Goal: Task Accomplishment & Management: Manage account settings

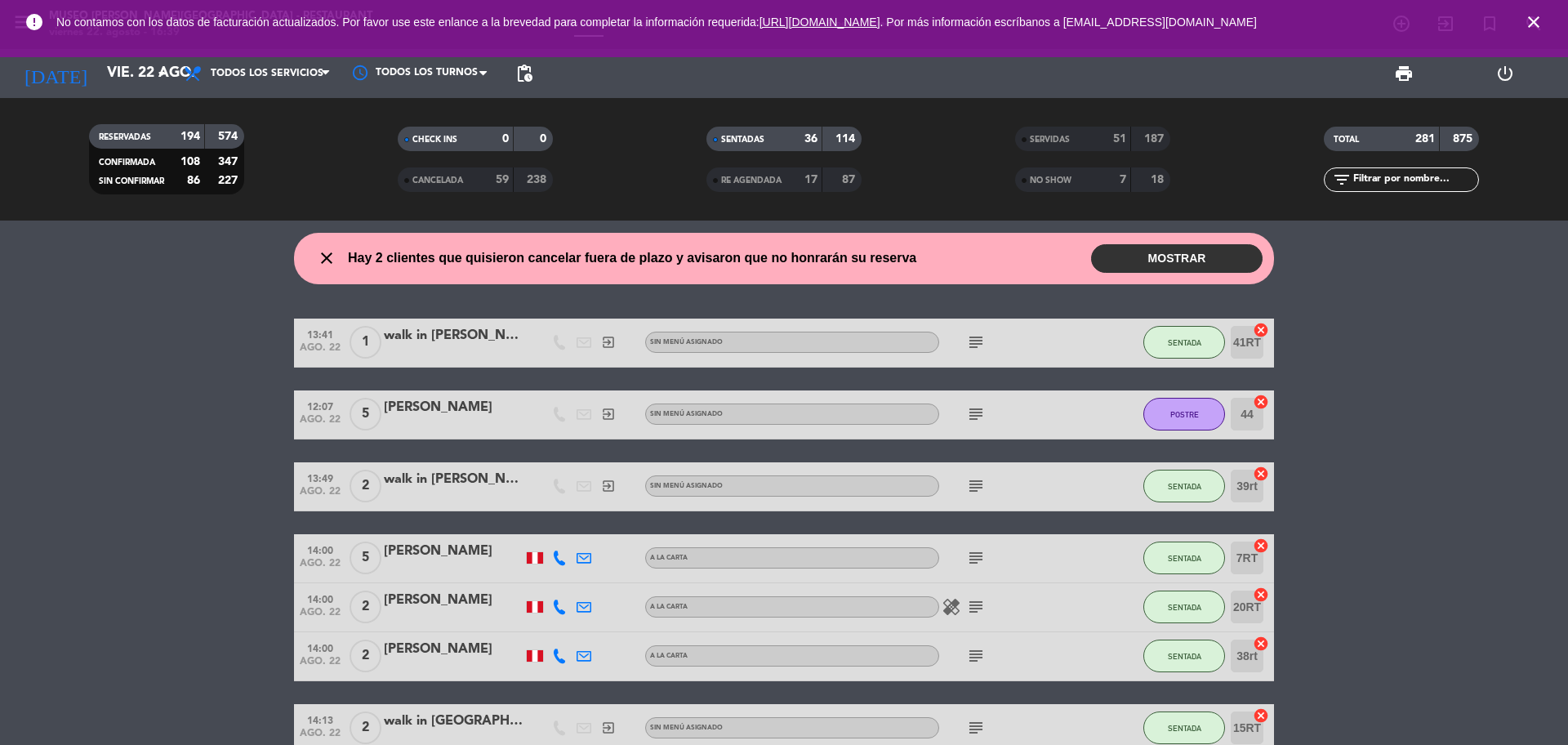
scroll to position [2654, 0]
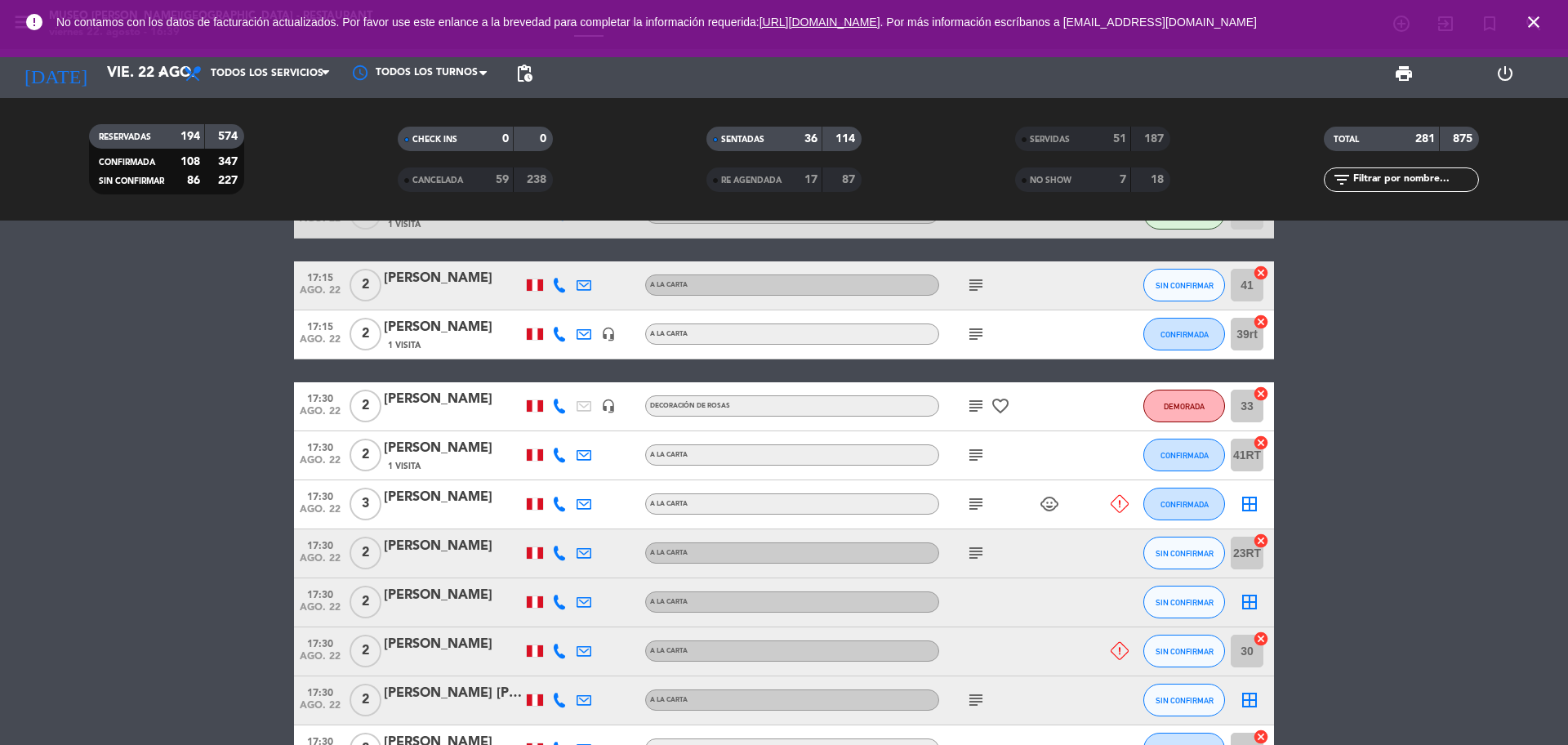
click at [1368, 184] on input "text" at bounding box center [1414, 179] width 127 height 18
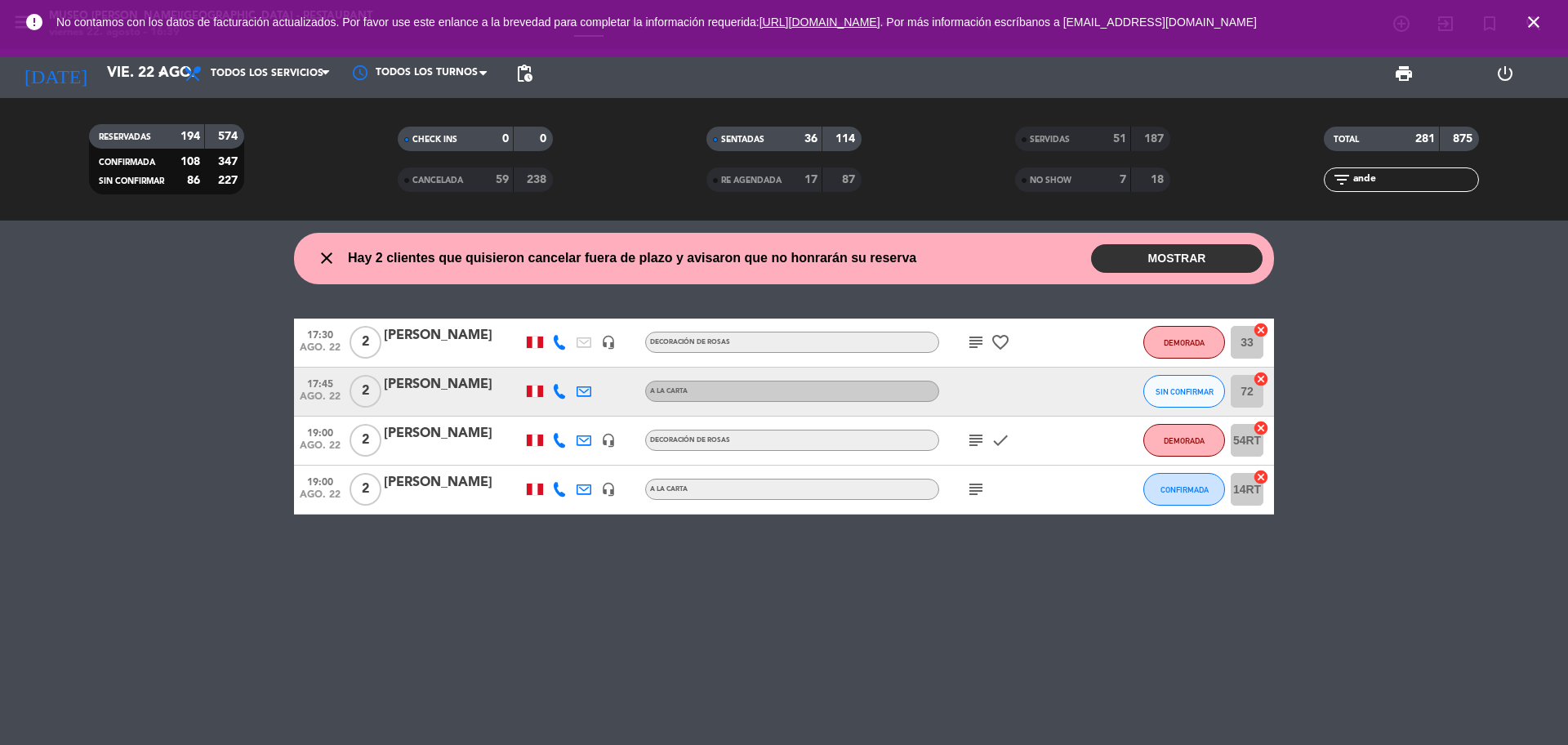
scroll to position [0, 0]
type input "[PERSON_NAME]"
click at [423, 341] on div "[PERSON_NAME]" at bounding box center [452, 336] width 138 height 21
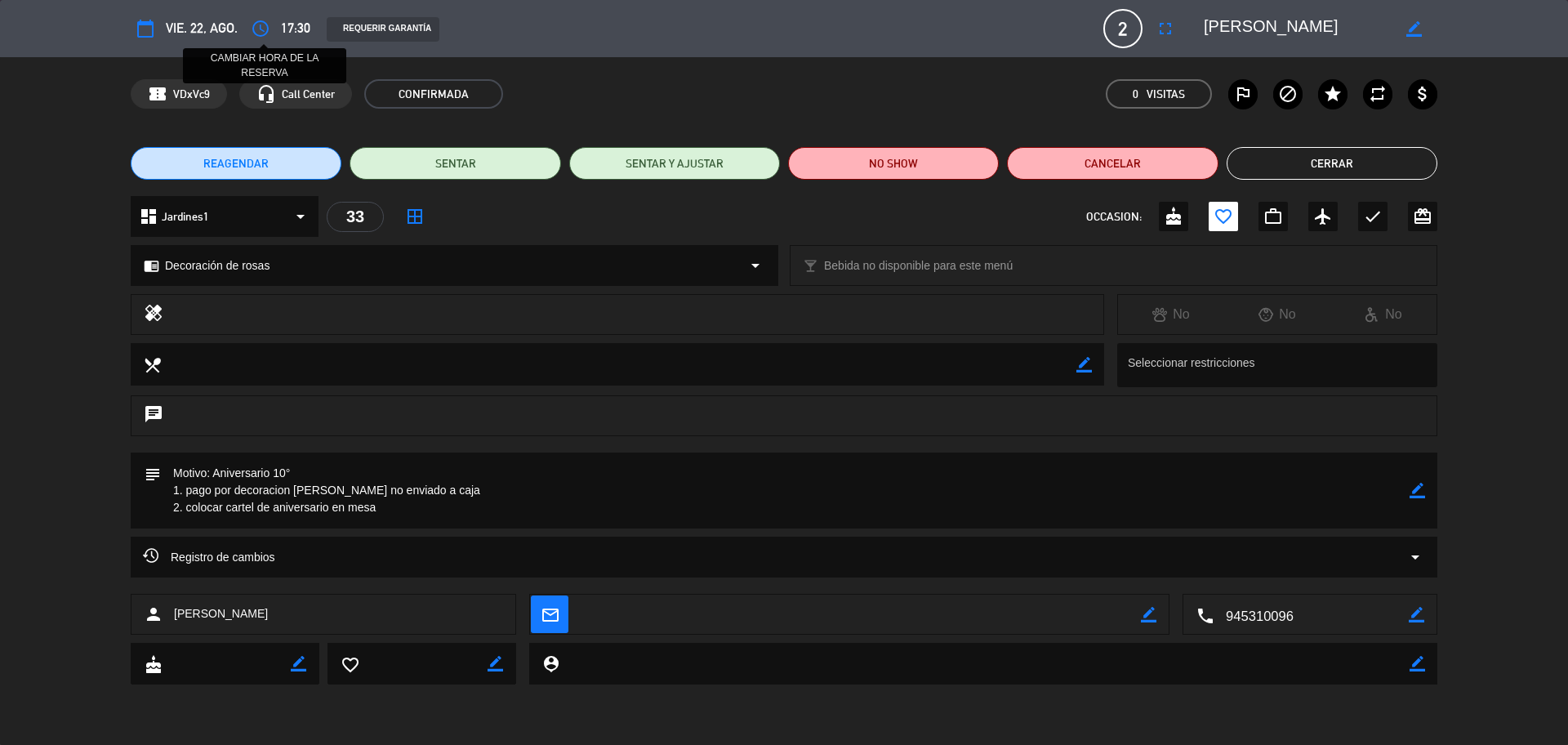
click at [256, 38] on icon "access_time" at bounding box center [261, 28] width 19 height 19
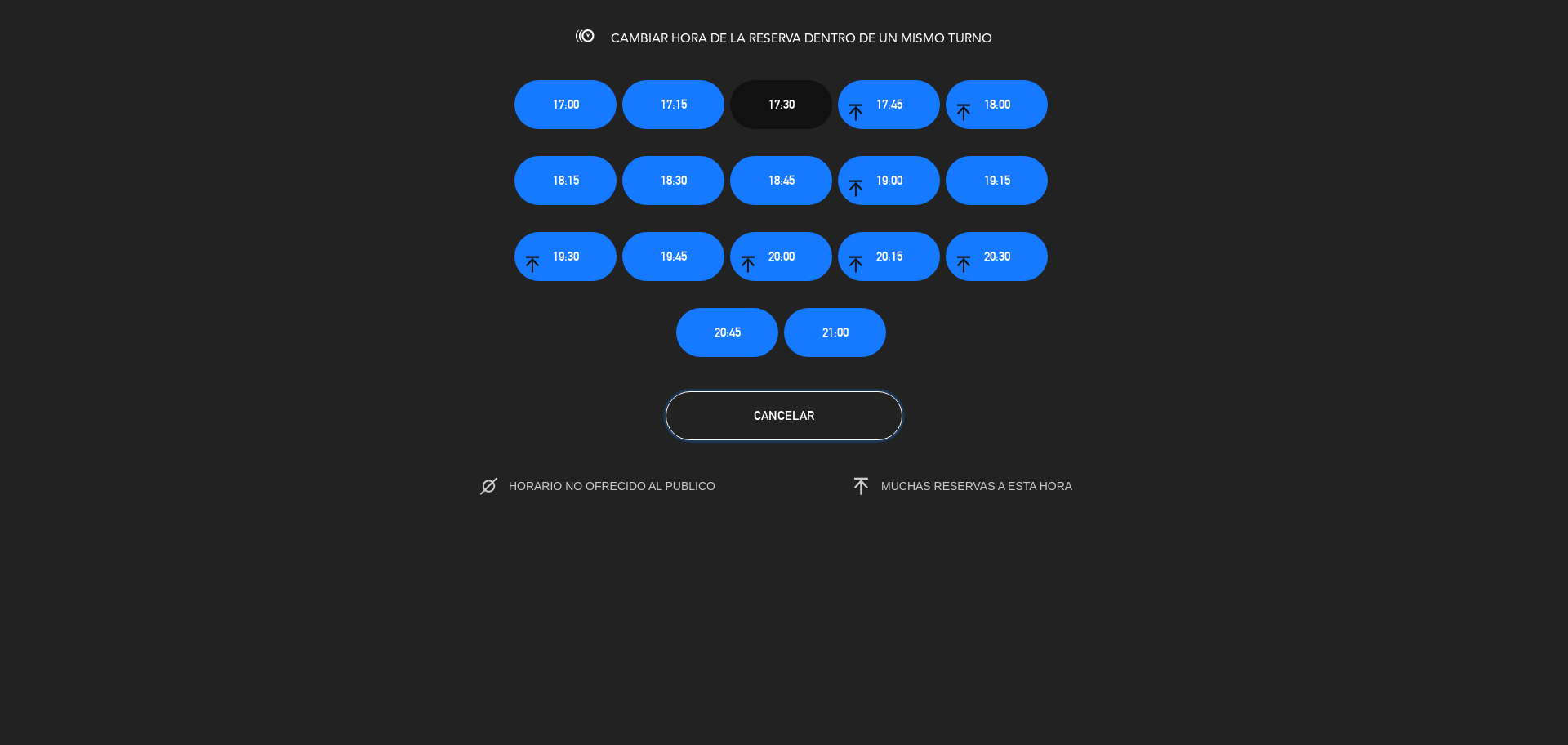
click at [870, 427] on button "Cancelar" at bounding box center [784, 416] width 237 height 49
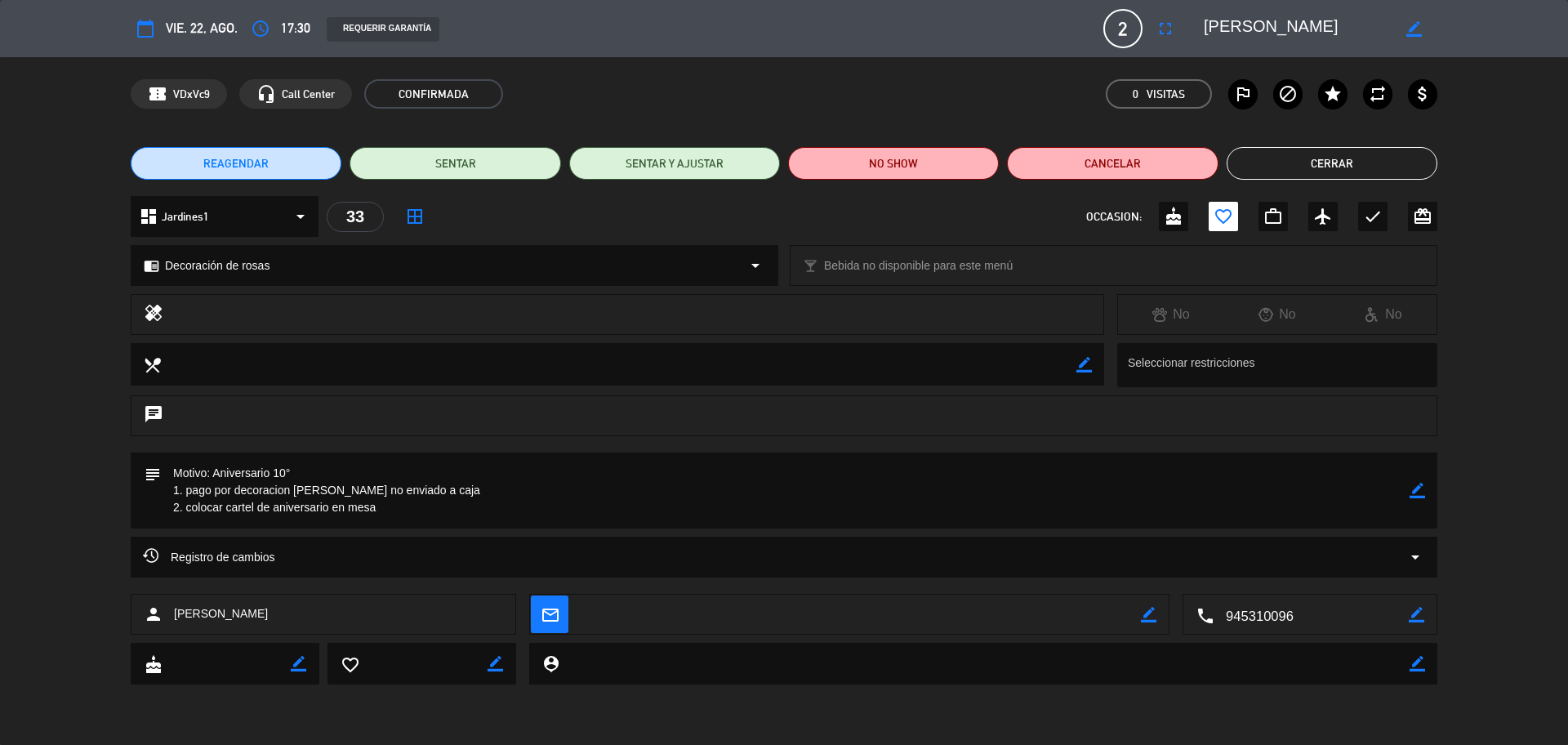
drag, startPoint x: 1377, startPoint y: 22, endPoint x: 1169, endPoint y: 30, distance: 208.2
click at [1168, 30] on div "calendar_today vie. 22, ago. access_time 17:30 REQUERIR GARANTÍA 2 [PERSON_NAME…" at bounding box center [784, 28] width 1307 height 39
drag, startPoint x: 1275, startPoint y: 25, endPoint x: 1309, endPoint y: 57, distance: 46.7
click at [1314, 60] on div "confirmation_number VDxVc9 headset_mic Call Center CONFIRMADA 0 Visitas outline…" at bounding box center [784, 94] width 1568 height 74
drag, startPoint x: 1368, startPoint y: 27, endPoint x: 1170, endPoint y: 18, distance: 198.2
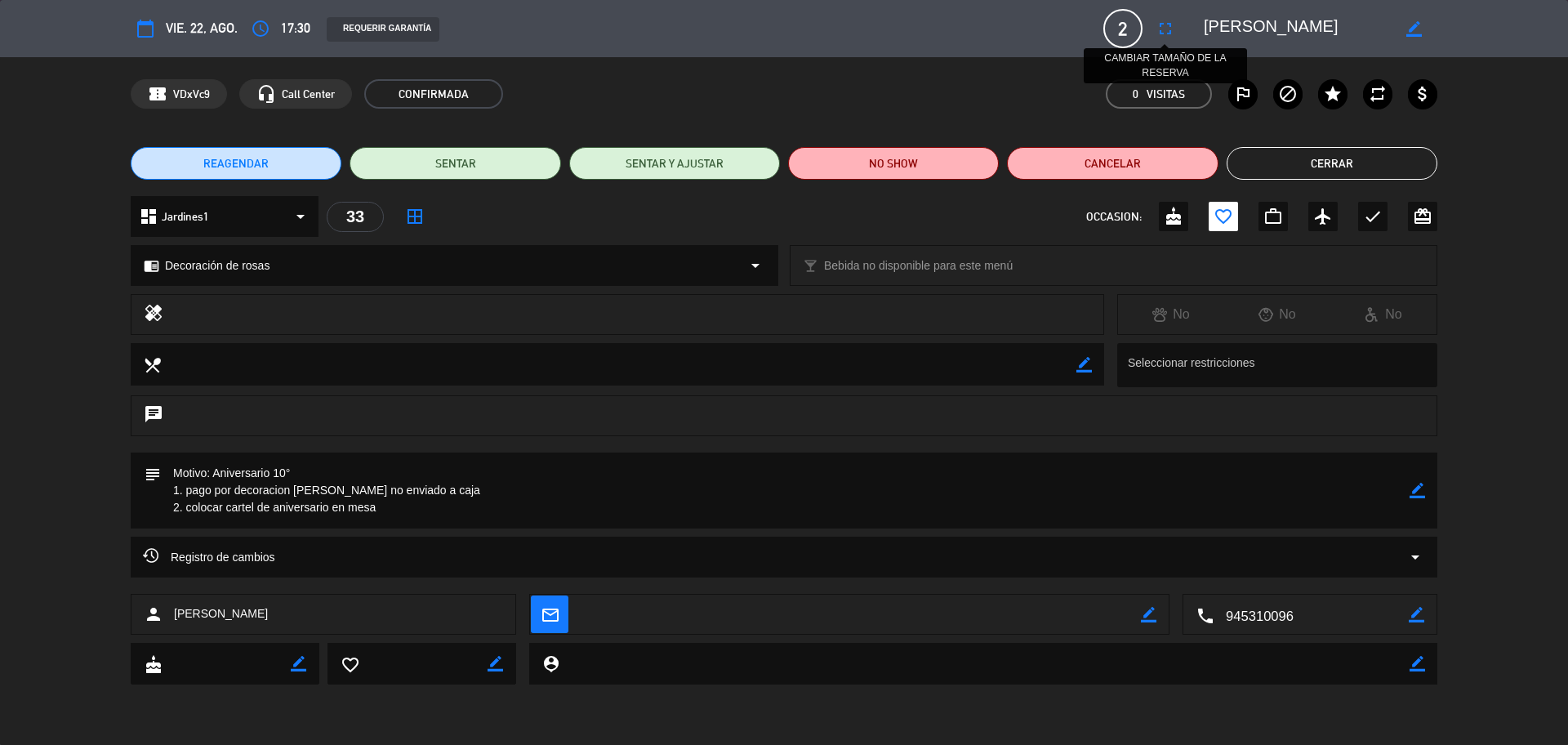
click at [1168, 18] on div "calendar_today vie. 22, ago. access_time 17:30 REQUERIR GARANTÍA 2 [PERSON_NAME…" at bounding box center [784, 28] width 1307 height 39
click at [253, 24] on icon "access_time" at bounding box center [261, 28] width 19 height 19
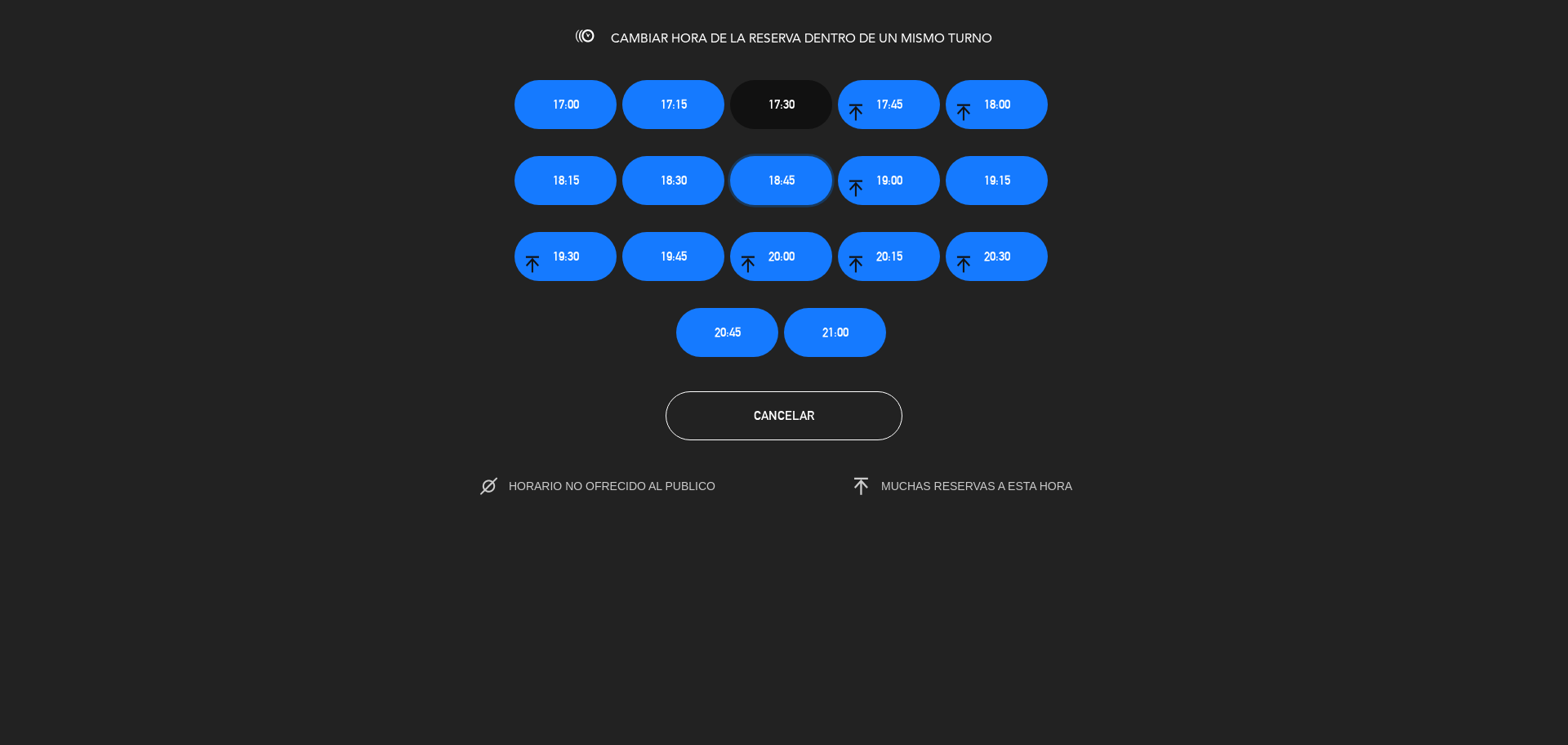
click at [772, 174] on span "18:45" at bounding box center [781, 179] width 26 height 18
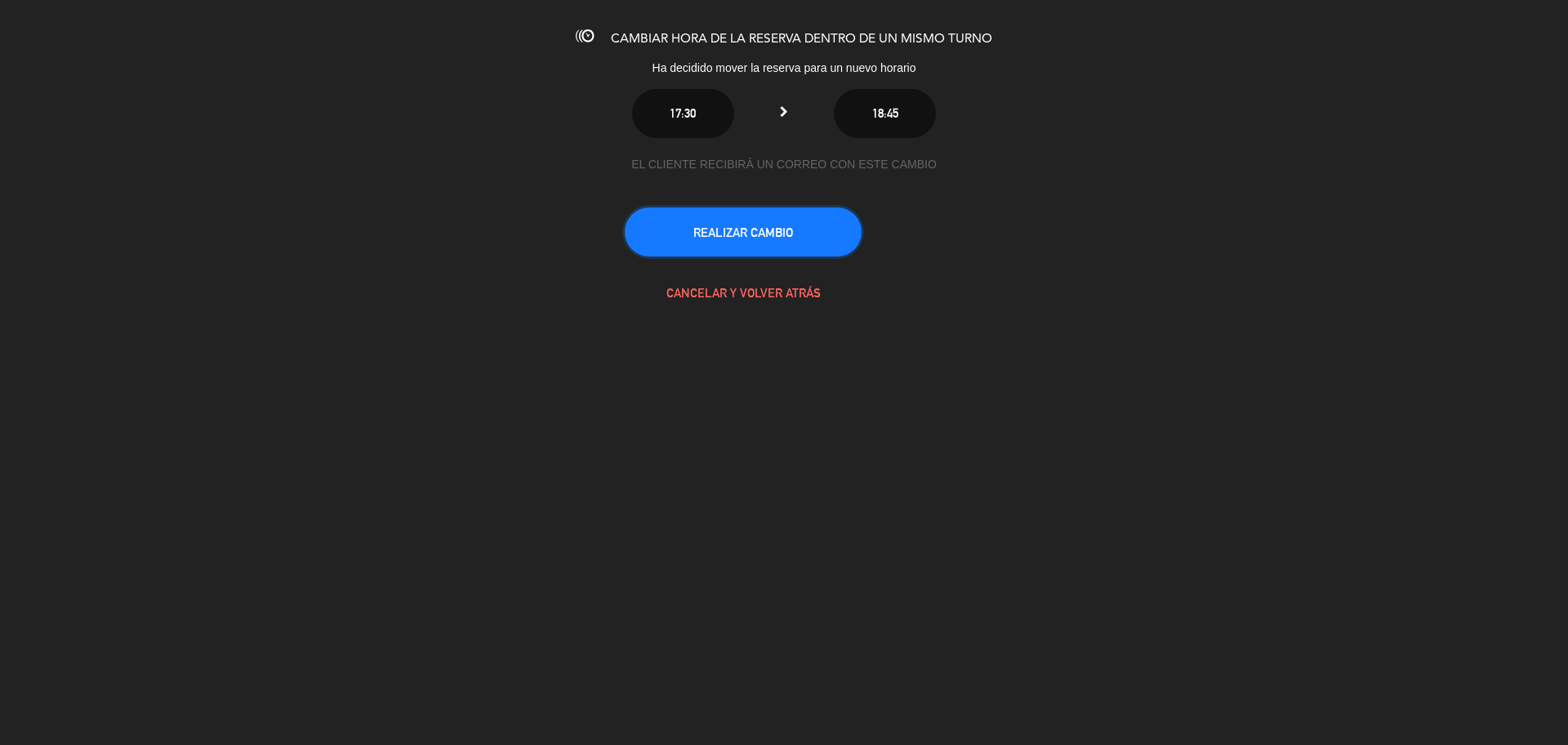
click at [766, 230] on button "REALIZAR CAMBIO" at bounding box center [743, 232] width 237 height 49
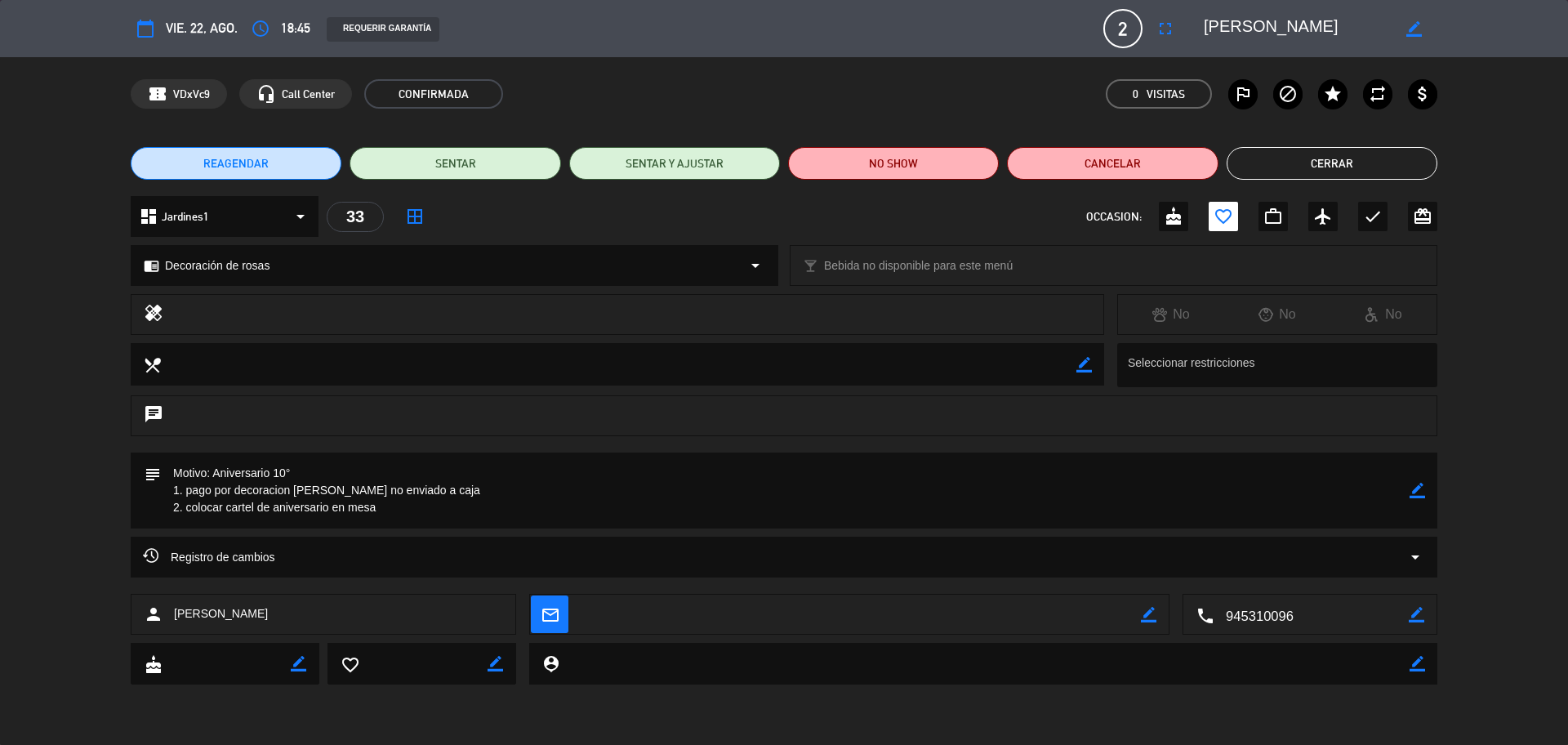
click at [1305, 171] on button "Cerrar" at bounding box center [1332, 164] width 211 height 33
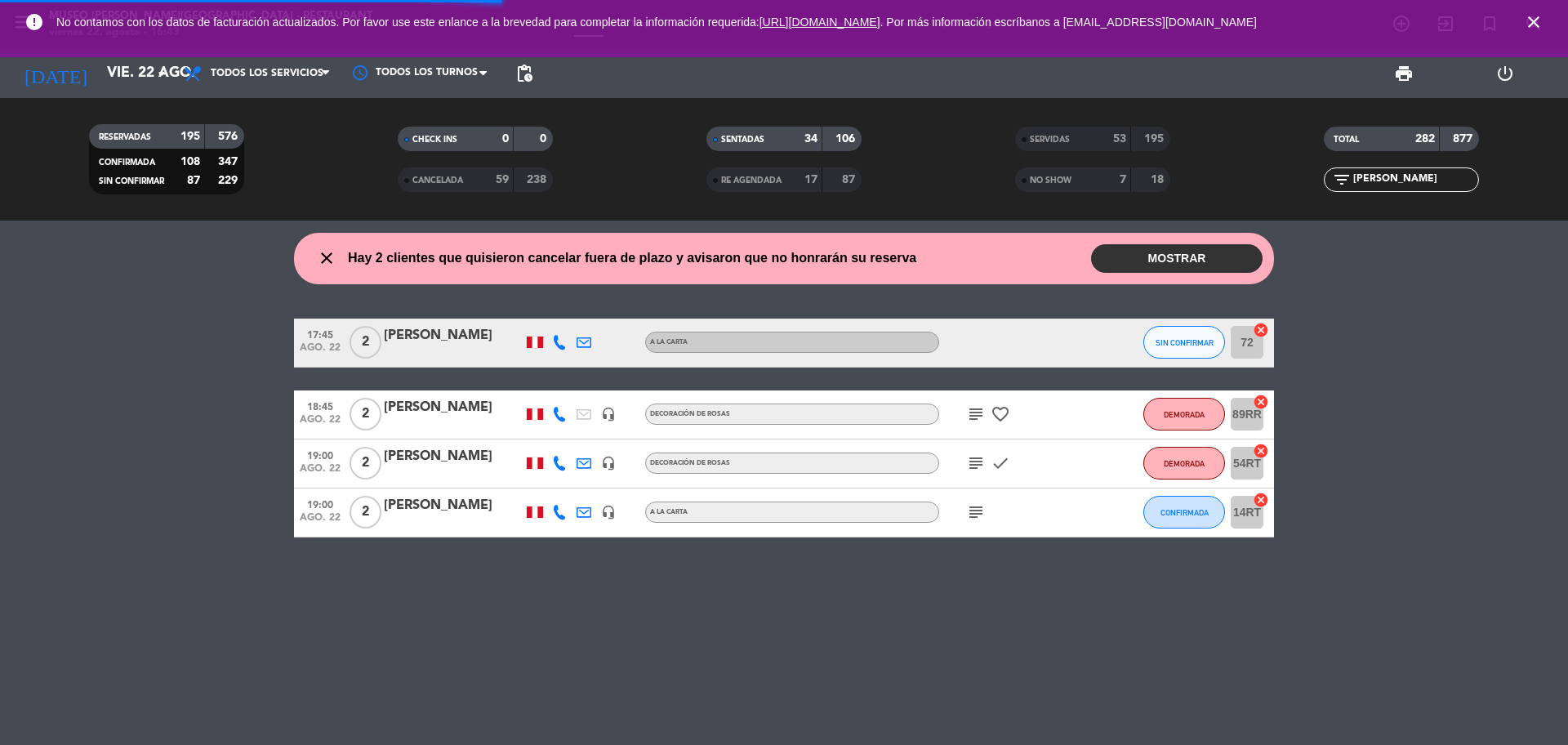
click at [1533, 15] on icon "close" at bounding box center [1533, 22] width 19 height 19
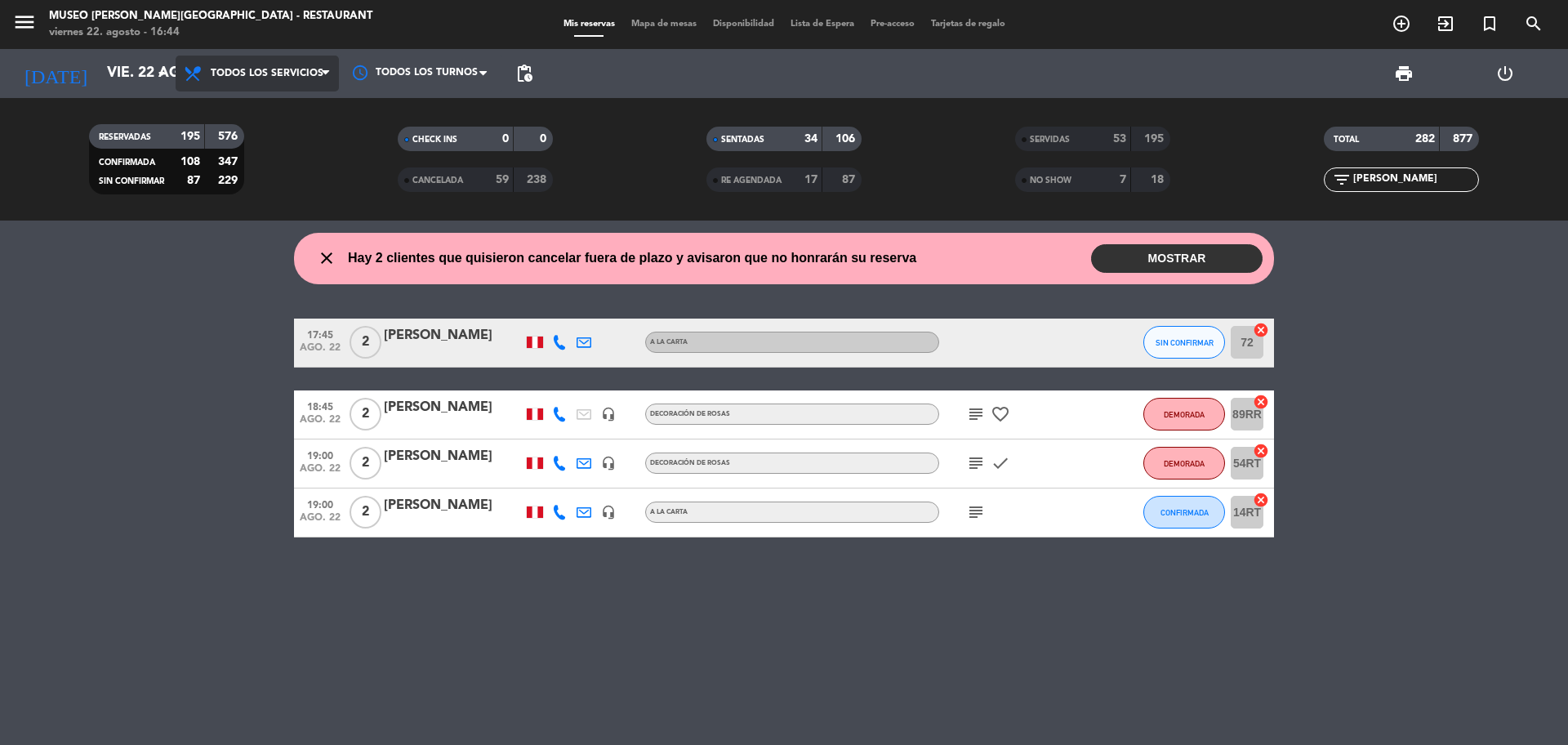
click at [234, 78] on span "Todos los servicios" at bounding box center [257, 73] width 164 height 36
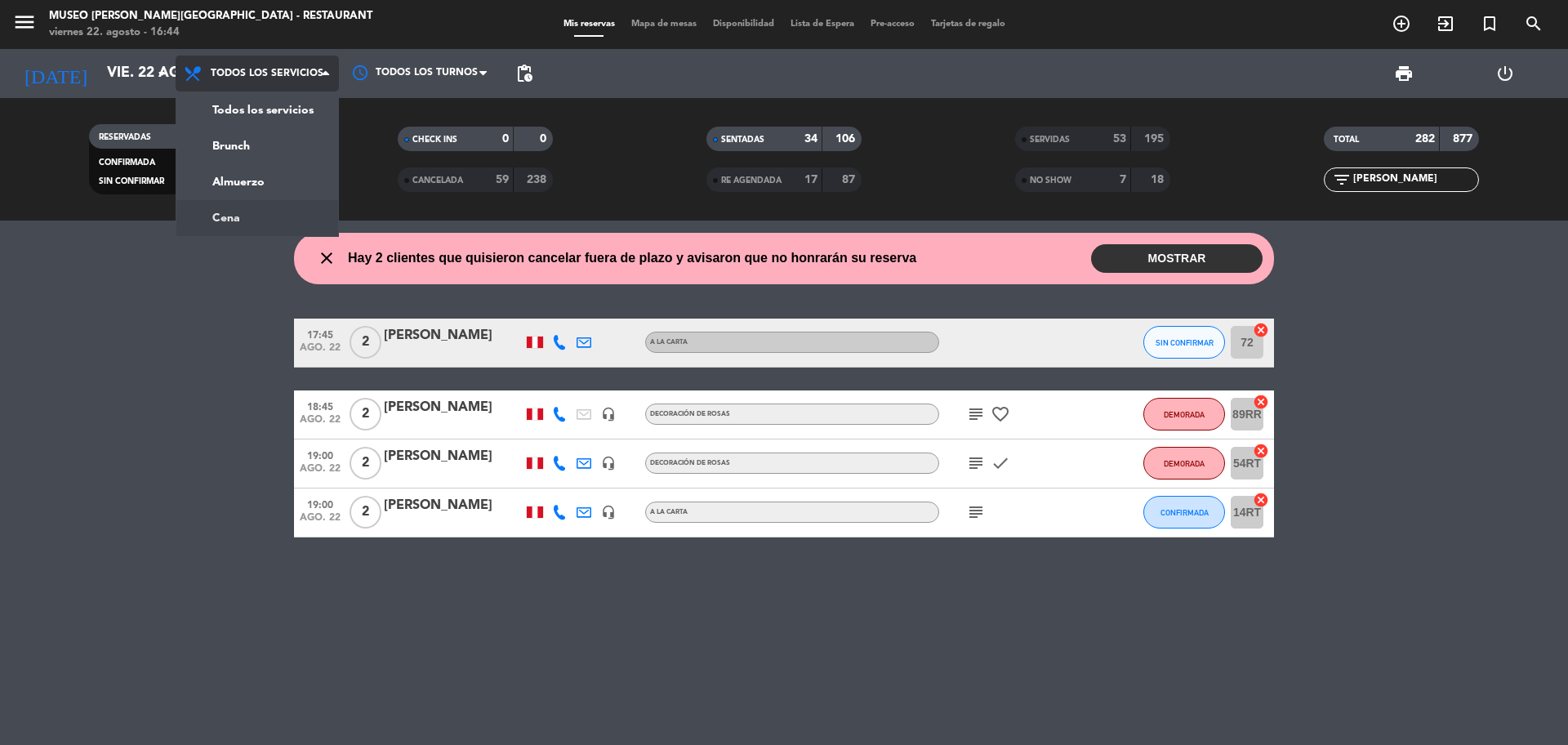
click at [263, 213] on div "menu [GEOGRAPHIC_DATA][PERSON_NAME] - Restaurant [DATE] 22. agosto - 16:44 Mis …" at bounding box center [784, 110] width 1568 height 221
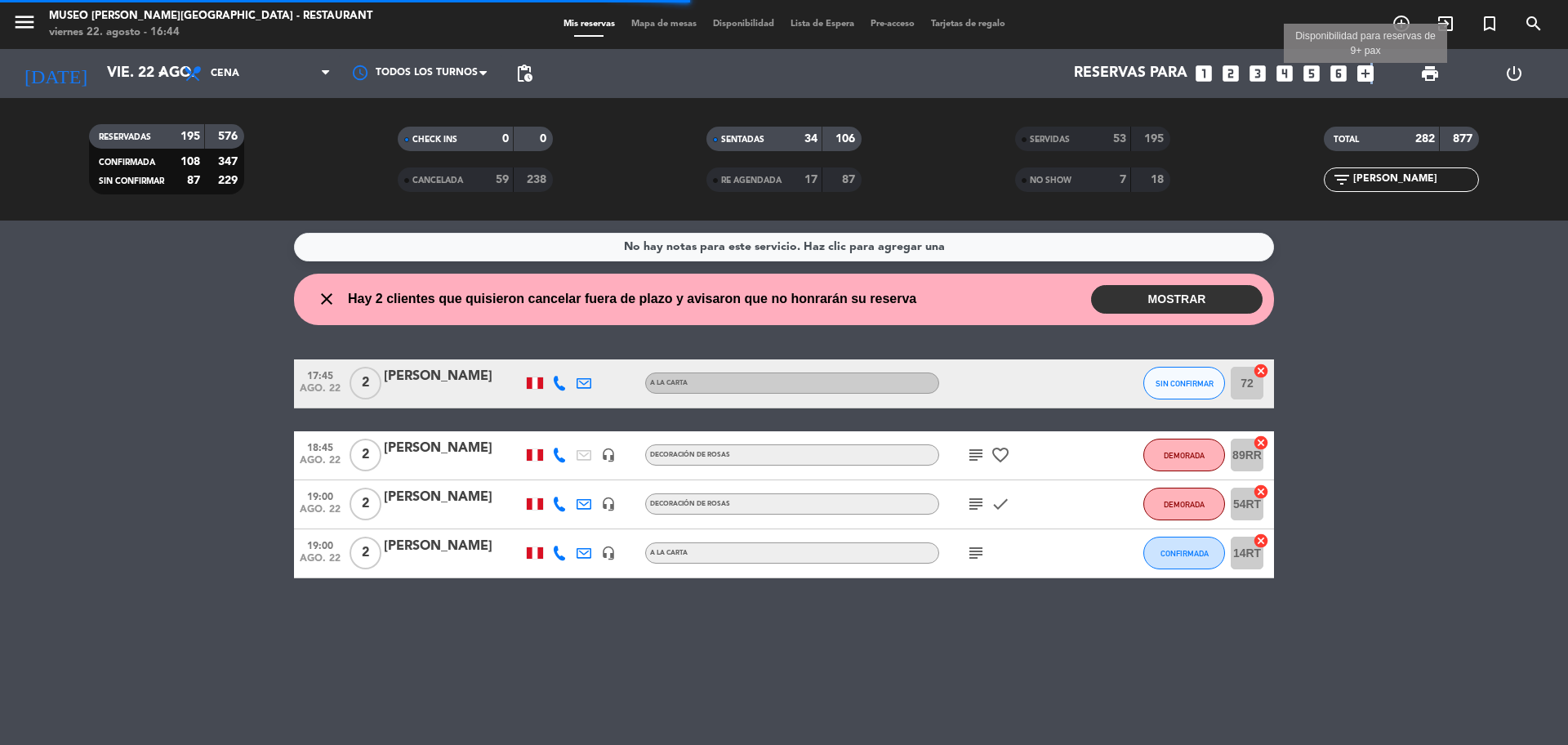
click at [1369, 77] on icon "add_box" at bounding box center [1366, 74] width 21 height 21
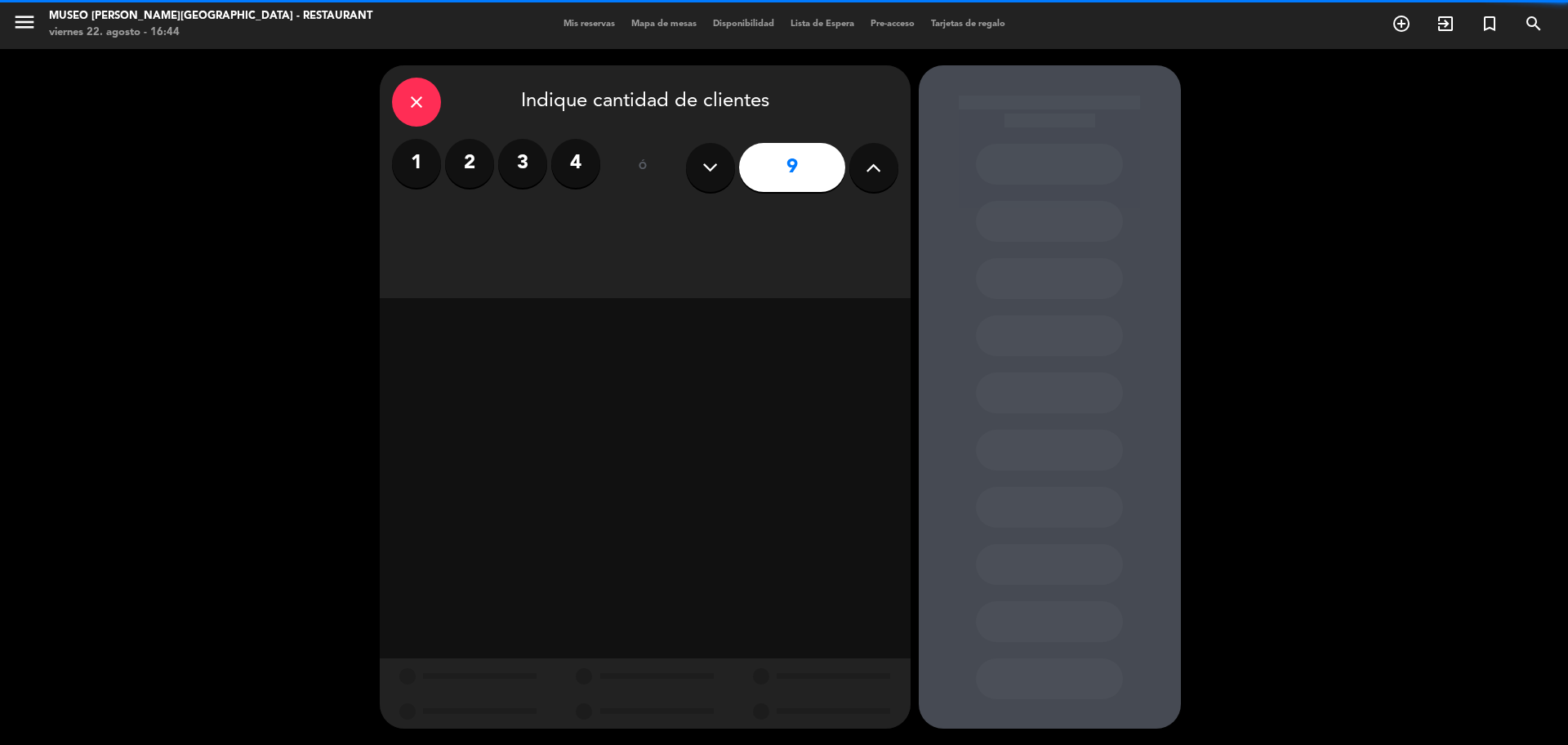
click at [722, 172] on button at bounding box center [710, 168] width 49 height 49
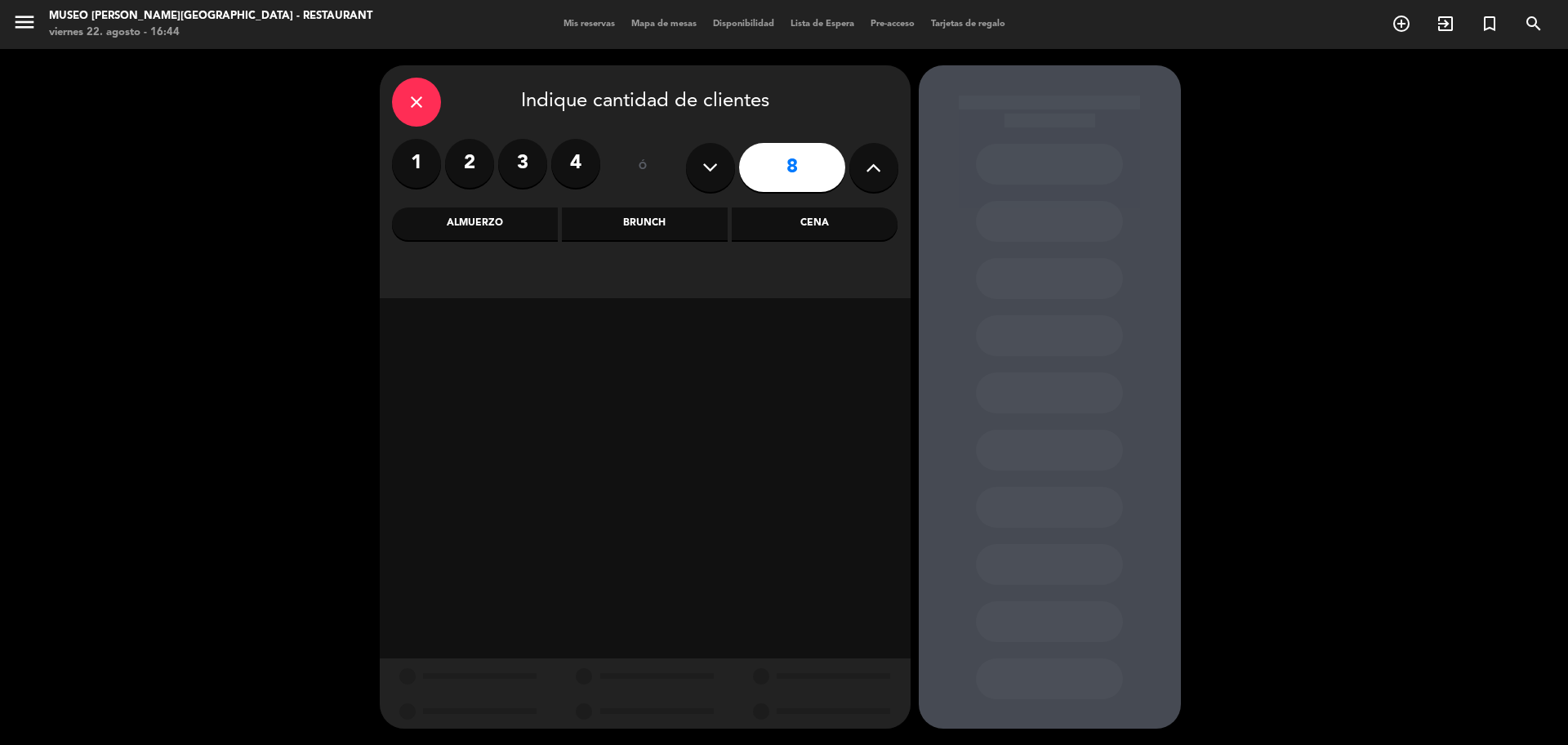
click at [722, 172] on button at bounding box center [710, 168] width 49 height 49
type input "7"
click at [845, 211] on div "Cena" at bounding box center [814, 224] width 166 height 33
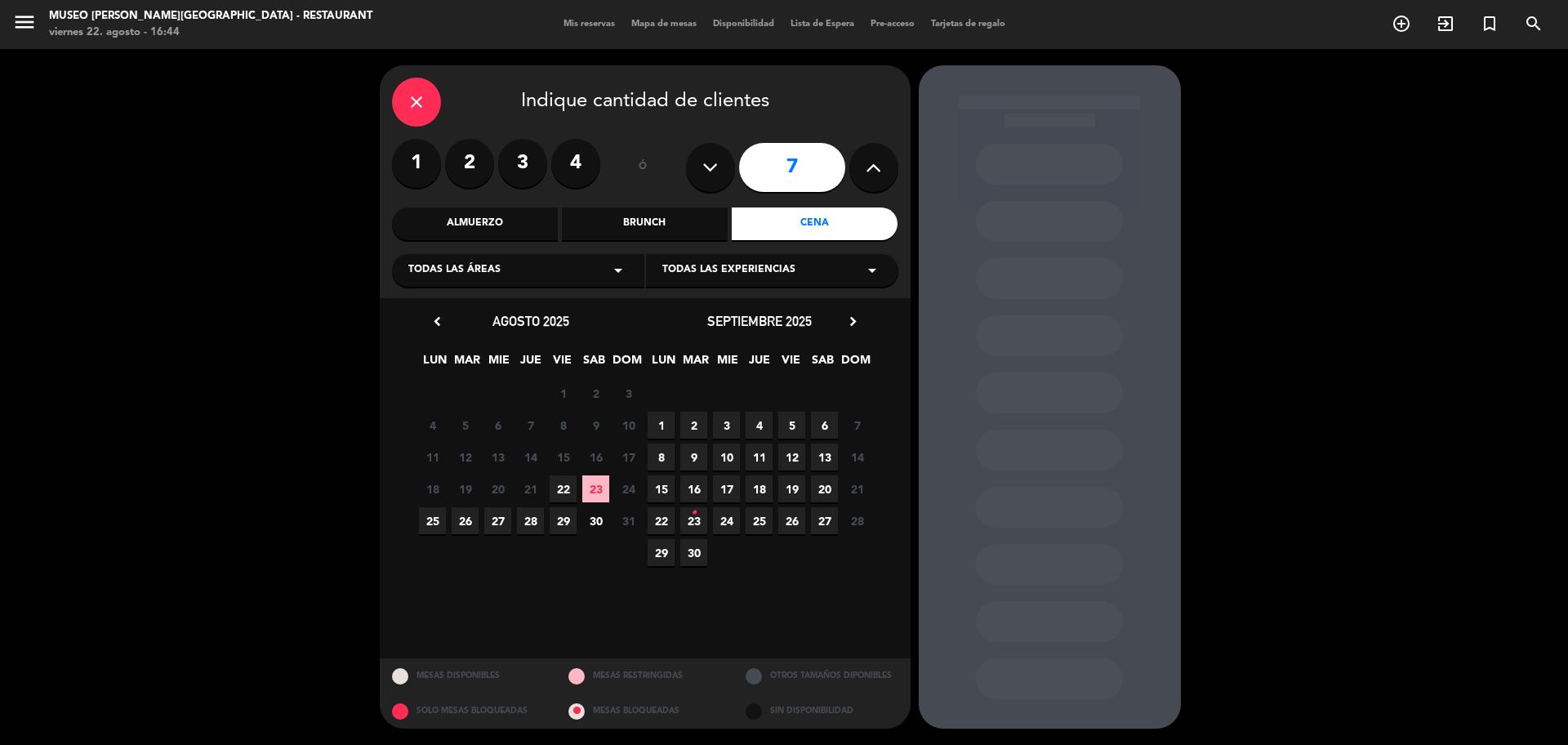
click at [559, 481] on span "22" at bounding box center [563, 489] width 27 height 27
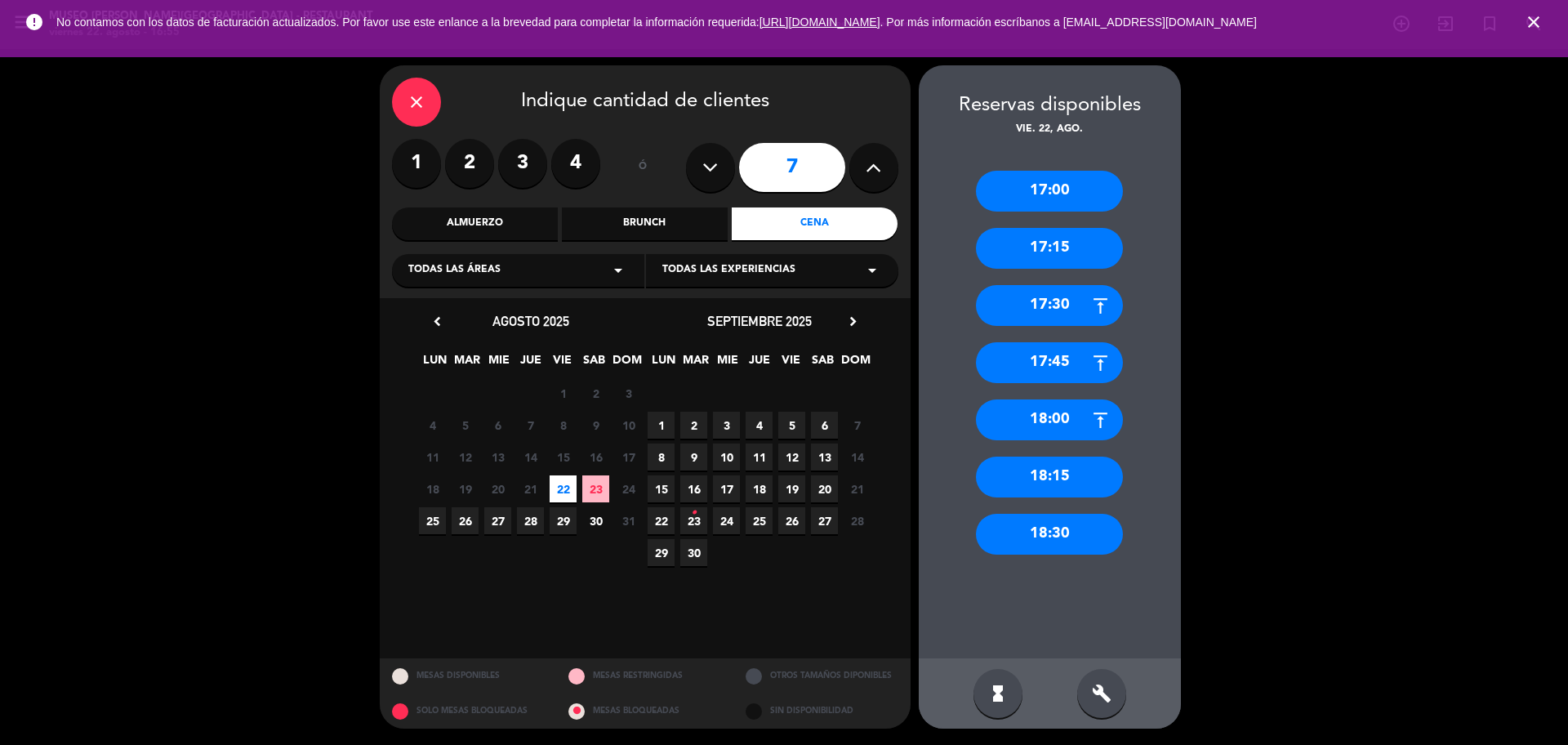
click at [387, 109] on div "close Indique cantidad de clientes 1 2 3 4 ó 7 Almuerzo Brunch Cena Todas las á…" at bounding box center [645, 181] width 531 height 233
click at [424, 99] on icon "close" at bounding box center [416, 102] width 19 height 19
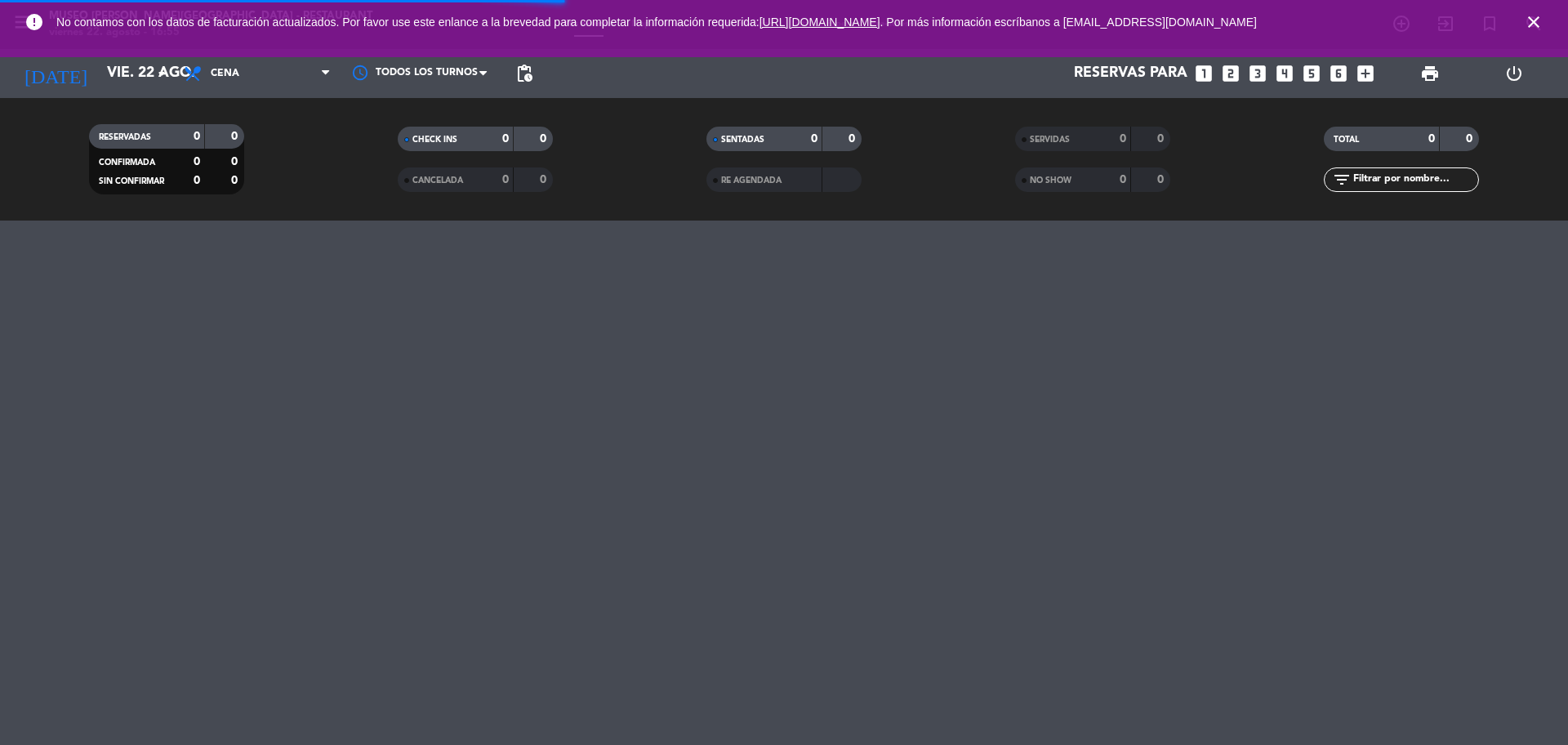
click at [1375, 171] on input "text" at bounding box center [1414, 179] width 127 height 18
type input "c"
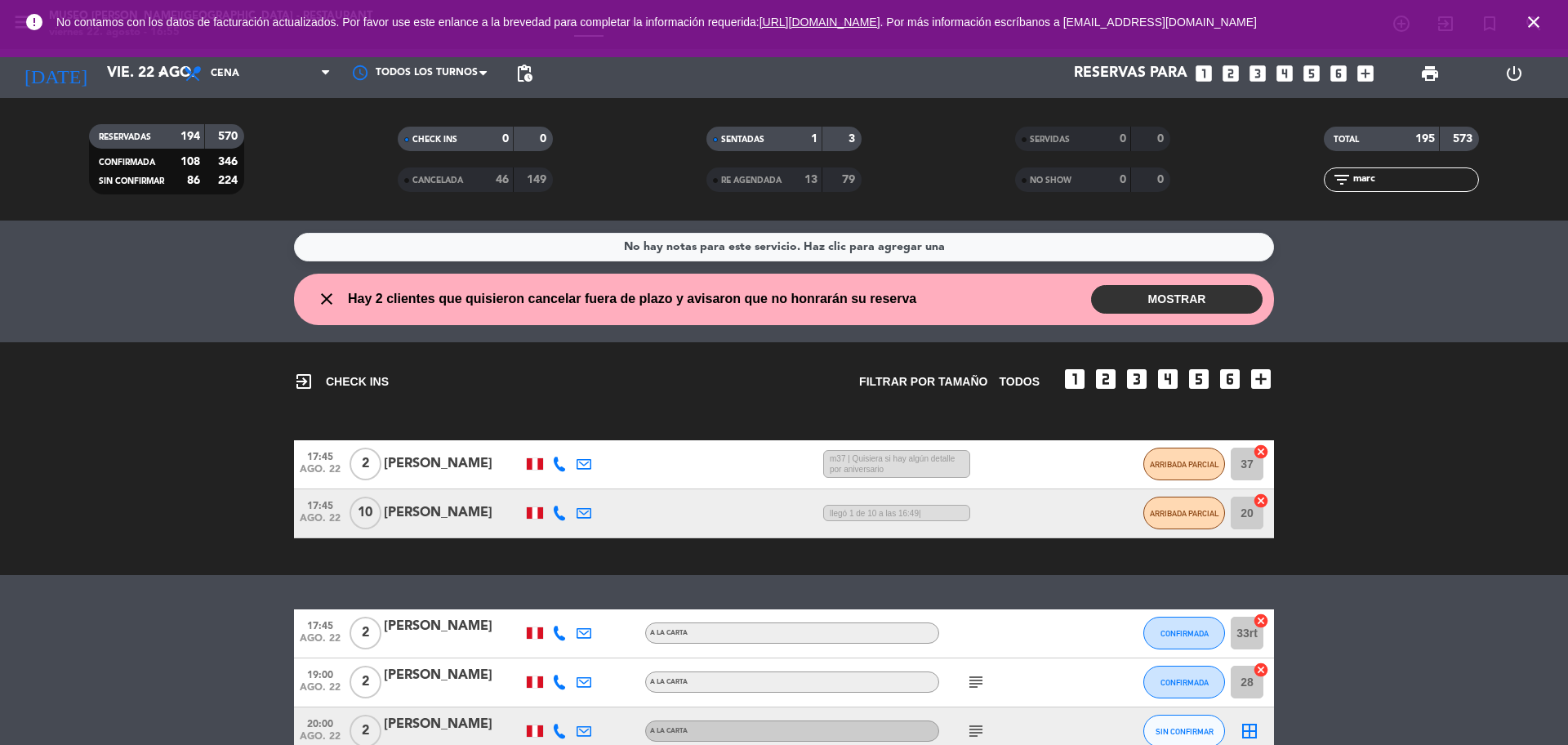
type input "marc"
click at [406, 638] on div at bounding box center [452, 643] width 138 height 13
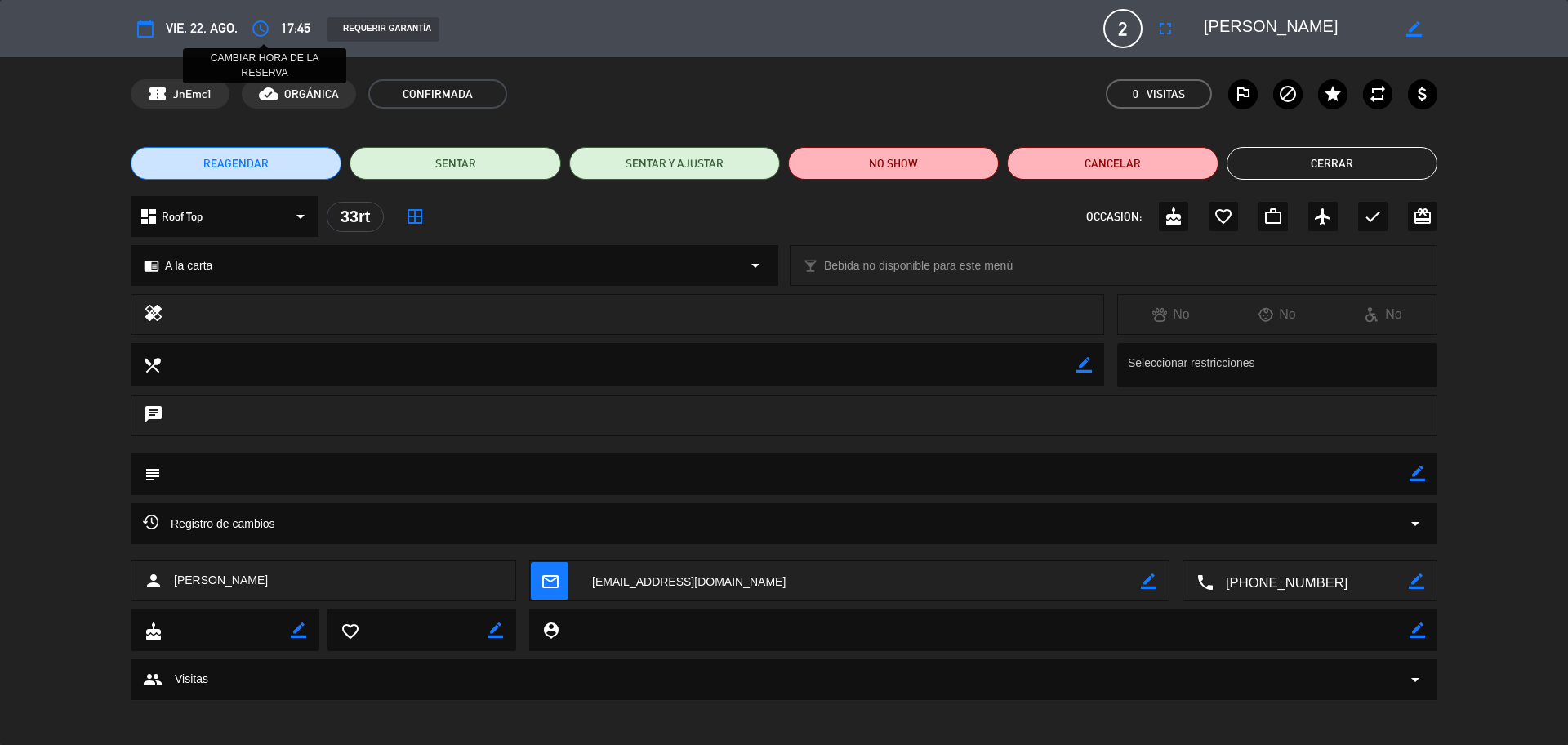
click at [261, 34] on icon "access_time" at bounding box center [261, 28] width 19 height 19
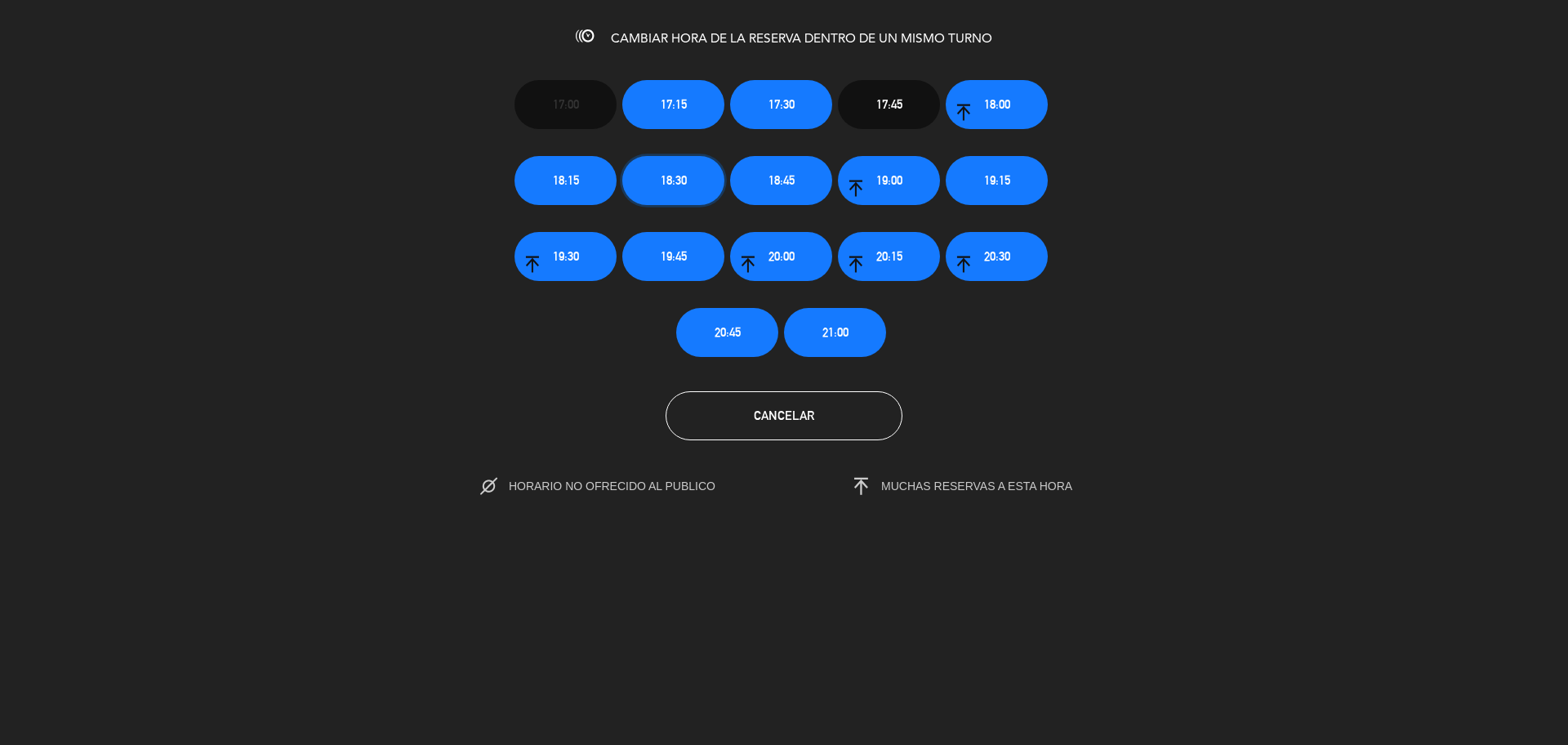
click at [689, 185] on button "18:30" at bounding box center [672, 180] width 102 height 49
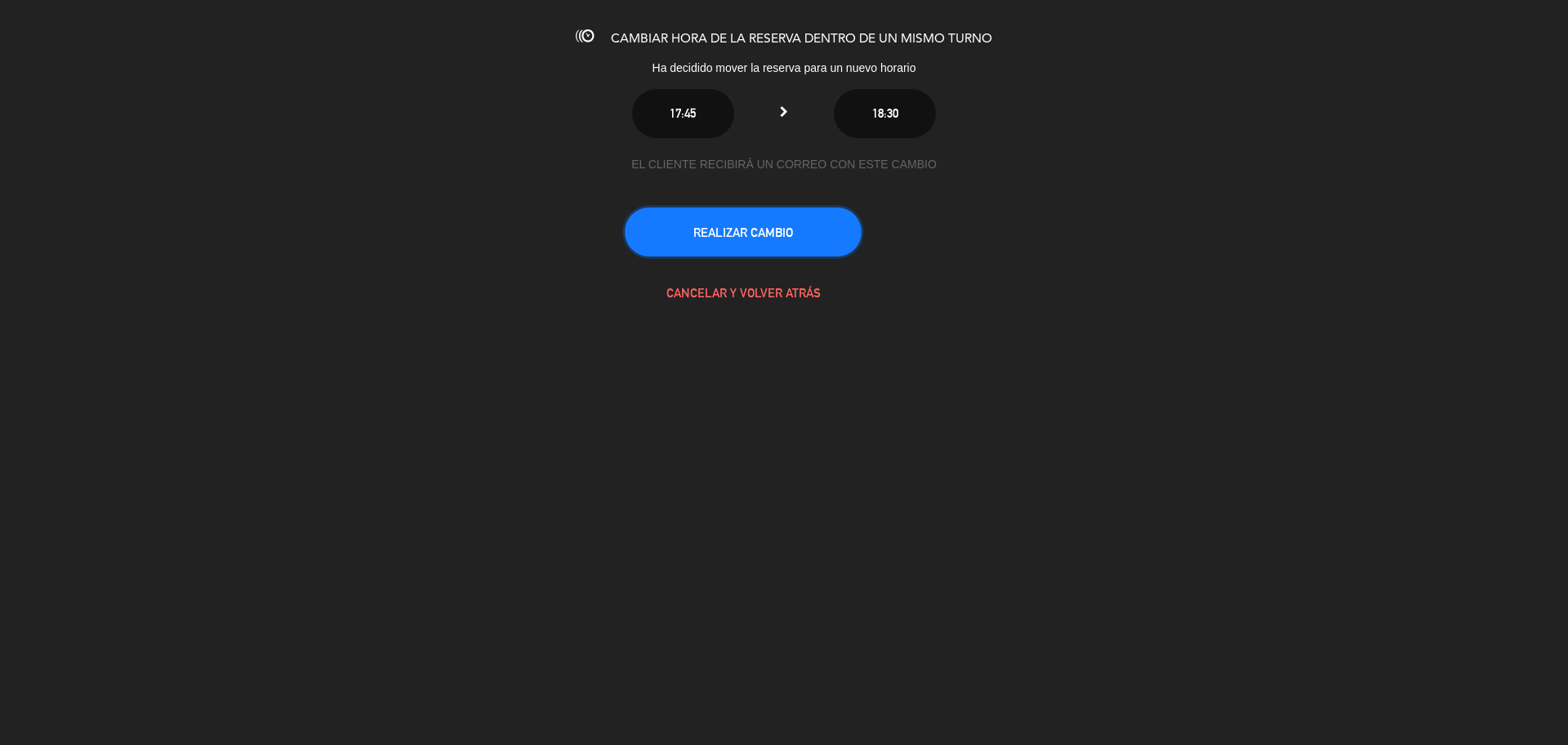
click at [687, 237] on button "REALIZAR CAMBIO" at bounding box center [743, 232] width 237 height 49
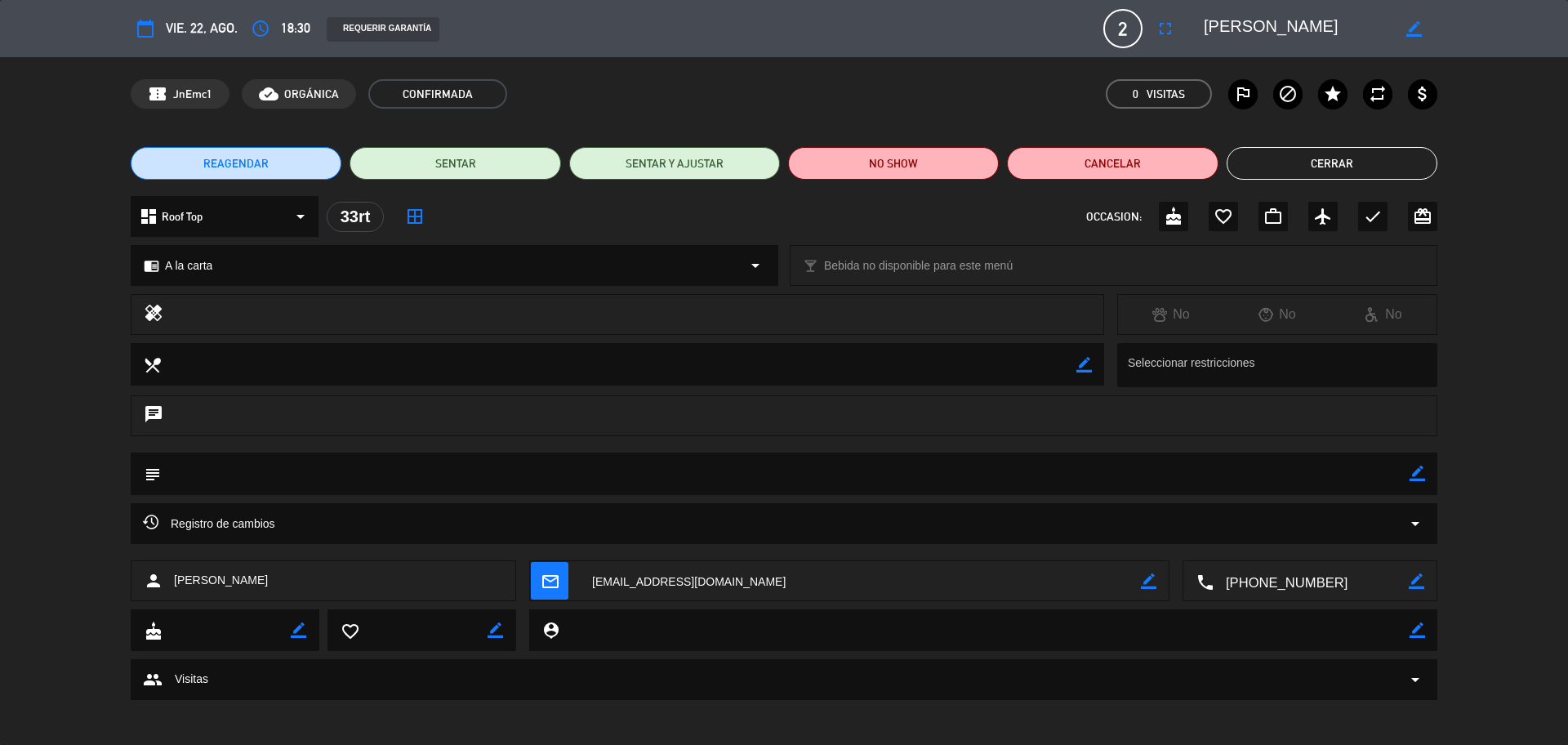
click at [1302, 159] on button "Cerrar" at bounding box center [1332, 164] width 211 height 33
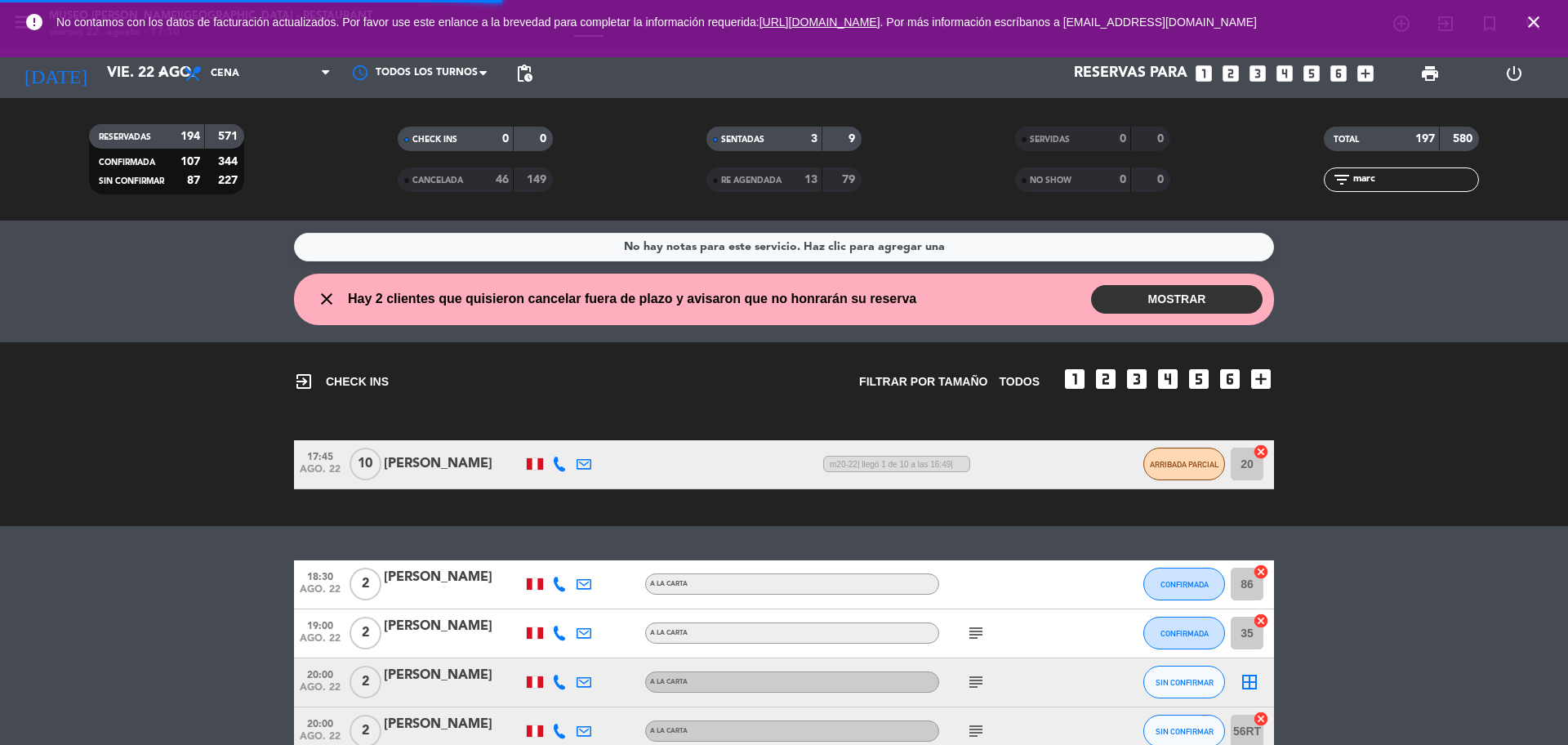
drag, startPoint x: 1439, startPoint y: 174, endPoint x: 1282, endPoint y: 154, distance: 158.3
click at [1298, 180] on div "filter_list marc" at bounding box center [1400, 179] width 309 height 24
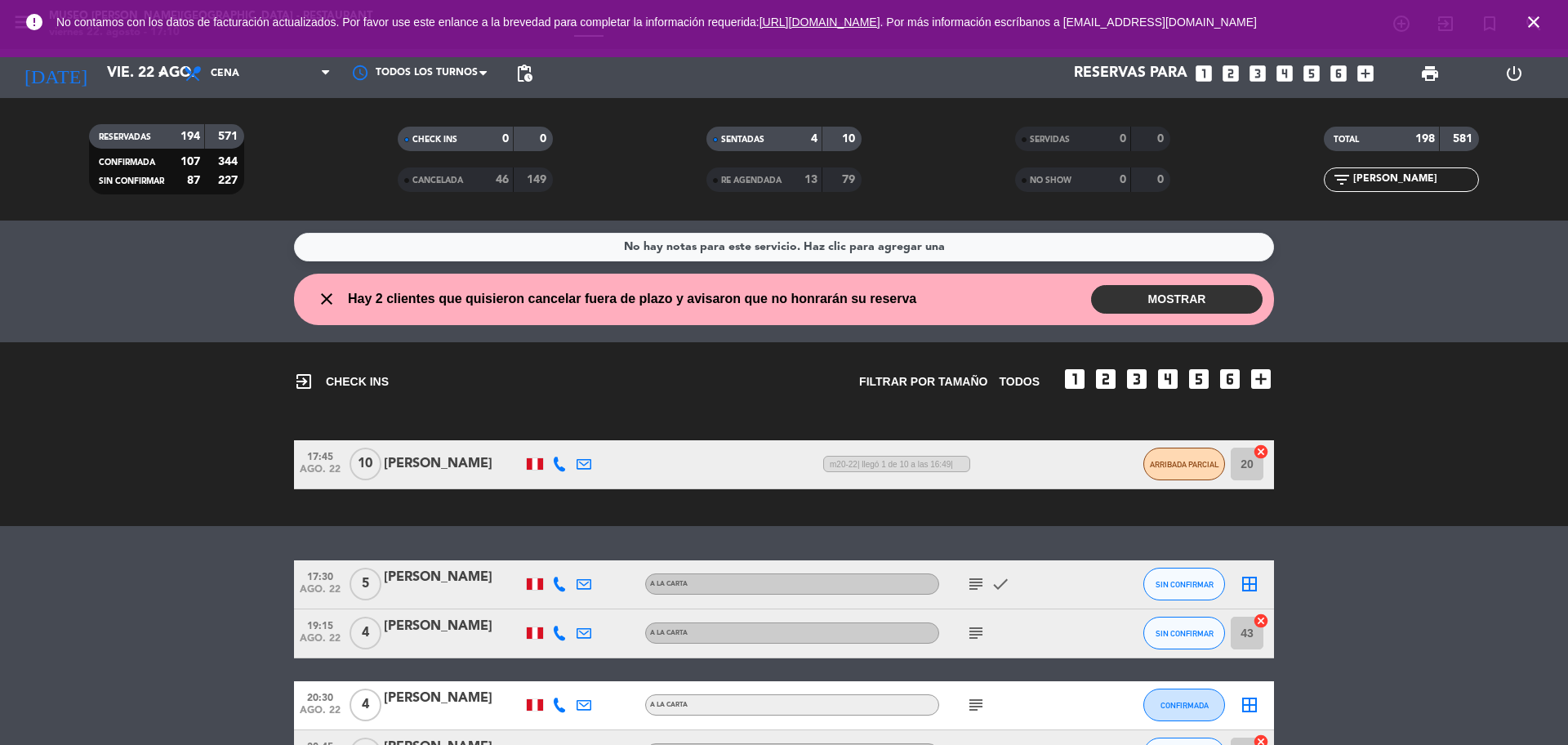
type input "[PERSON_NAME]"
click at [429, 596] on div at bounding box center [452, 594] width 138 height 13
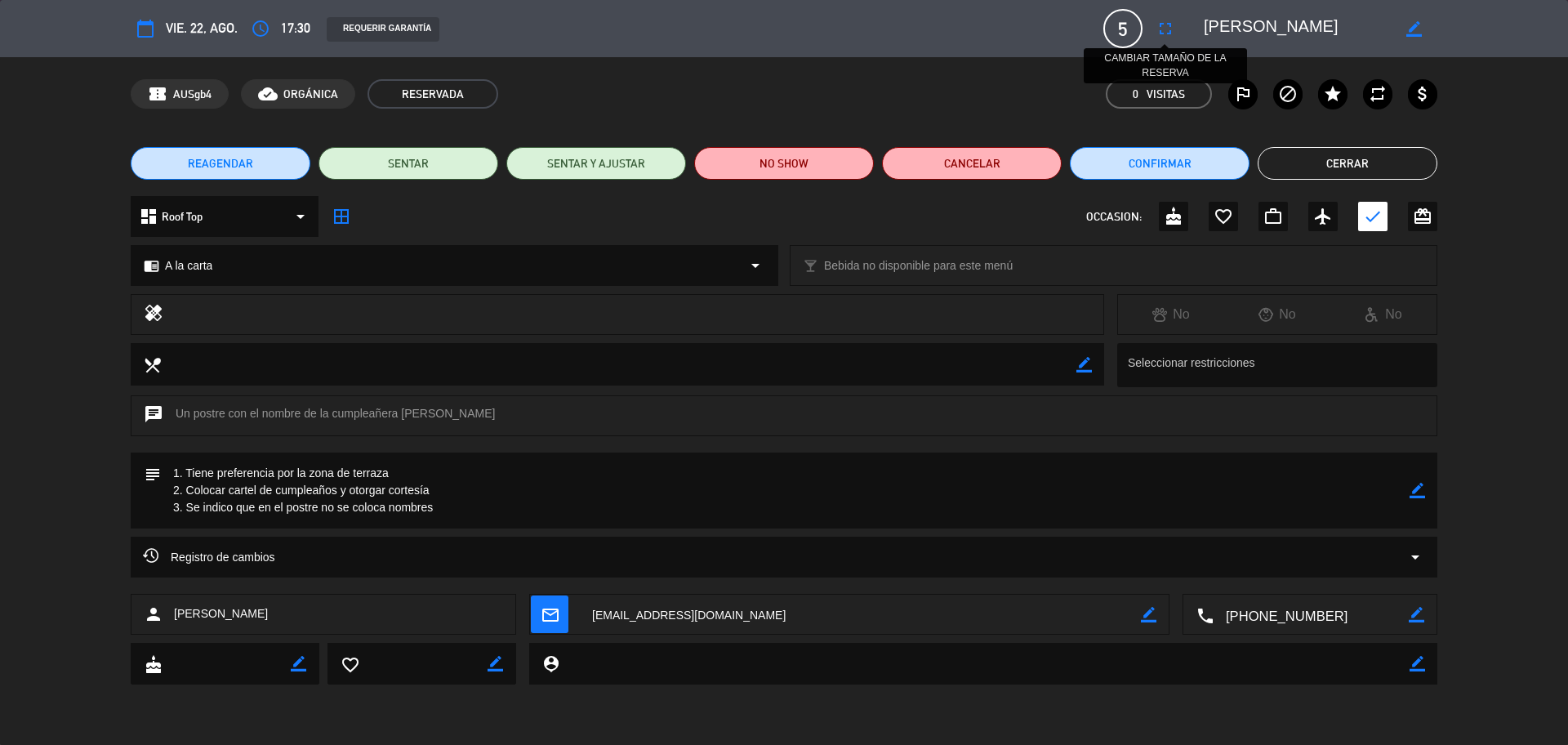
click at [1155, 24] on icon "fullscreen" at bounding box center [1165, 28] width 19 height 19
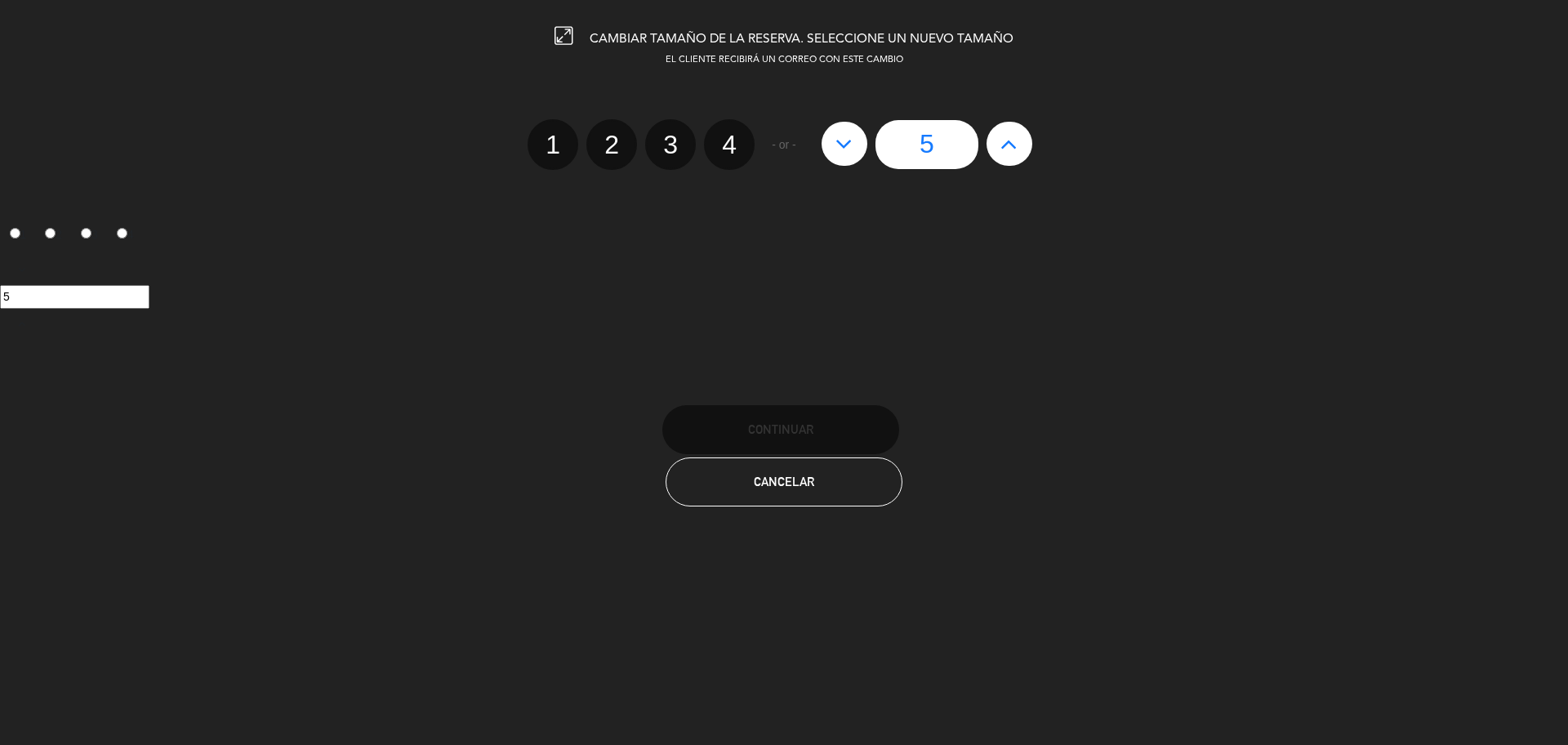
click at [735, 135] on label "4" at bounding box center [729, 144] width 50 height 50
click at [732, 135] on input "4" at bounding box center [726, 130] width 11 height 11
radio input "true"
radio input "false"
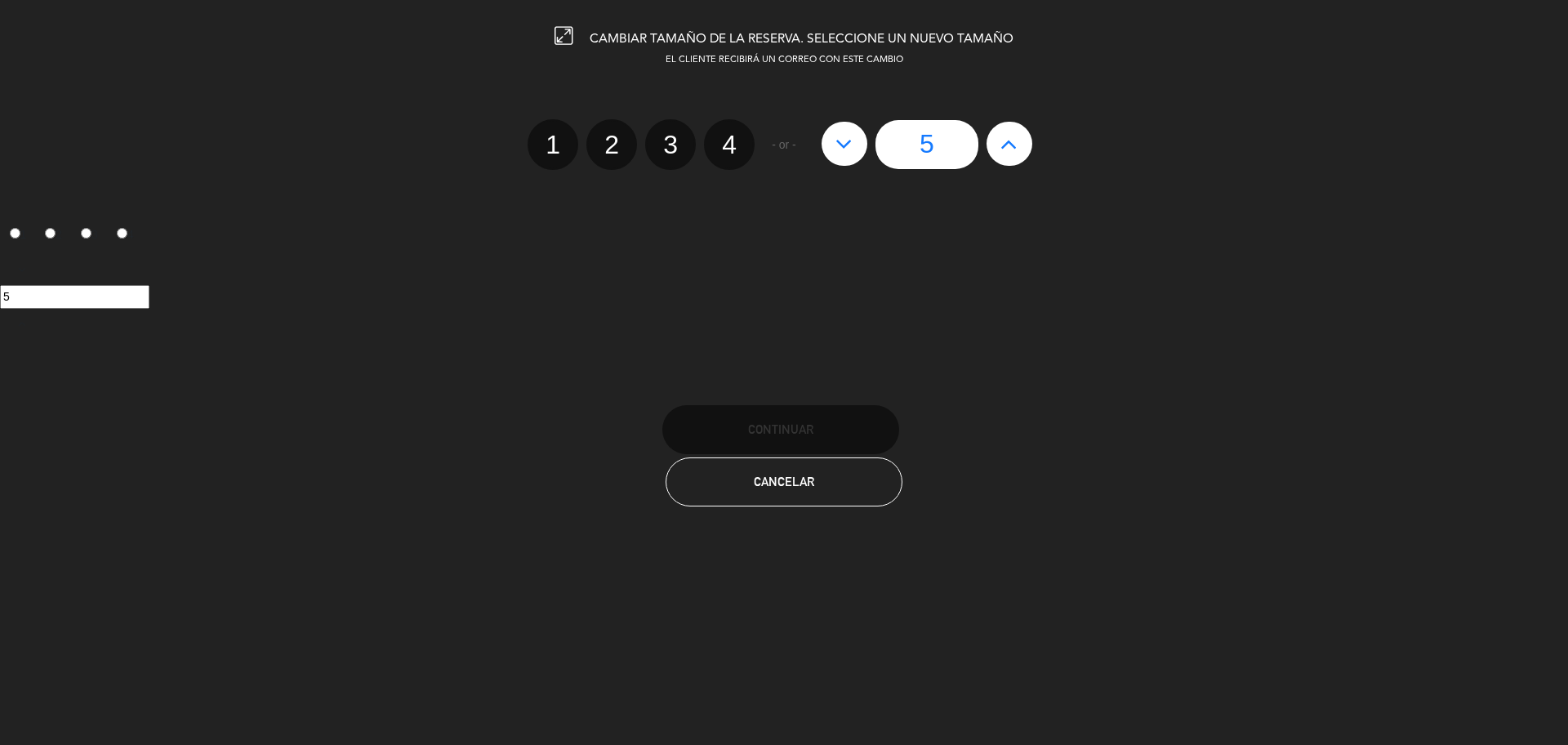
radio input "false"
radio input "true"
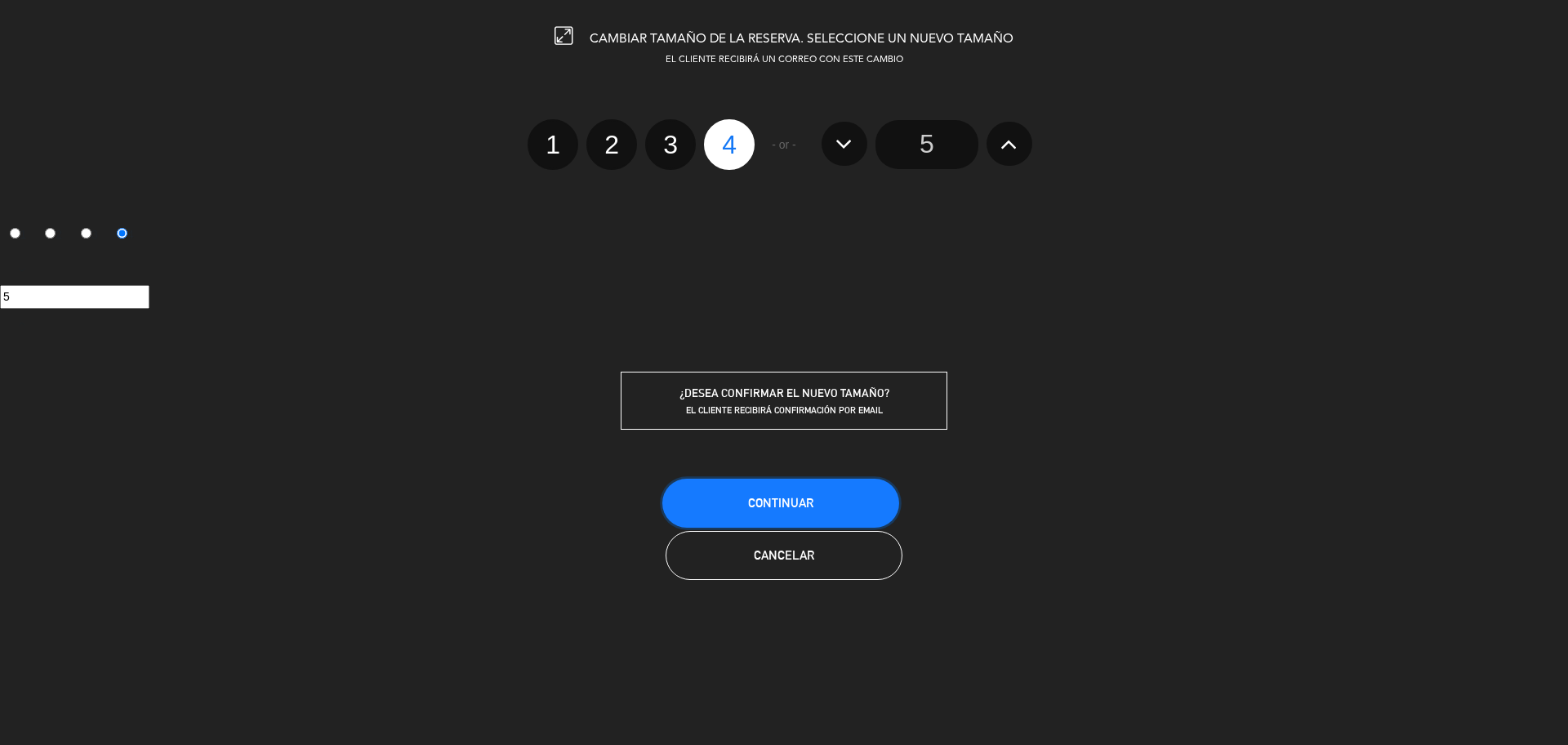
drag, startPoint x: 742, startPoint y: 508, endPoint x: 662, endPoint y: 374, distance: 156.1
click at [742, 511] on button "Continuar" at bounding box center [781, 503] width 237 height 49
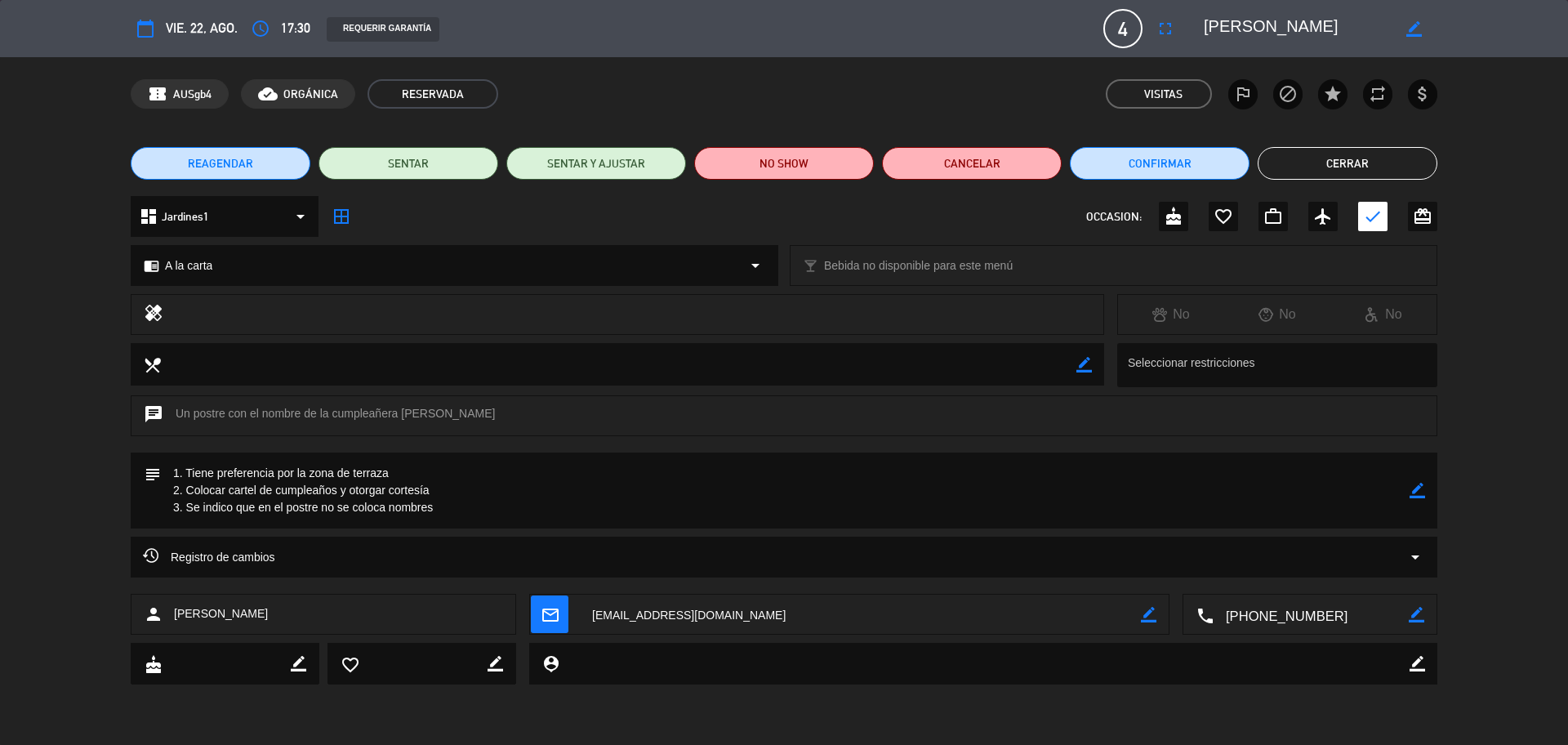
click at [1287, 177] on button "Cerrar" at bounding box center [1346, 164] width 179 height 33
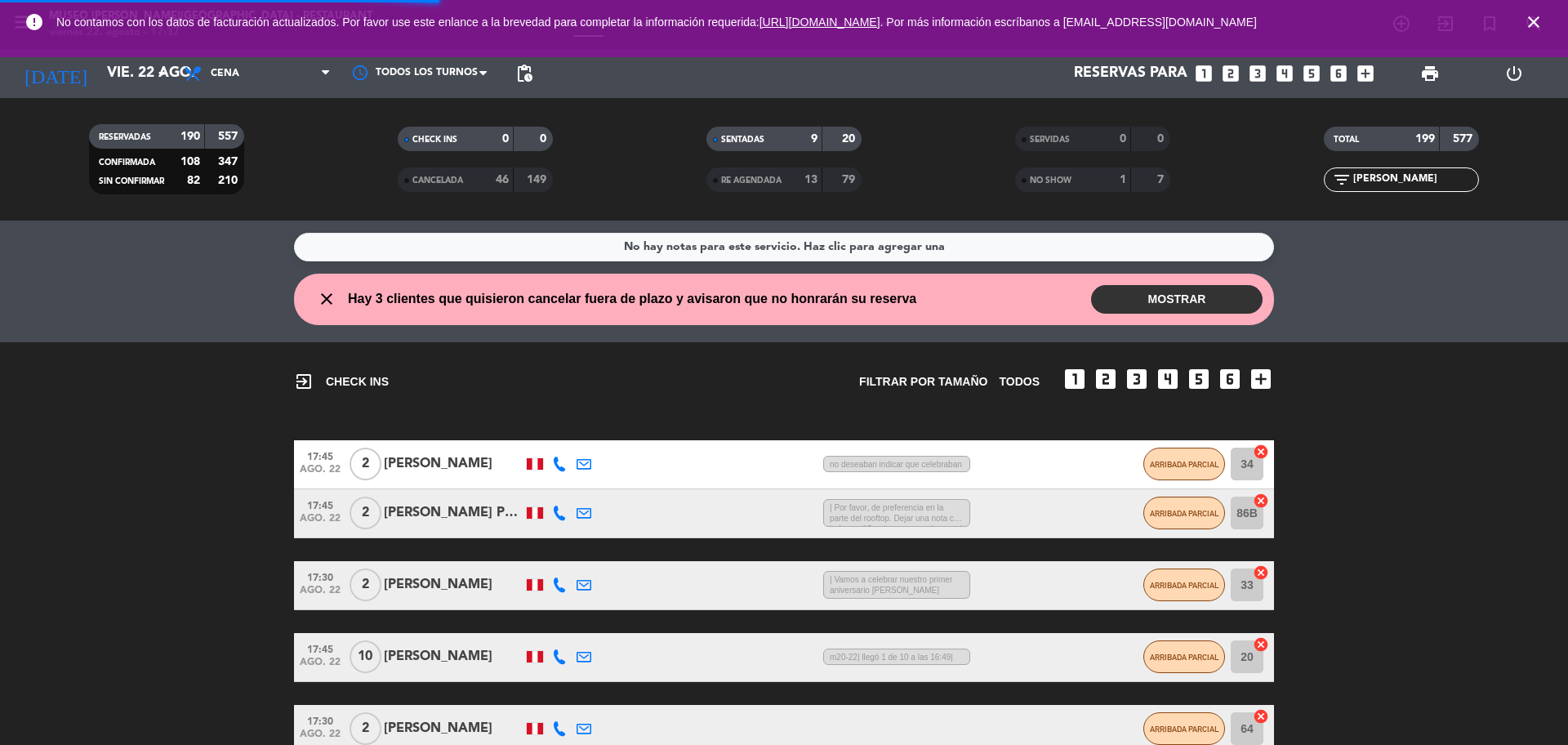
drag, startPoint x: 1394, startPoint y: 176, endPoint x: 1330, endPoint y: 159, distance: 66.2
click at [1325, 180] on div "filter_list [PERSON_NAME]" at bounding box center [1401, 179] width 155 height 24
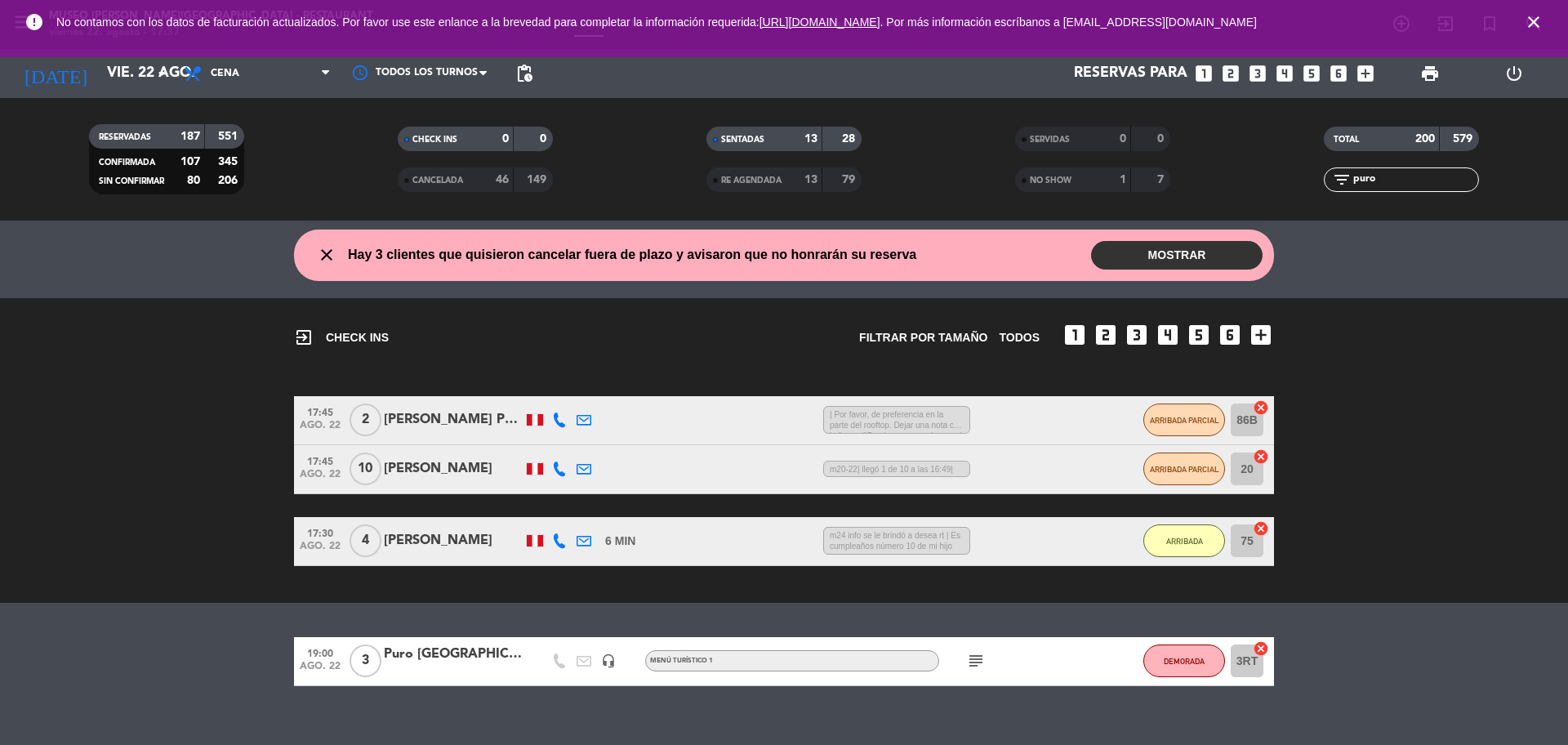
scroll to position [67, 0]
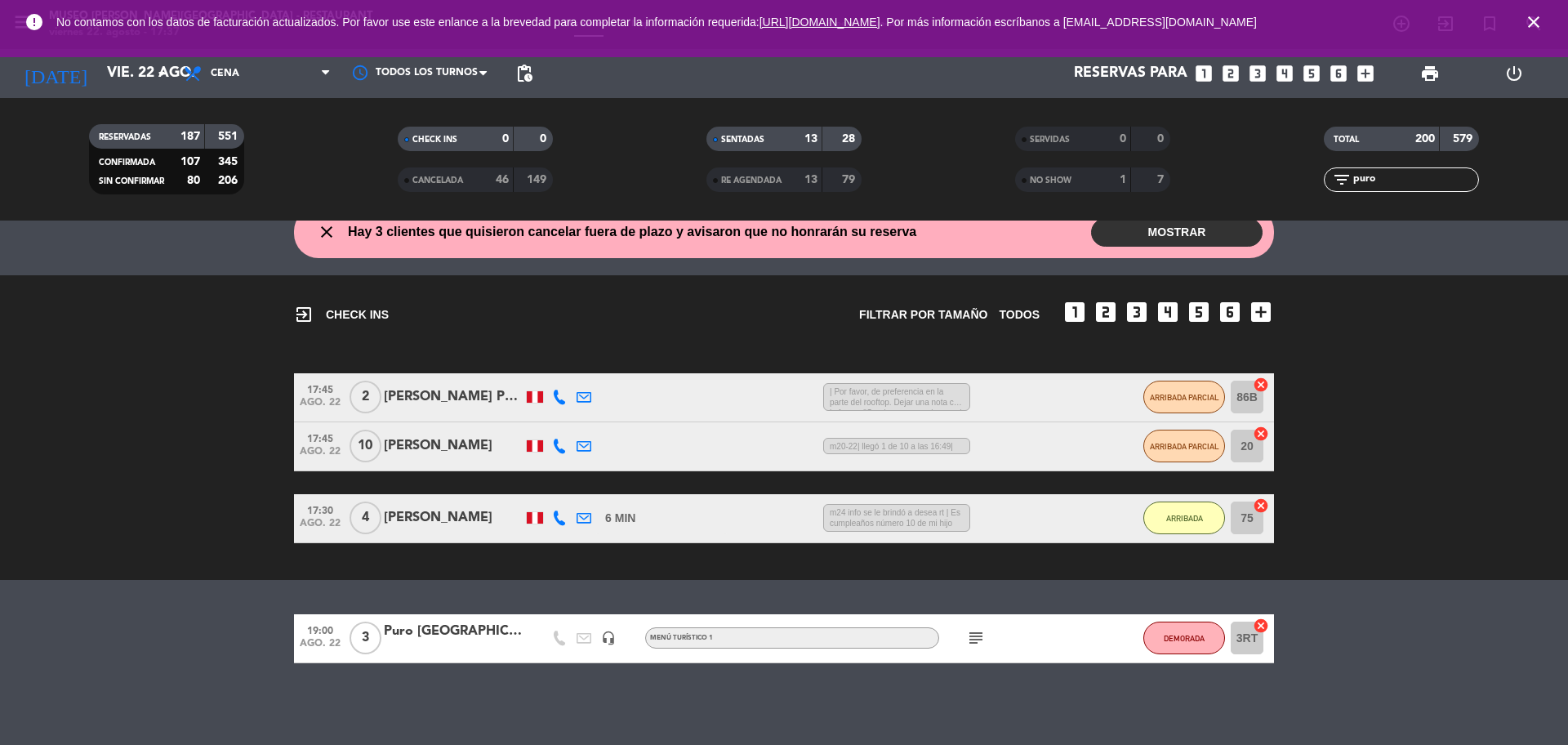
type input "puro"
click at [486, 633] on div "Puro [GEOGRAPHIC_DATA] Viajes/[PERSON_NAME]" at bounding box center [452, 632] width 138 height 21
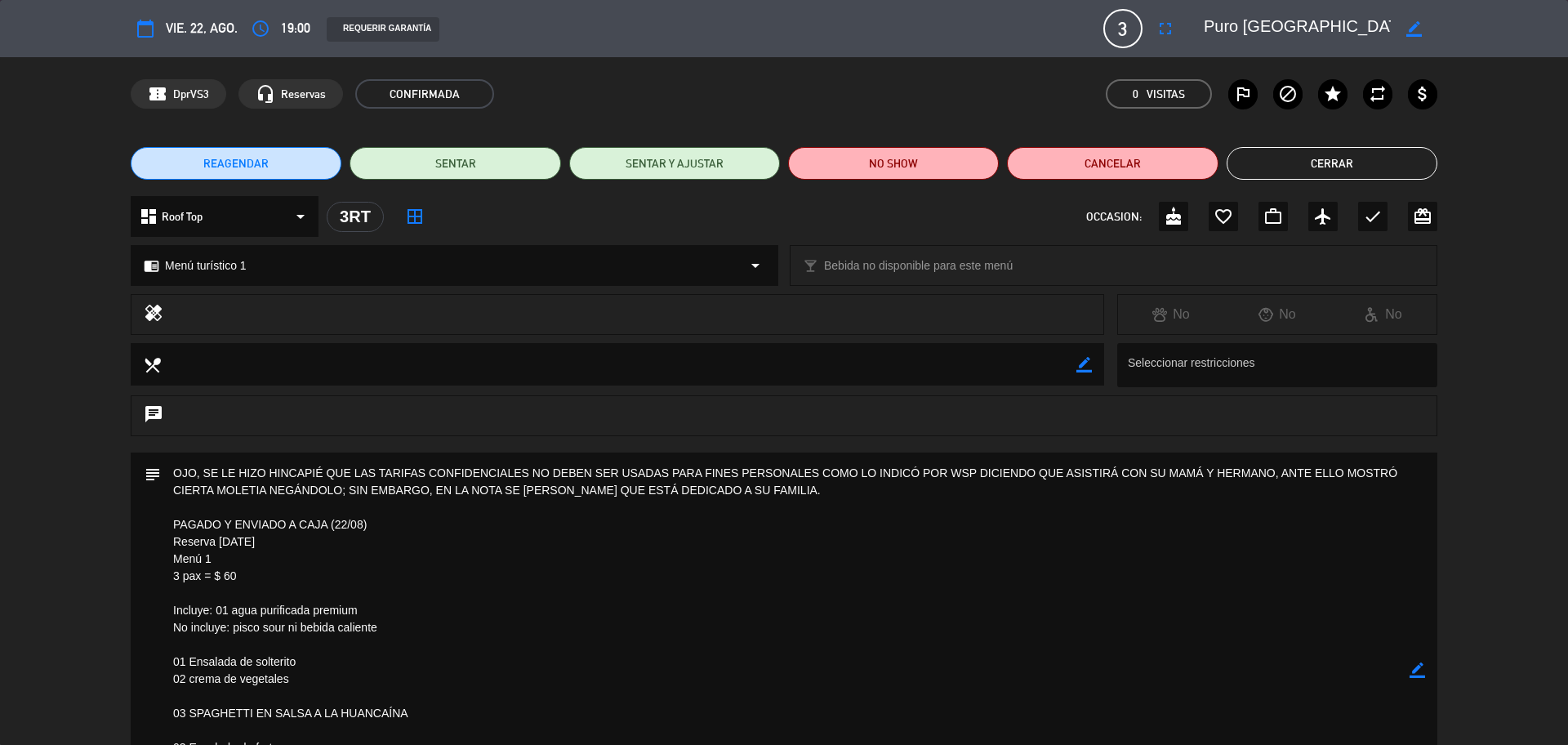
scroll to position [306, 0]
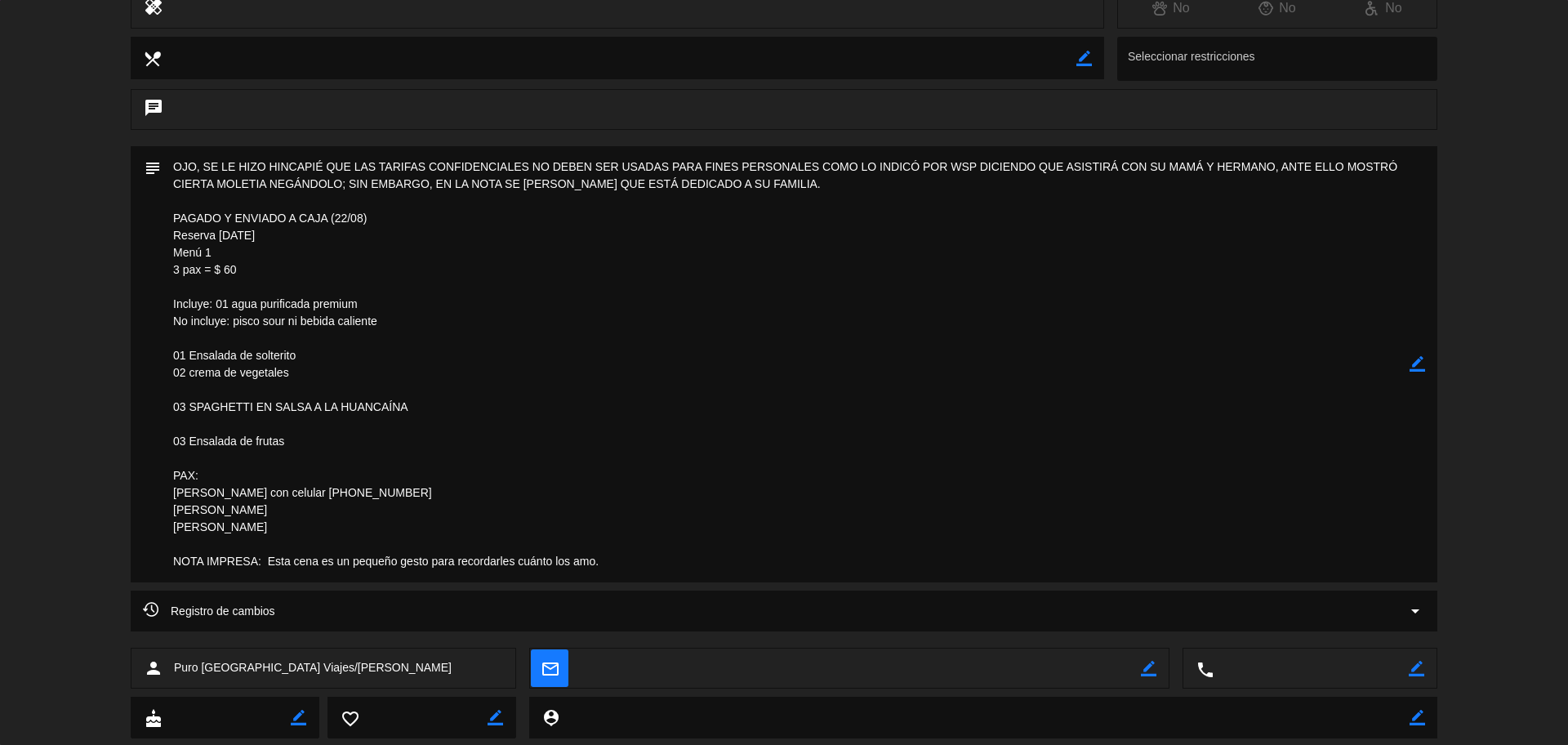
drag, startPoint x: 435, startPoint y: 665, endPoint x: 268, endPoint y: 672, distance: 167.1
click at [267, 672] on div "person Puro [GEOGRAPHIC_DATA] Viajes/[PERSON_NAME]" at bounding box center [323, 668] width 385 height 41
copy span "ictoria [PERSON_NAME]"
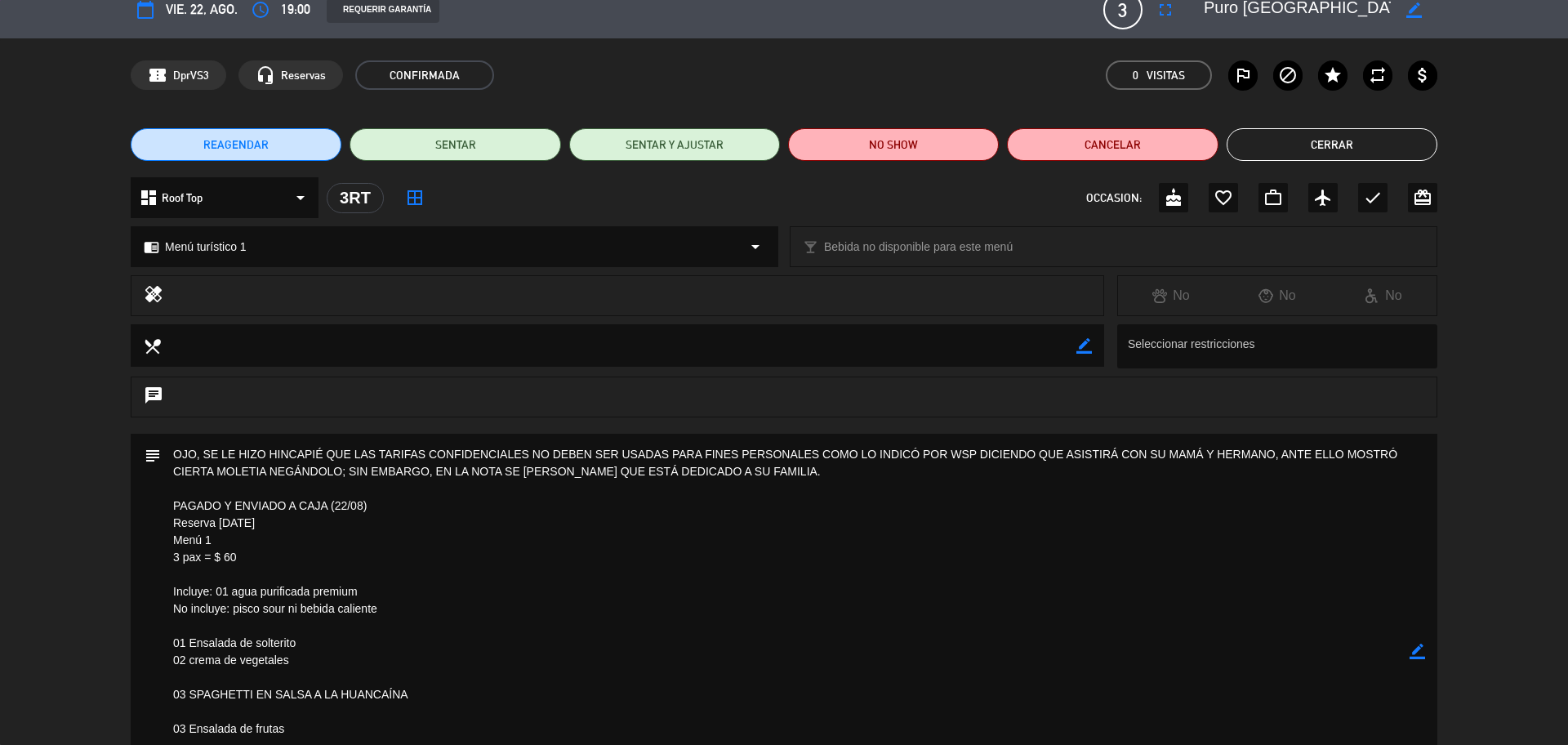
scroll to position [0, 0]
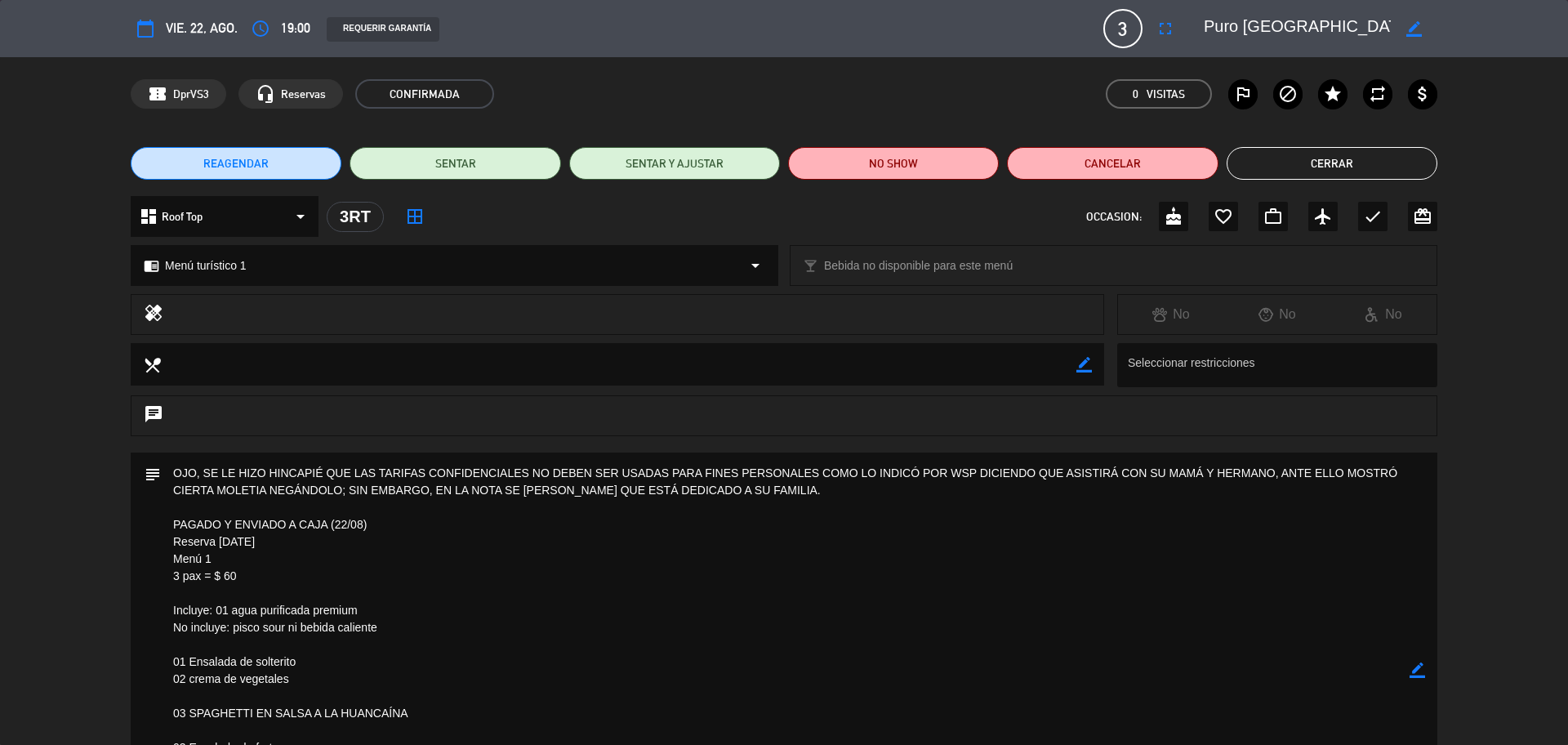
click at [1338, 168] on button "Cerrar" at bounding box center [1332, 164] width 211 height 33
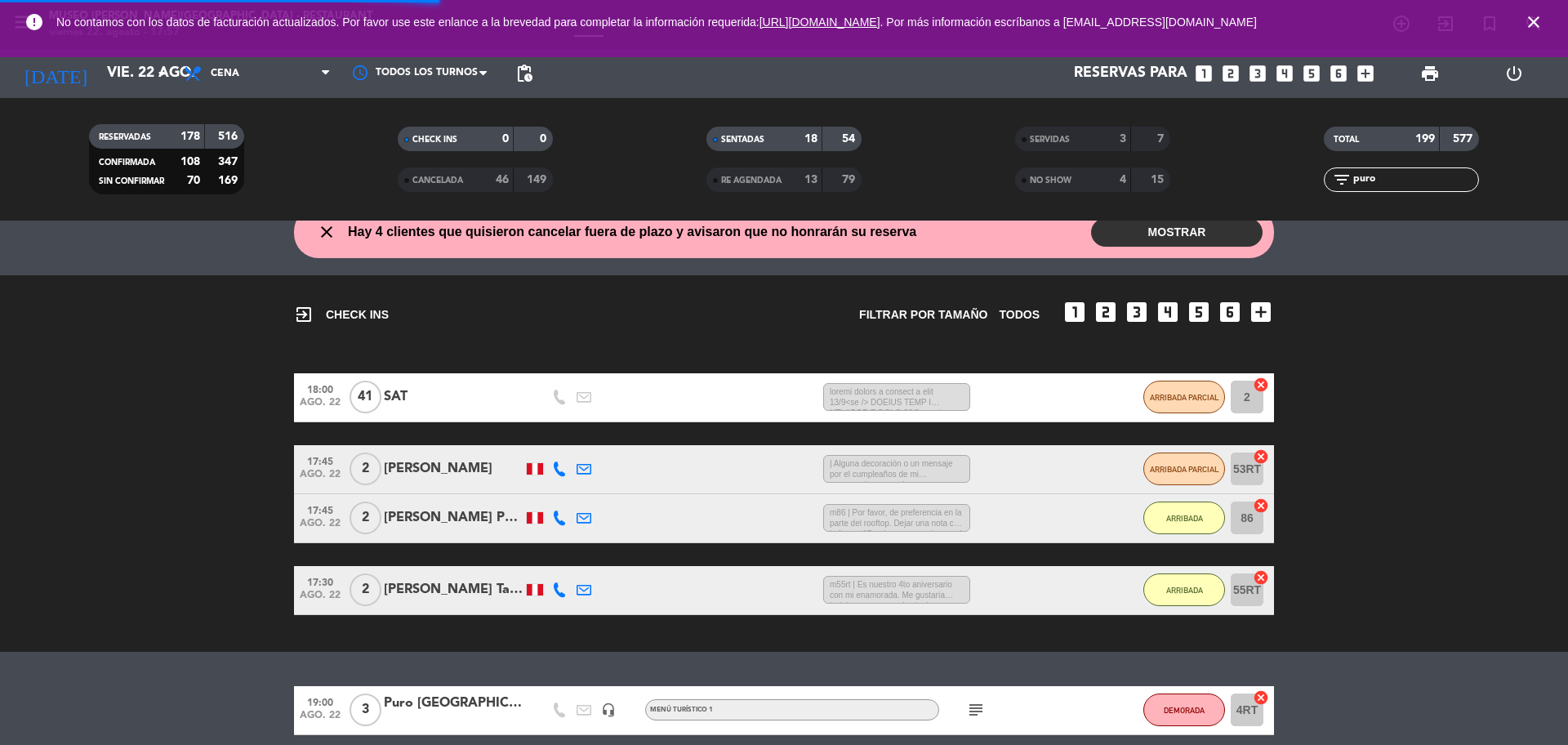
drag, startPoint x: 1433, startPoint y: 181, endPoint x: 1329, endPoint y: 189, distance: 104.3
click at [1330, 189] on div "filter_list puro" at bounding box center [1401, 179] width 155 height 24
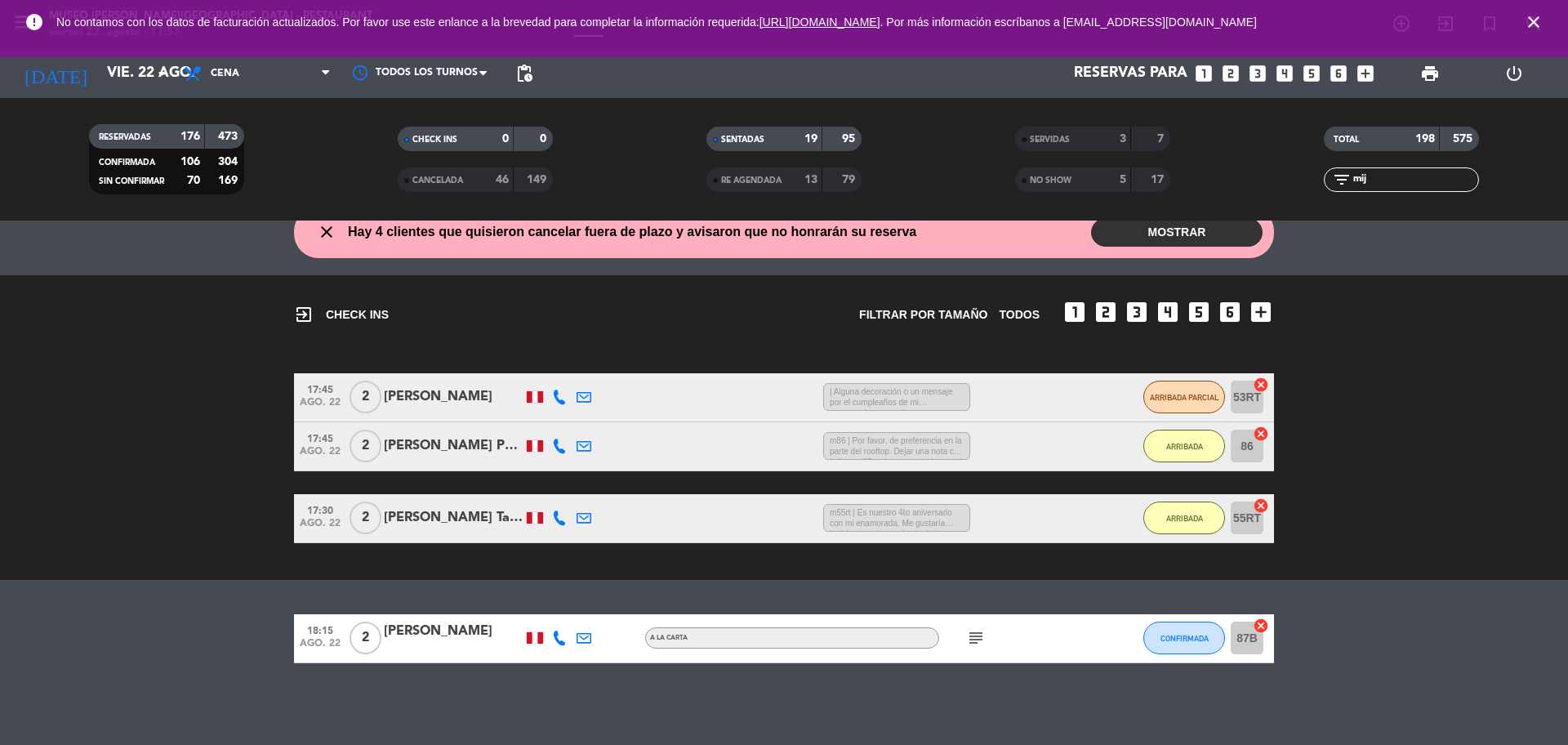
type input "mij"
click at [412, 621] on div "[PERSON_NAME]" at bounding box center [452, 632] width 138 height 21
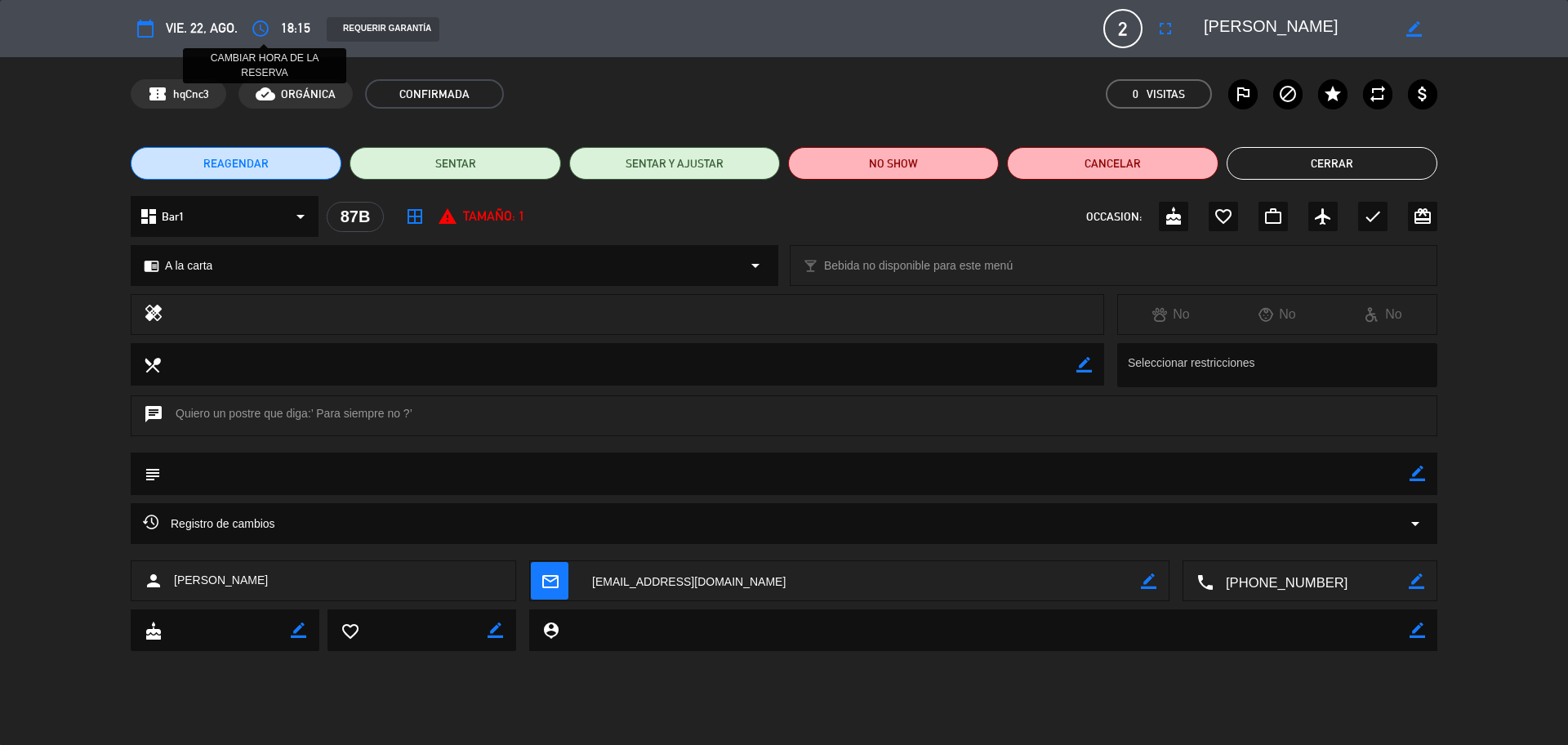
click at [268, 28] on icon "access_time" at bounding box center [261, 28] width 19 height 19
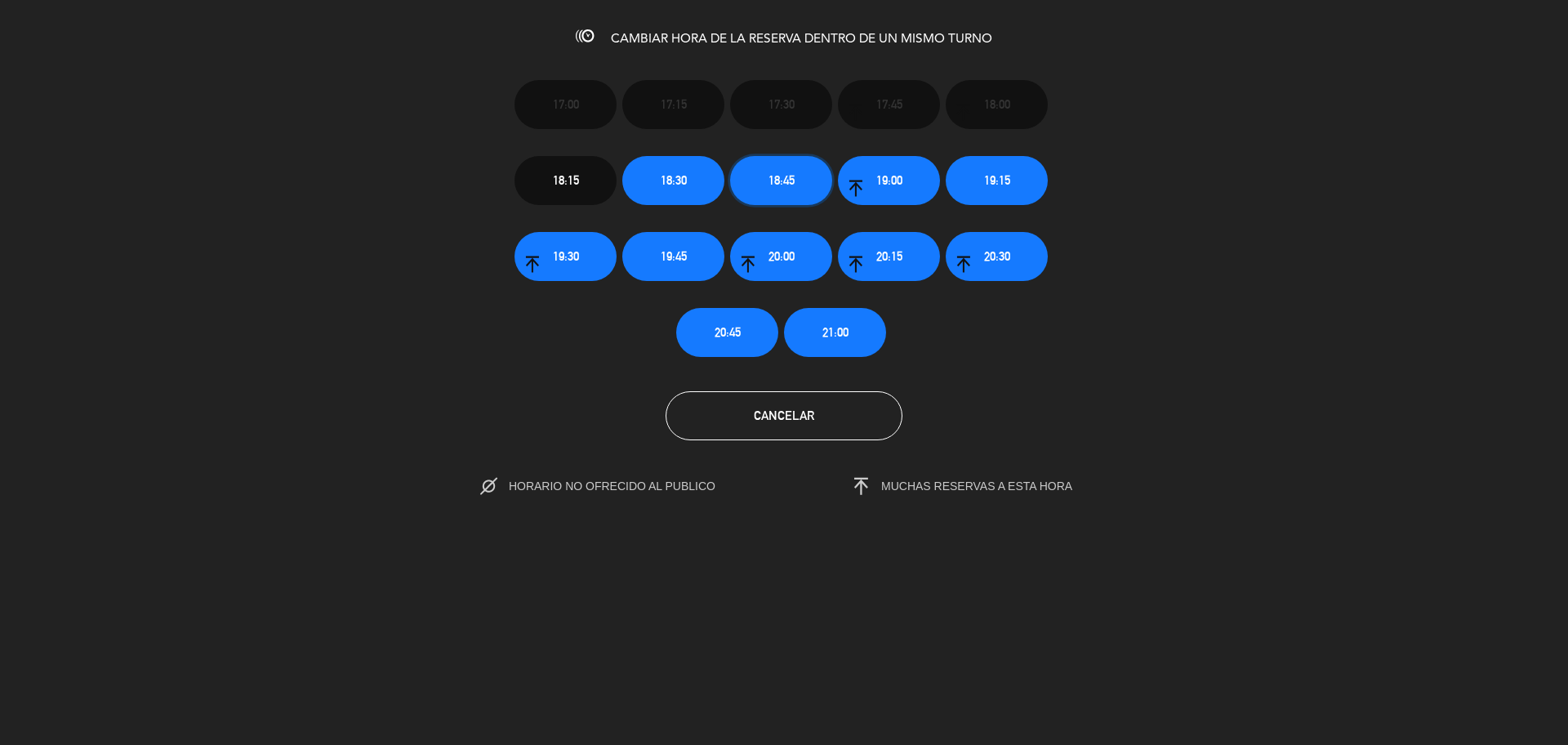
click at [795, 185] on button "18:45" at bounding box center [781, 180] width 102 height 49
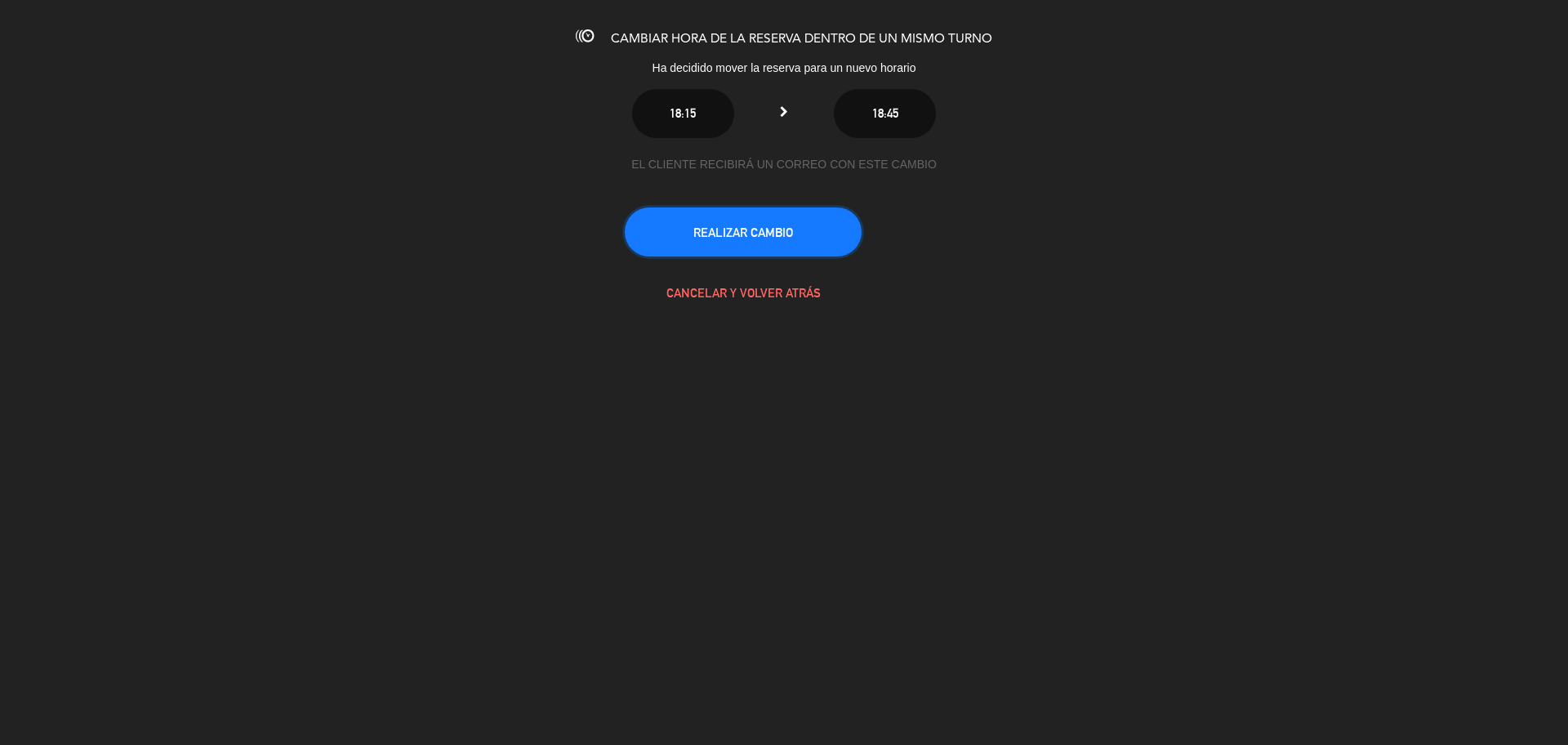
click at [689, 221] on button "REALIZAR CAMBIO" at bounding box center [743, 232] width 237 height 49
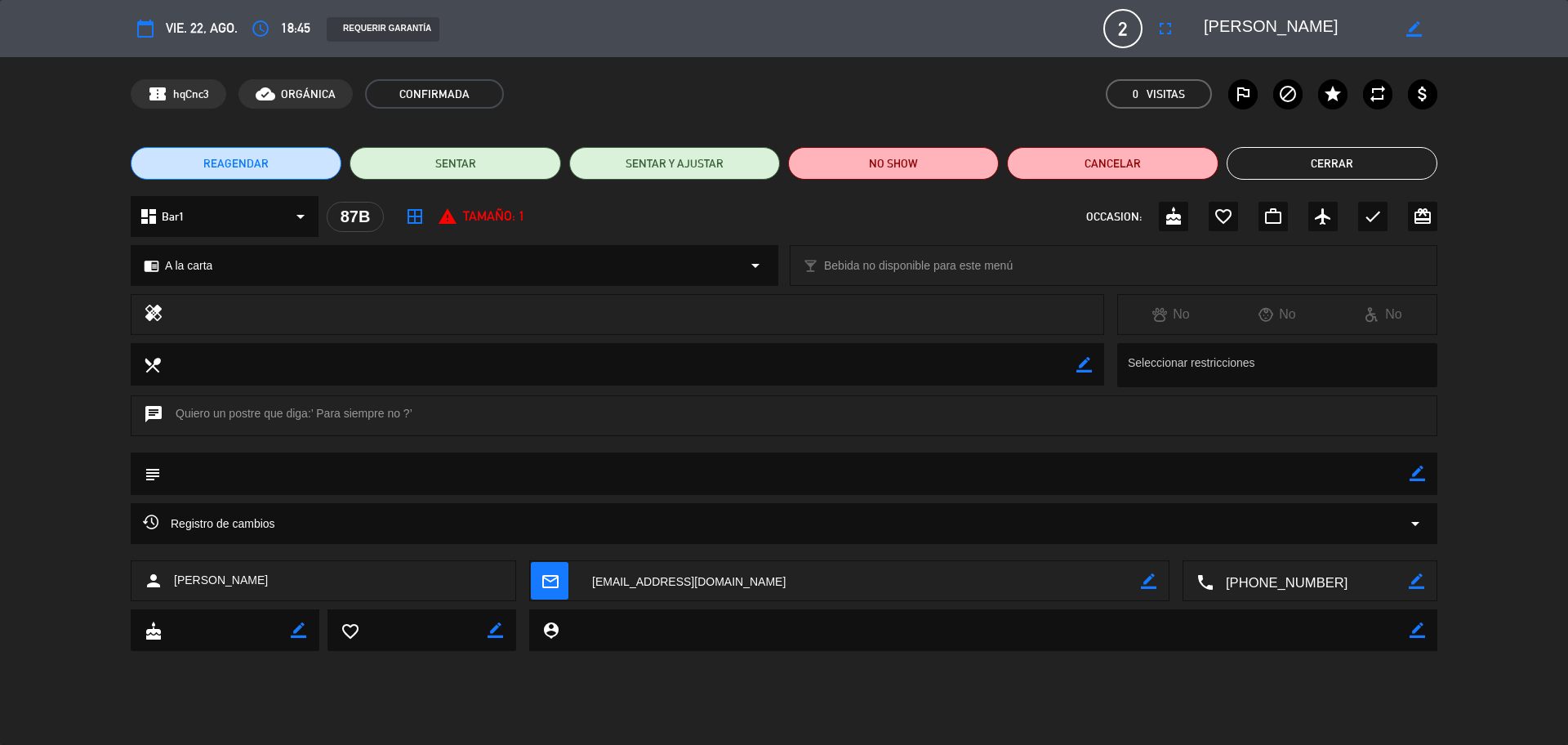
click at [560, 596] on span "mail_outline" at bounding box center [549, 580] width 38 height 38
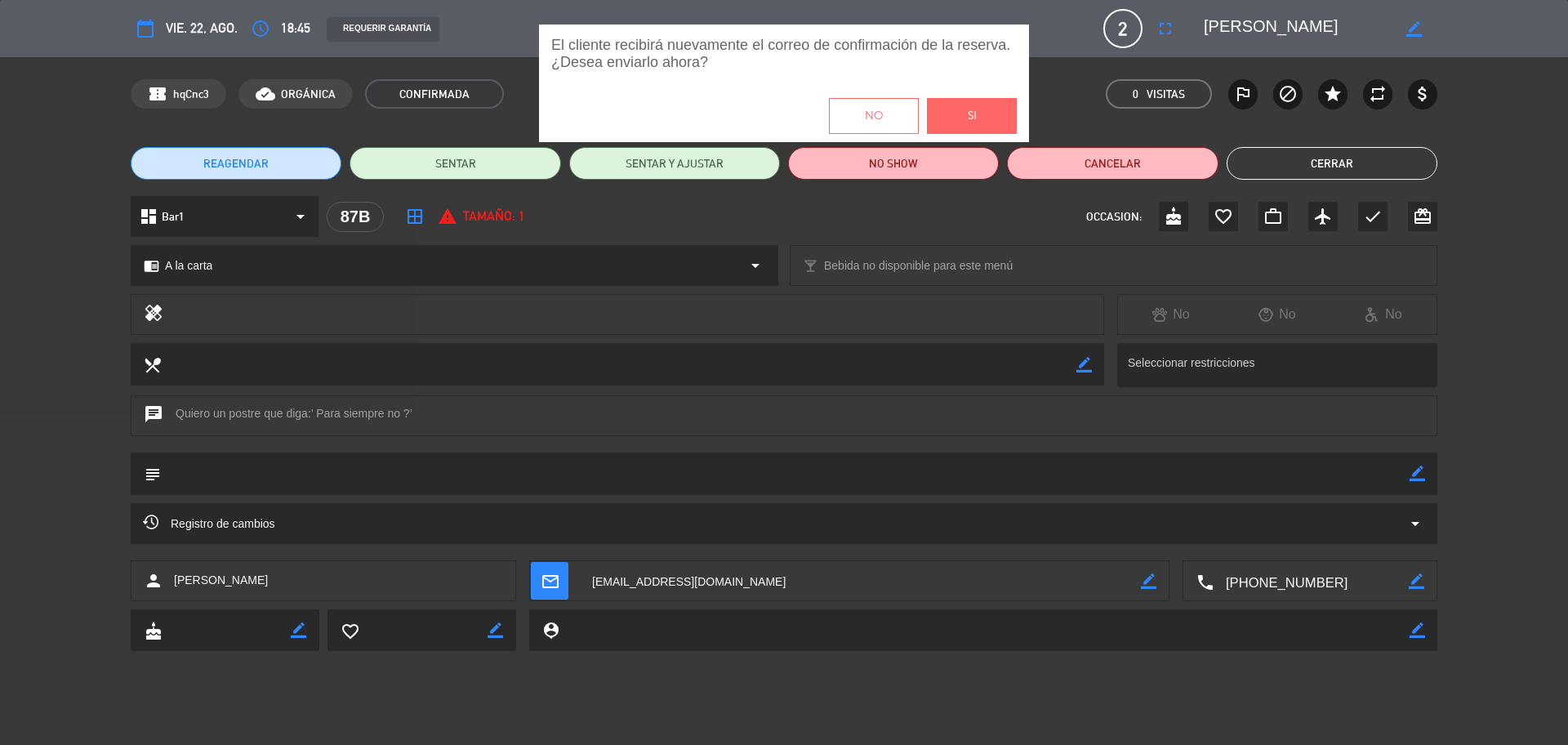
click at [971, 112] on span "Si" at bounding box center [971, 115] width 9 height 18
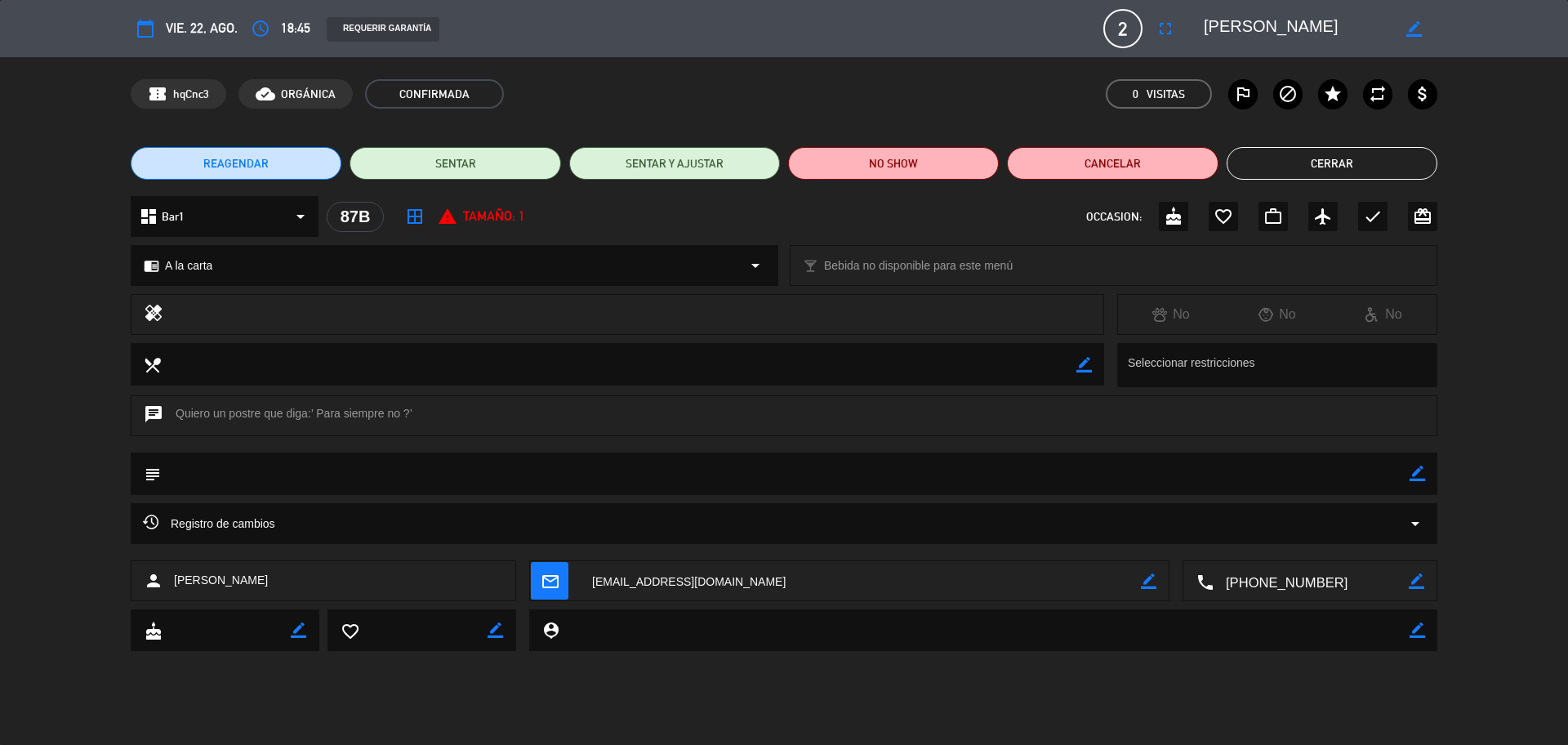
click at [1346, 166] on button "Cerrar" at bounding box center [1332, 164] width 211 height 33
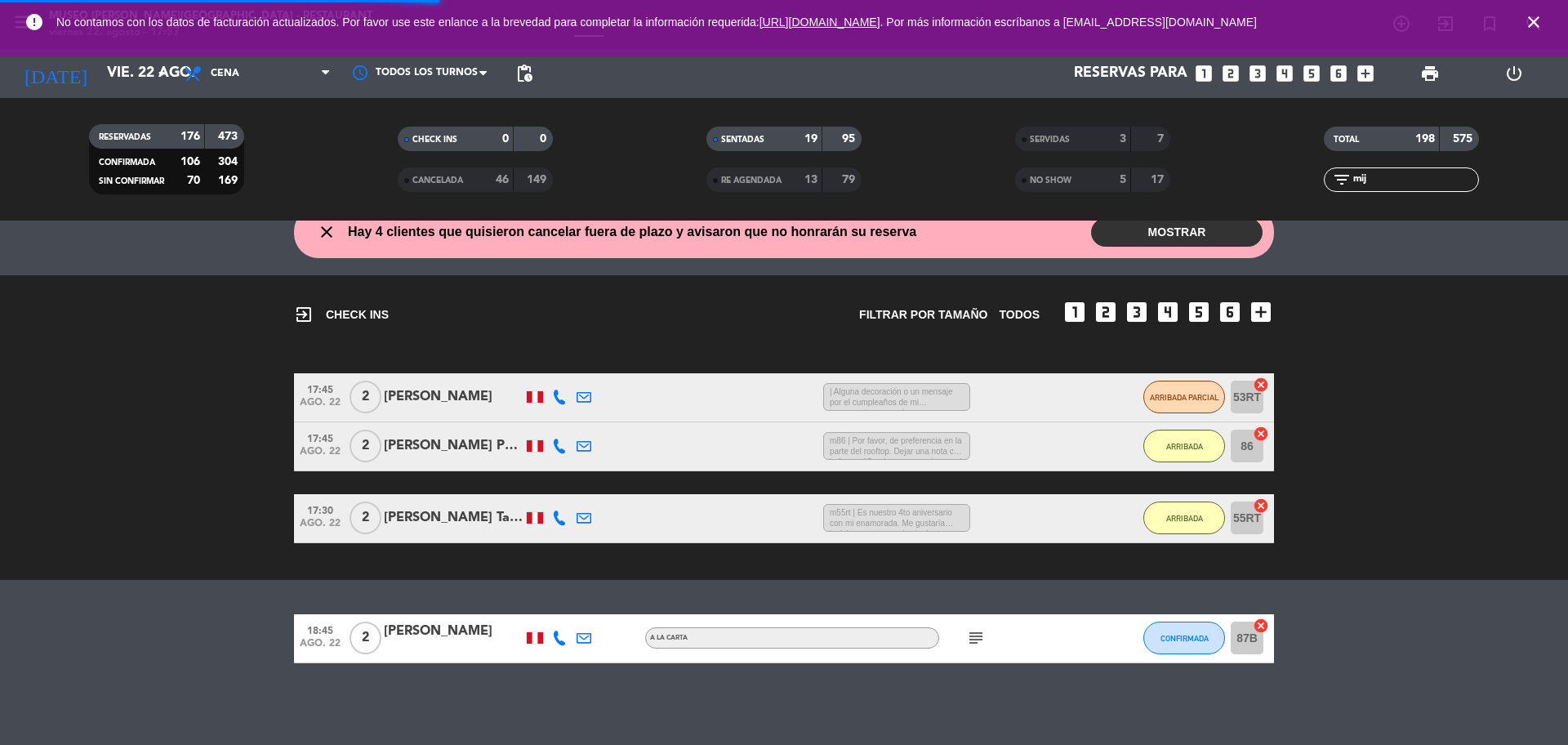
drag, startPoint x: 1374, startPoint y: 182, endPoint x: 1340, endPoint y: 182, distance: 34.0
click at [1340, 182] on div "filter_list mij" at bounding box center [1401, 179] width 155 height 24
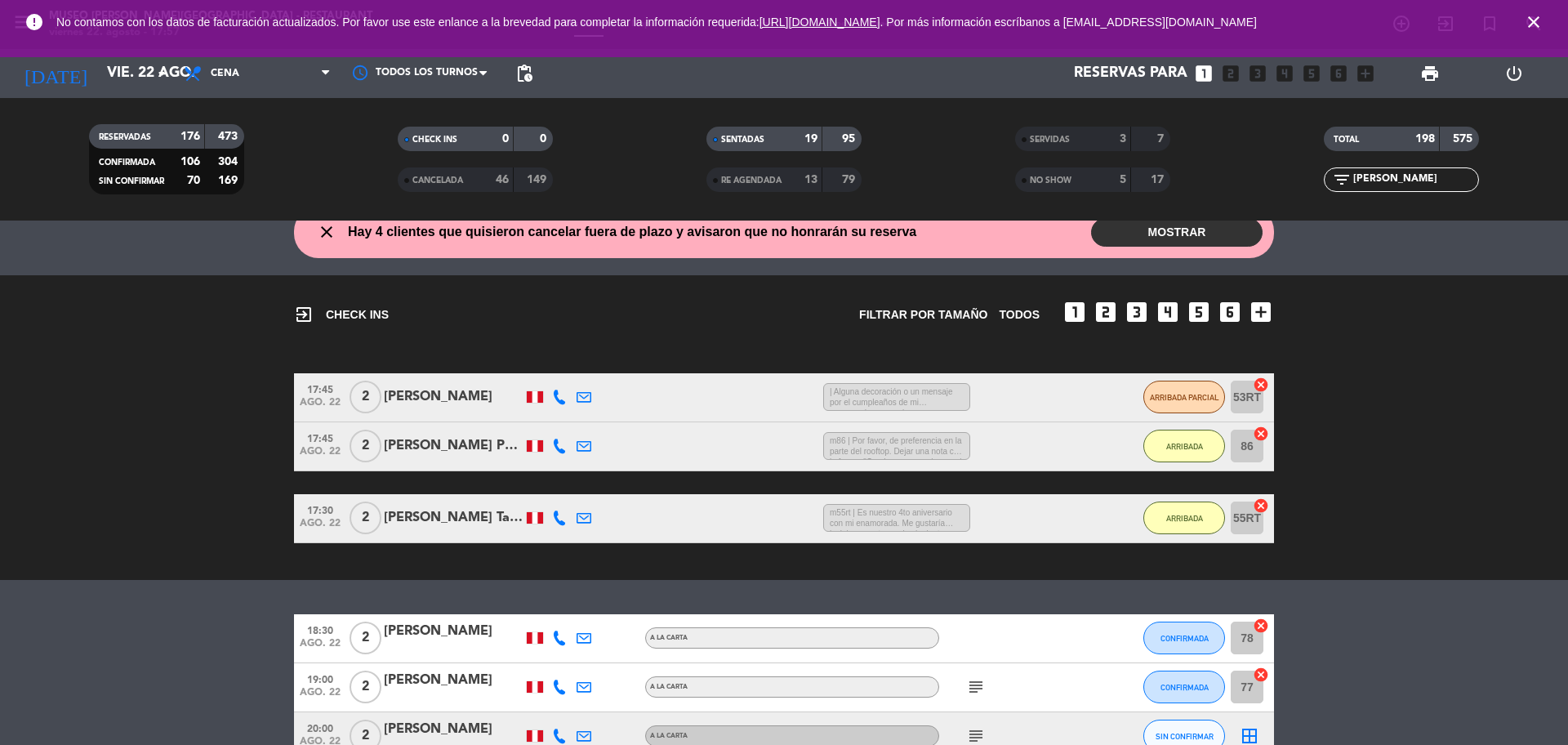
click at [477, 636] on div "[PERSON_NAME]" at bounding box center [452, 632] width 138 height 21
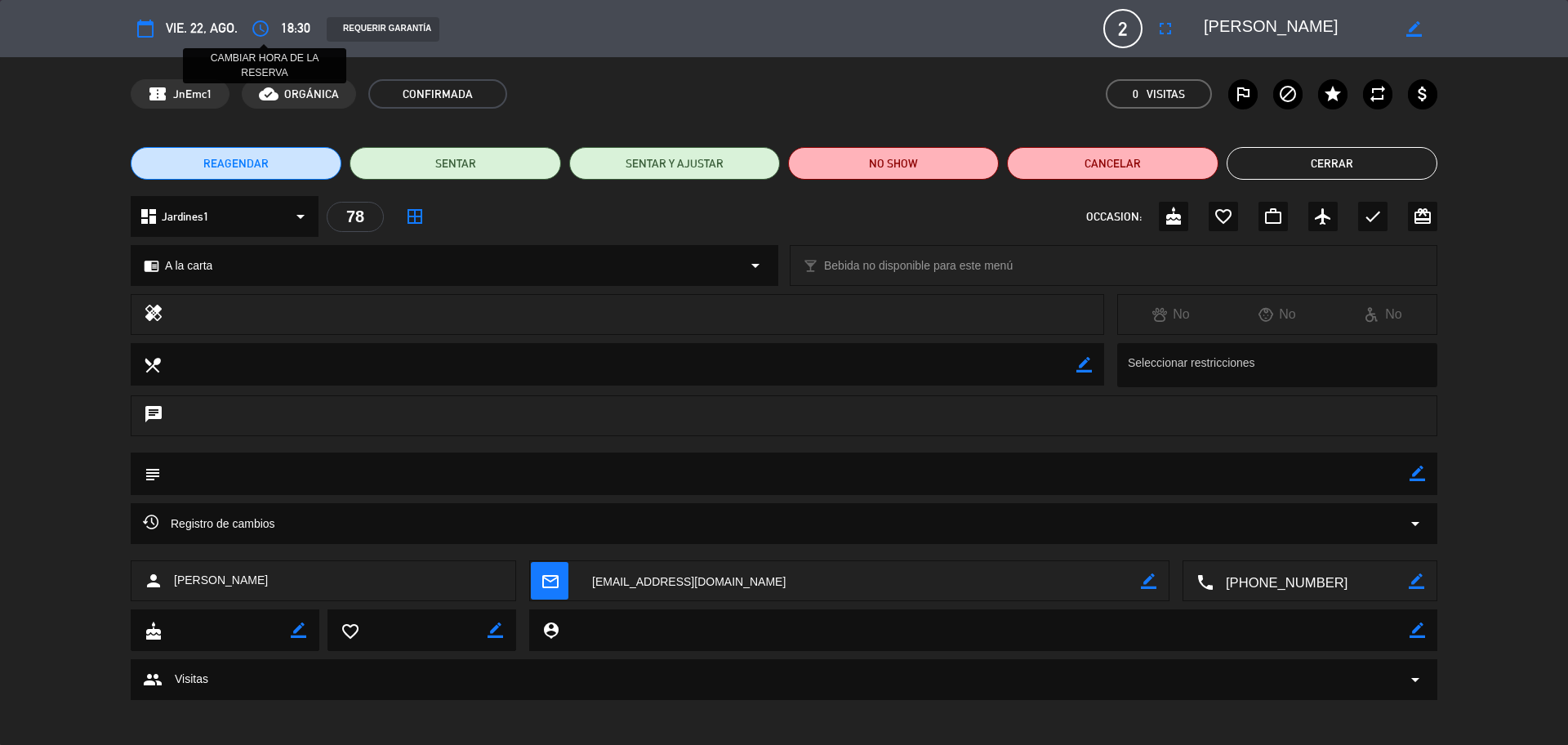
click at [254, 29] on icon "access_time" at bounding box center [261, 28] width 19 height 19
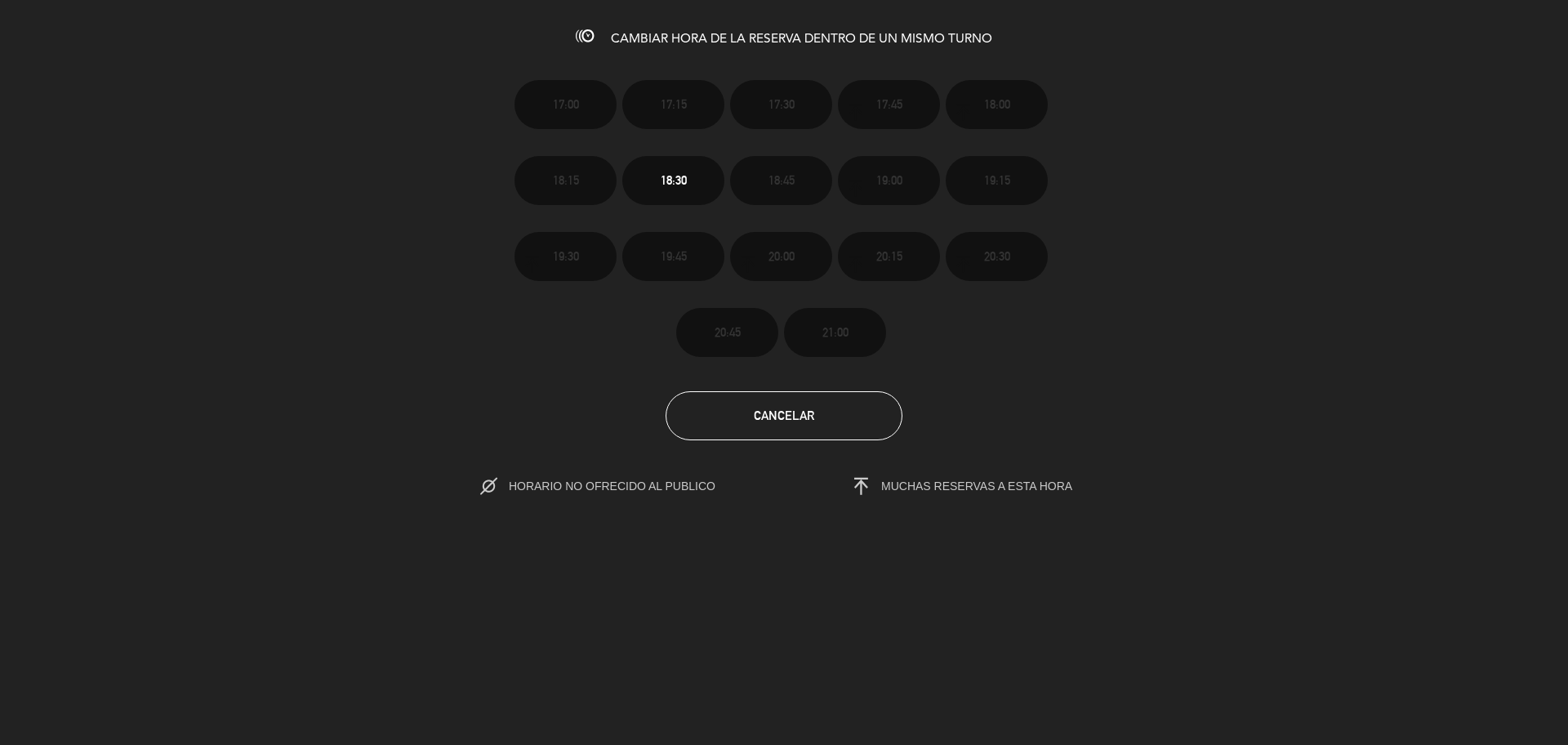
click at [759, 442] on section "17:00 17:15 17:30 17:45 18:00 18:15 18:30 18:45 19:00 19:15 19:30 19:45 20:00 2…" at bounding box center [784, 276] width 1568 height 446
drag, startPoint x: 809, startPoint y: 415, endPoint x: 803, endPoint y: 405, distance: 11.7
click at [808, 414] on span "Cancelar" at bounding box center [784, 416] width 60 height 14
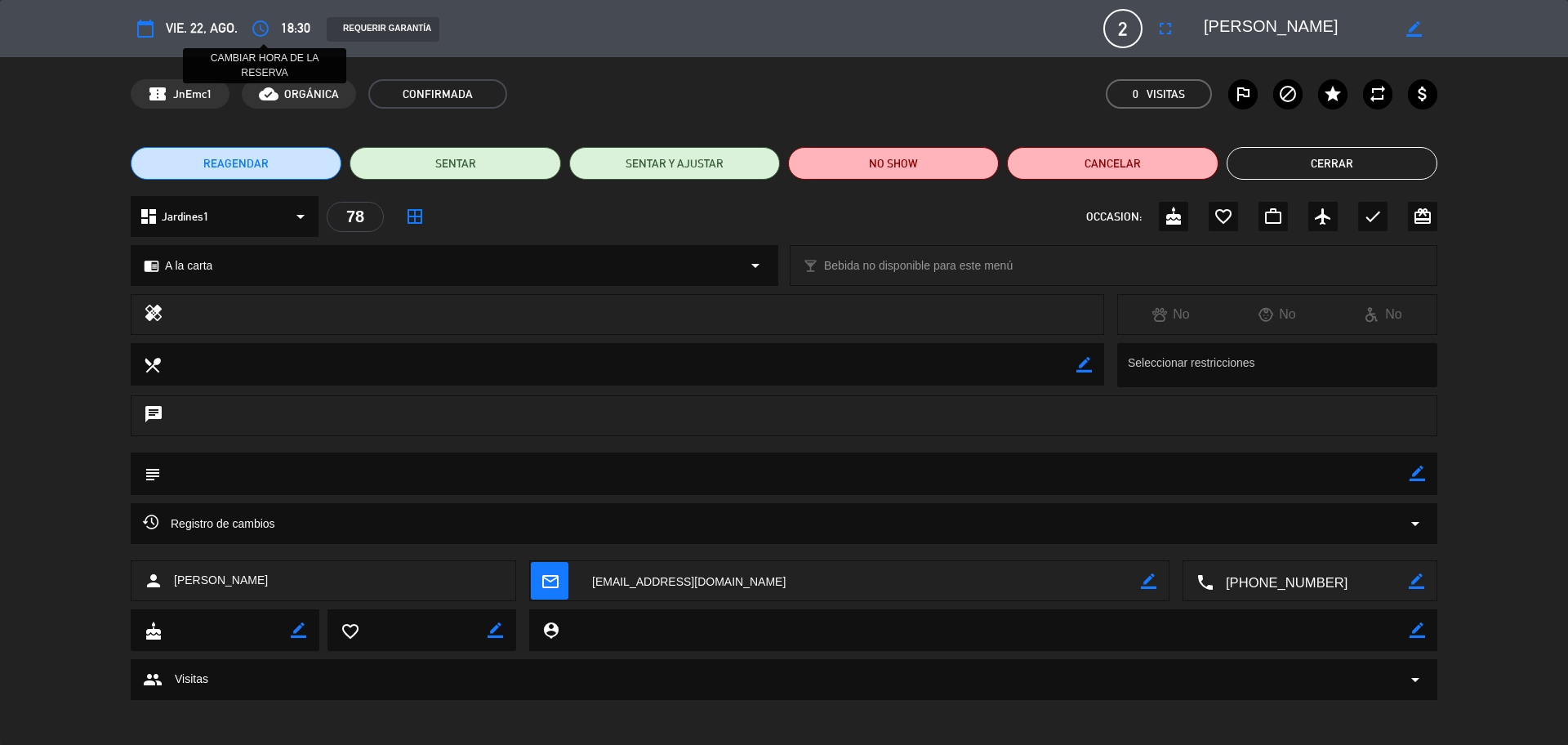
drag, startPoint x: 266, startPoint y: 23, endPoint x: 258, endPoint y: 16, distance: 10.6
click at [265, 23] on icon "access_time" at bounding box center [261, 28] width 19 height 19
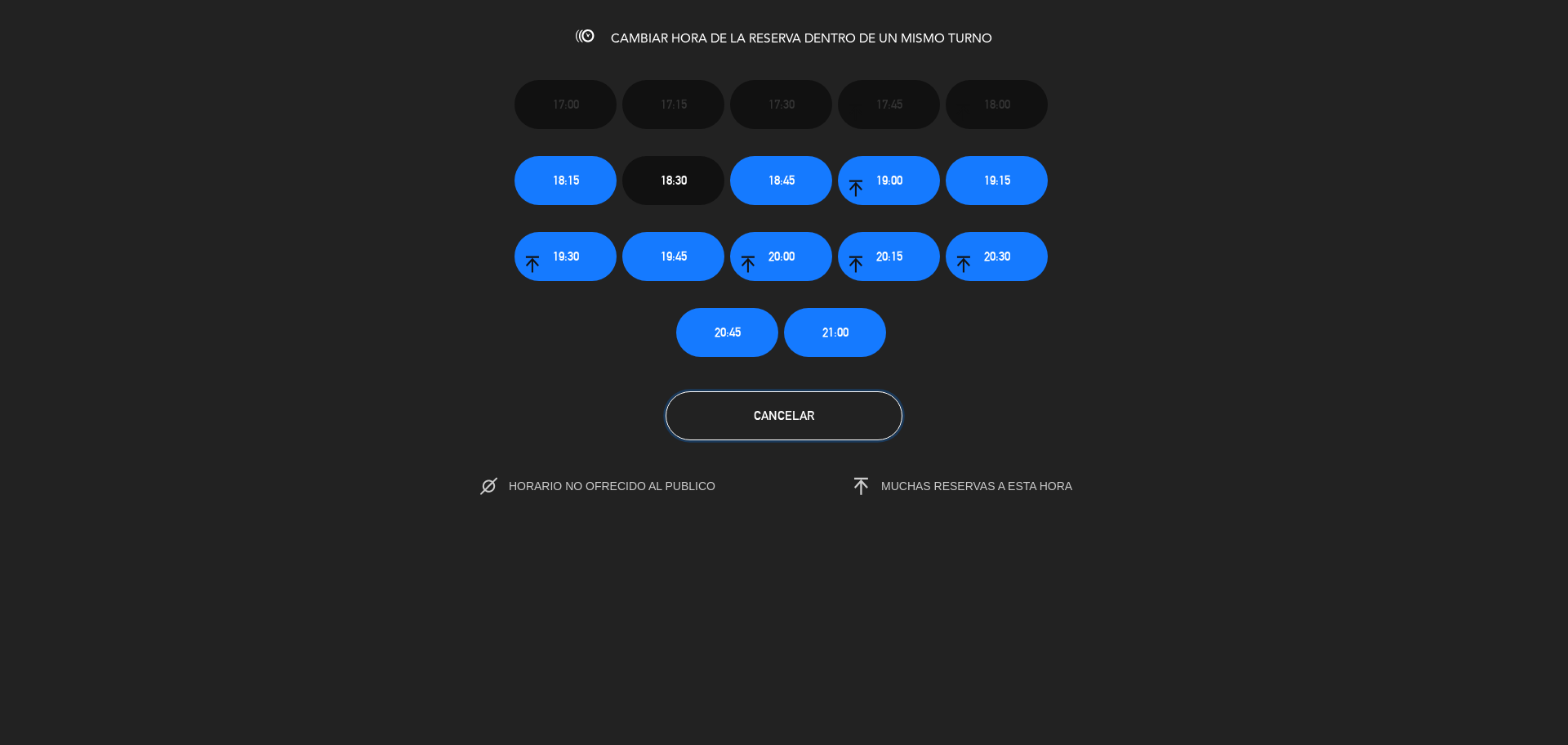
click at [786, 414] on span "Cancelar" at bounding box center [784, 416] width 60 height 14
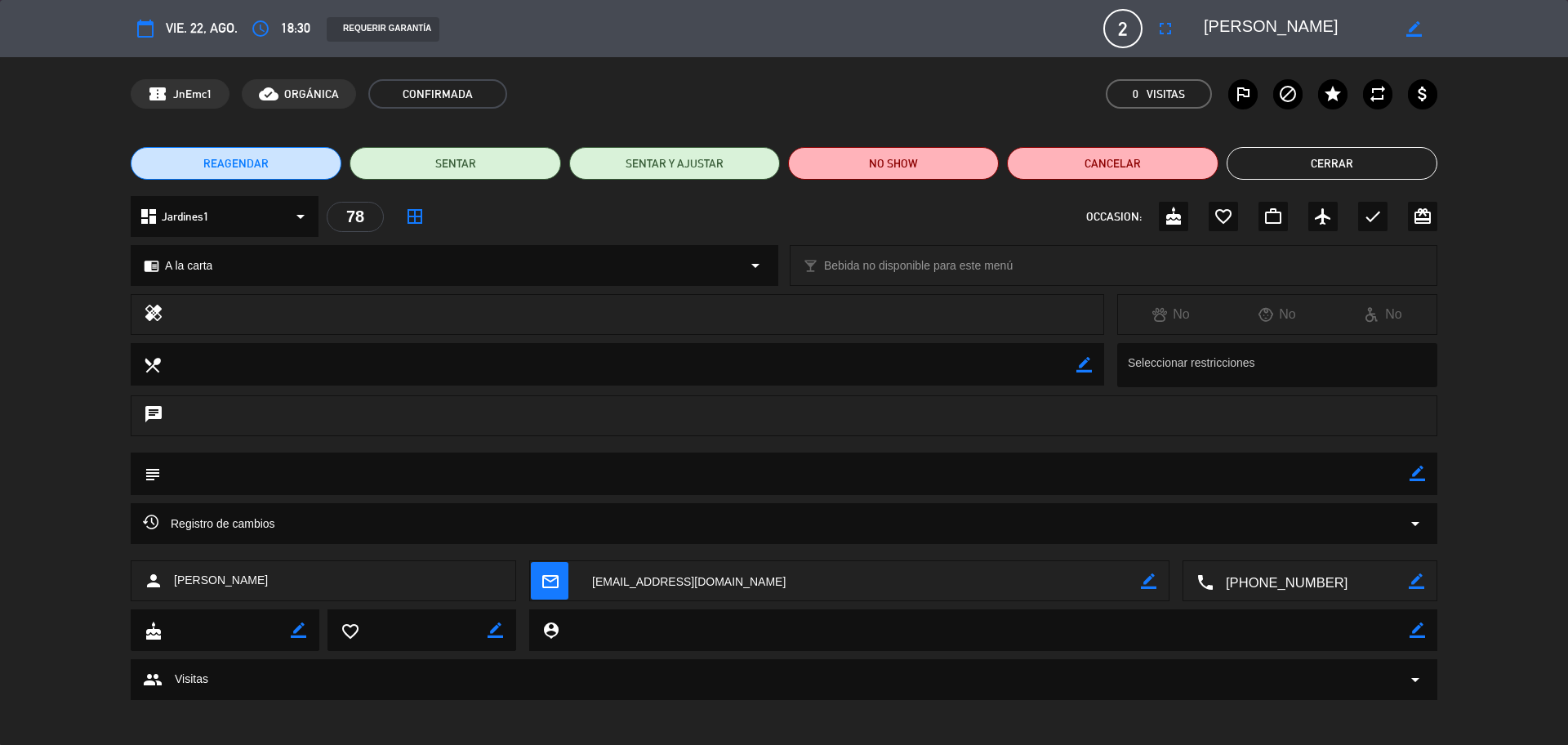
click at [1377, 162] on button "Cerrar" at bounding box center [1332, 164] width 211 height 33
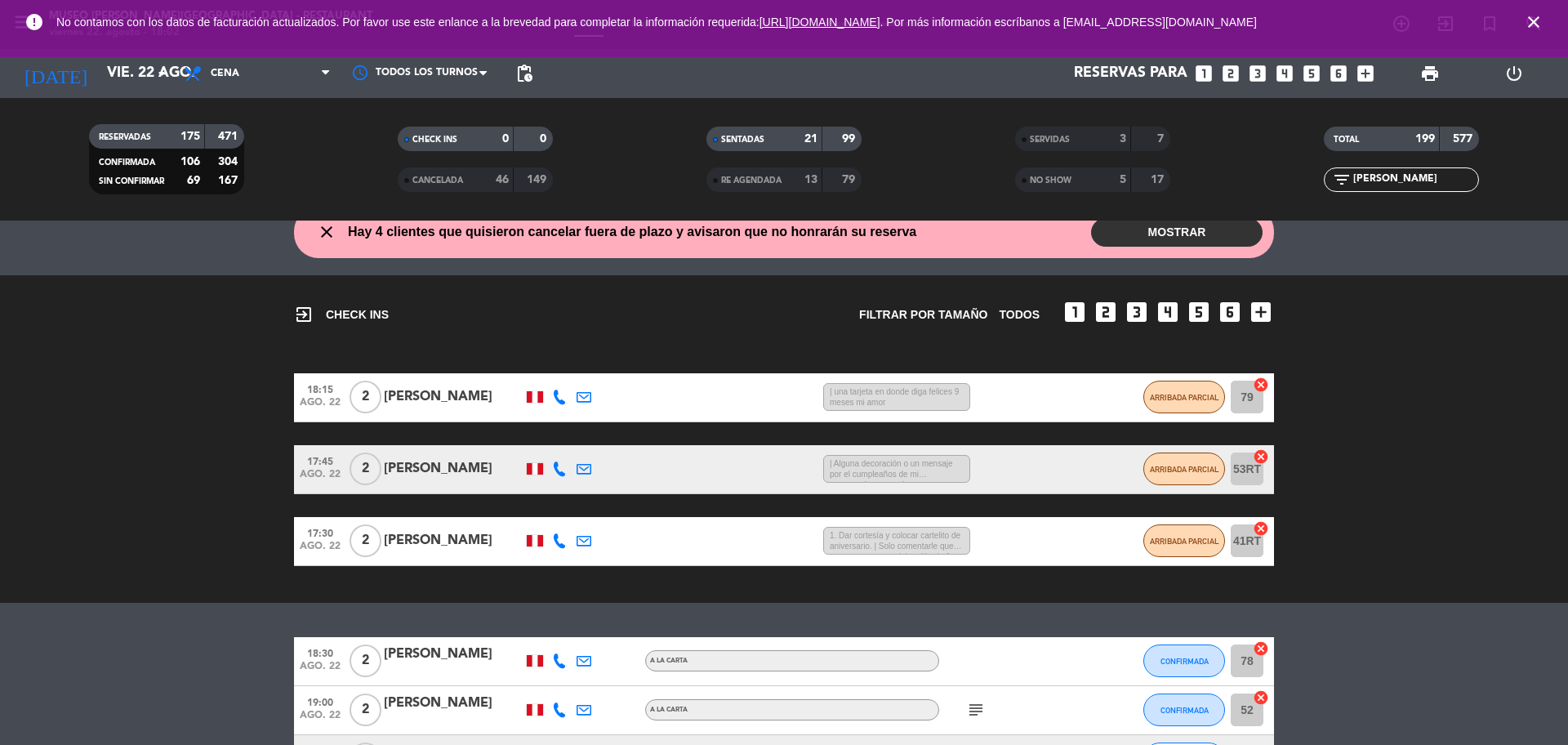
click at [1407, 174] on input "[PERSON_NAME]" at bounding box center [1414, 179] width 127 height 18
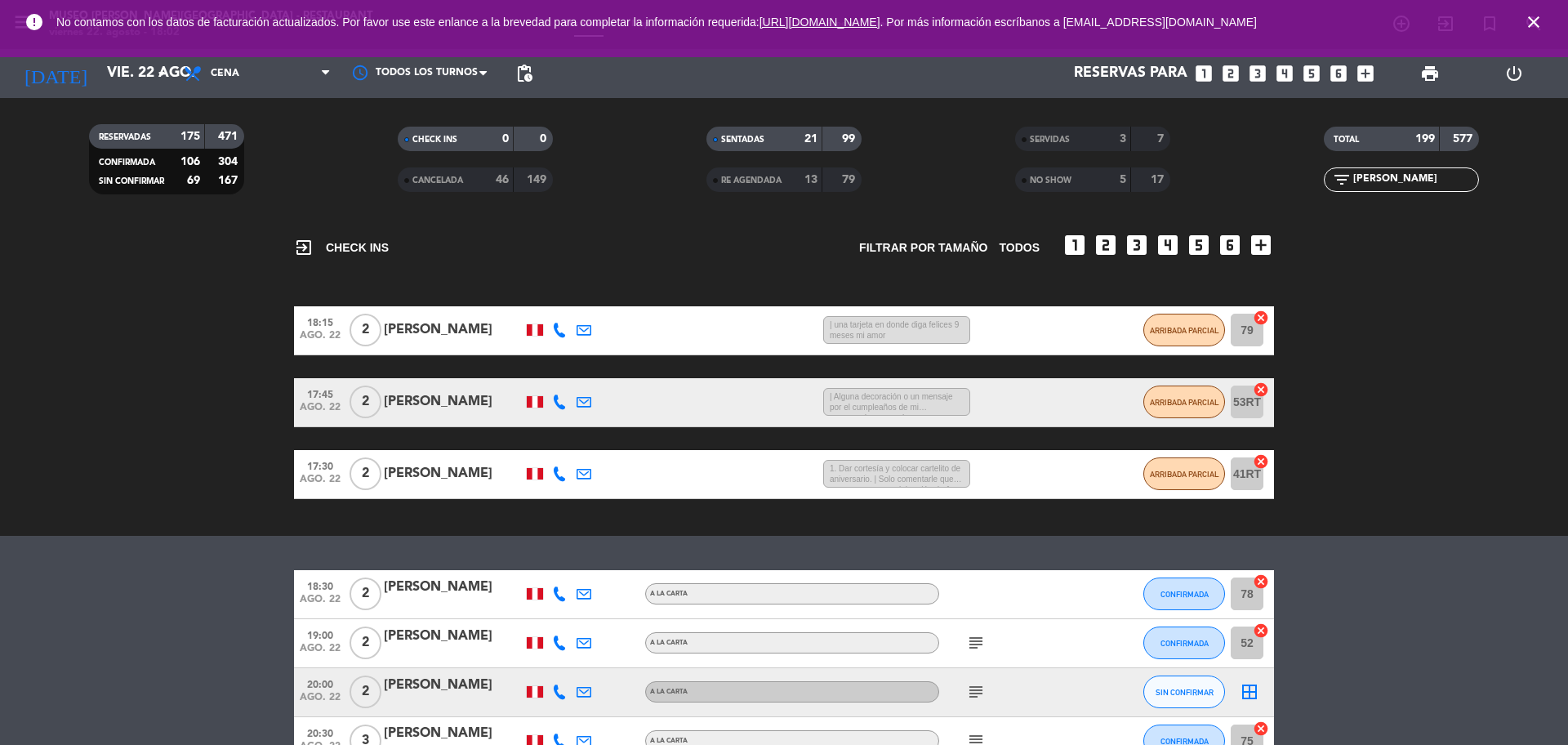
scroll to position [170, 0]
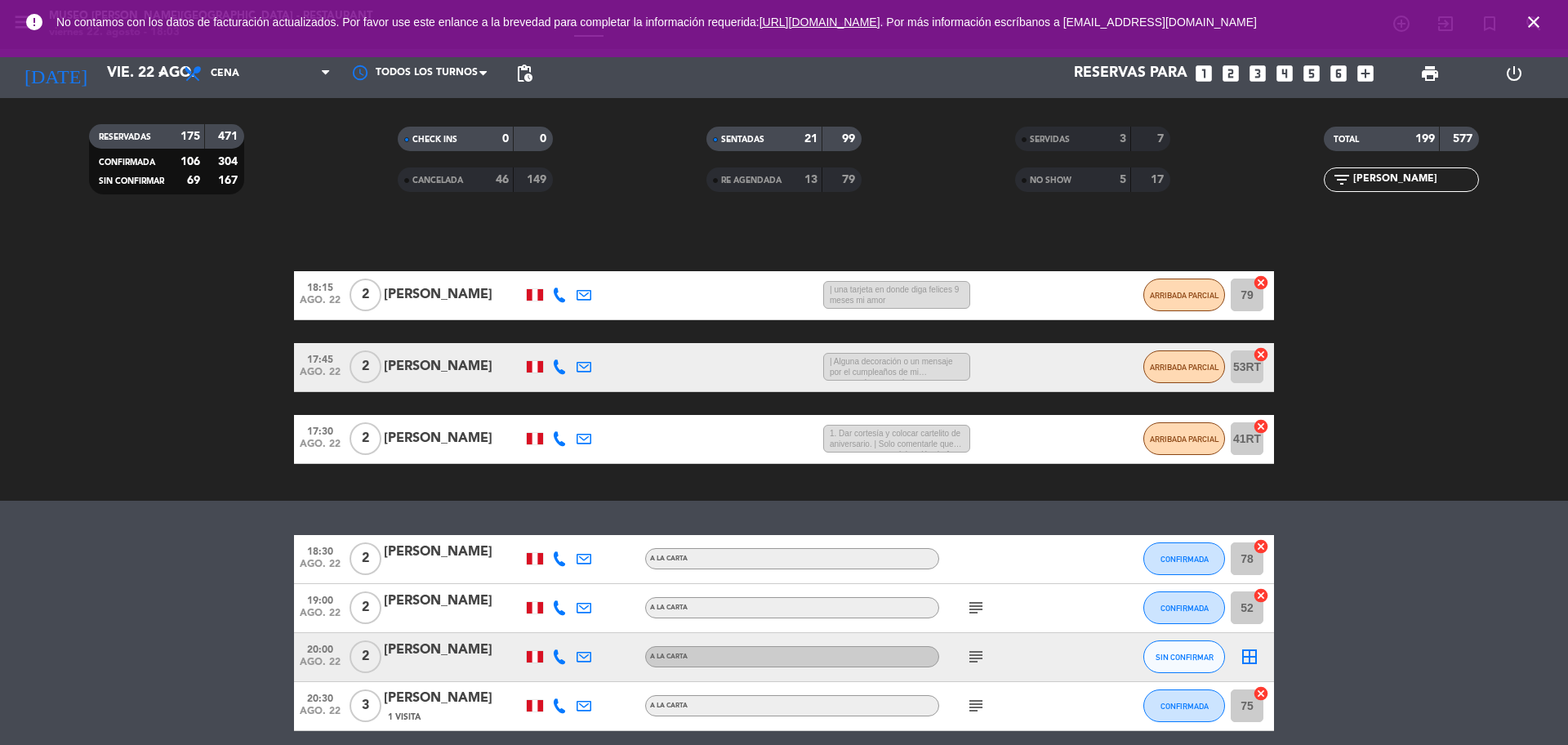
click at [453, 545] on div "[PERSON_NAME]" at bounding box center [452, 552] width 138 height 21
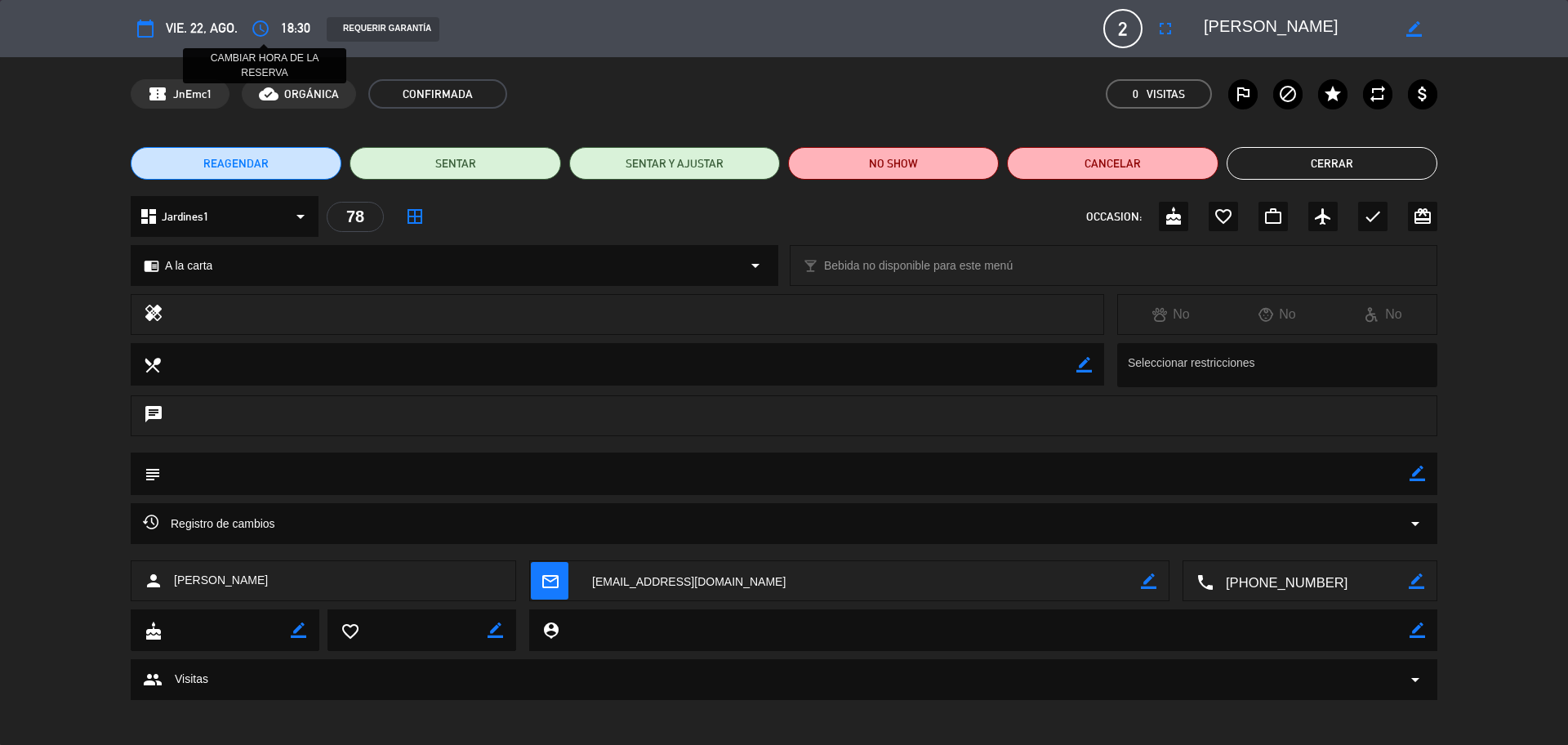
click at [265, 31] on icon "access_time" at bounding box center [261, 28] width 19 height 19
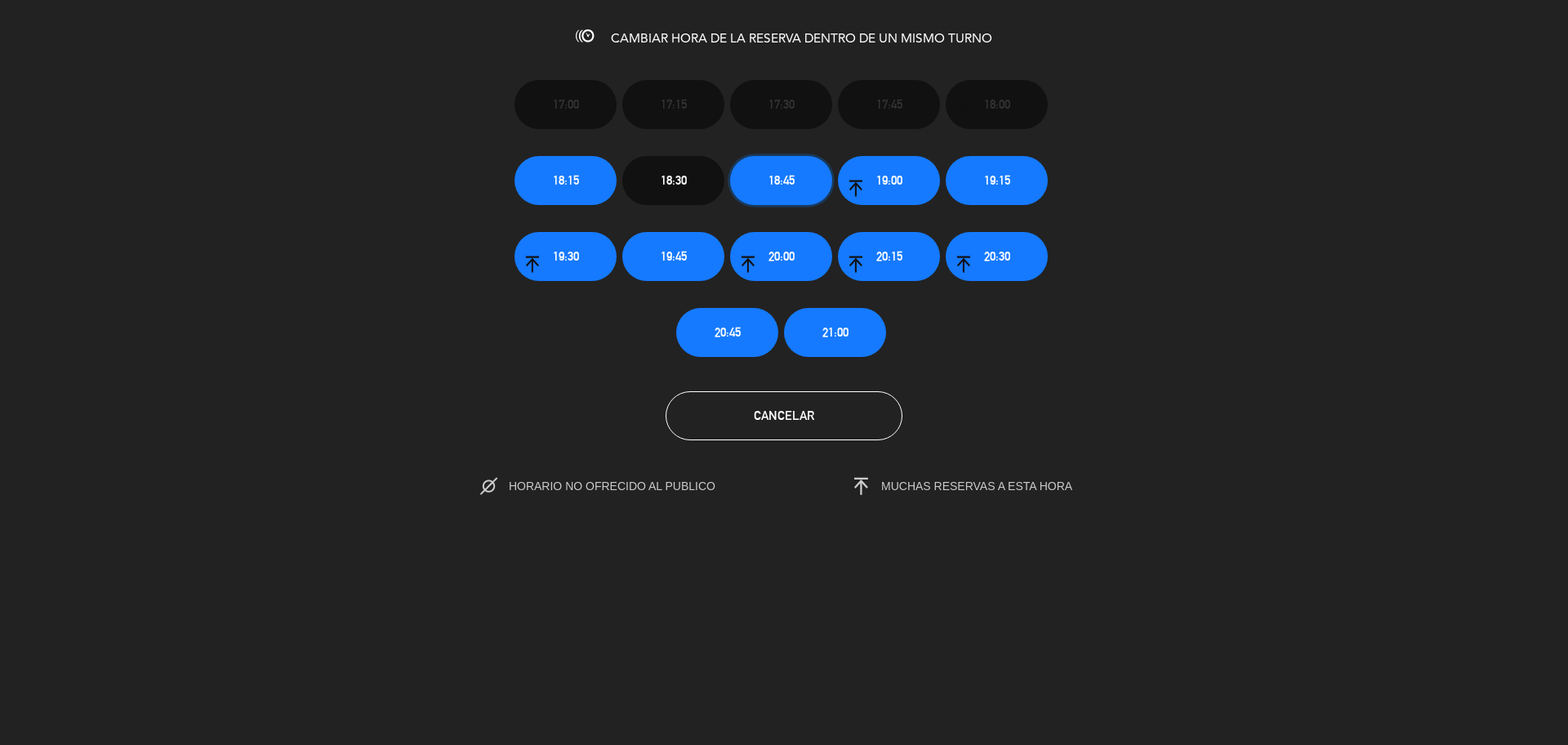
click at [764, 173] on button "18:45" at bounding box center [781, 180] width 102 height 49
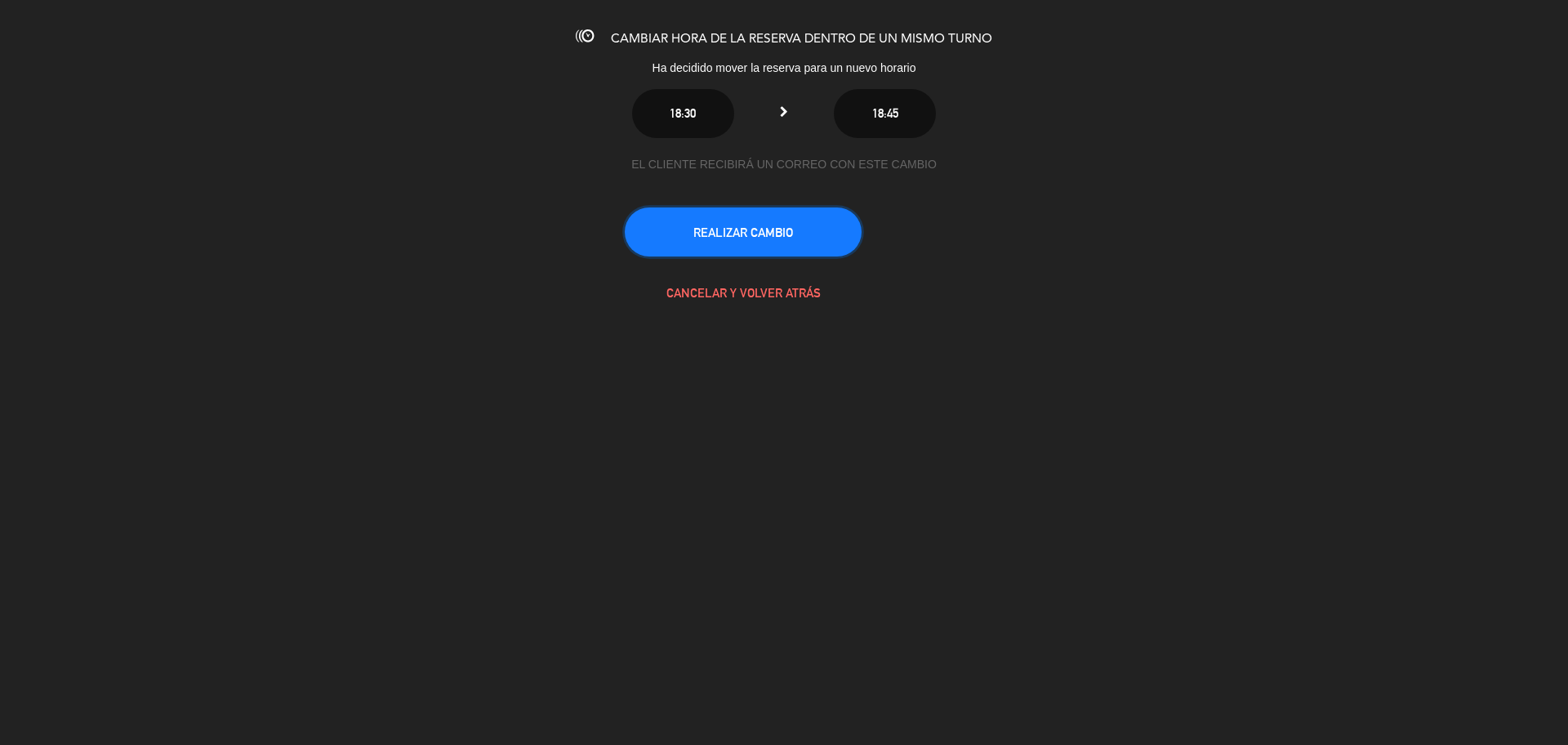
click at [737, 234] on button "REALIZAR CAMBIO" at bounding box center [743, 232] width 237 height 49
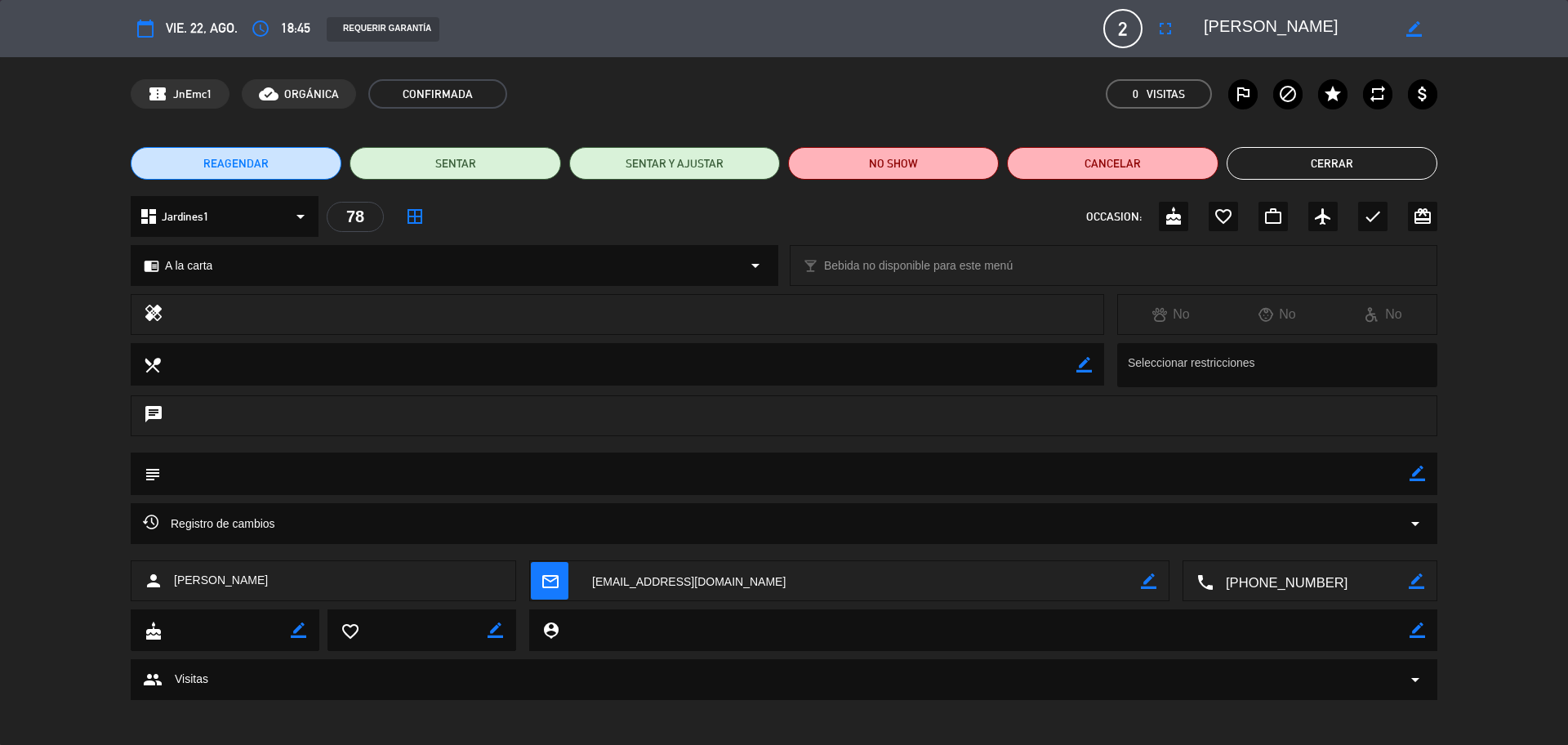
click at [545, 573] on icon "mail_outline" at bounding box center [549, 580] width 18 height 18
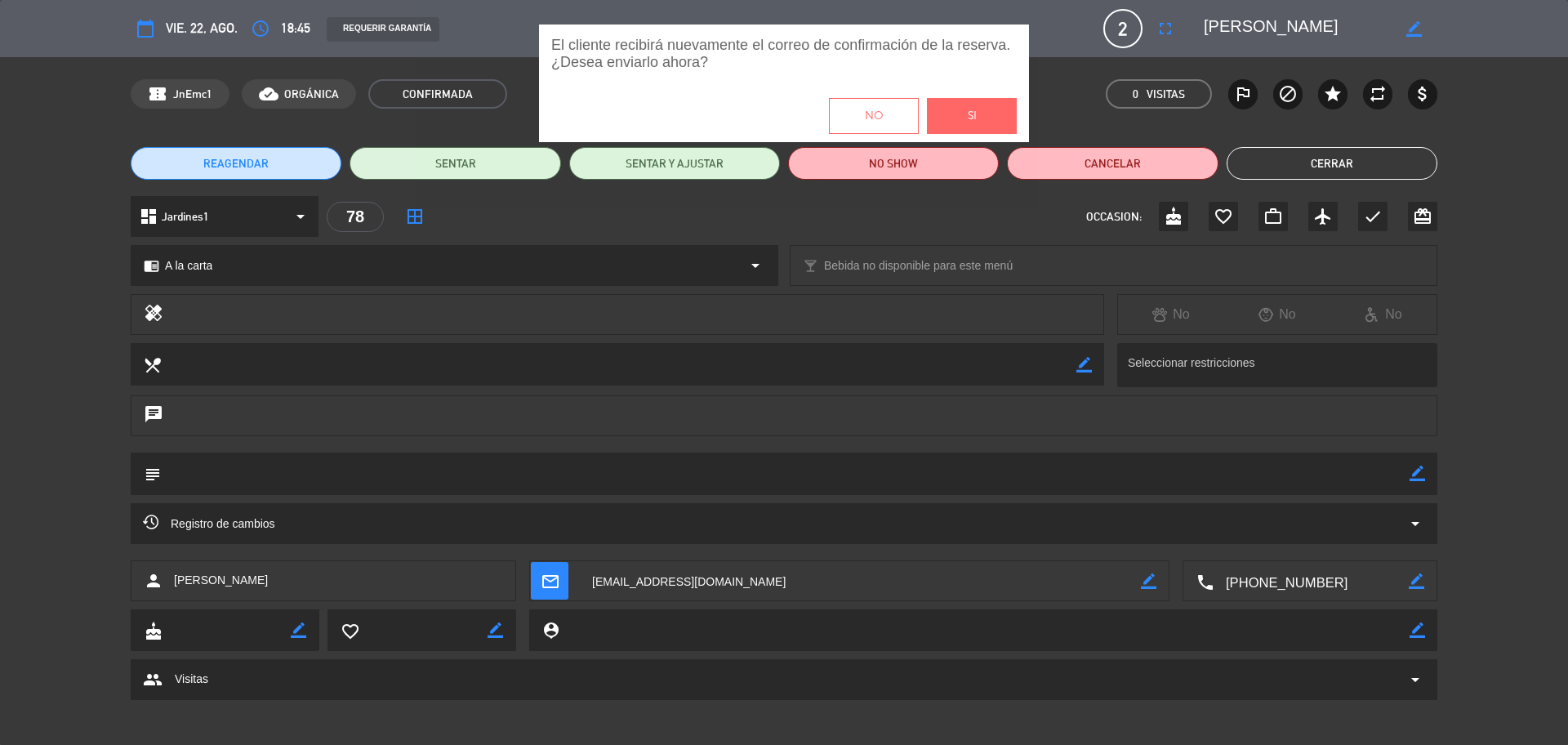
click at [984, 132] on button "Si" at bounding box center [971, 115] width 90 height 36
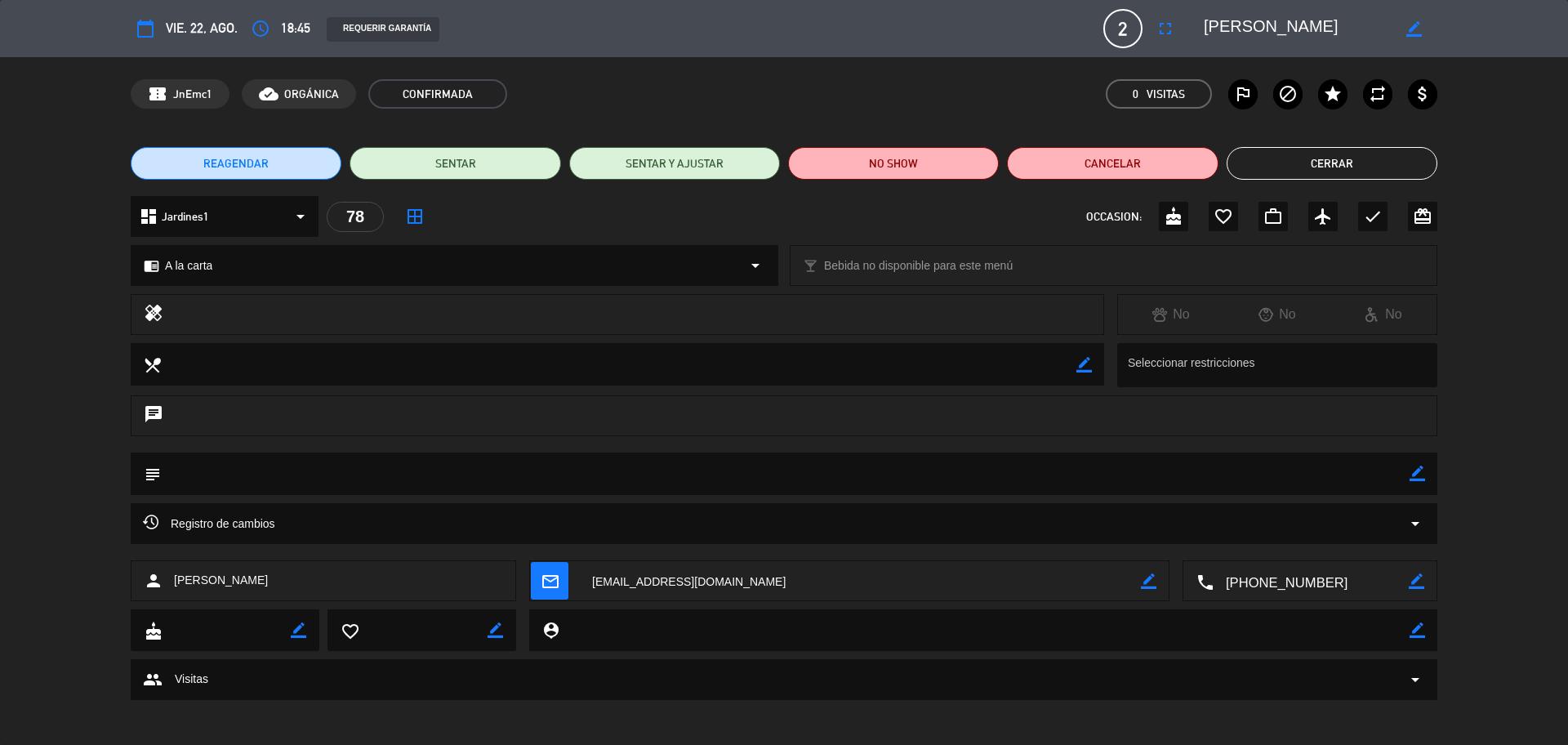
scroll to position [165, 0]
click at [1410, 160] on button "Cerrar" at bounding box center [1332, 164] width 211 height 33
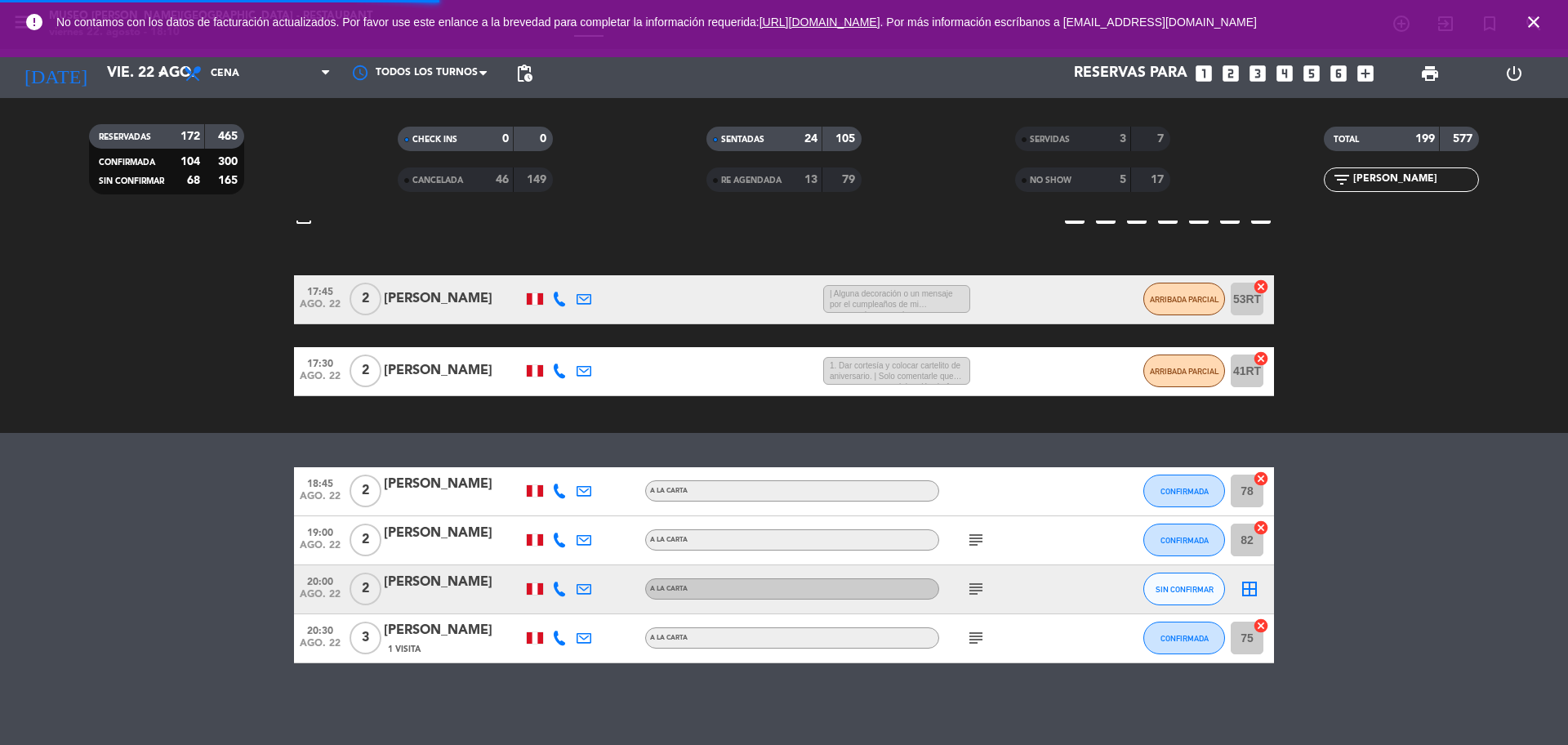
drag, startPoint x: 1412, startPoint y: 175, endPoint x: 1367, endPoint y: 178, distance: 45.1
click at [1367, 178] on input "[PERSON_NAME]" at bounding box center [1414, 179] width 127 height 18
type input "m"
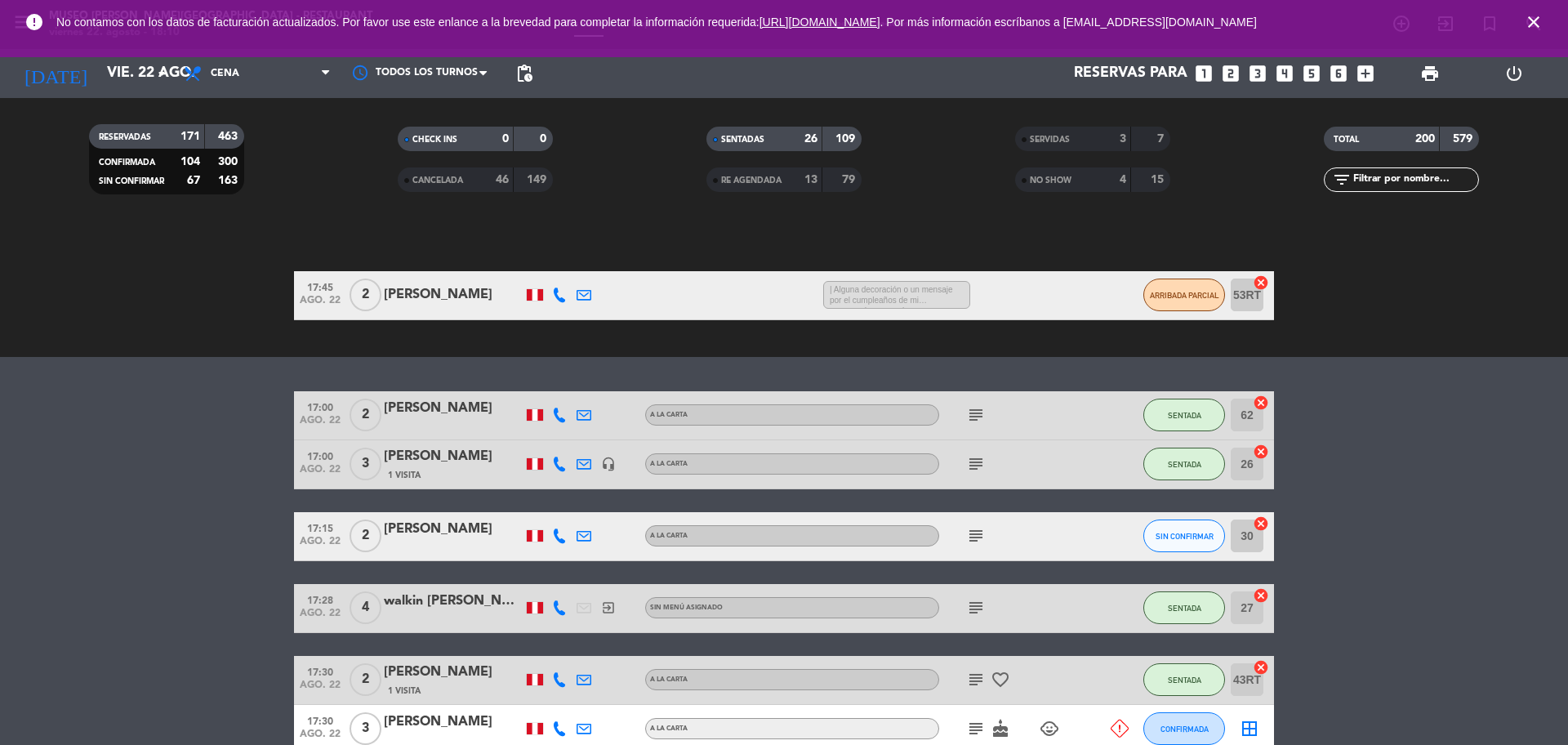
scroll to position [67, 0]
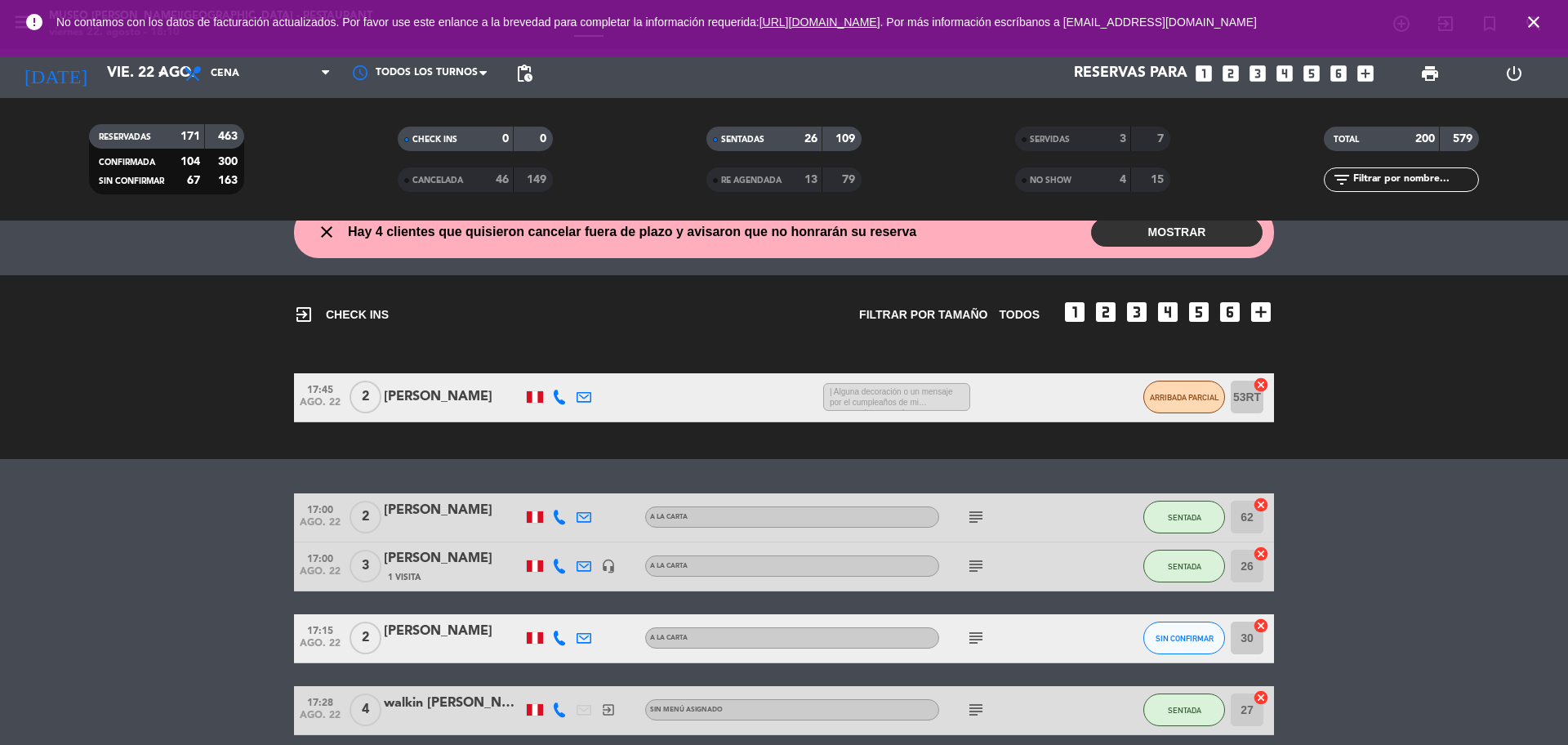
click at [414, 397] on div "[PERSON_NAME]" at bounding box center [452, 397] width 138 height 21
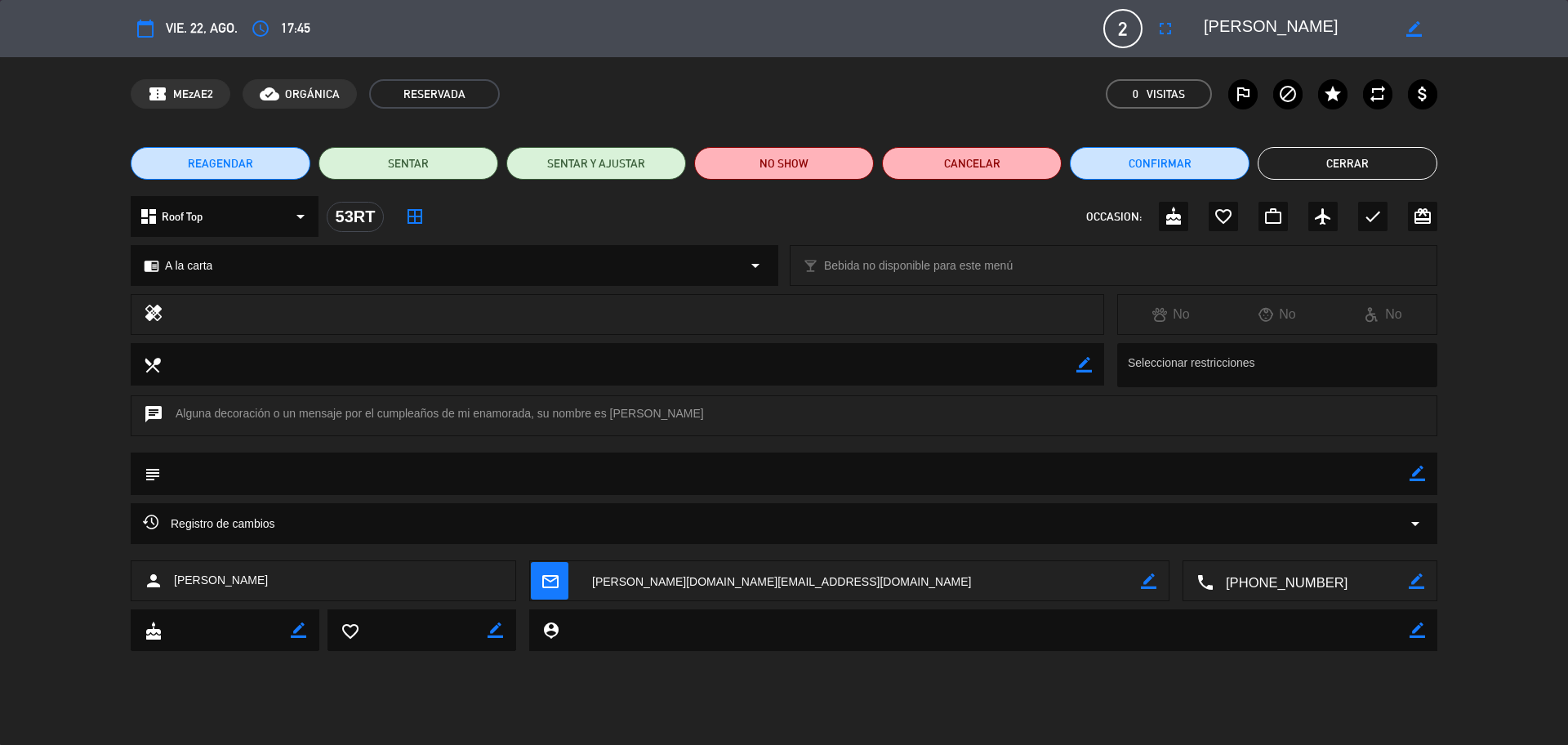
click at [1314, 171] on button "Cerrar" at bounding box center [1346, 164] width 179 height 33
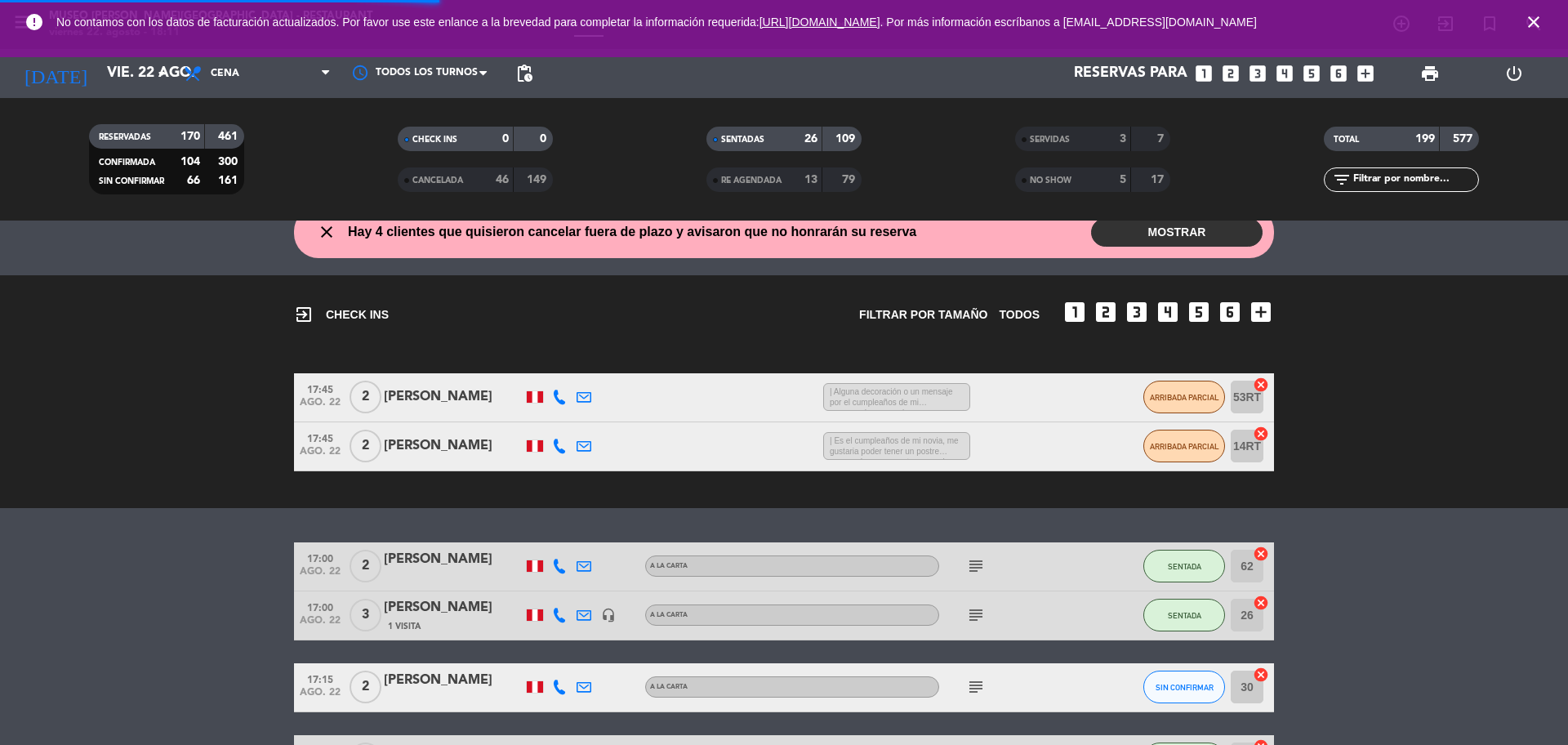
click at [1396, 171] on input "text" at bounding box center [1414, 179] width 127 height 18
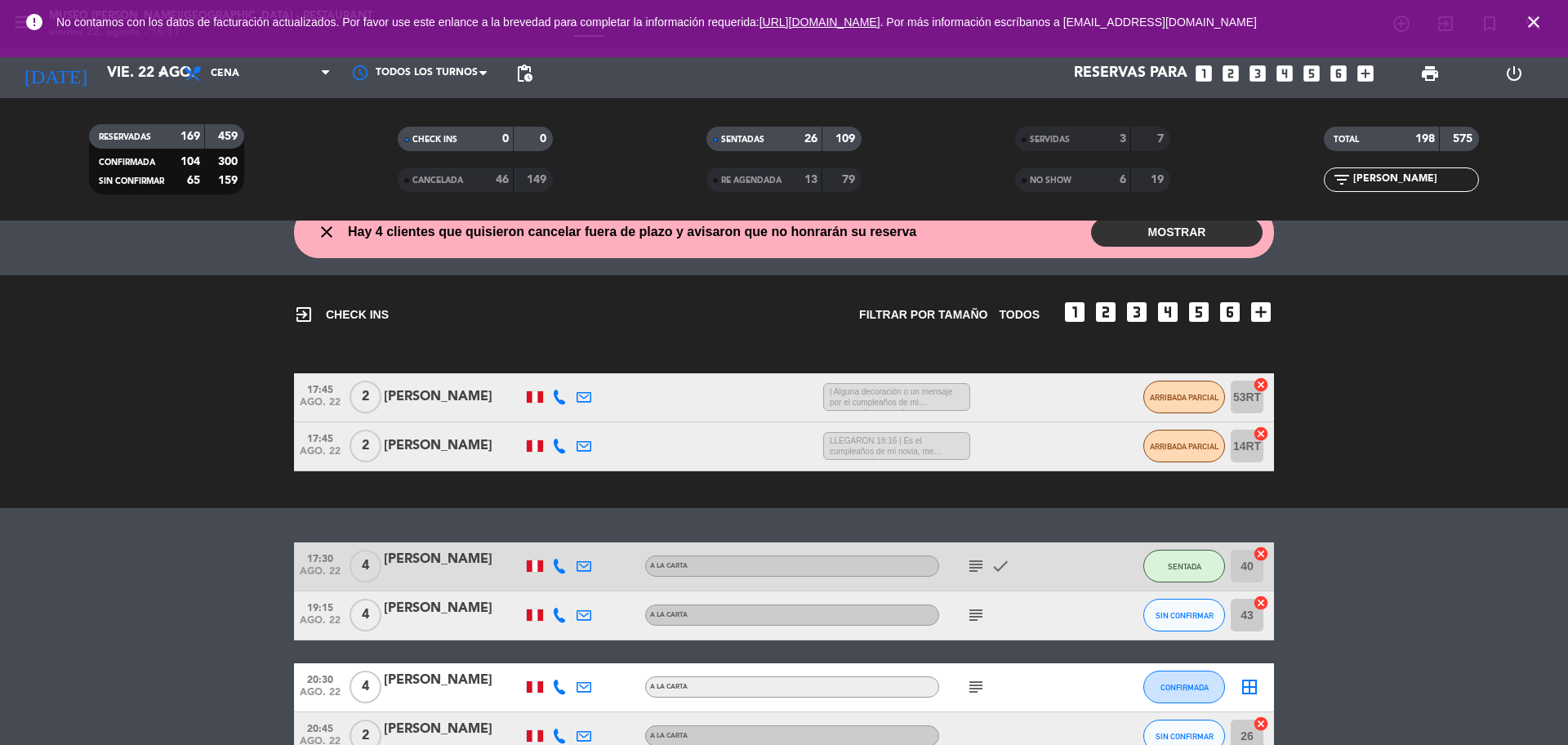
type input "[PERSON_NAME]"
drag, startPoint x: 1399, startPoint y: 181, endPoint x: 1307, endPoint y: 198, distance: 93.6
click at [1315, 196] on div "TOTAL 198 575 filter_list [PERSON_NAME]" at bounding box center [1400, 159] width 309 height 90
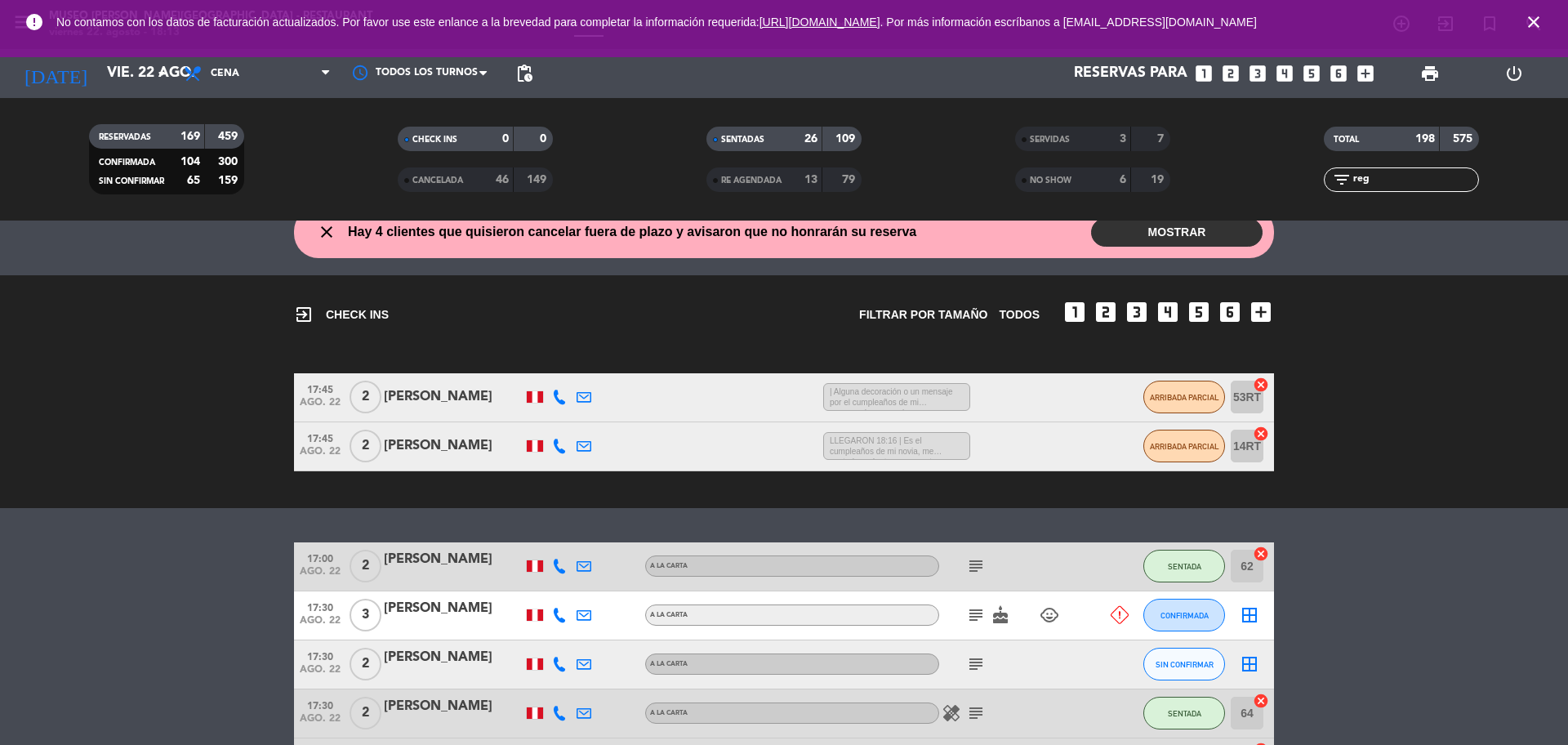
scroll to position [0, 0]
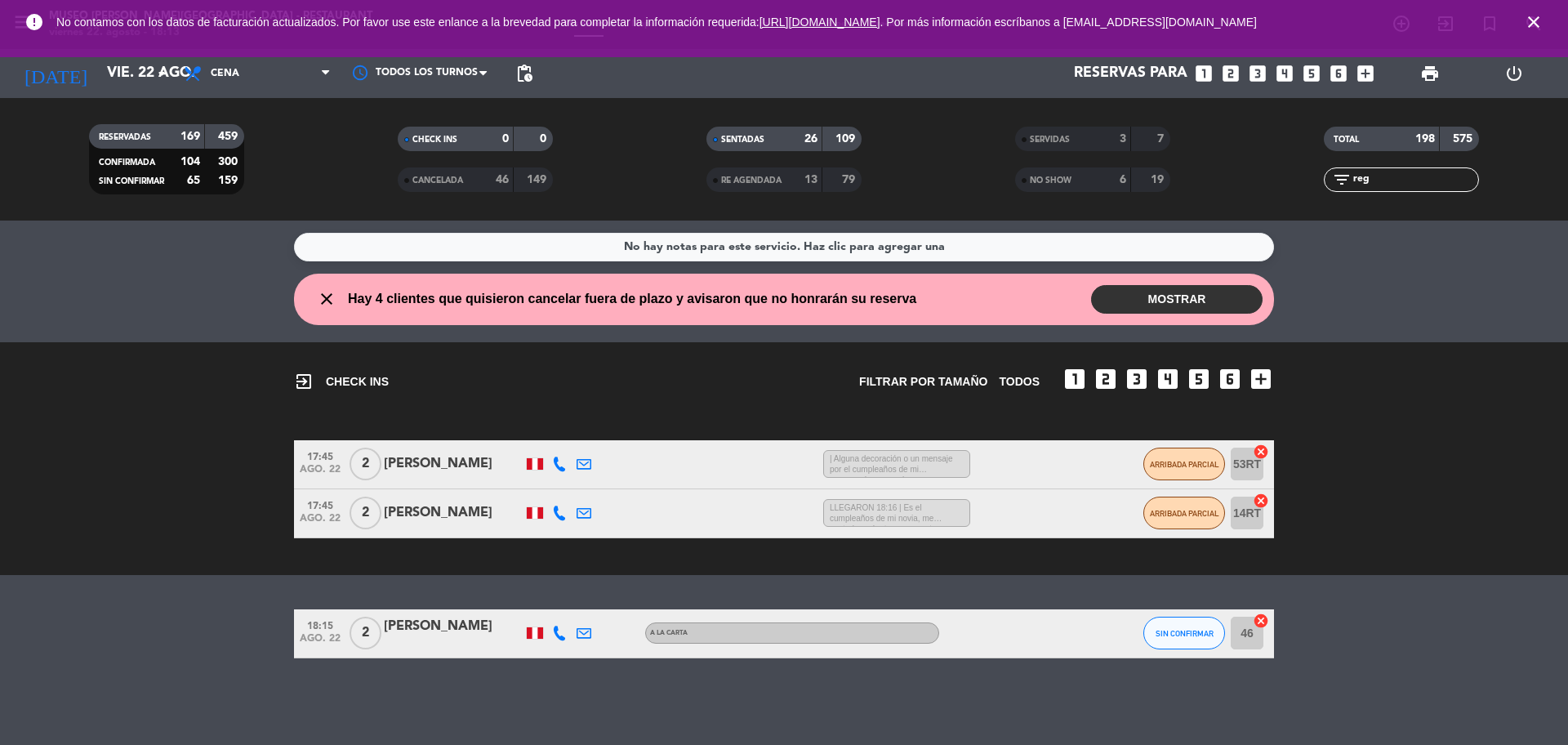
type input "reg"
click at [455, 634] on div "[PERSON_NAME]" at bounding box center [452, 627] width 138 height 21
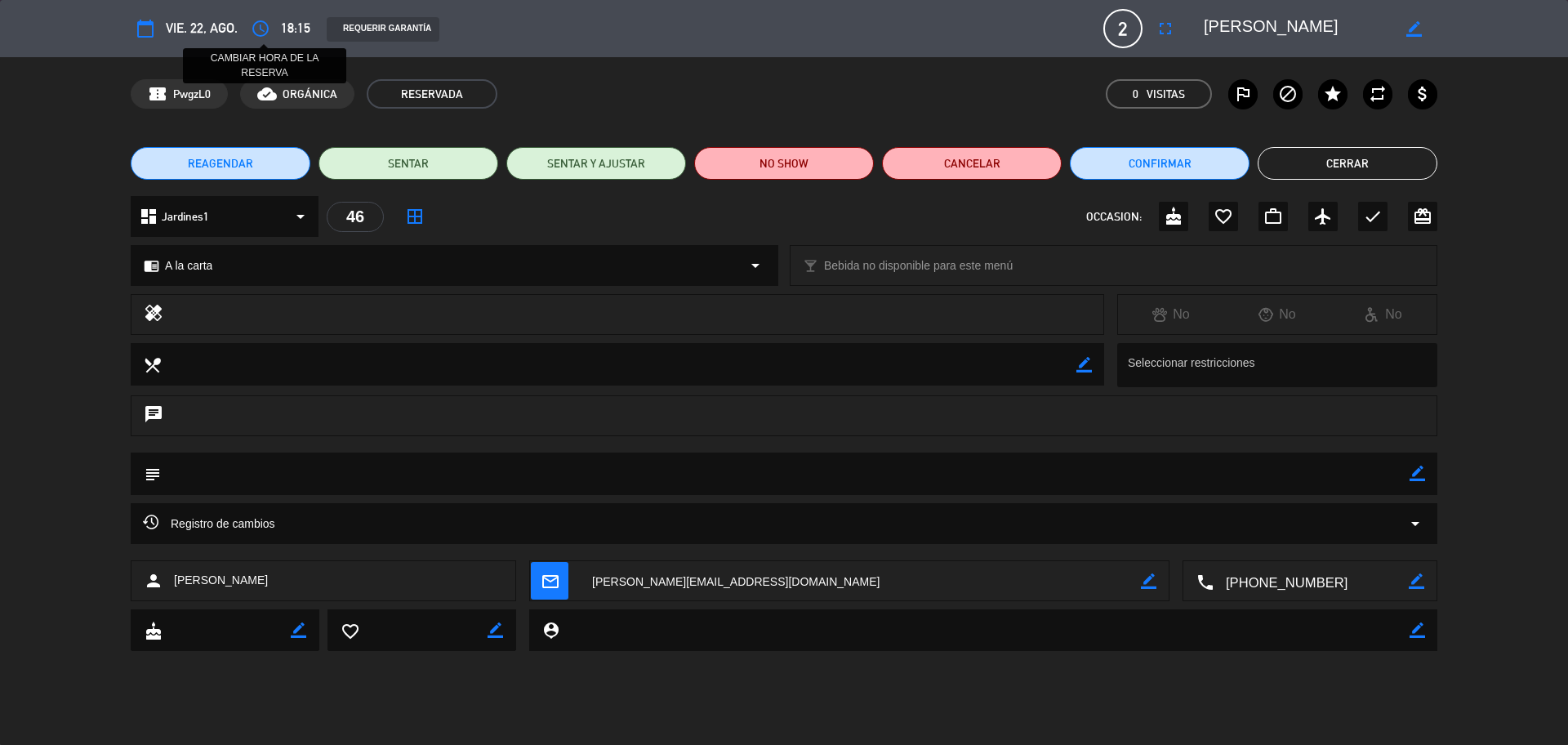
click at [265, 34] on icon "access_time" at bounding box center [261, 28] width 19 height 19
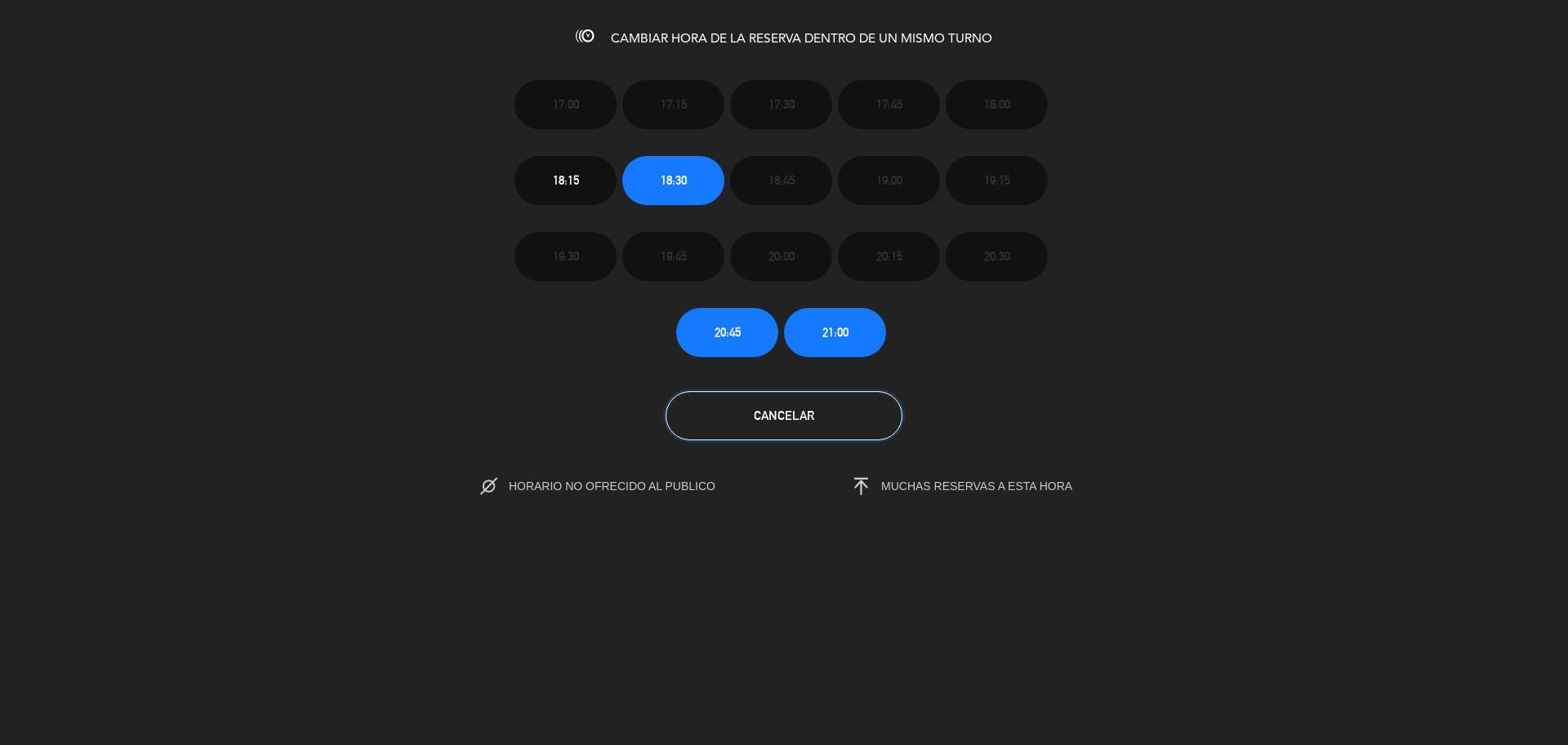
click at [700, 410] on button "Cancelar" at bounding box center [784, 416] width 237 height 49
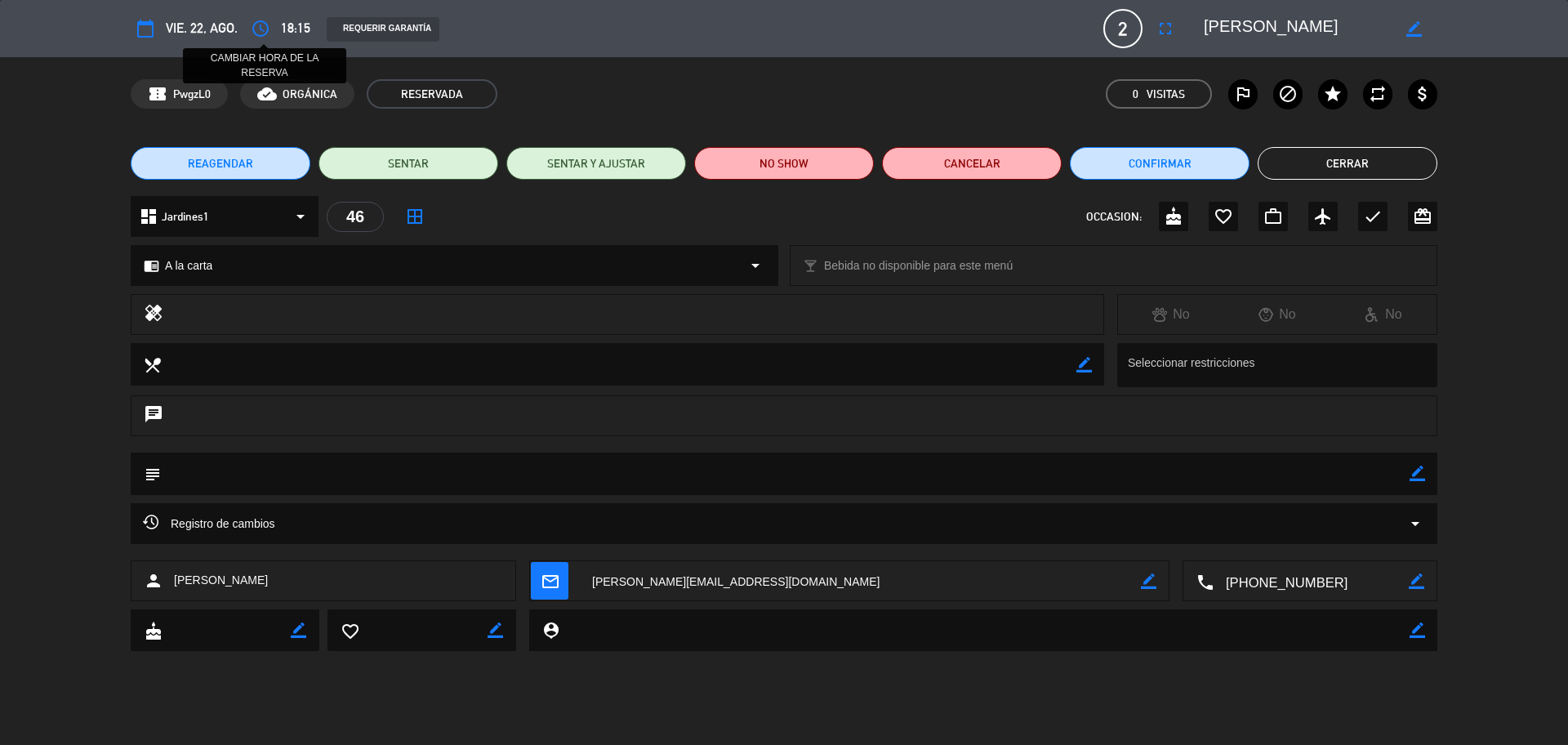
click at [261, 23] on icon "access_time" at bounding box center [261, 28] width 19 height 19
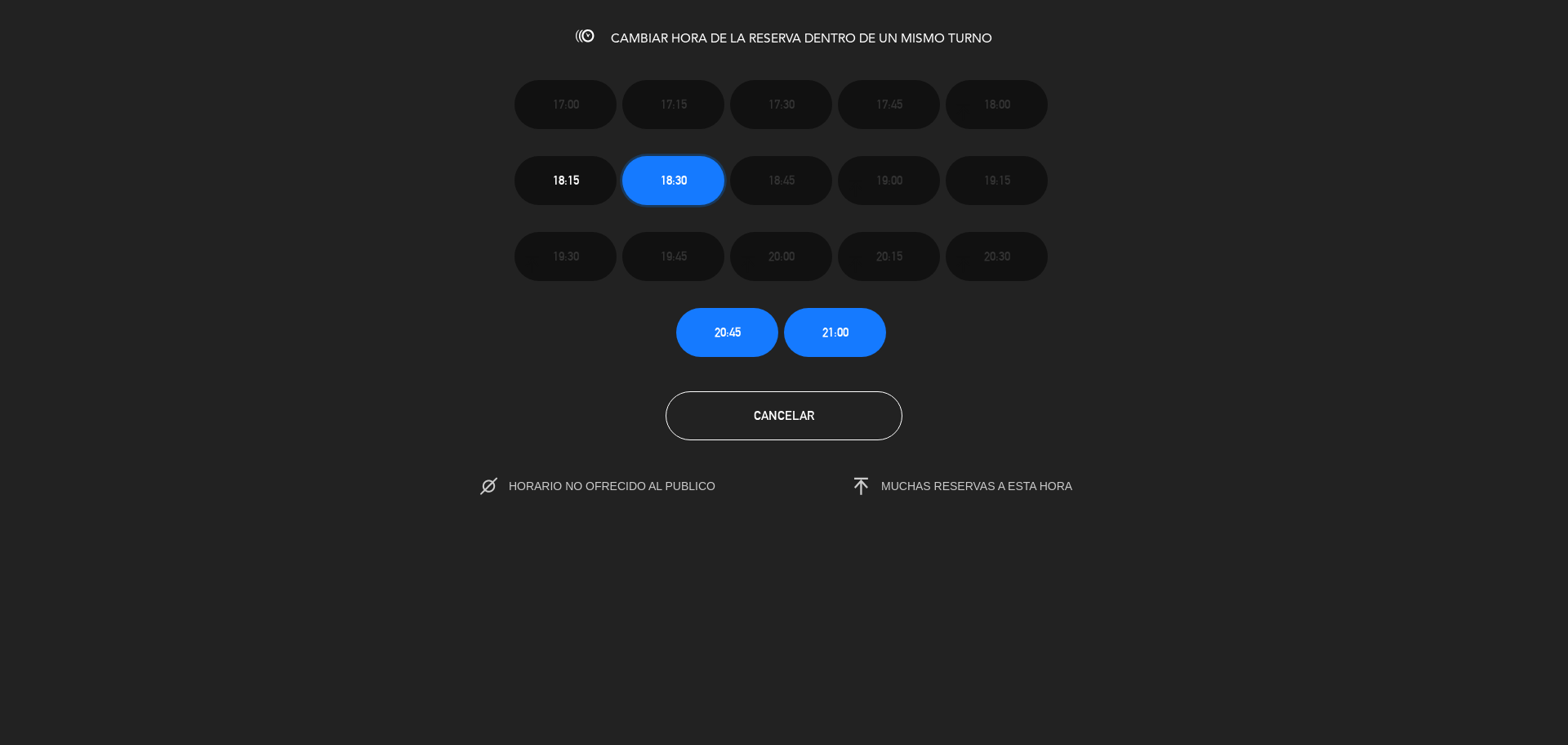
click at [683, 174] on span "18:30" at bounding box center [673, 179] width 26 height 18
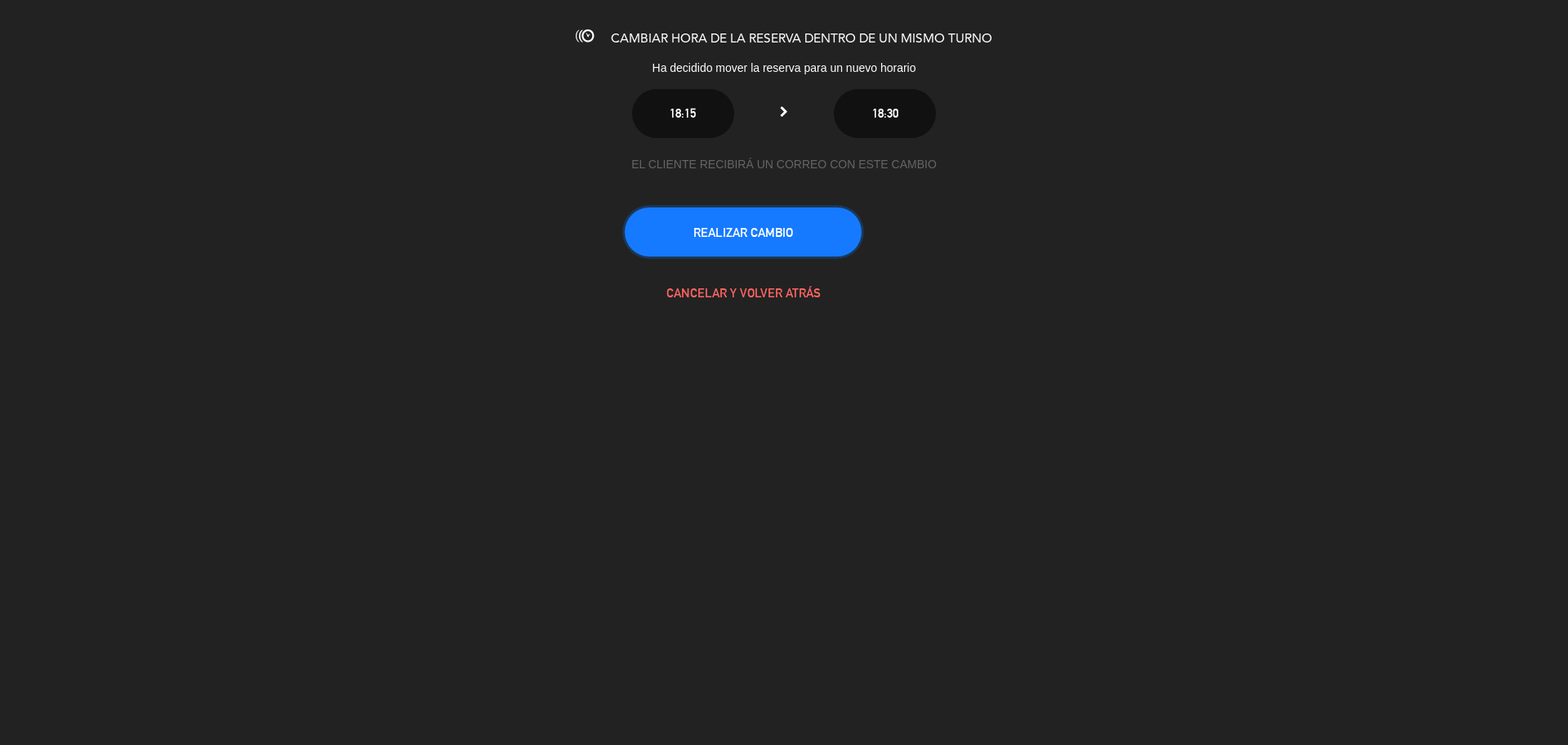
click at [691, 221] on button "REALIZAR CAMBIO" at bounding box center [743, 232] width 237 height 49
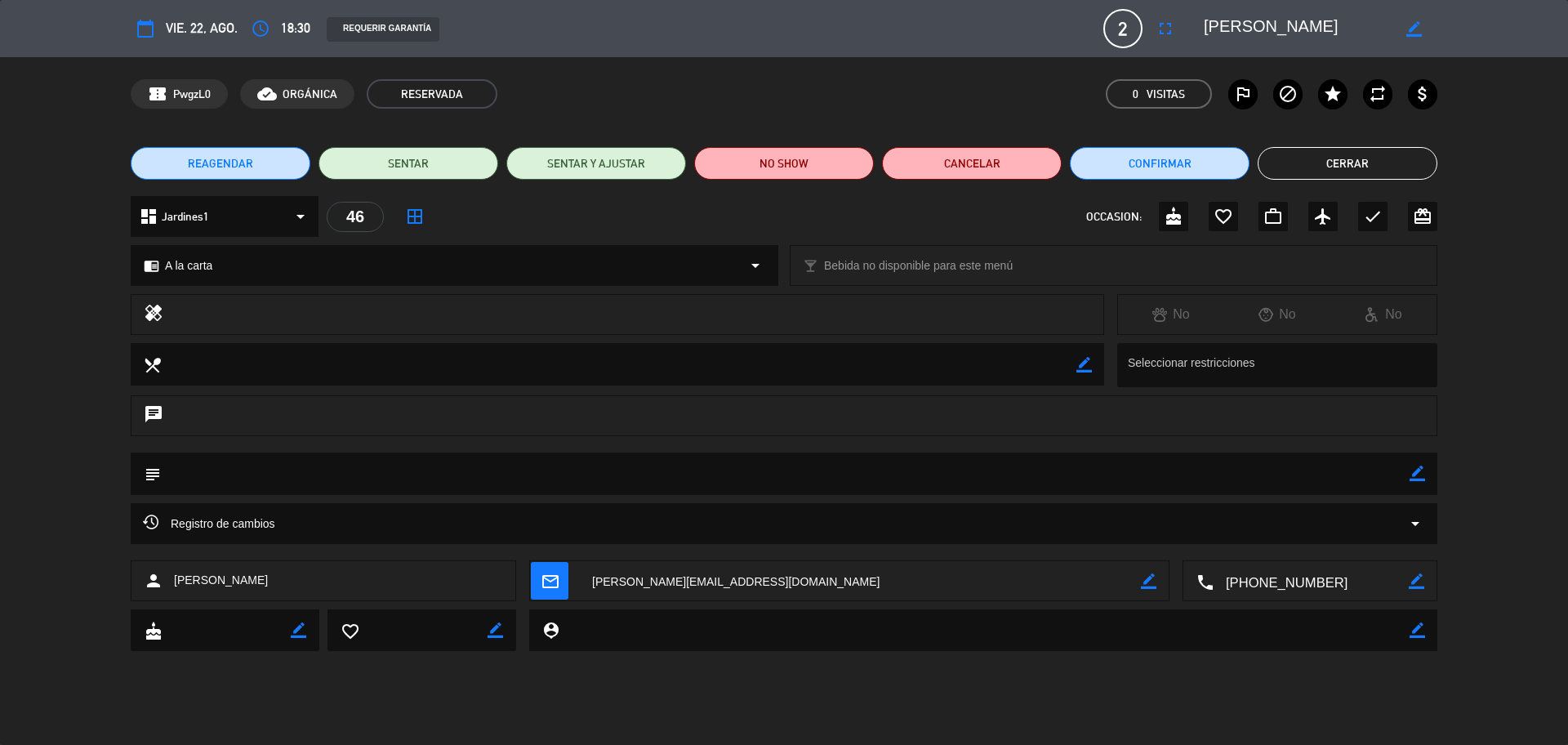
click at [1354, 164] on button "Cerrar" at bounding box center [1346, 164] width 179 height 33
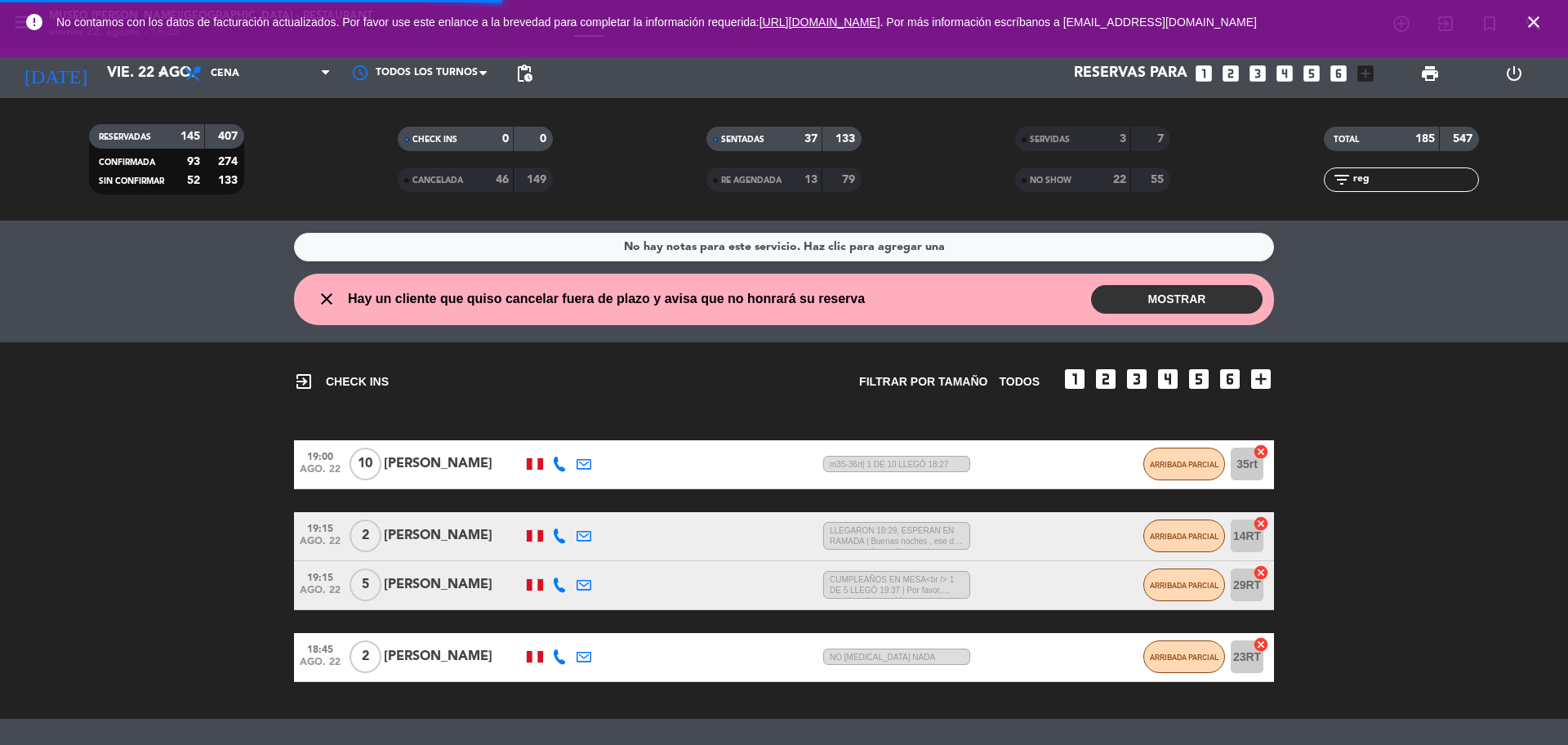
drag, startPoint x: 1392, startPoint y: 180, endPoint x: 1303, endPoint y: 183, distance: 89.1
click at [1329, 182] on div "filter_list reg" at bounding box center [1401, 179] width 155 height 24
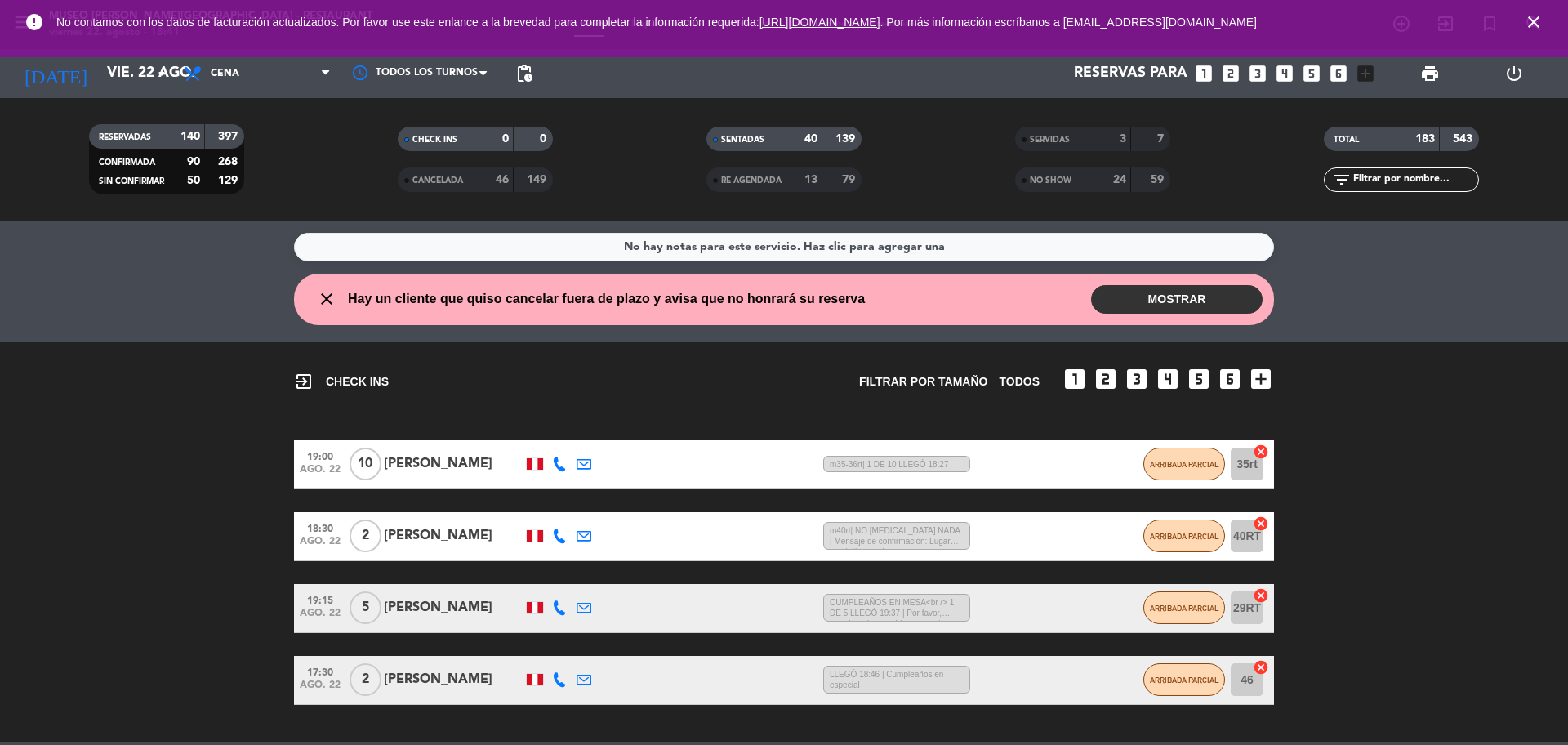
click at [1388, 184] on input "text" at bounding box center [1414, 179] width 127 height 18
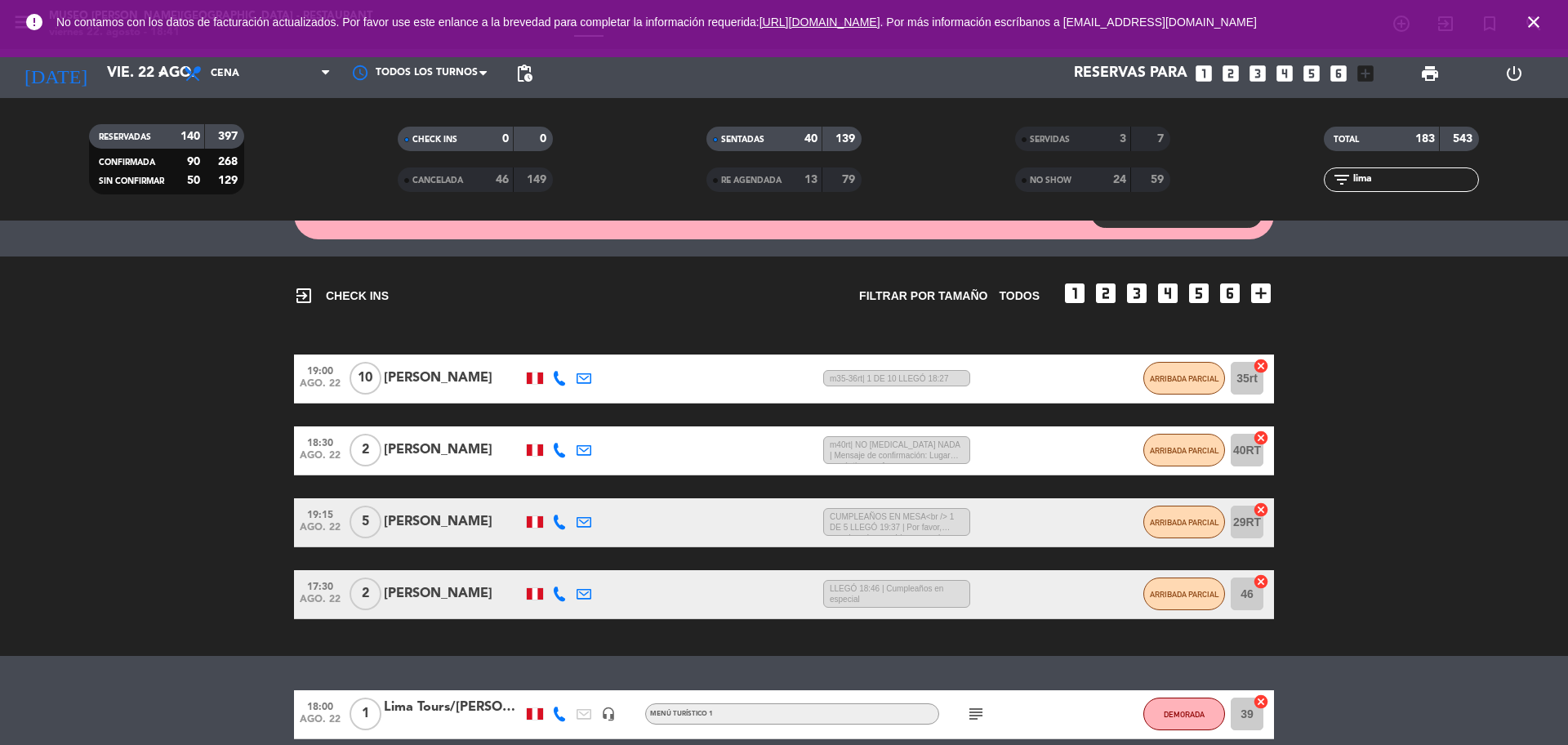
scroll to position [162, 0]
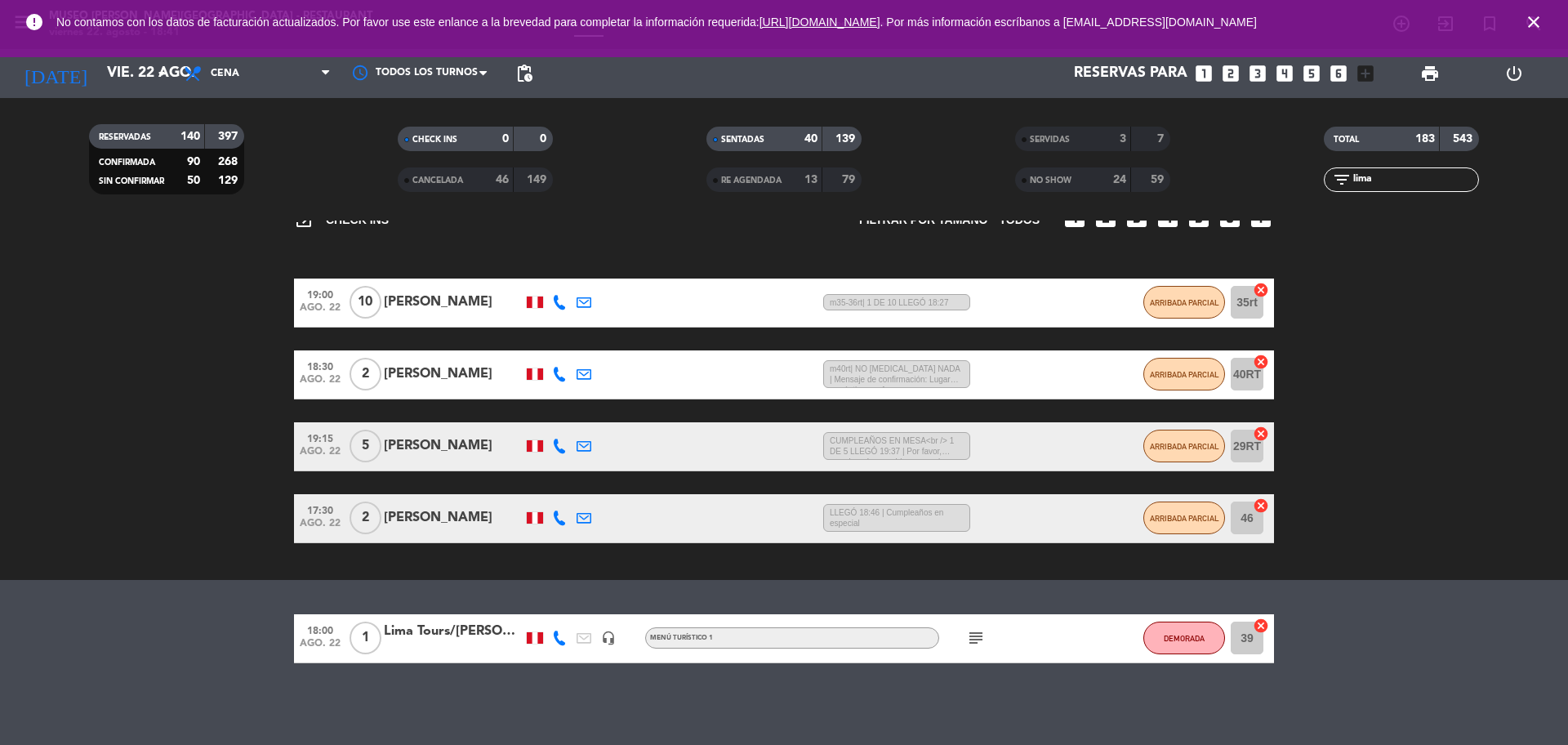
type input "lima"
click at [446, 641] on div "Lima Tours/[PERSON_NAME]" at bounding box center [452, 632] width 138 height 21
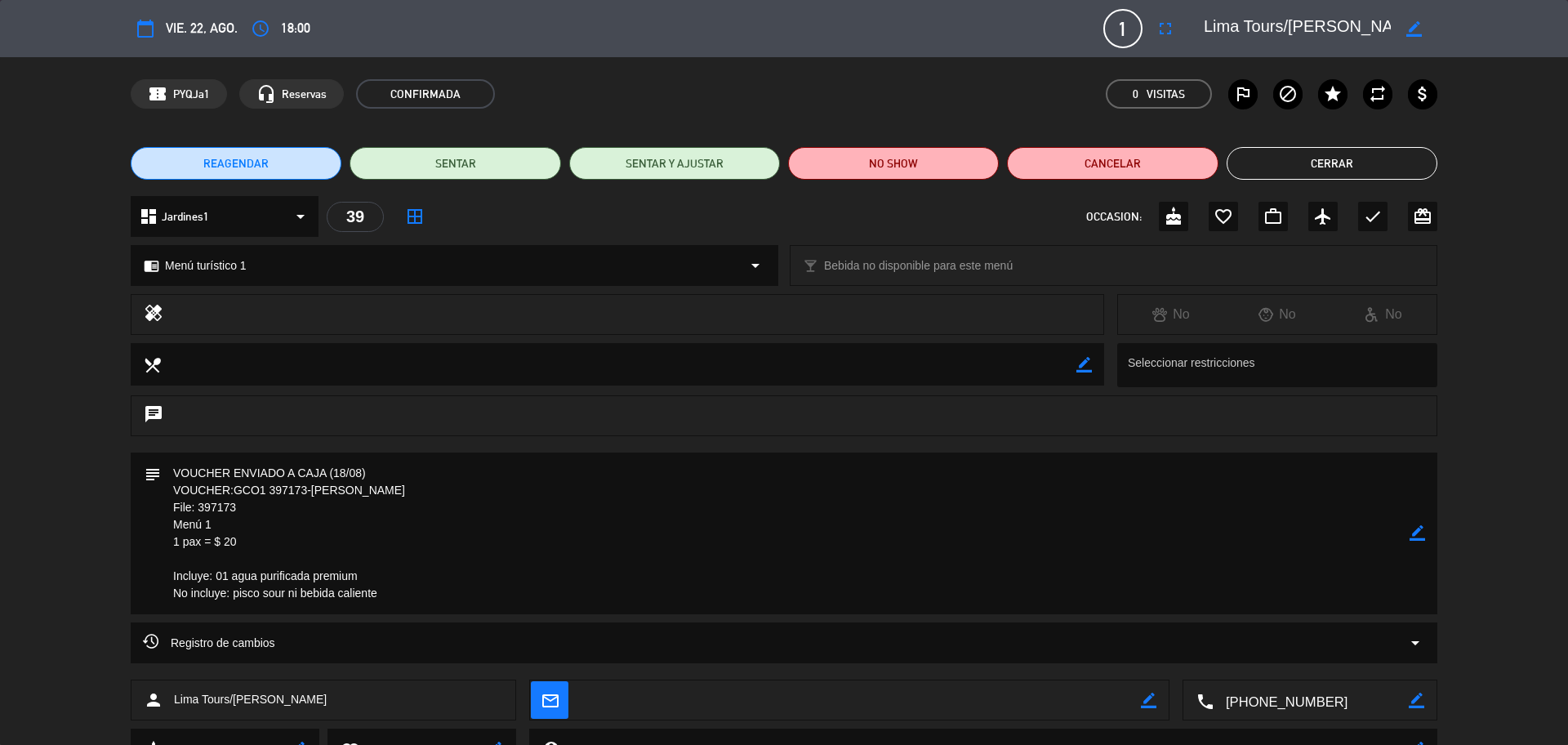
drag, startPoint x: 227, startPoint y: 504, endPoint x: 197, endPoint y: 504, distance: 30.0
click at [197, 504] on textarea at bounding box center [784, 533] width 1248 height 162
drag, startPoint x: 197, startPoint y: 504, endPoint x: 331, endPoint y: 531, distance: 136.7
click at [331, 532] on textarea at bounding box center [784, 533] width 1248 height 162
drag, startPoint x: 248, startPoint y: 509, endPoint x: 200, endPoint y: 508, distance: 48.0
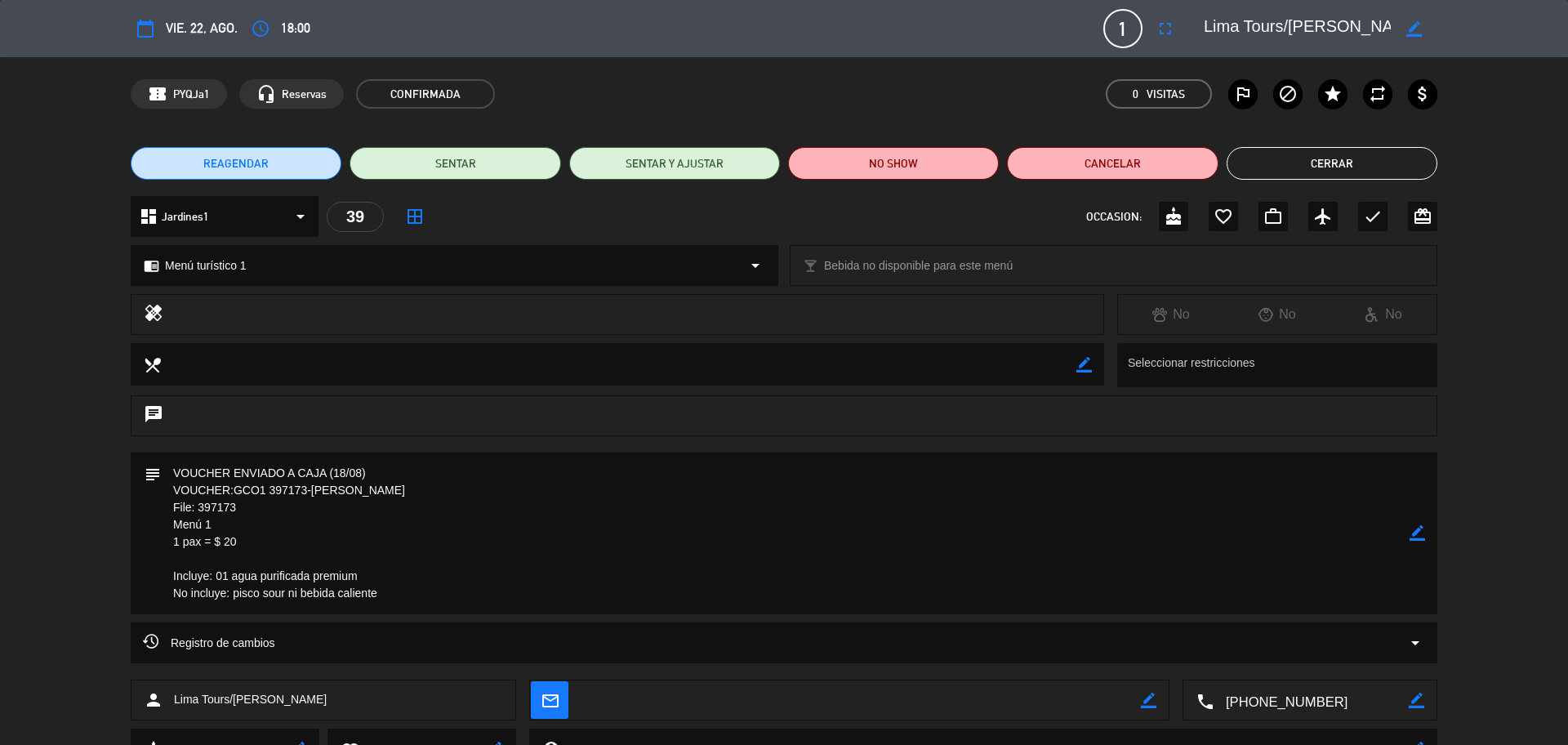
click at [200, 508] on textarea at bounding box center [784, 533] width 1248 height 162
click at [265, 512] on textarea at bounding box center [784, 533] width 1248 height 162
click at [259, 501] on textarea at bounding box center [784, 533] width 1248 height 162
drag, startPoint x: 259, startPoint y: 501, endPoint x: 152, endPoint y: 512, distance: 107.6
click at [152, 512] on div "subject border_color" at bounding box center [784, 533] width 1307 height 162
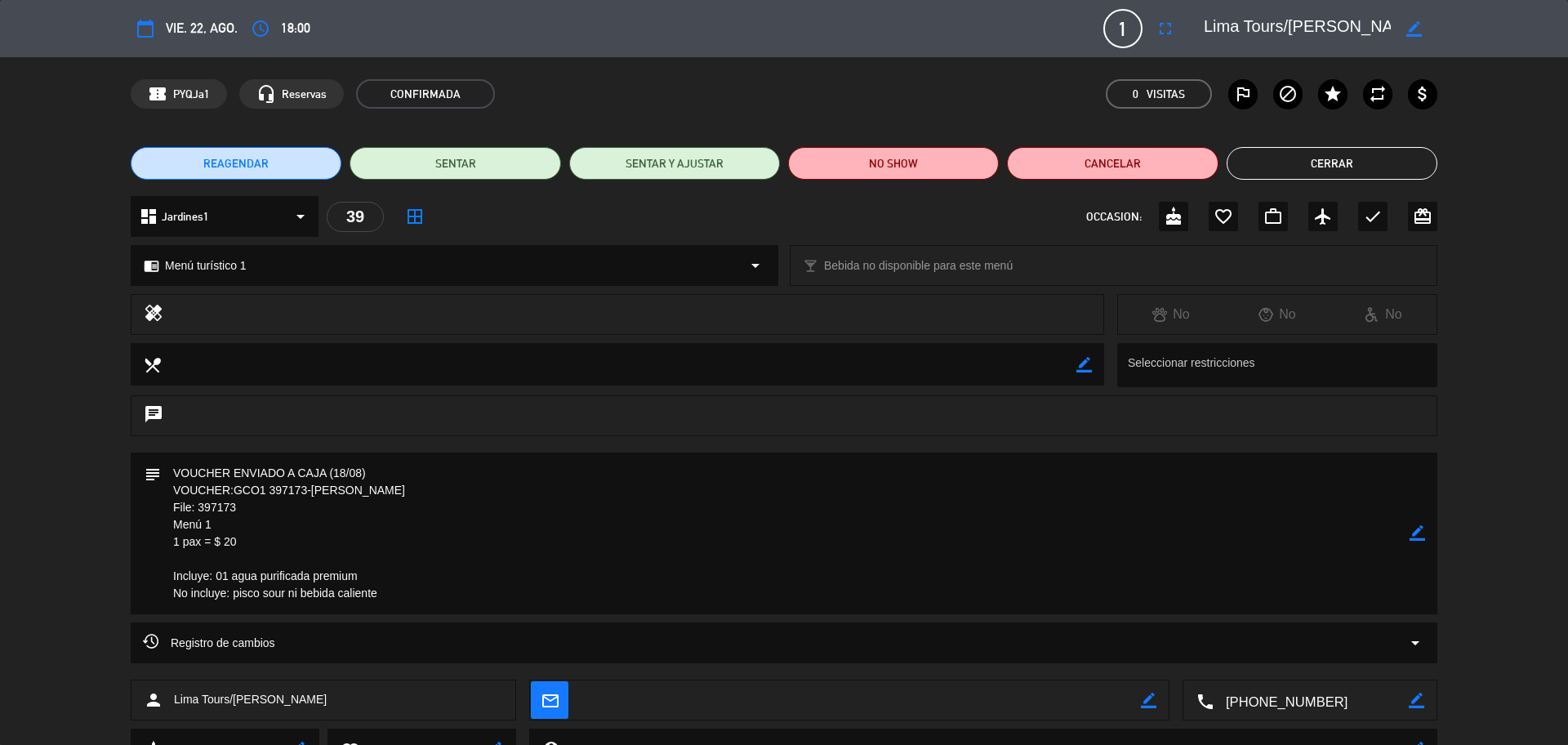
click at [1270, 170] on button "Cerrar" at bounding box center [1332, 164] width 211 height 33
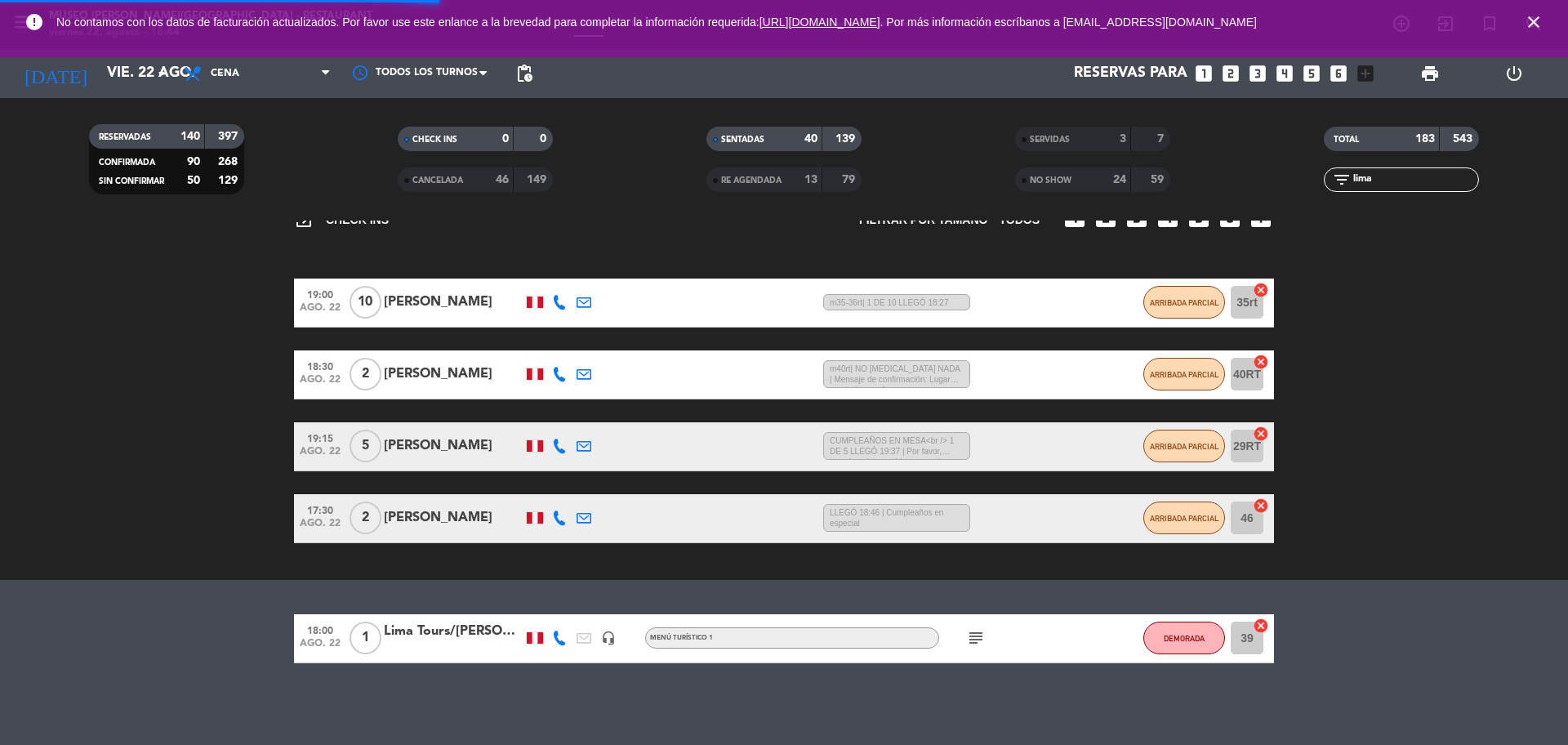
drag, startPoint x: 1397, startPoint y: 177, endPoint x: 1331, endPoint y: 184, distance: 66.4
click at [1331, 184] on div "filter_list lima" at bounding box center [1401, 179] width 155 height 24
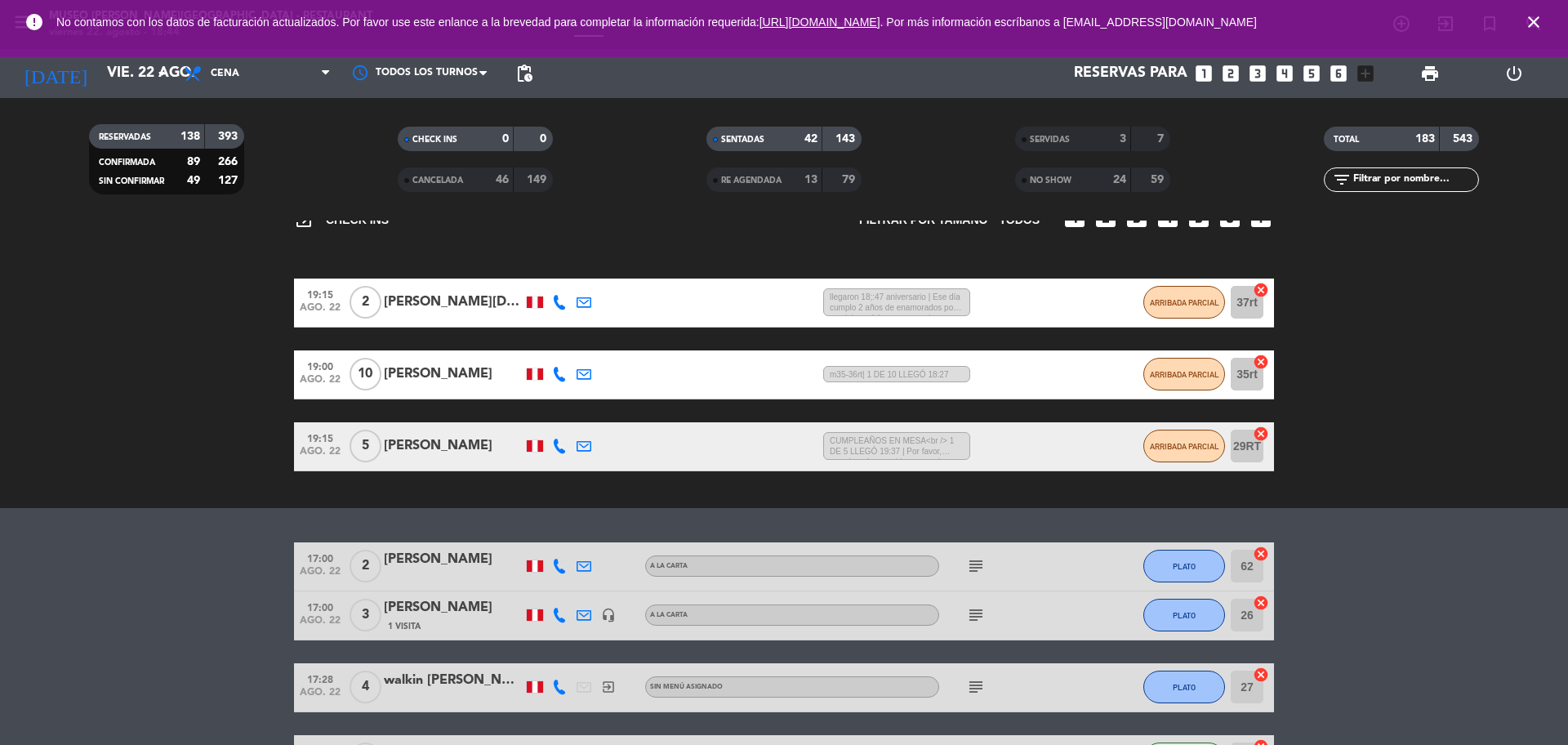
type input "j"
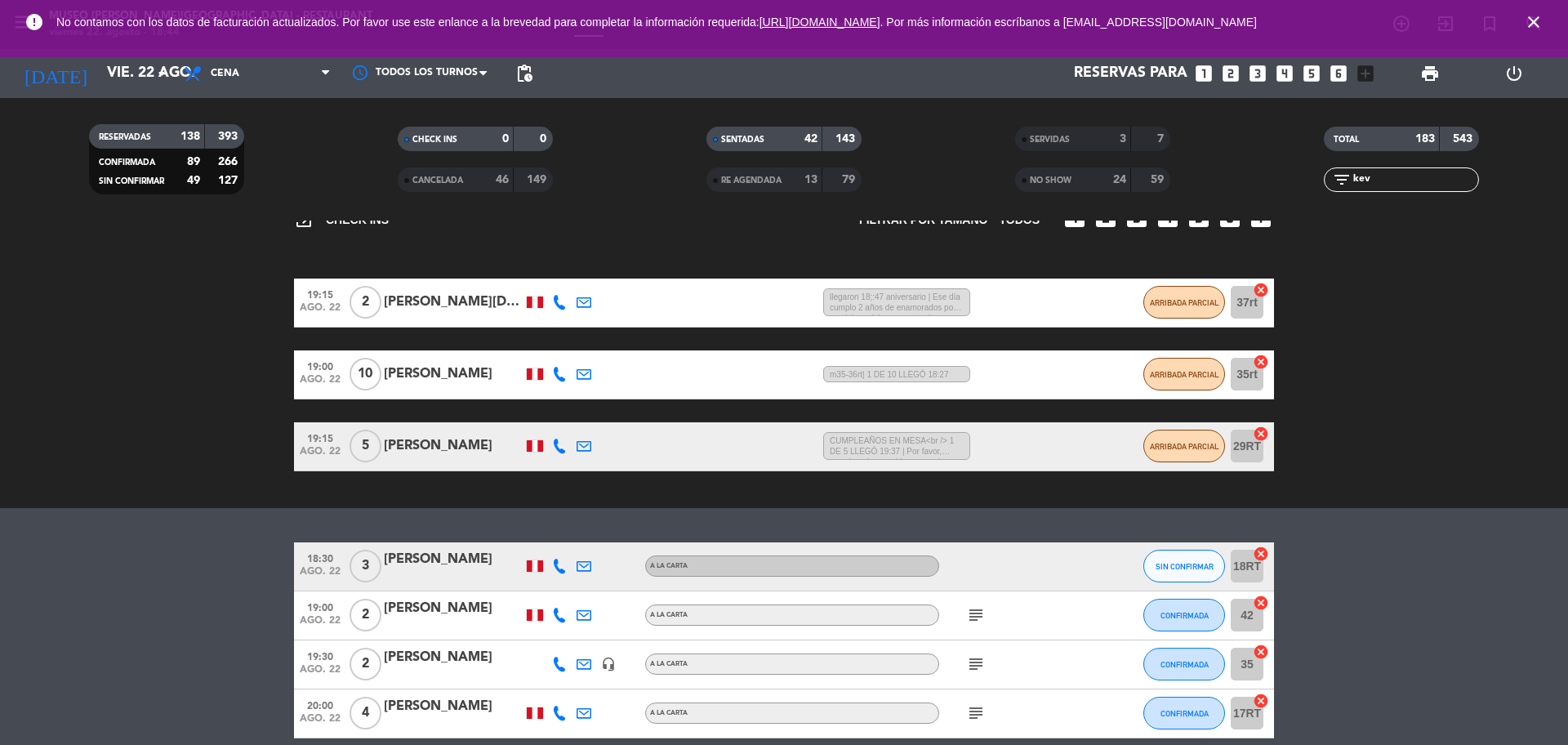
scroll to position [90, 0]
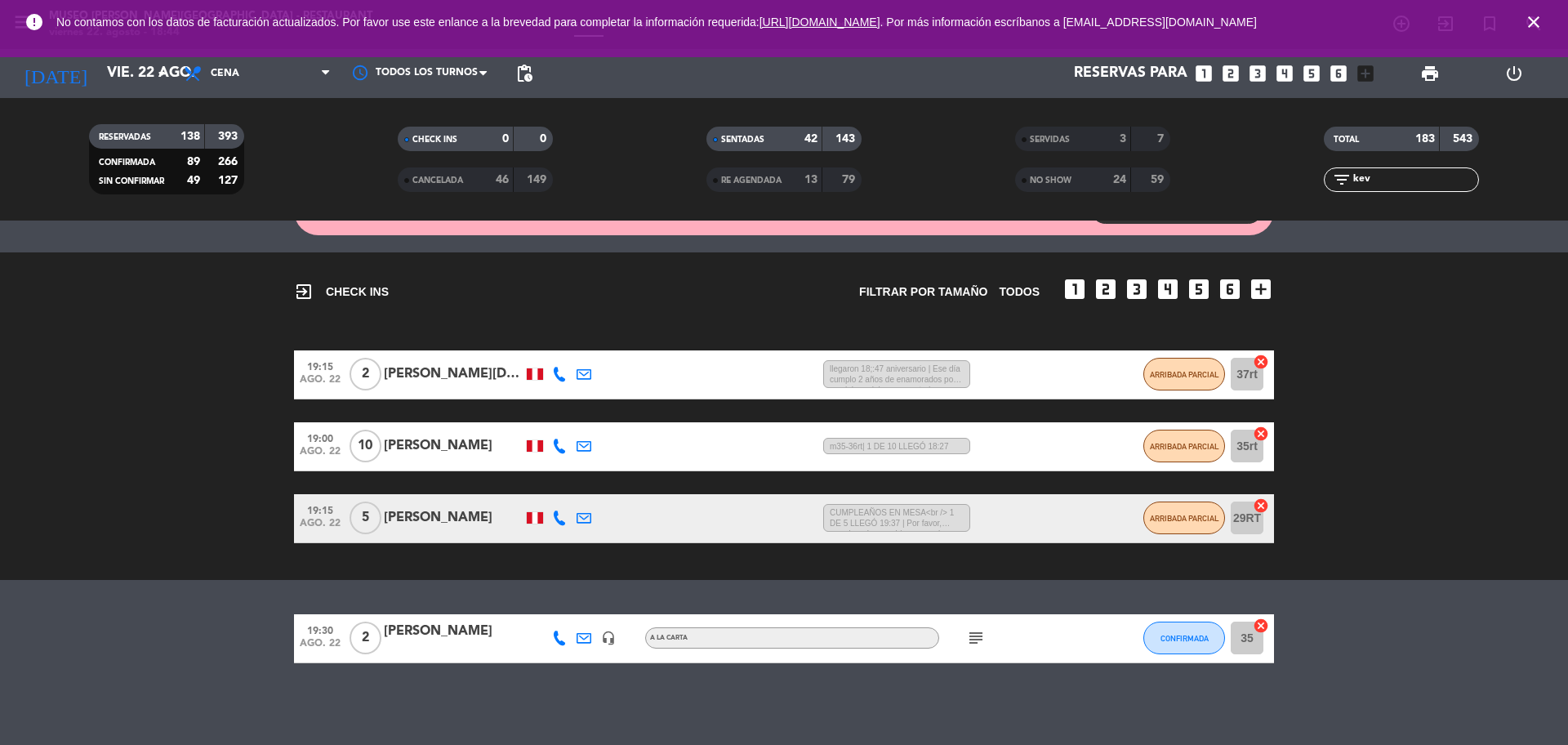
type input "kev"
click at [477, 646] on div at bounding box center [452, 648] width 138 height 13
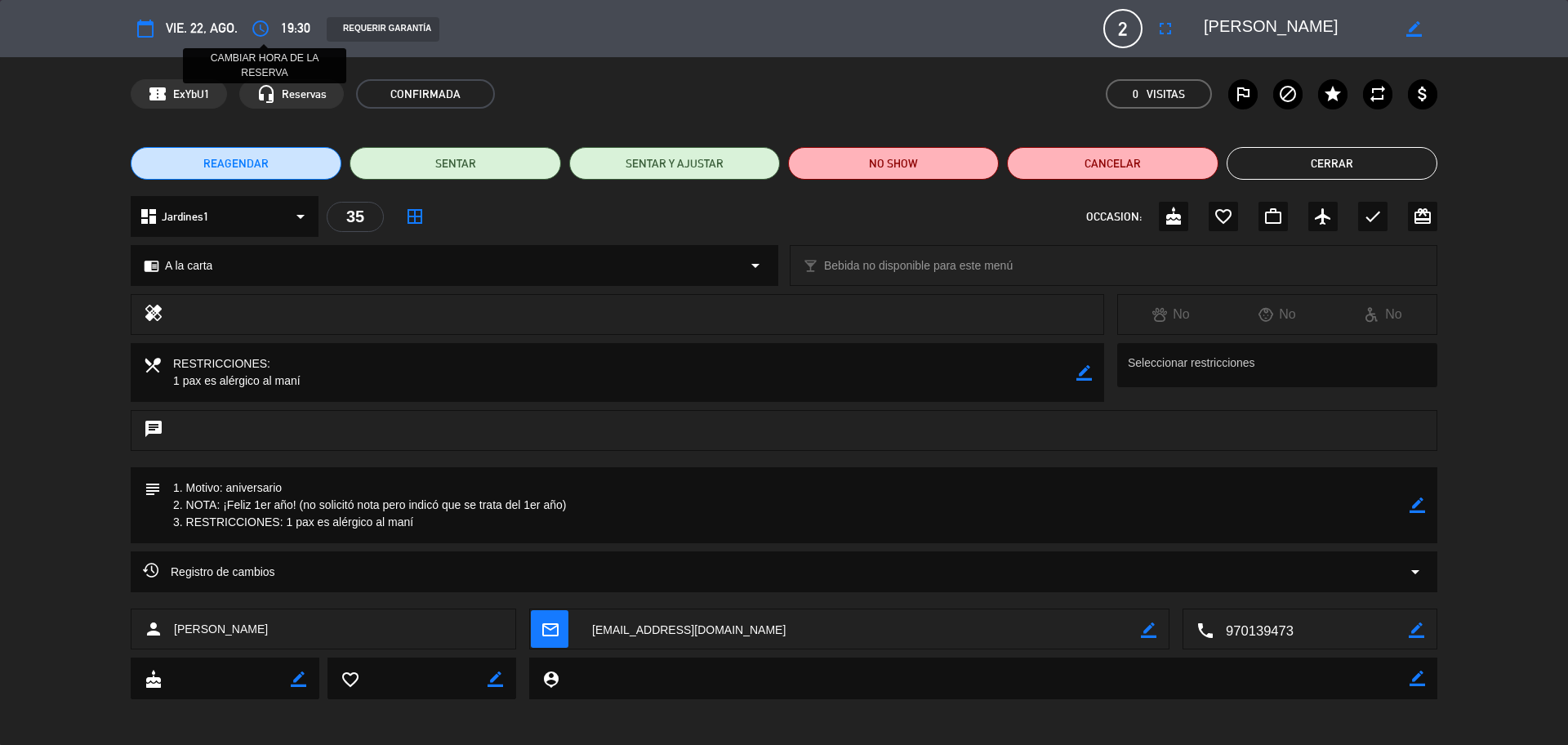
click at [273, 26] on button "access_time" at bounding box center [261, 28] width 29 height 29
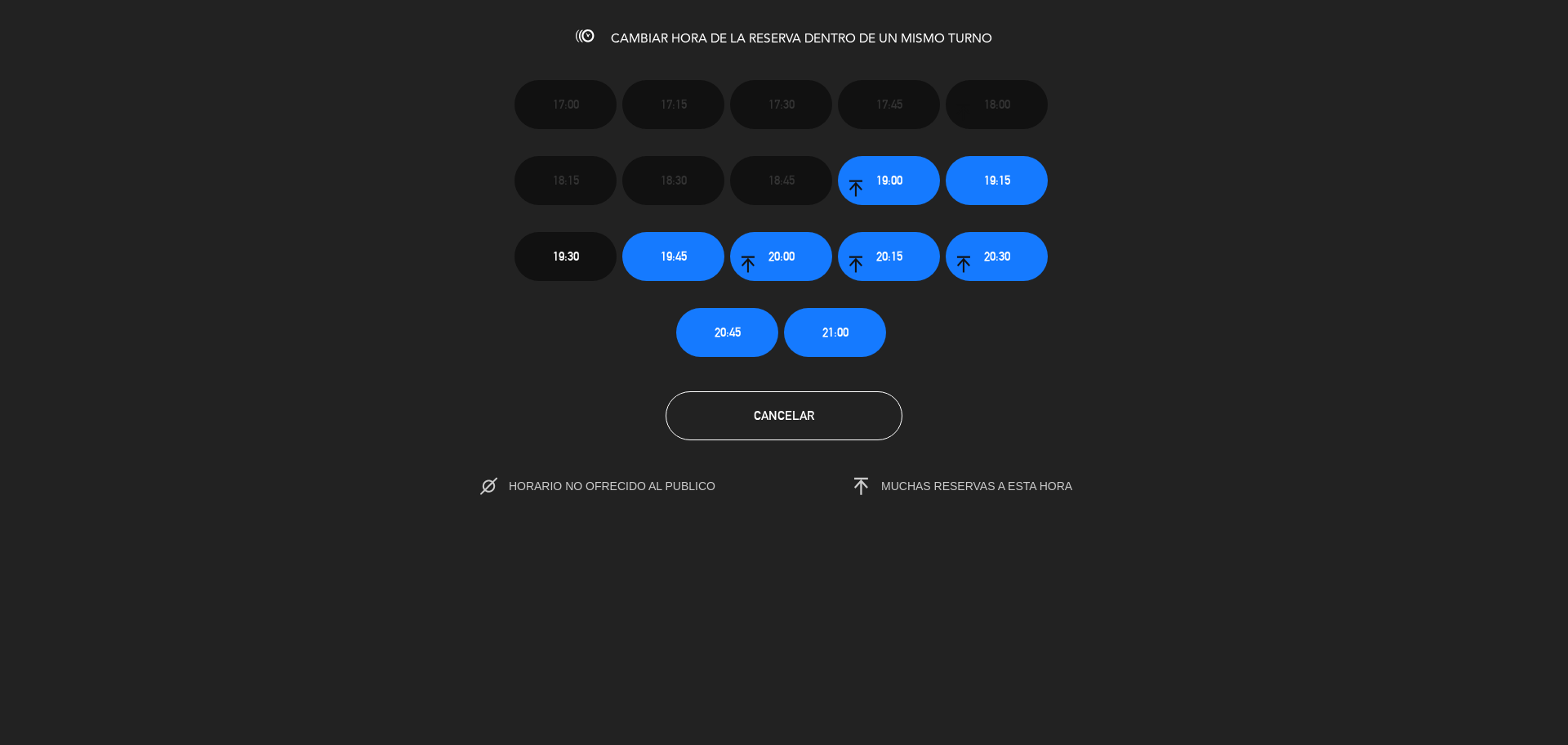
scroll to position [18, 0]
drag, startPoint x: 757, startPoint y: 425, endPoint x: 1183, endPoint y: 321, distance: 438.5
click at [757, 426] on button "Cancelar" at bounding box center [784, 416] width 237 height 49
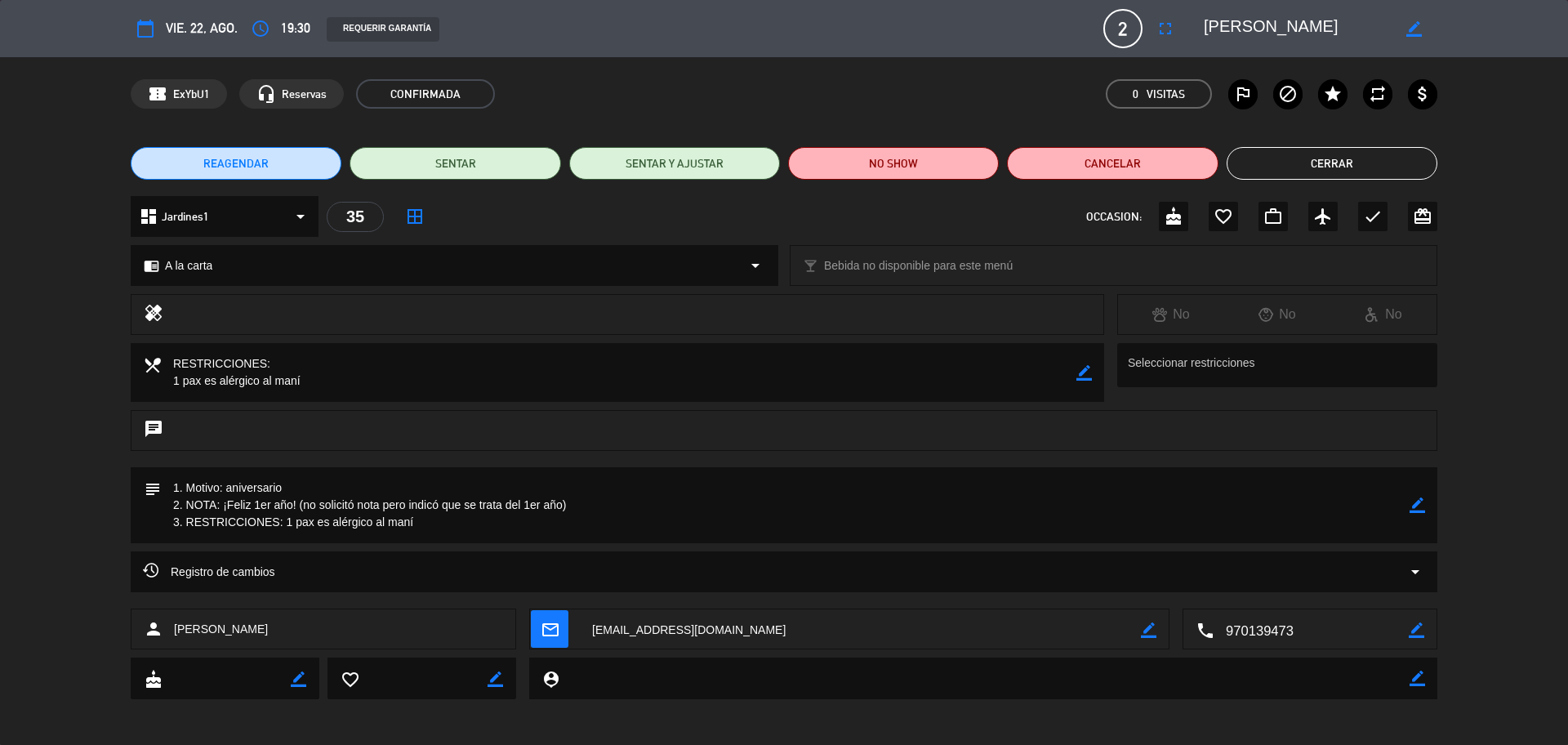
click at [1295, 170] on button "Cerrar" at bounding box center [1332, 164] width 211 height 33
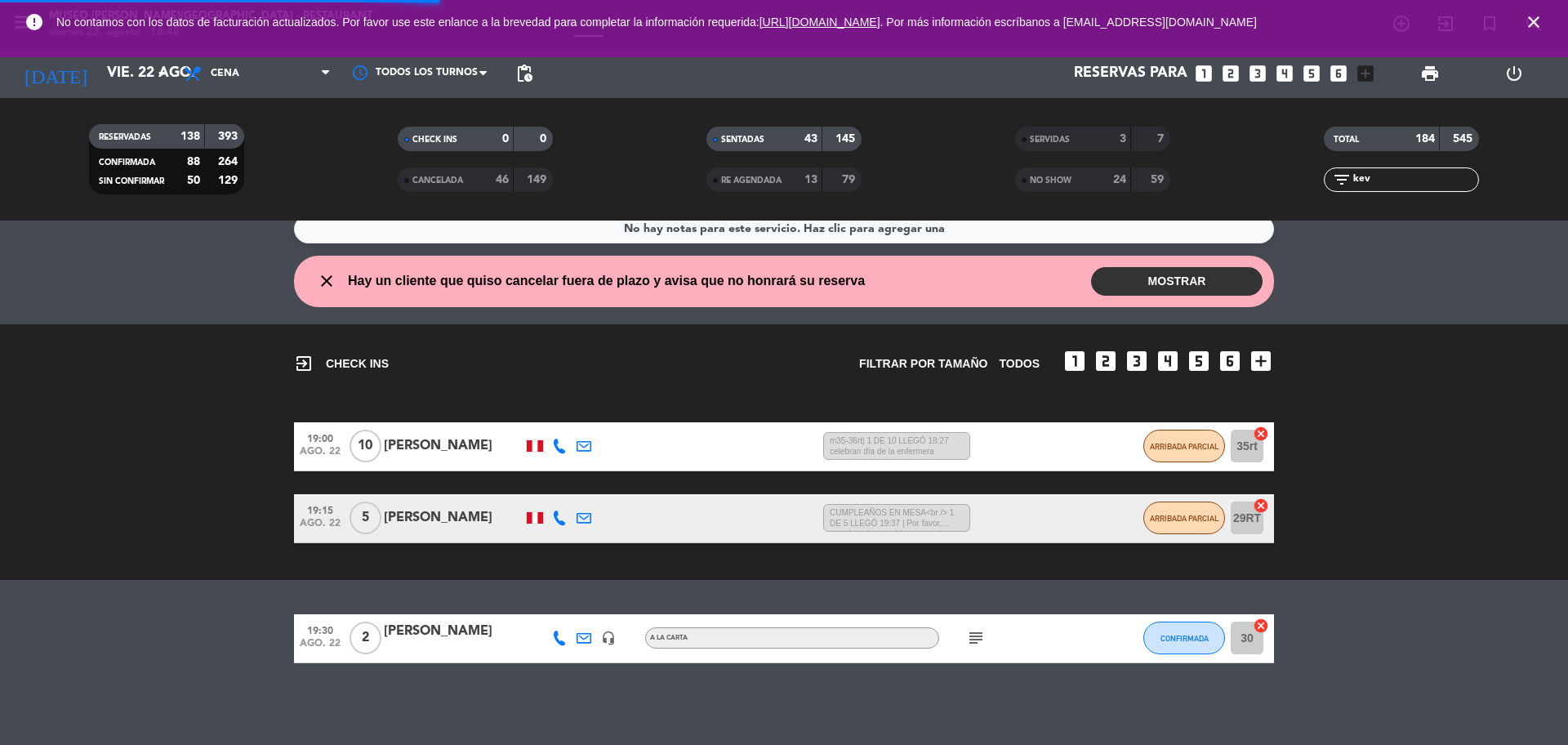
drag, startPoint x: 1329, startPoint y: 189, endPoint x: 1300, endPoint y: 190, distance: 29.0
click at [1303, 190] on div "filter_list kev" at bounding box center [1400, 179] width 309 height 24
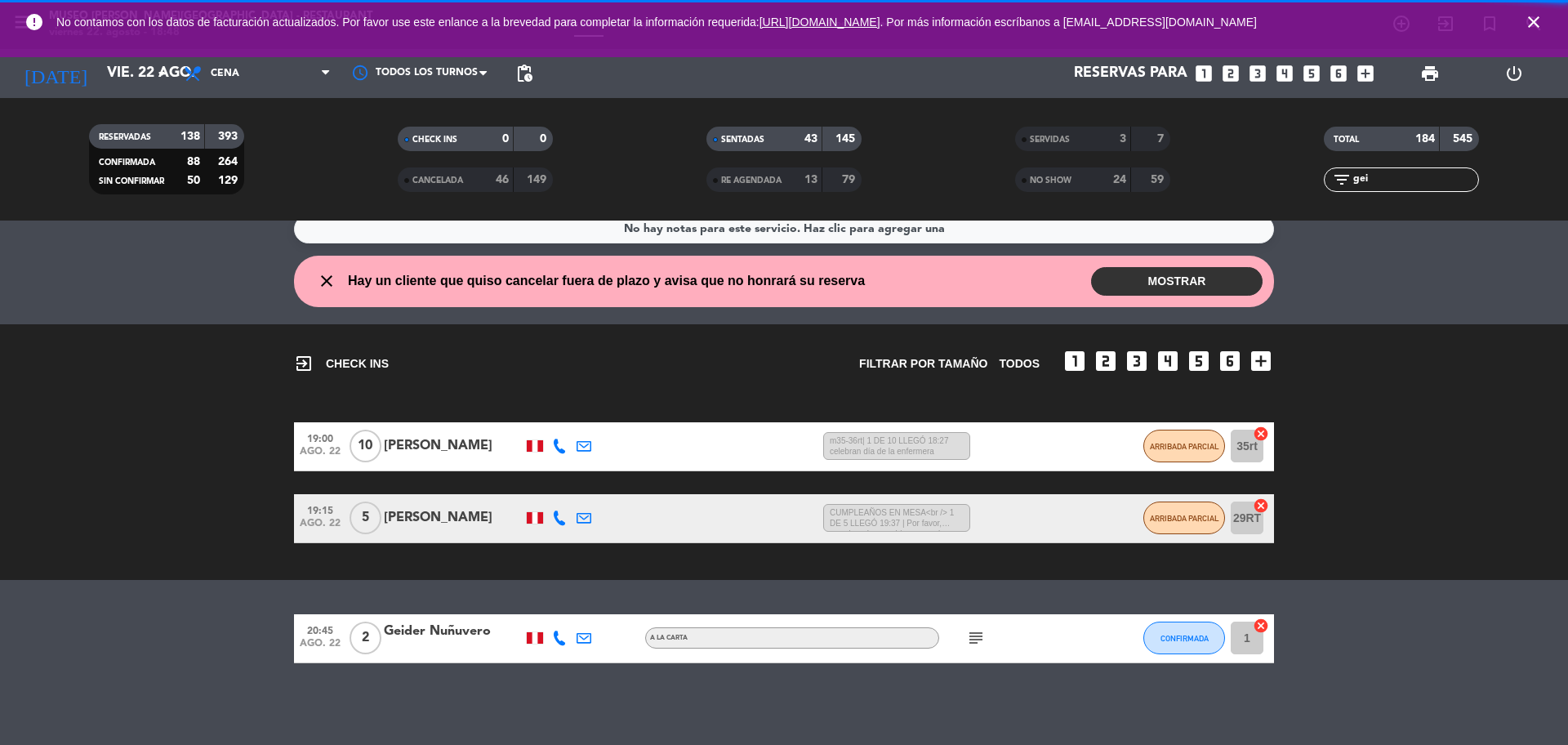
type input "gei"
click at [461, 647] on div at bounding box center [452, 648] width 138 height 13
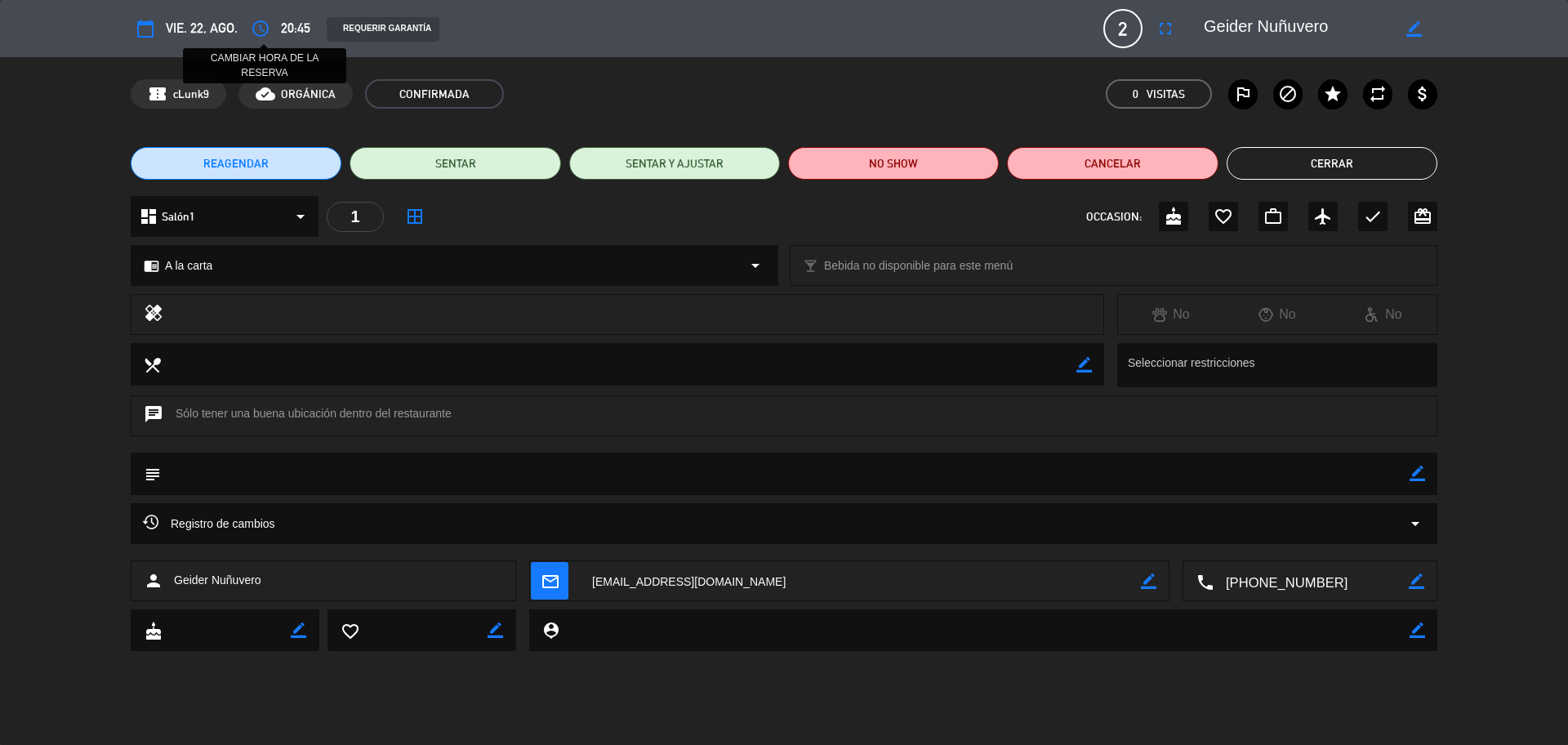
click at [262, 31] on icon "access_time" at bounding box center [261, 28] width 19 height 19
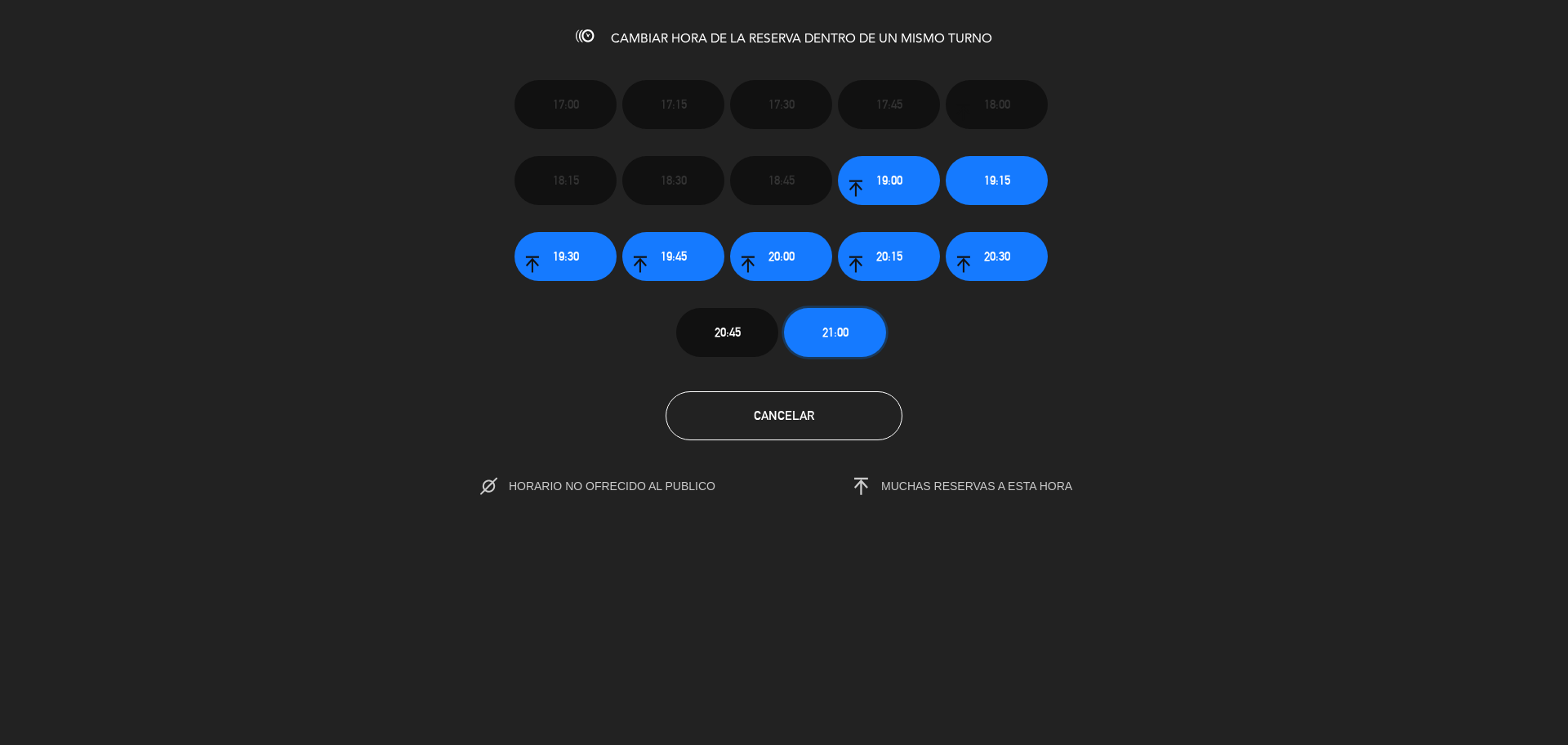
click at [845, 325] on span "21:00" at bounding box center [835, 331] width 26 height 18
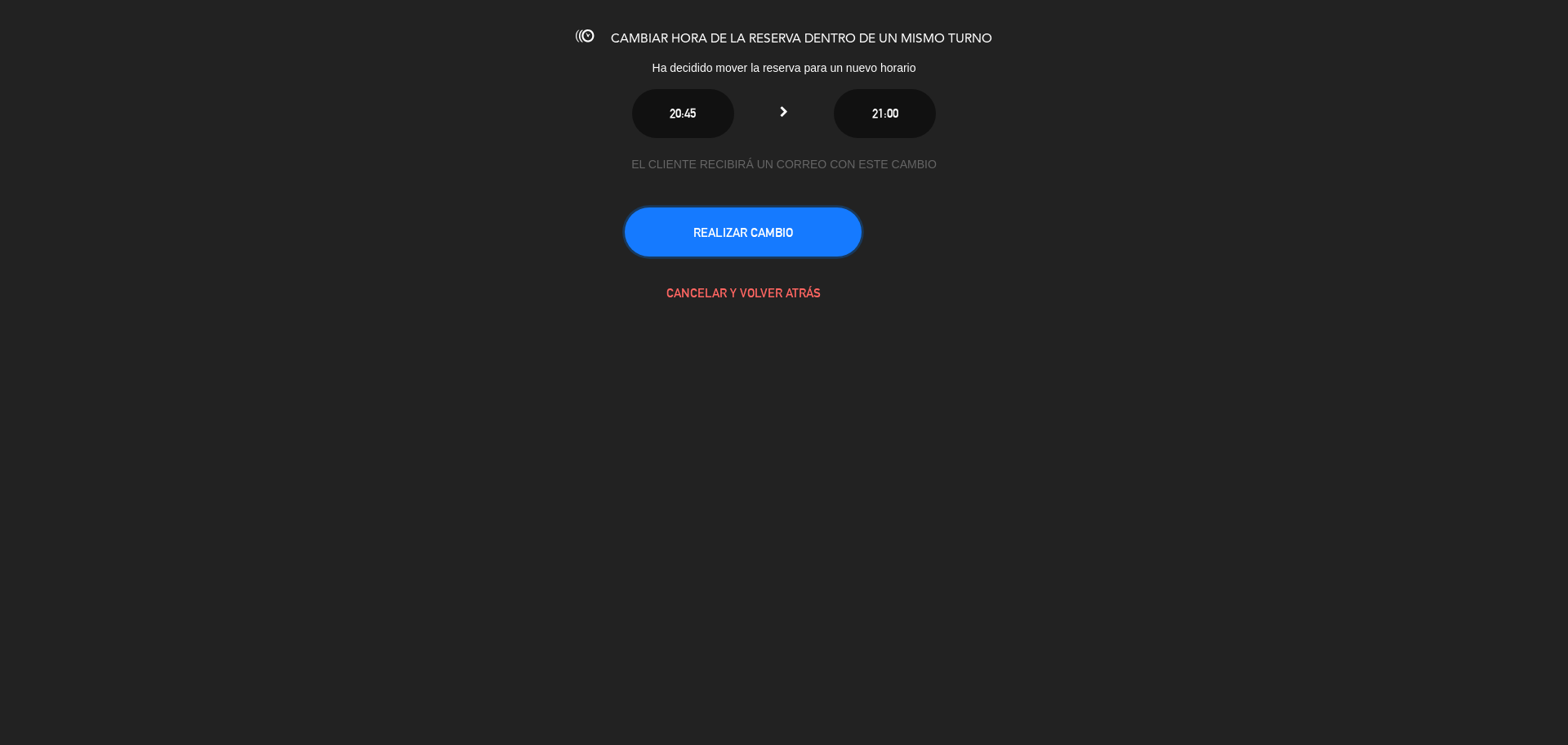
click at [773, 252] on button "REALIZAR CAMBIO" at bounding box center [743, 232] width 237 height 49
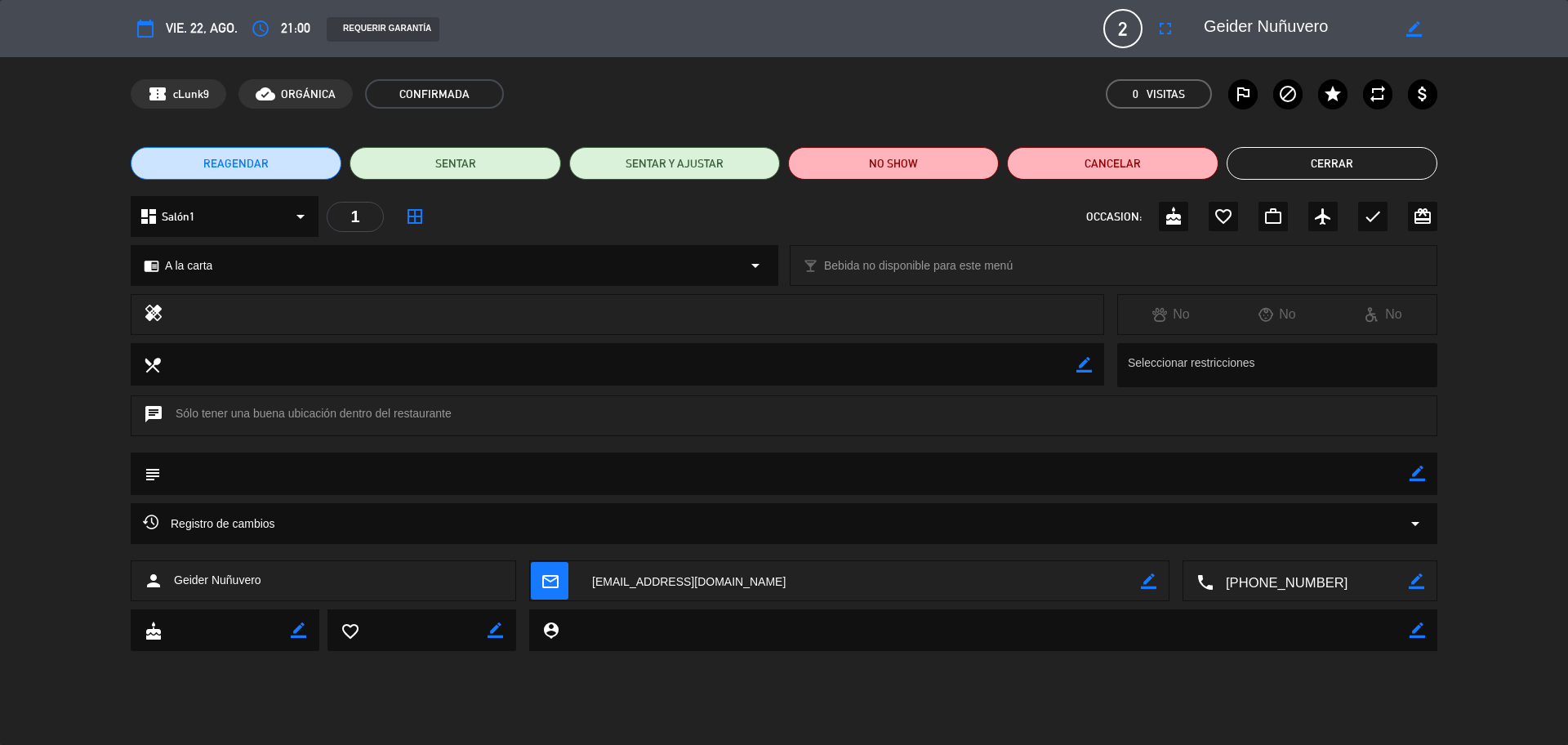
drag, startPoint x: 1257, startPoint y: 155, endPoint x: 1260, endPoint y: 166, distance: 11.4
click at [1260, 166] on button "Cerrar" at bounding box center [1332, 164] width 211 height 33
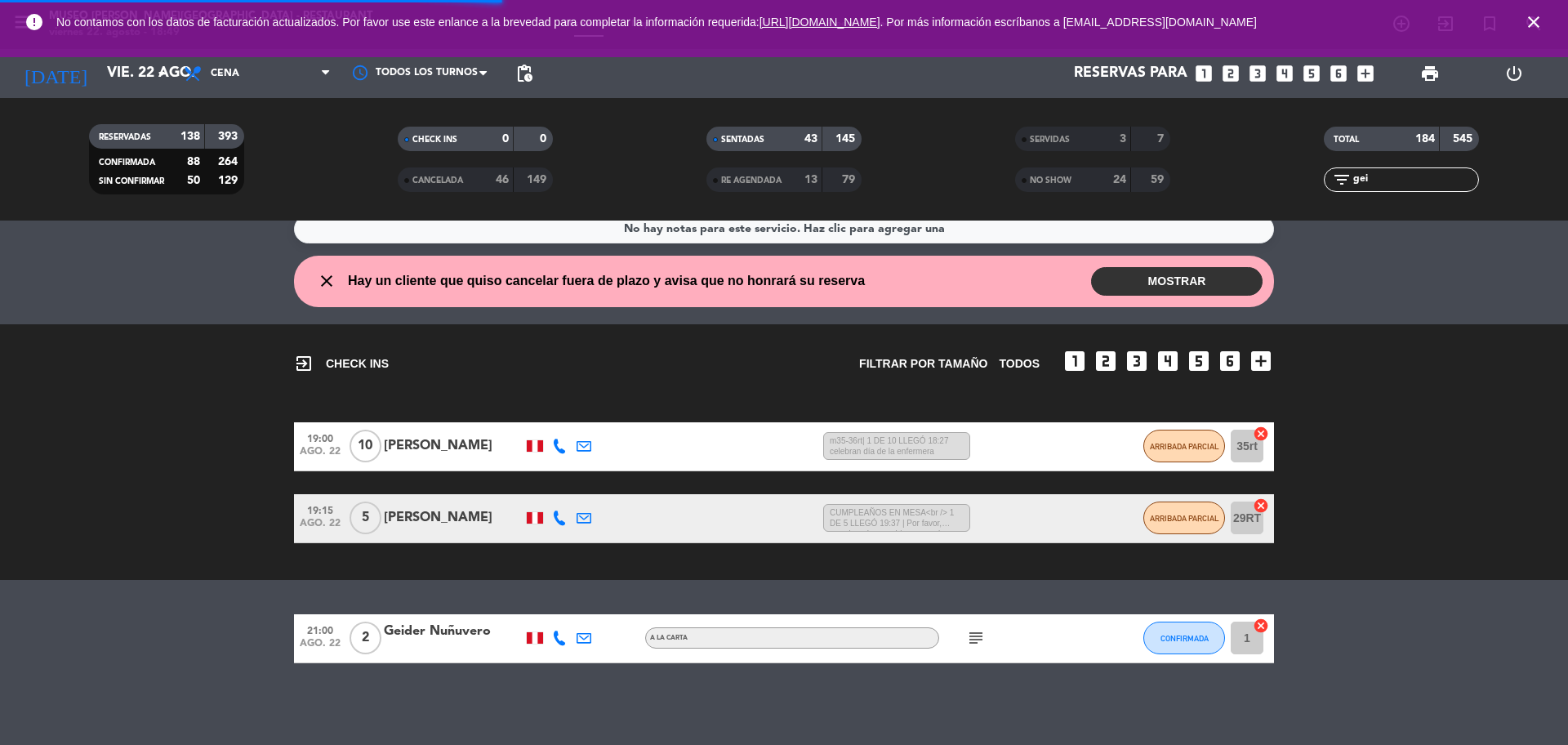
drag, startPoint x: 1396, startPoint y: 178, endPoint x: 1306, endPoint y: 178, distance: 90.0
click at [1308, 175] on div "filter_list gei" at bounding box center [1400, 179] width 309 height 24
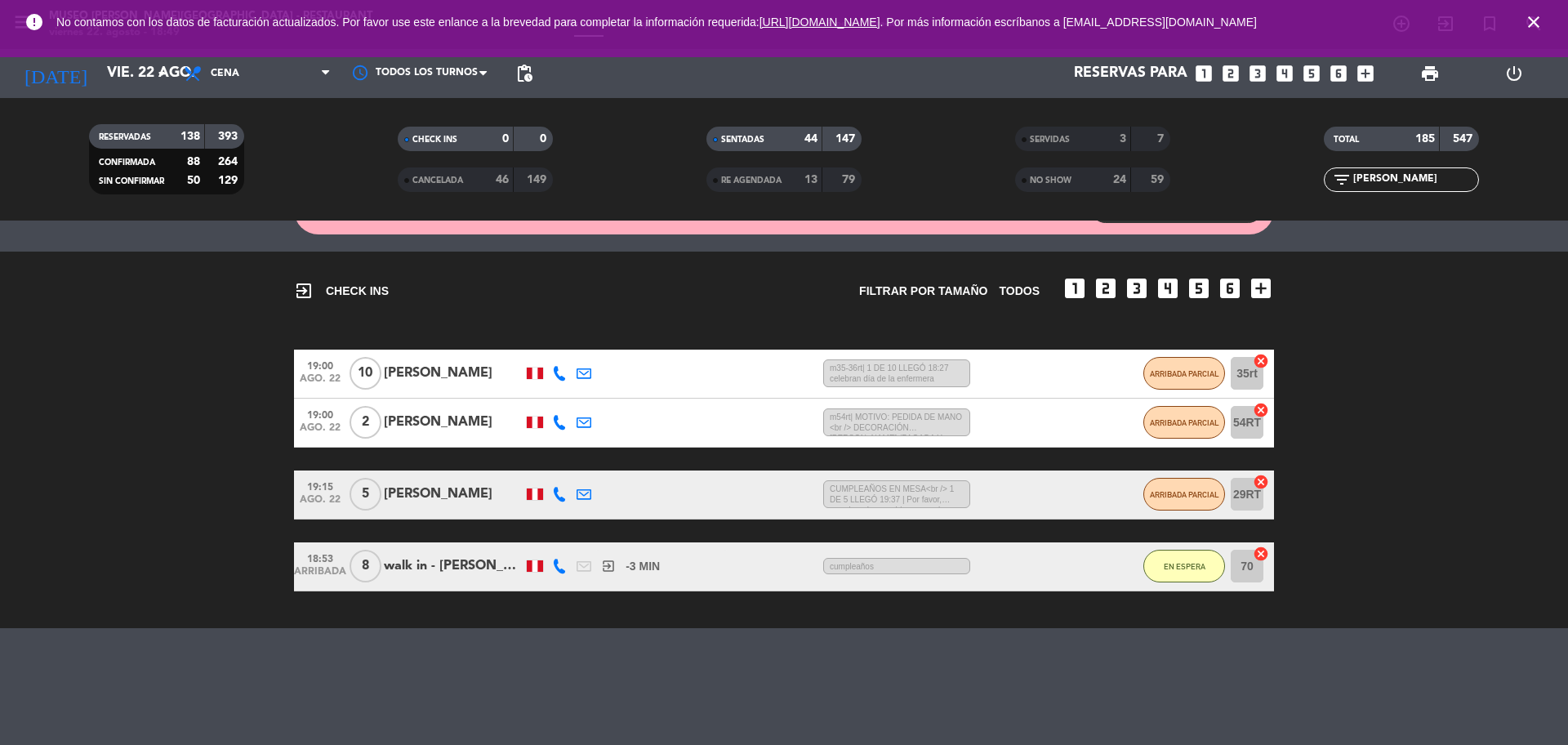
scroll to position [91, 0]
type input "[PERSON_NAME]"
click at [402, 419] on div "[PERSON_NAME]" at bounding box center [452, 422] width 138 height 21
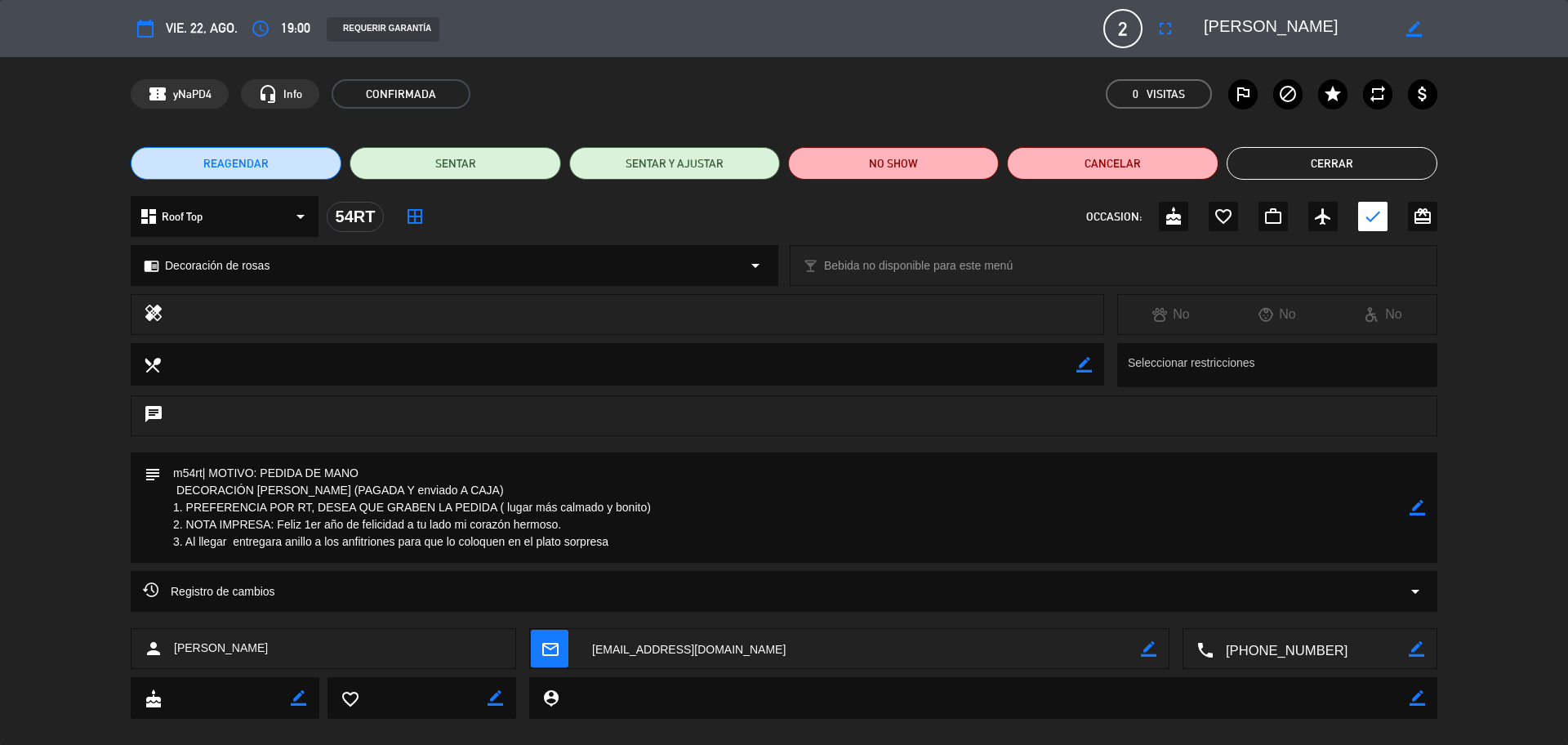
click at [1330, 159] on button "Cerrar" at bounding box center [1332, 164] width 211 height 33
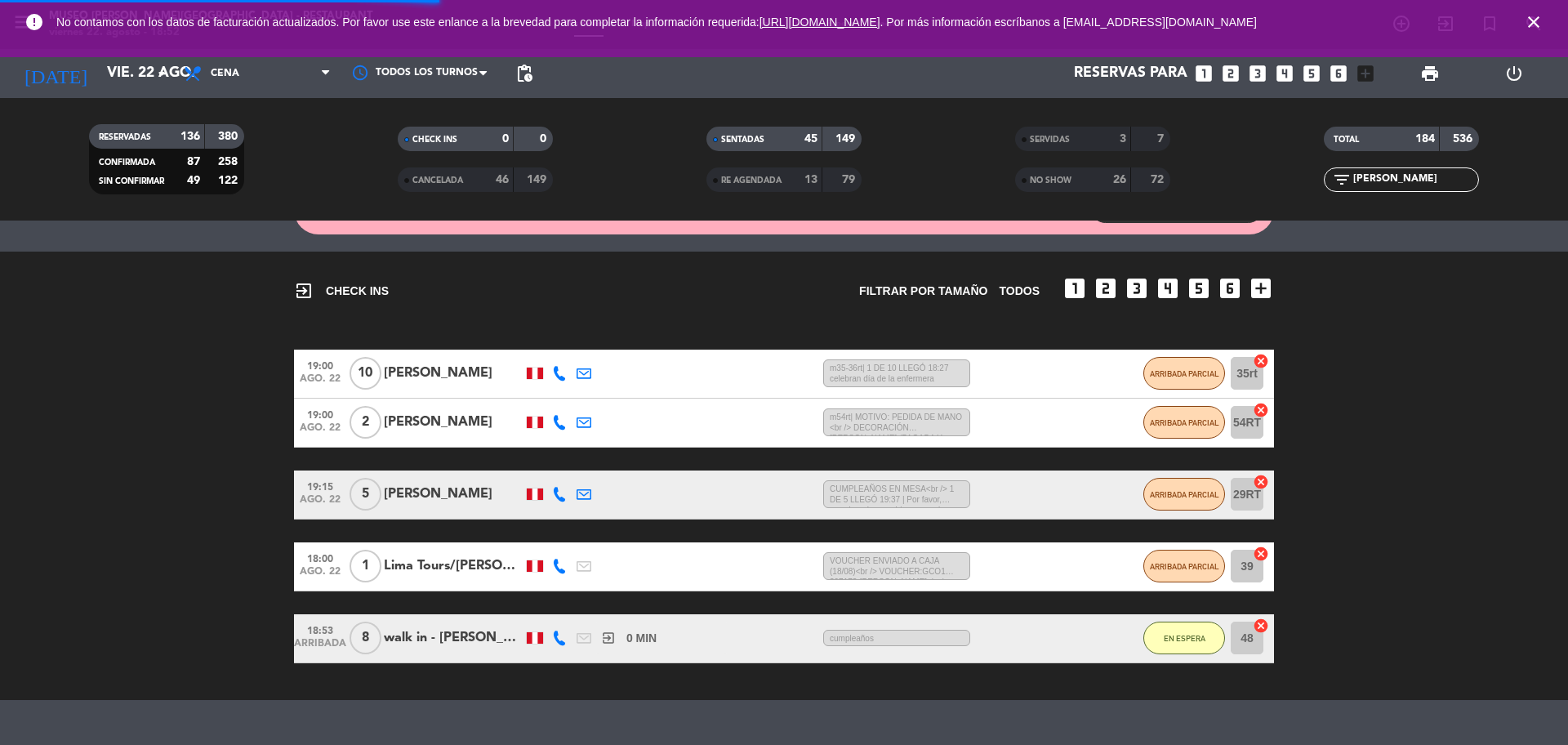
drag, startPoint x: 1419, startPoint y: 171, endPoint x: 1288, endPoint y: 177, distance: 131.1
click at [1305, 188] on div "filter_list [PERSON_NAME]" at bounding box center [1400, 179] width 309 height 24
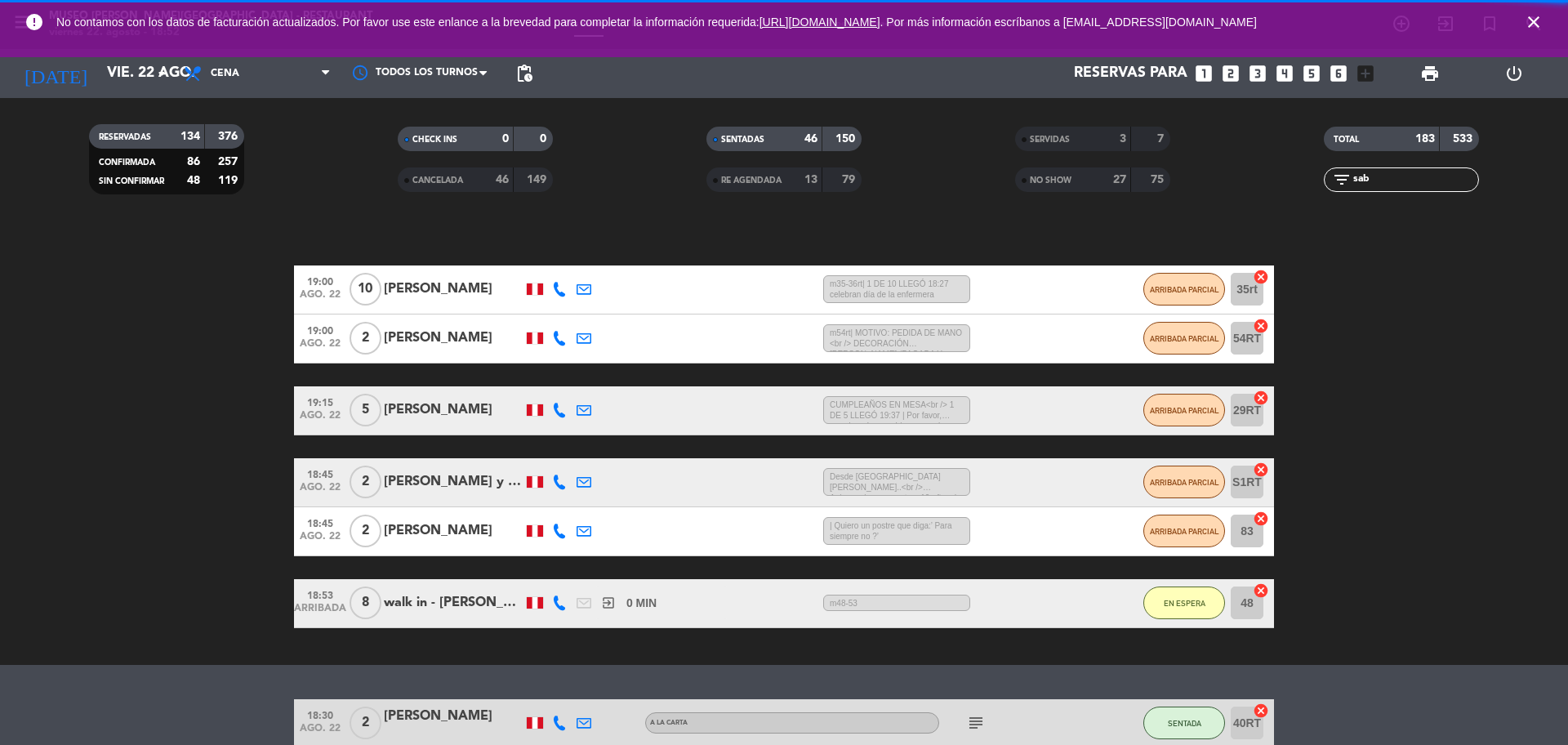
scroll to position [260, 0]
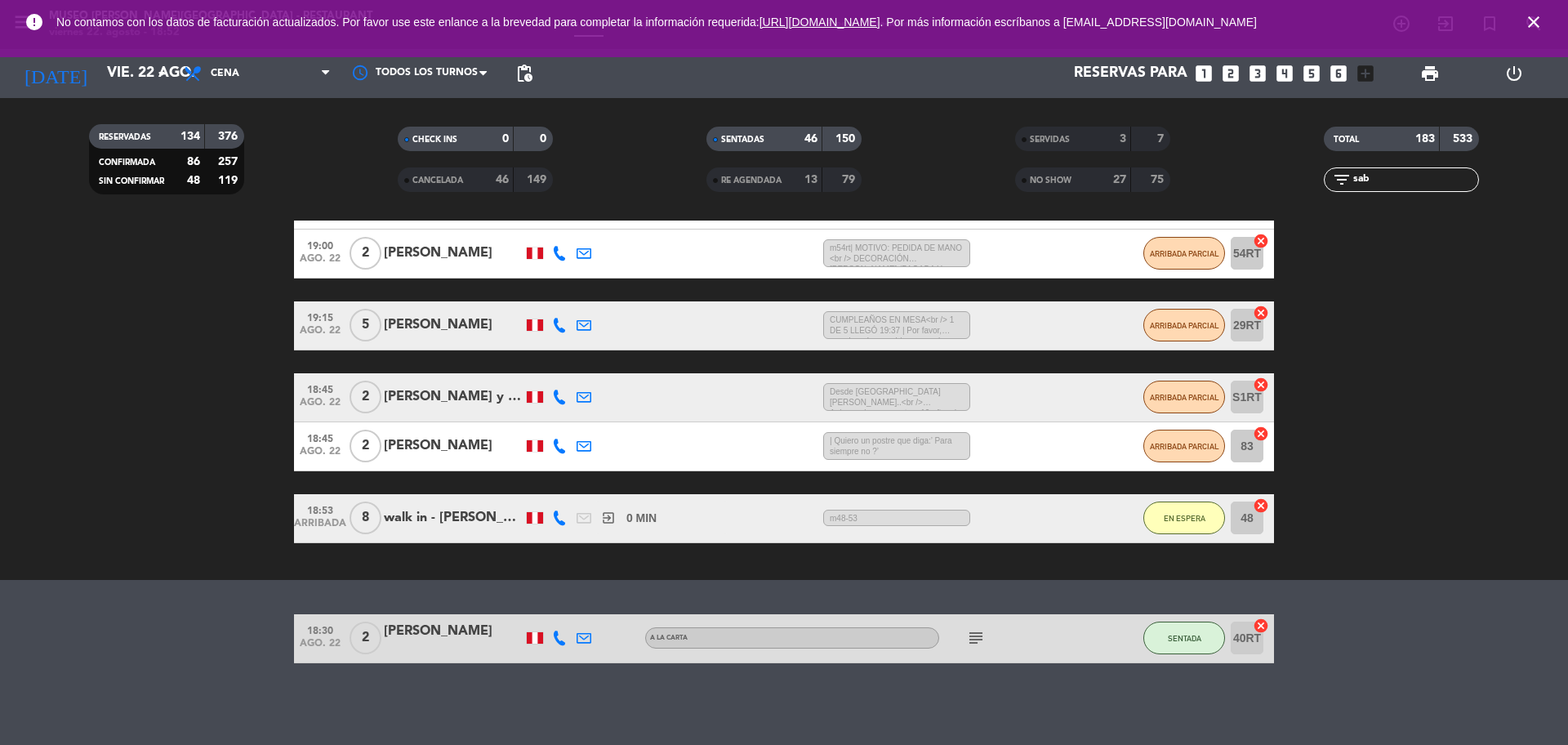
type input "sab"
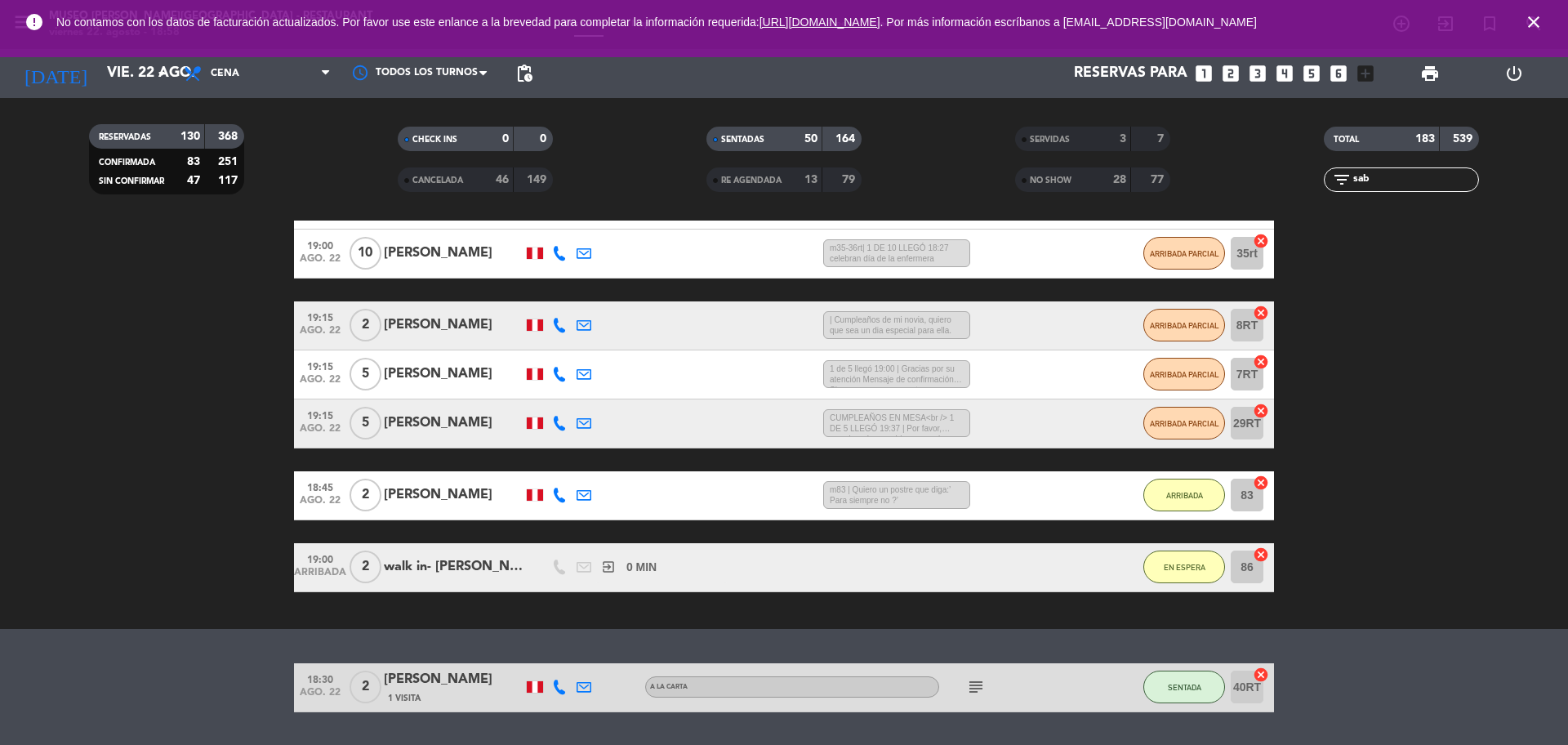
drag, startPoint x: 1414, startPoint y: 175, endPoint x: 1307, endPoint y: 190, distance: 108.0
click at [1307, 190] on div "filter_list sab" at bounding box center [1400, 179] width 309 height 24
type input "lim"
click at [979, 692] on icon "subject" at bounding box center [975, 687] width 19 height 19
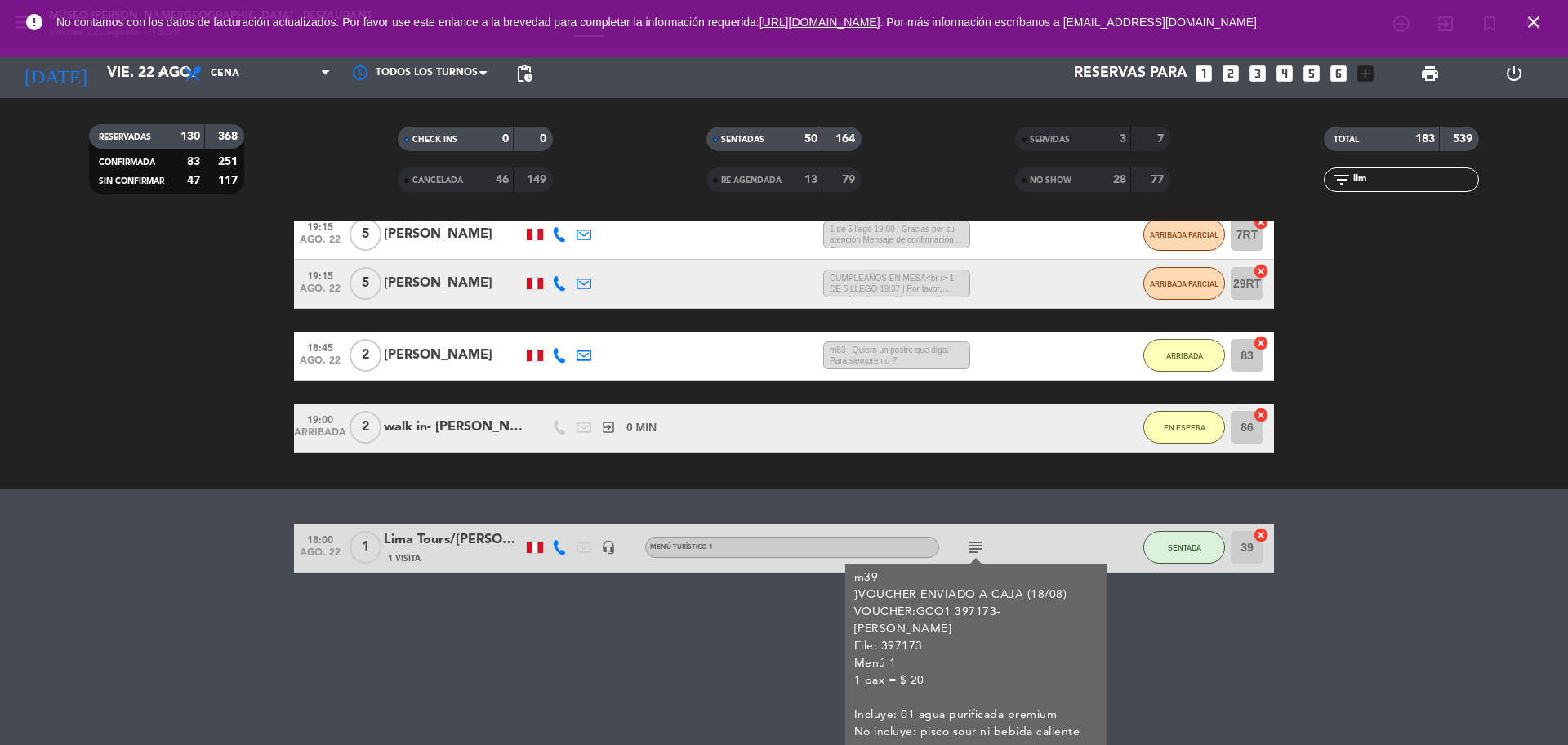
scroll to position [401, 0]
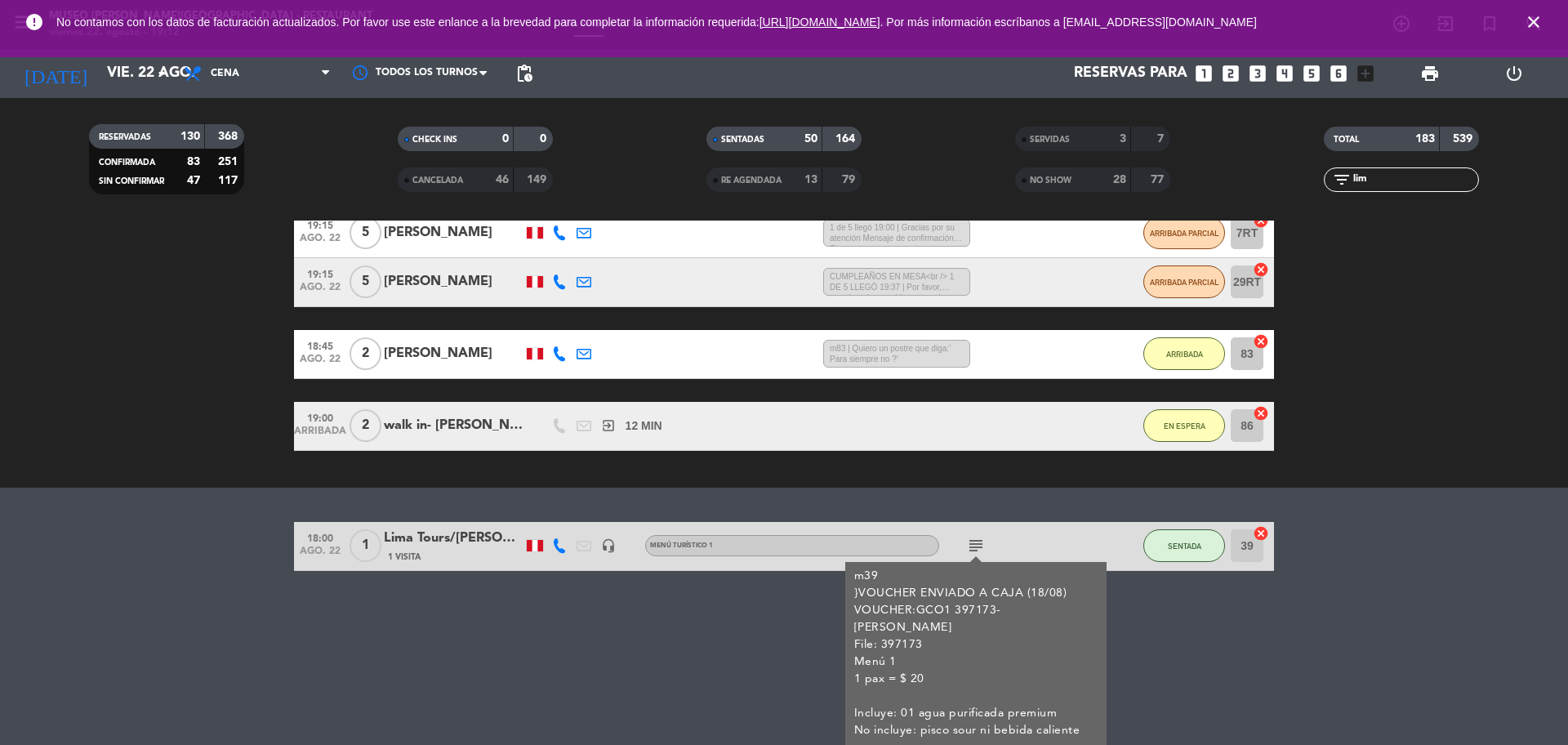
drag, startPoint x: 1393, startPoint y: 183, endPoint x: 1314, endPoint y: 183, distance: 79.0
click at [1314, 185] on div "filter_list lim" at bounding box center [1400, 179] width 309 height 24
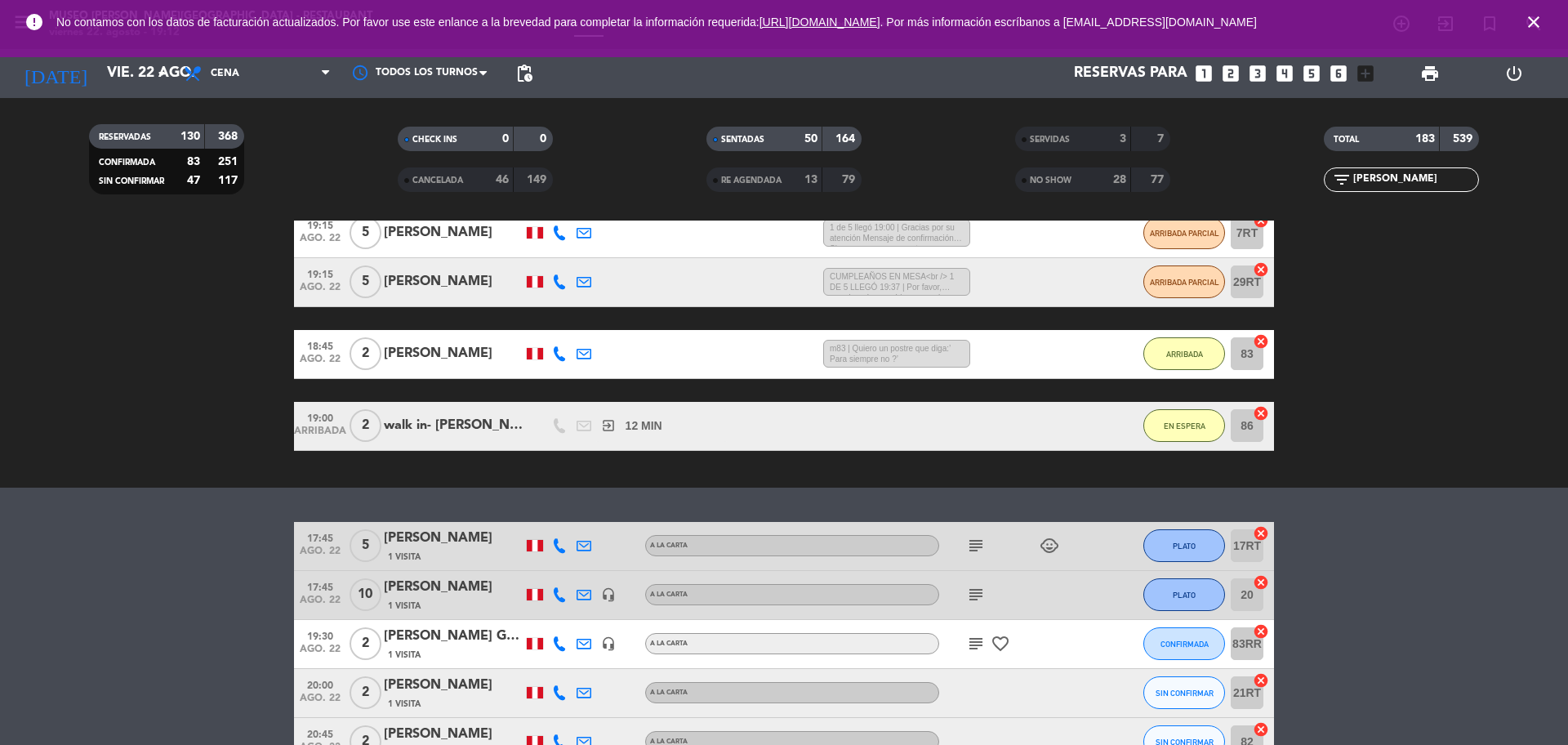
scroll to position [309, 0]
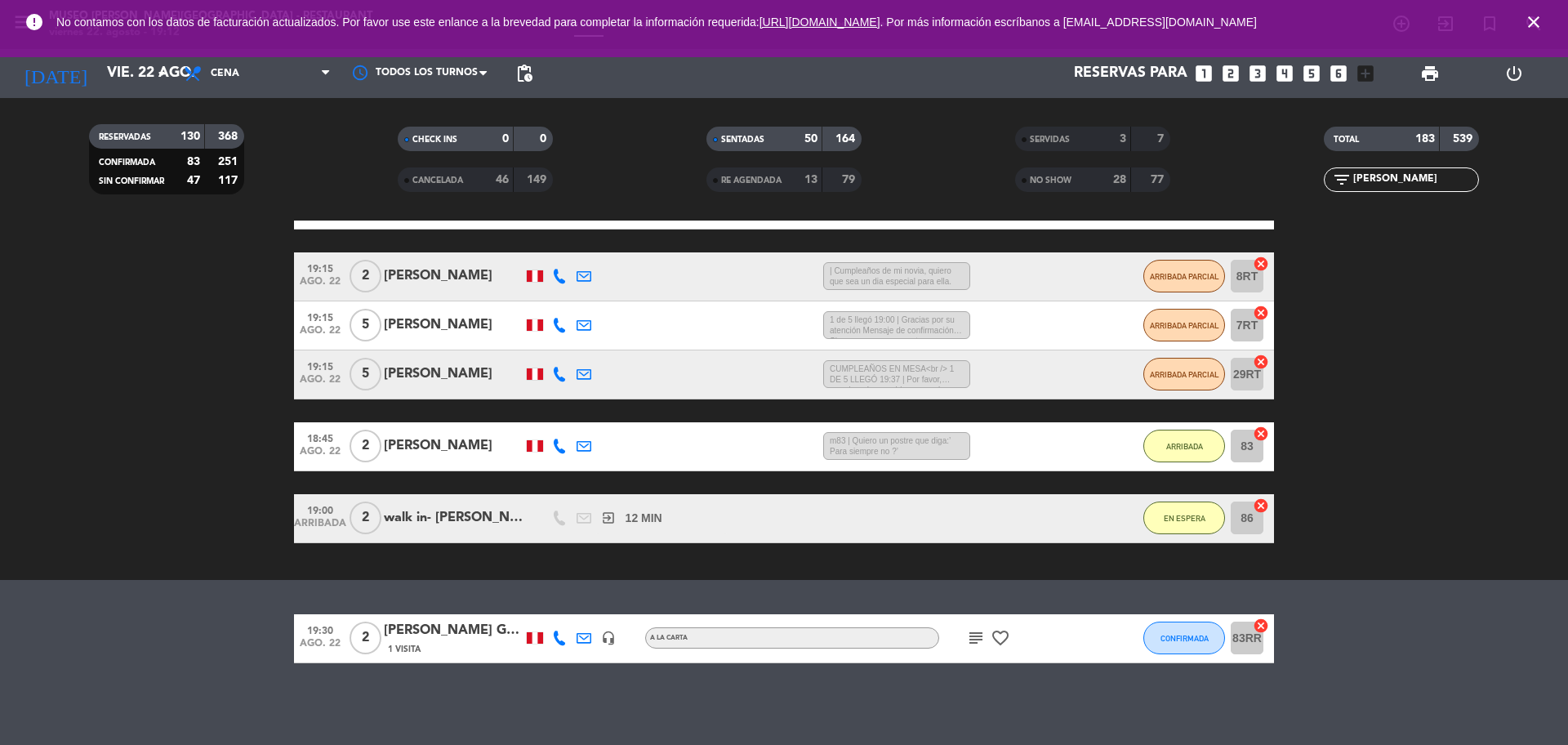
type input "[PERSON_NAME]"
click at [442, 643] on div "1 Visita" at bounding box center [452, 649] width 138 height 14
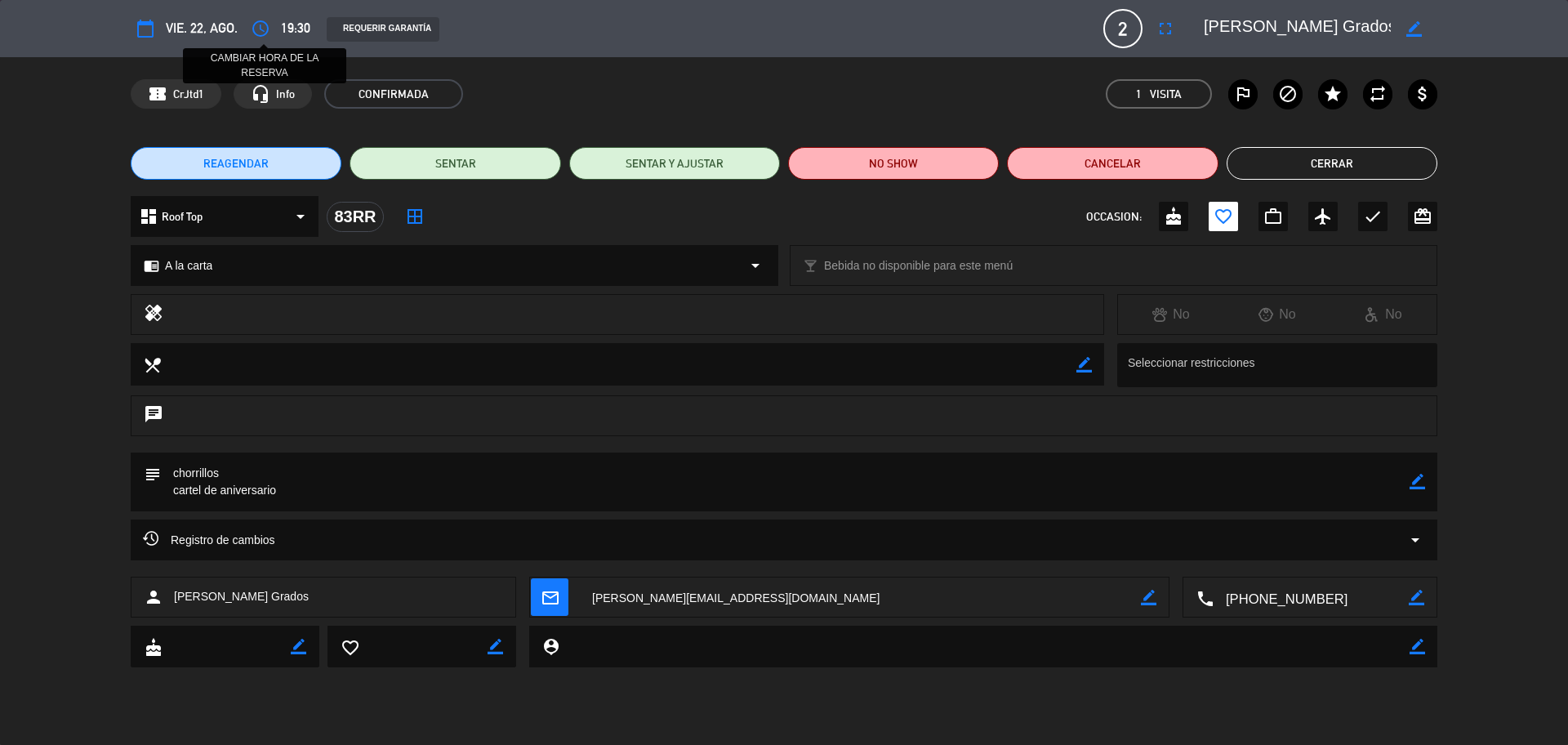
click at [268, 25] on icon "access_time" at bounding box center [261, 28] width 19 height 19
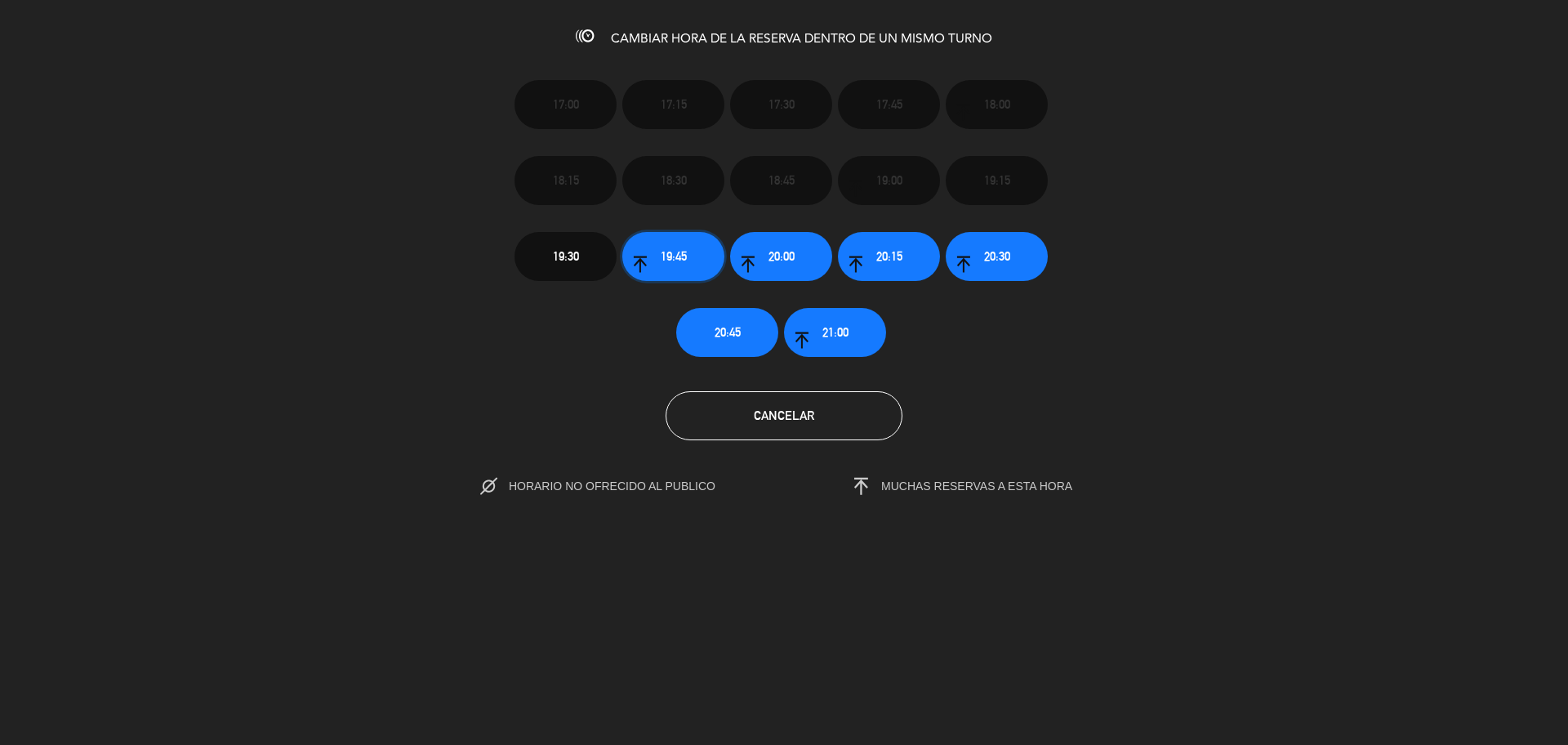
click at [682, 259] on span "19:45" at bounding box center [673, 256] width 26 height 18
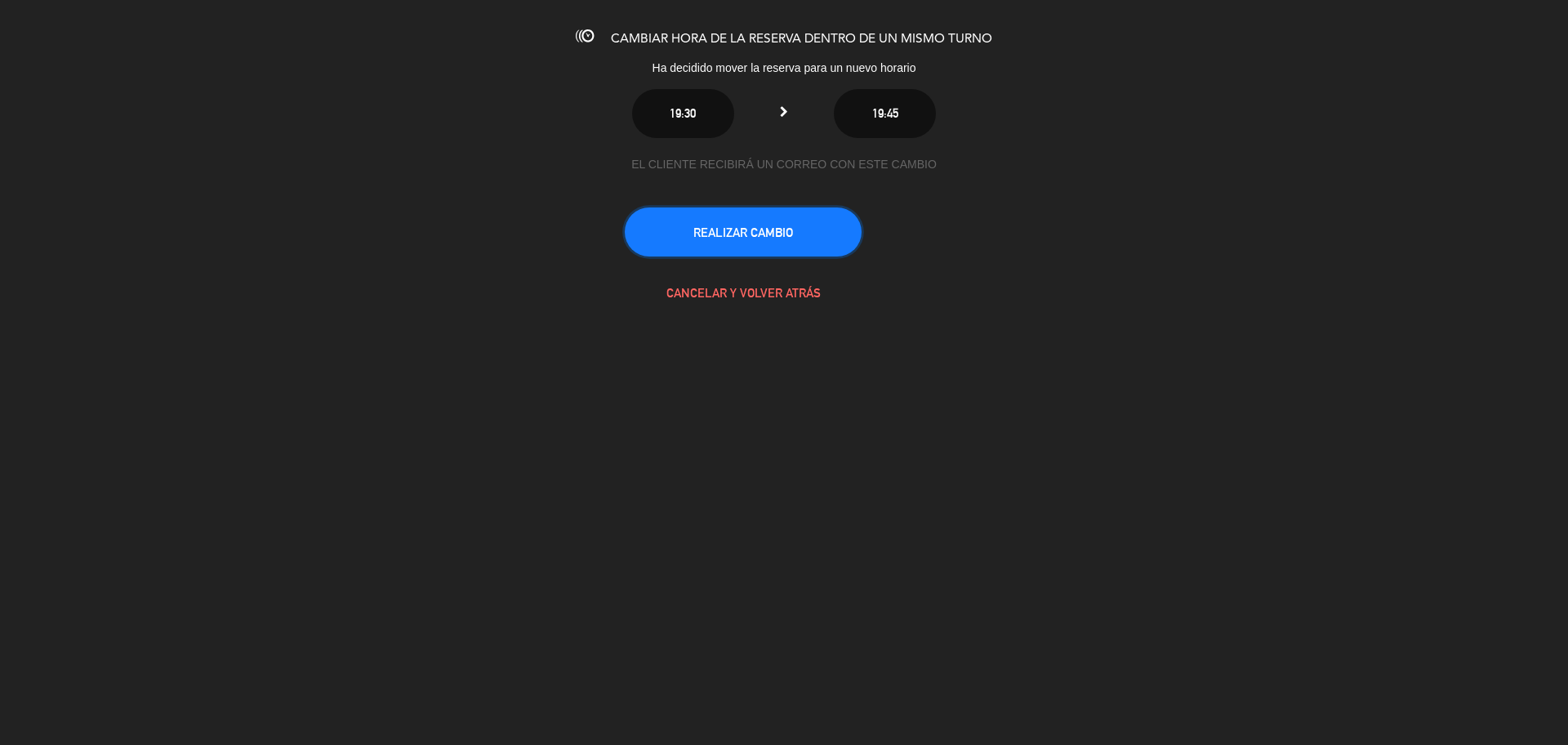
click at [679, 226] on button "REALIZAR CAMBIO" at bounding box center [743, 232] width 237 height 49
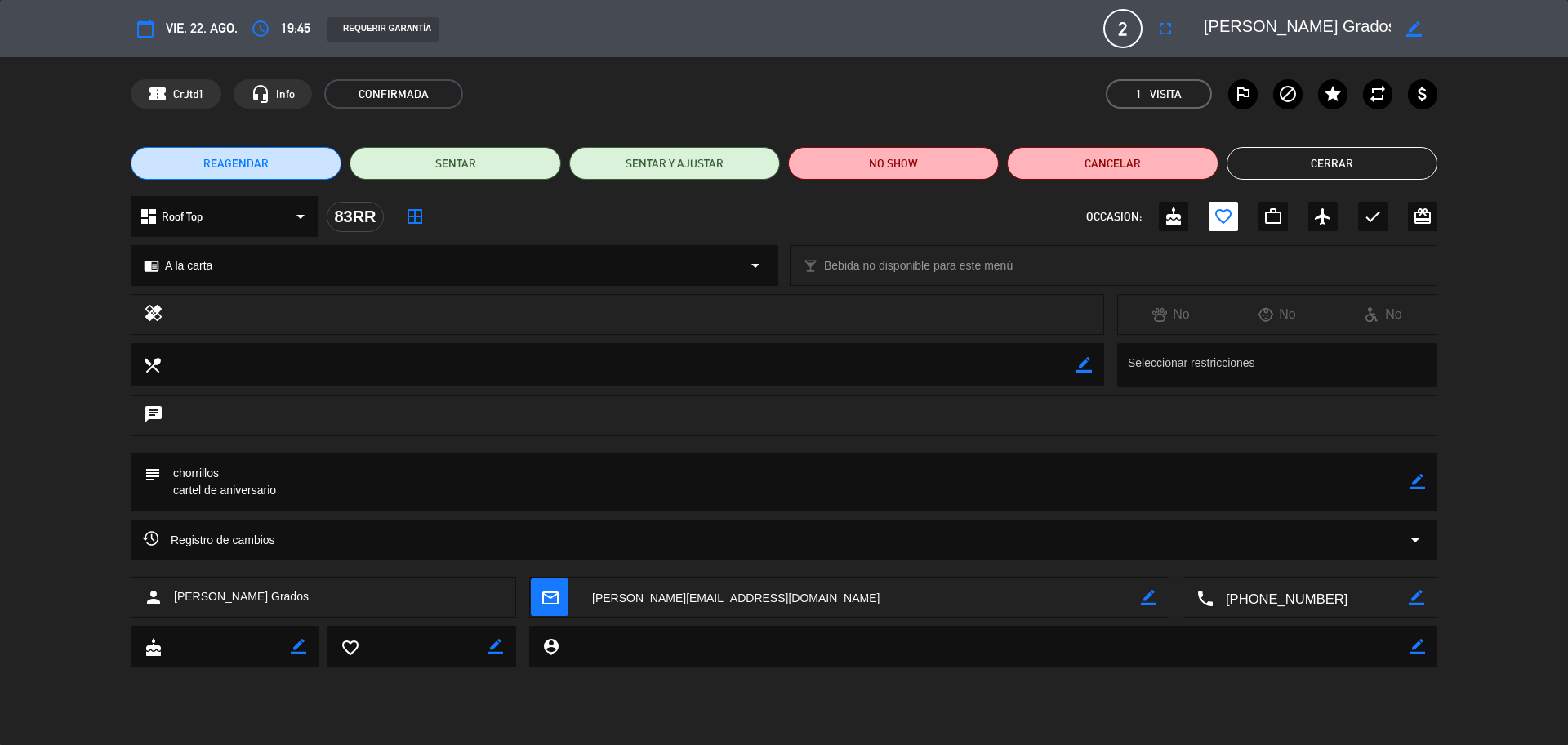
click at [1237, 172] on button "Cerrar" at bounding box center [1332, 164] width 211 height 33
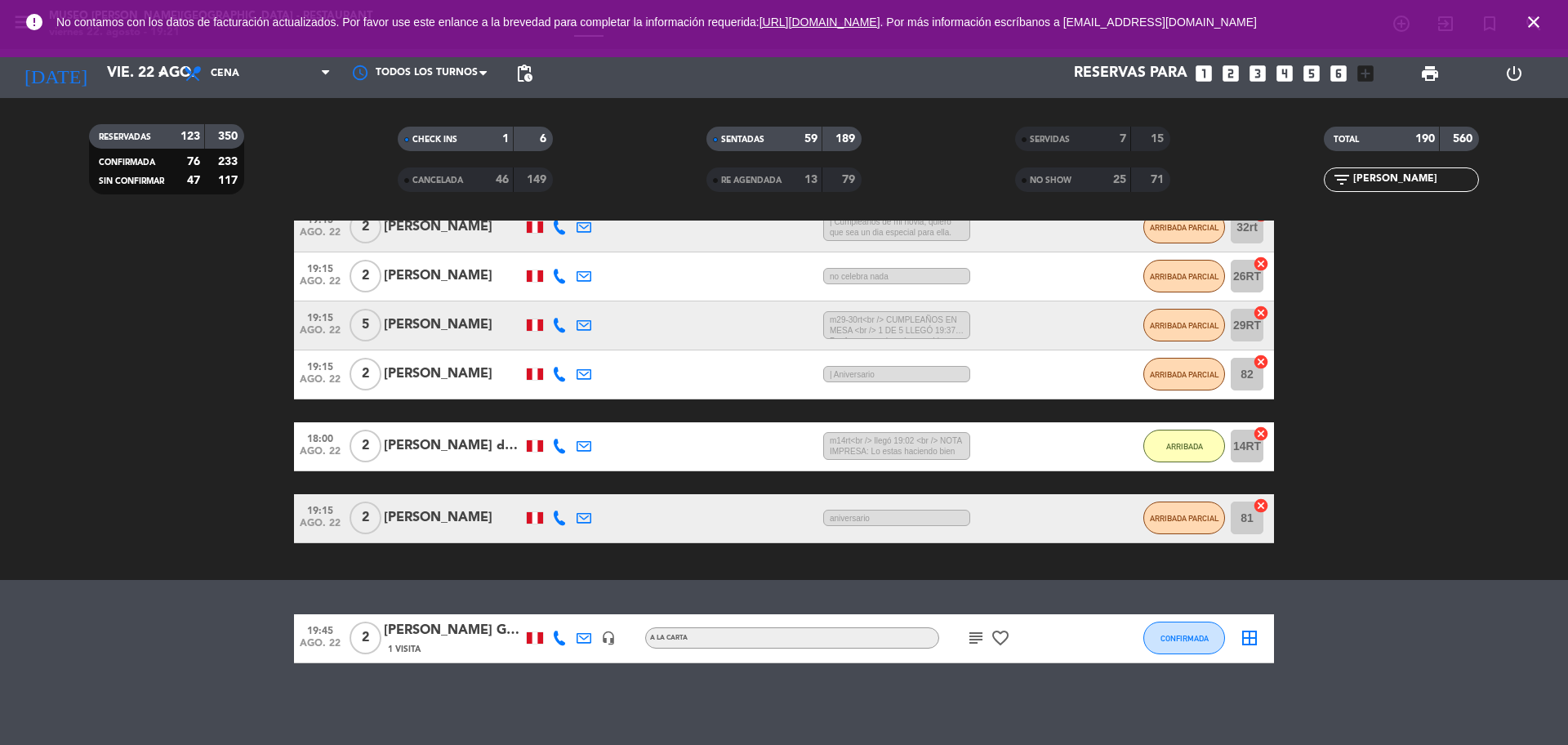
drag, startPoint x: 1400, startPoint y: 179, endPoint x: 1320, endPoint y: 180, distance: 80.0
click at [1320, 180] on div "filter_list [PERSON_NAME]" at bounding box center [1400, 179] width 309 height 24
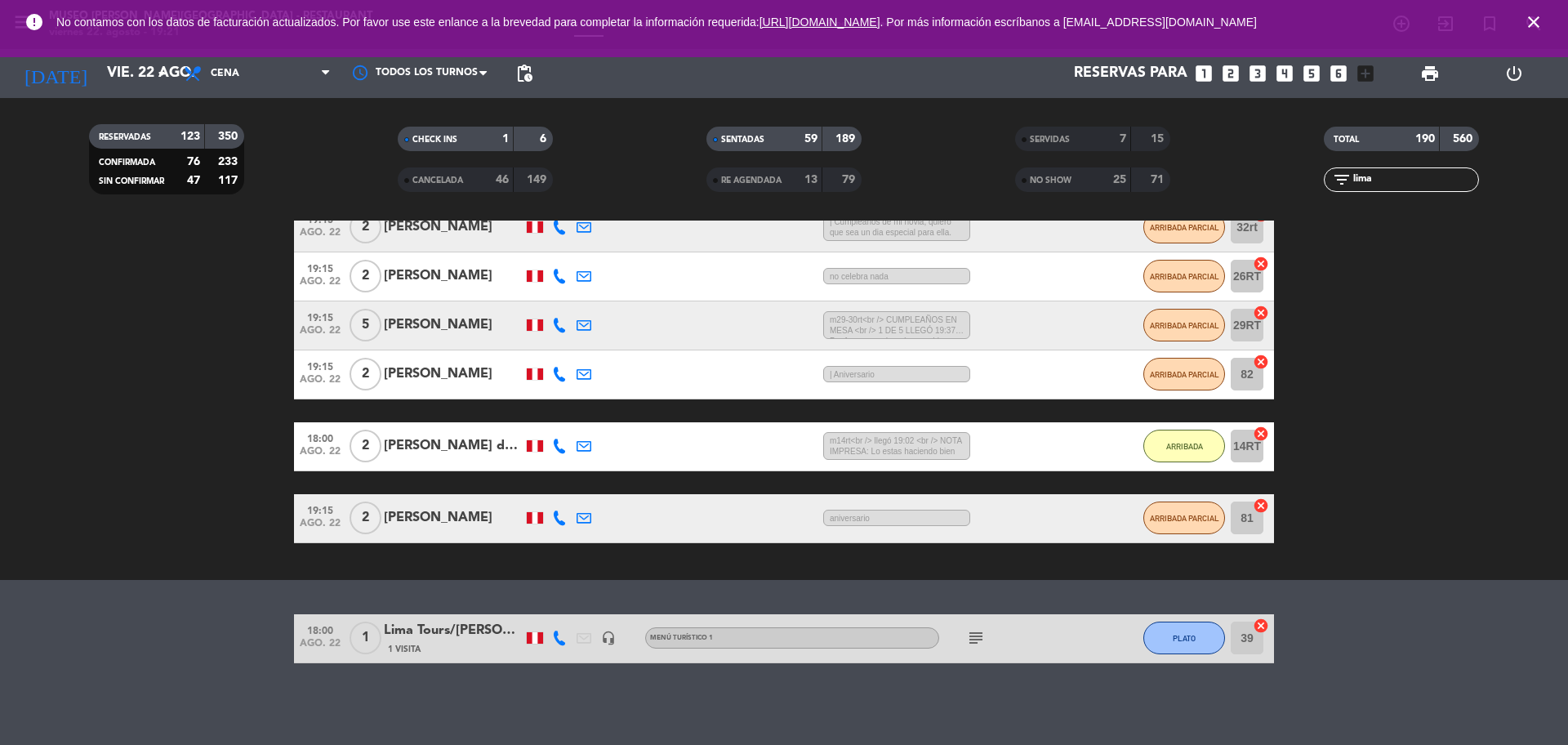
type input "lima"
click at [976, 636] on icon "subject" at bounding box center [975, 637] width 19 height 19
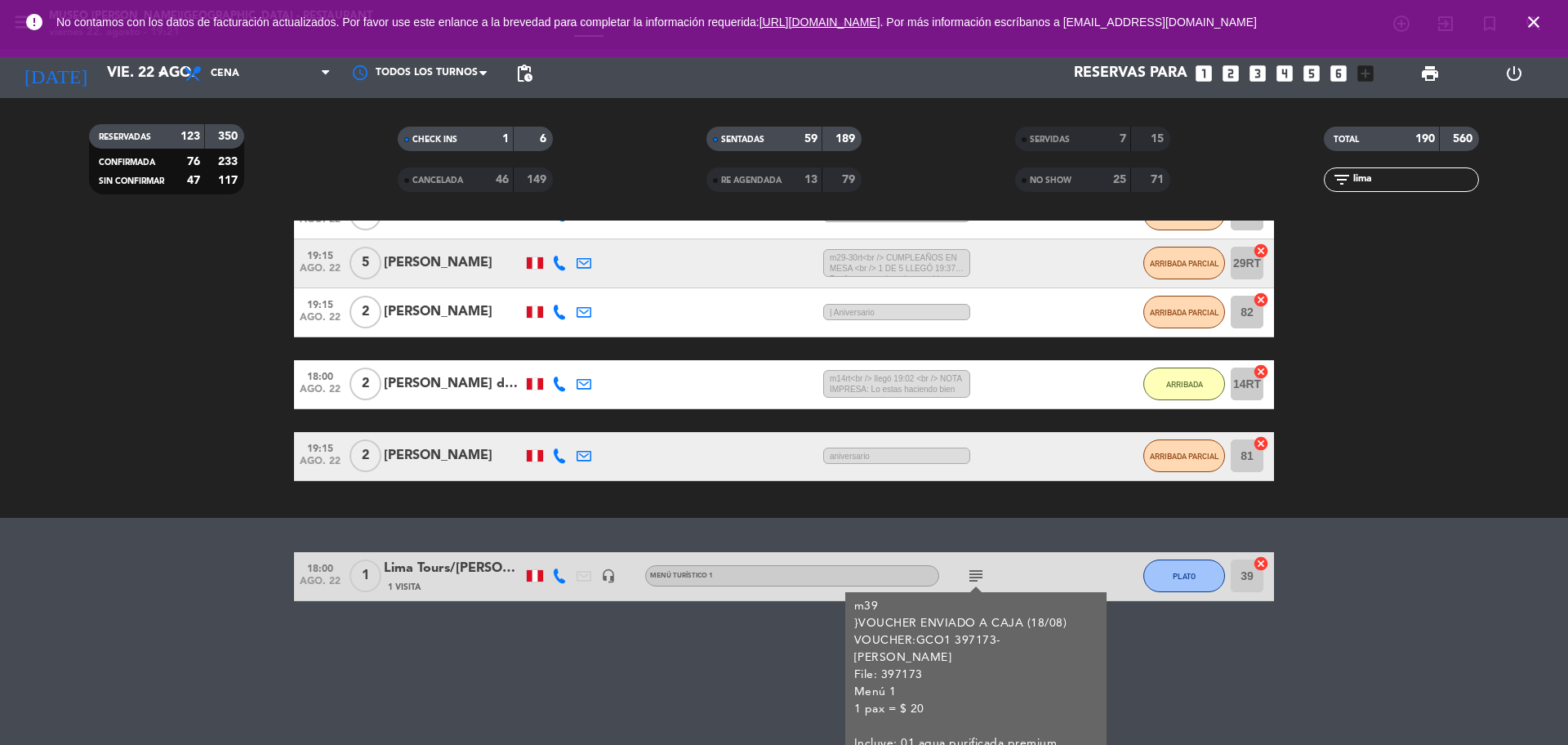
scroll to position [401, 0]
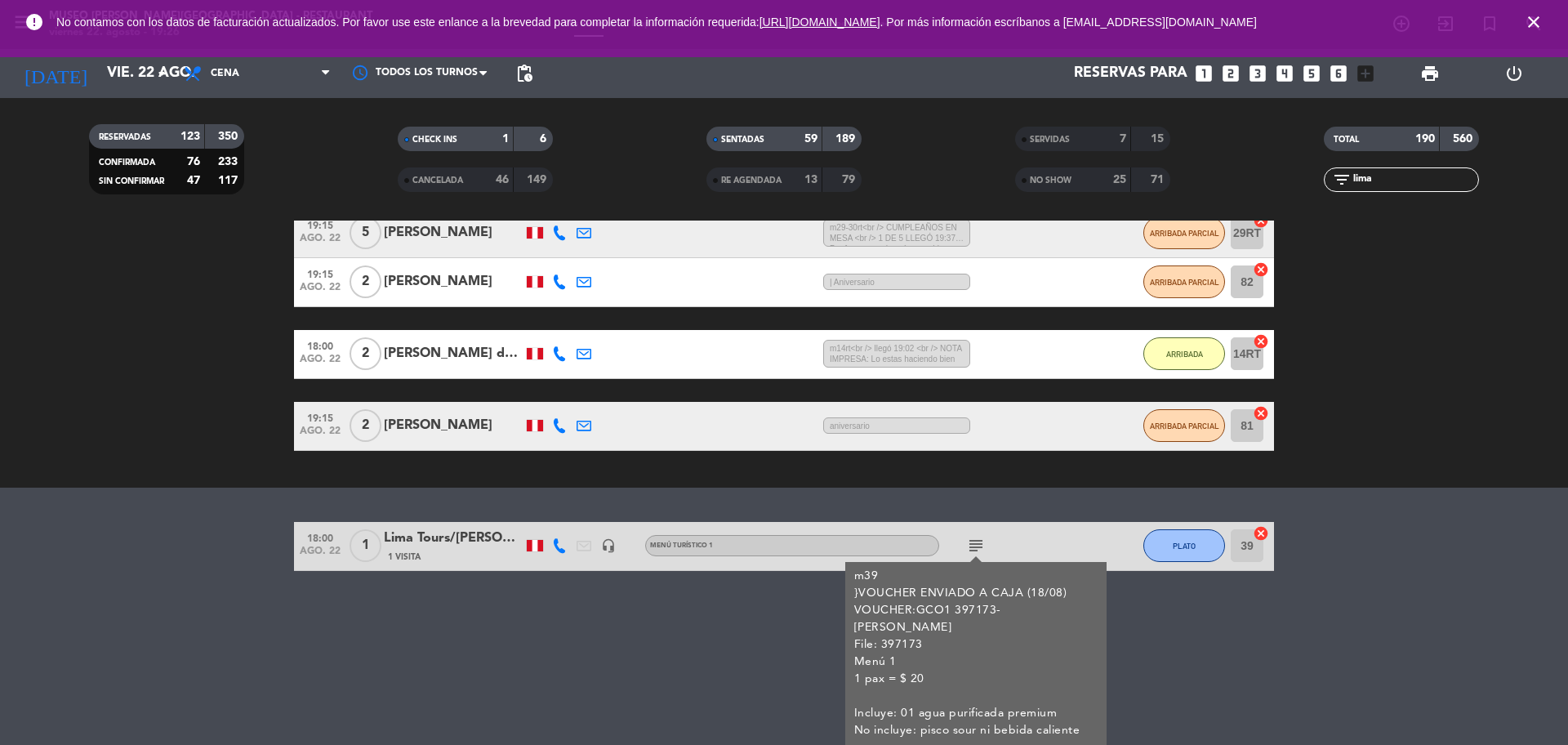
drag, startPoint x: 1404, startPoint y: 187, endPoint x: 1351, endPoint y: 186, distance: 53.0
click at [1351, 186] on input "lima" at bounding box center [1414, 179] width 127 height 18
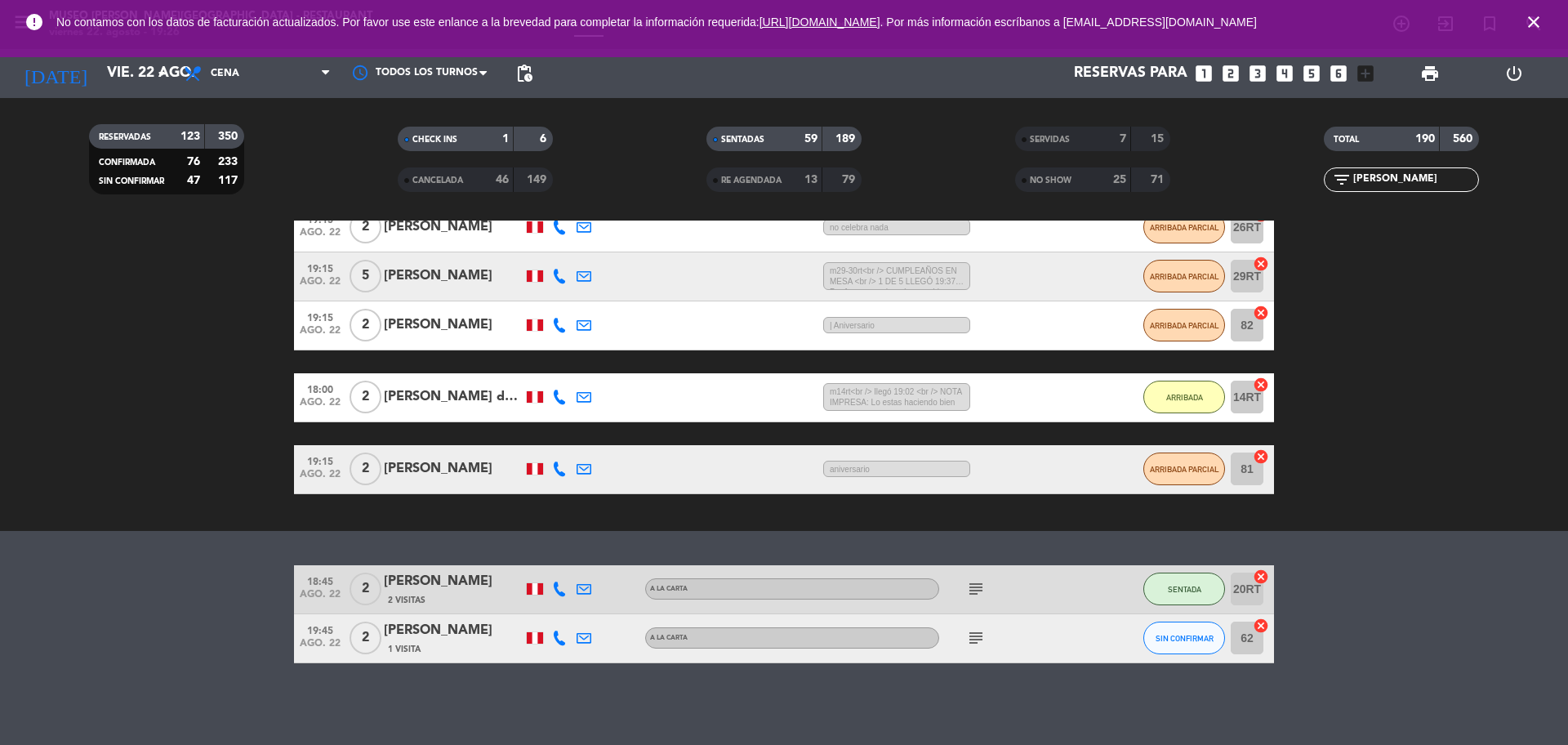
scroll to position [357, 0]
type input "[PERSON_NAME]"
click at [981, 637] on icon "subject" at bounding box center [975, 637] width 19 height 19
drag, startPoint x: 1386, startPoint y: 185, endPoint x: 1306, endPoint y: 183, distance: 80.0
click at [1306, 183] on div "filter_list [PERSON_NAME]" at bounding box center [1400, 179] width 309 height 24
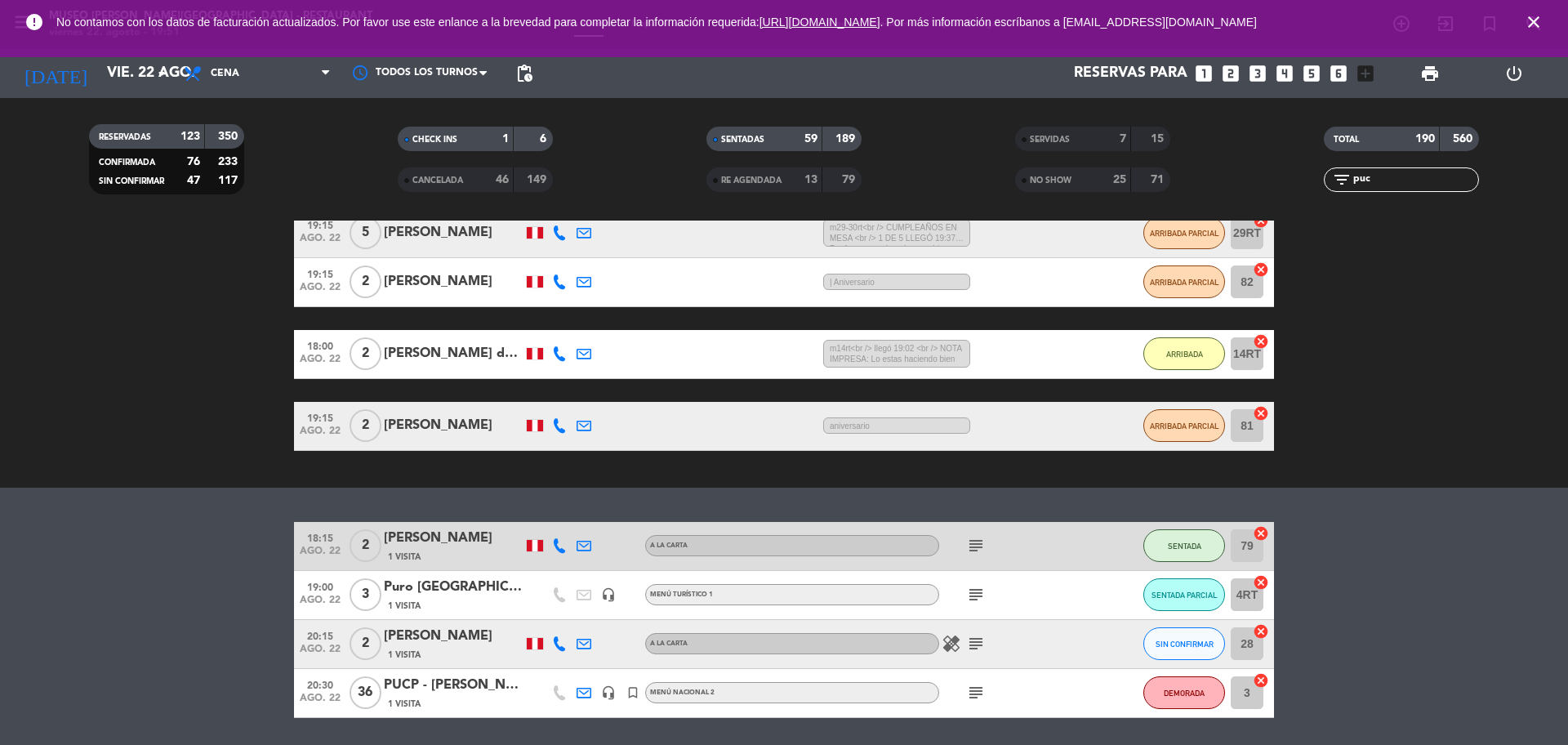
scroll to position [309, 0]
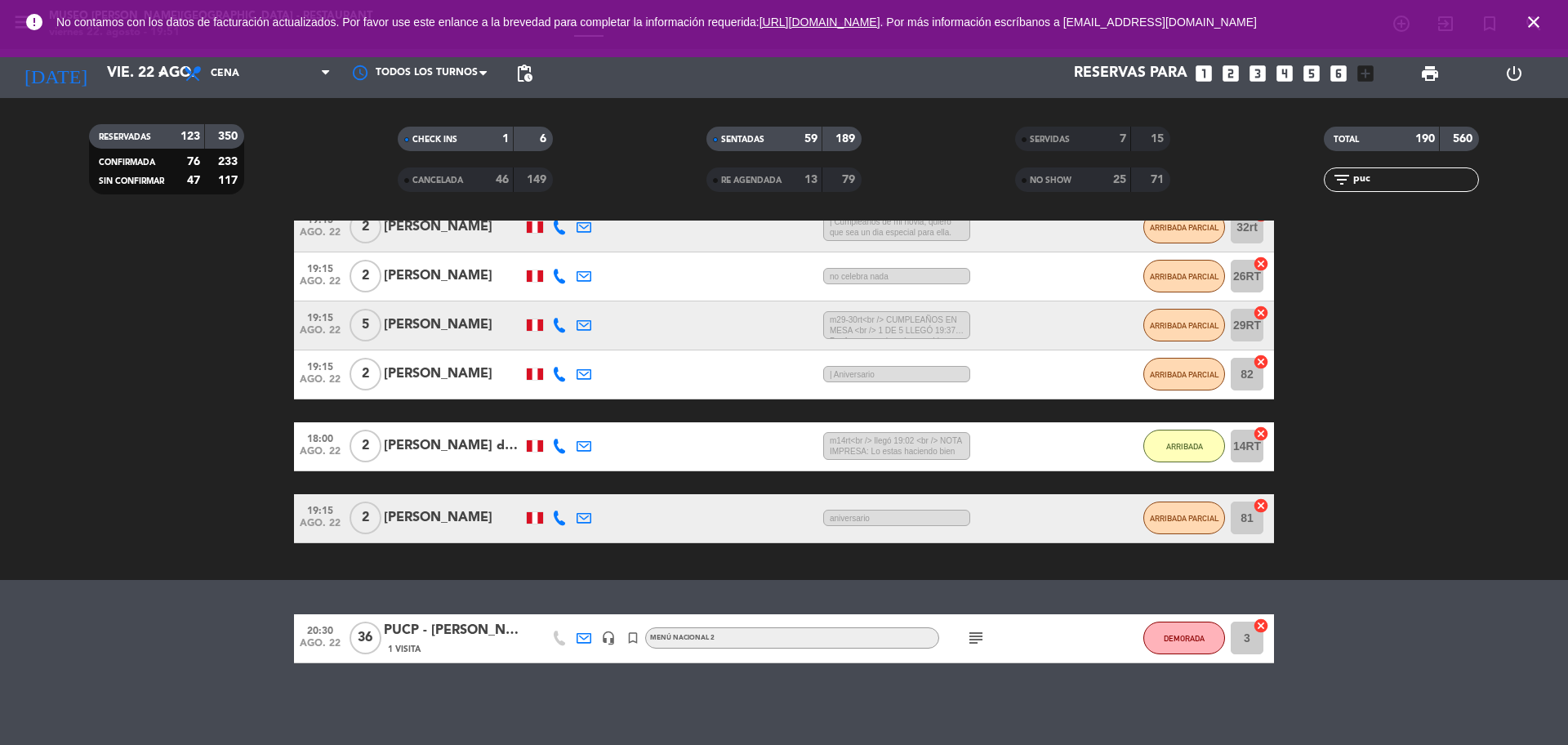
type input "puc"
click at [450, 636] on div "PUCP - [PERSON_NAME]" at bounding box center [452, 631] width 138 height 21
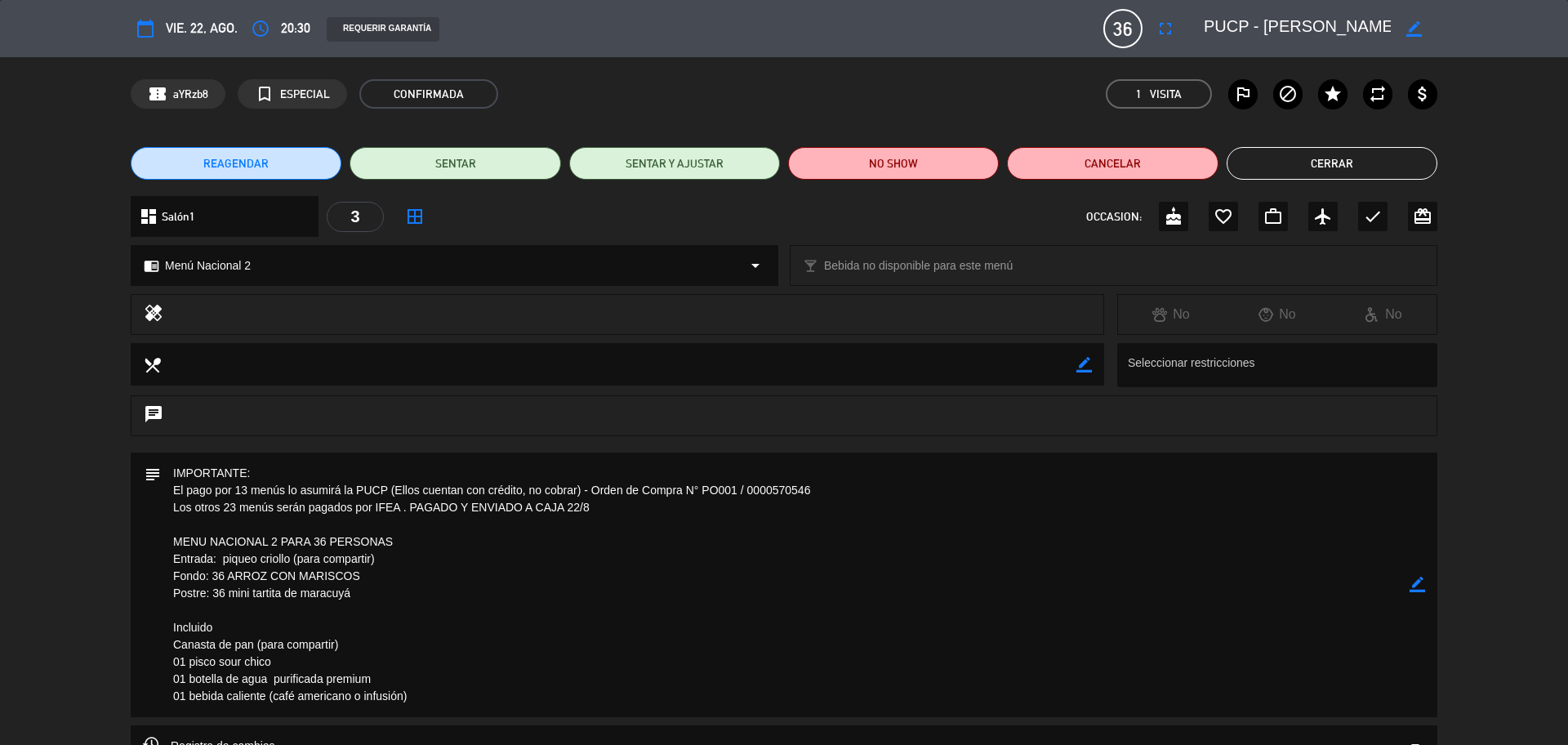
drag, startPoint x: 398, startPoint y: 504, endPoint x: 378, endPoint y: 512, distance: 21.5
click at [378, 512] on textarea at bounding box center [784, 584] width 1248 height 264
click at [384, 512] on textarea at bounding box center [784, 584] width 1248 height 264
drag, startPoint x: 401, startPoint y: 508, endPoint x: 375, endPoint y: 509, distance: 26.0
click at [375, 509] on textarea at bounding box center [784, 584] width 1248 height 264
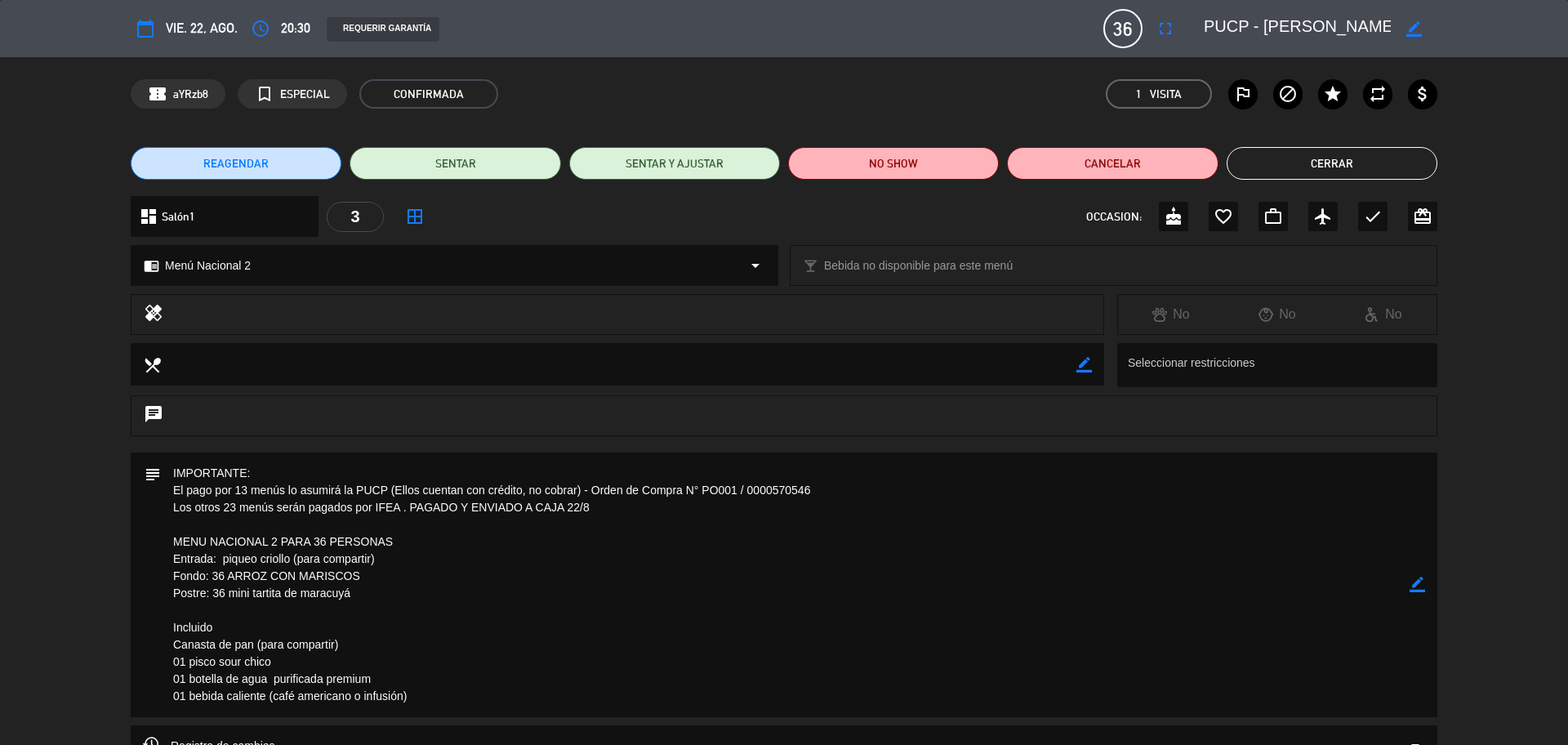
scroll to position [0, 0]
click at [1353, 170] on button "Cerrar" at bounding box center [1332, 164] width 211 height 33
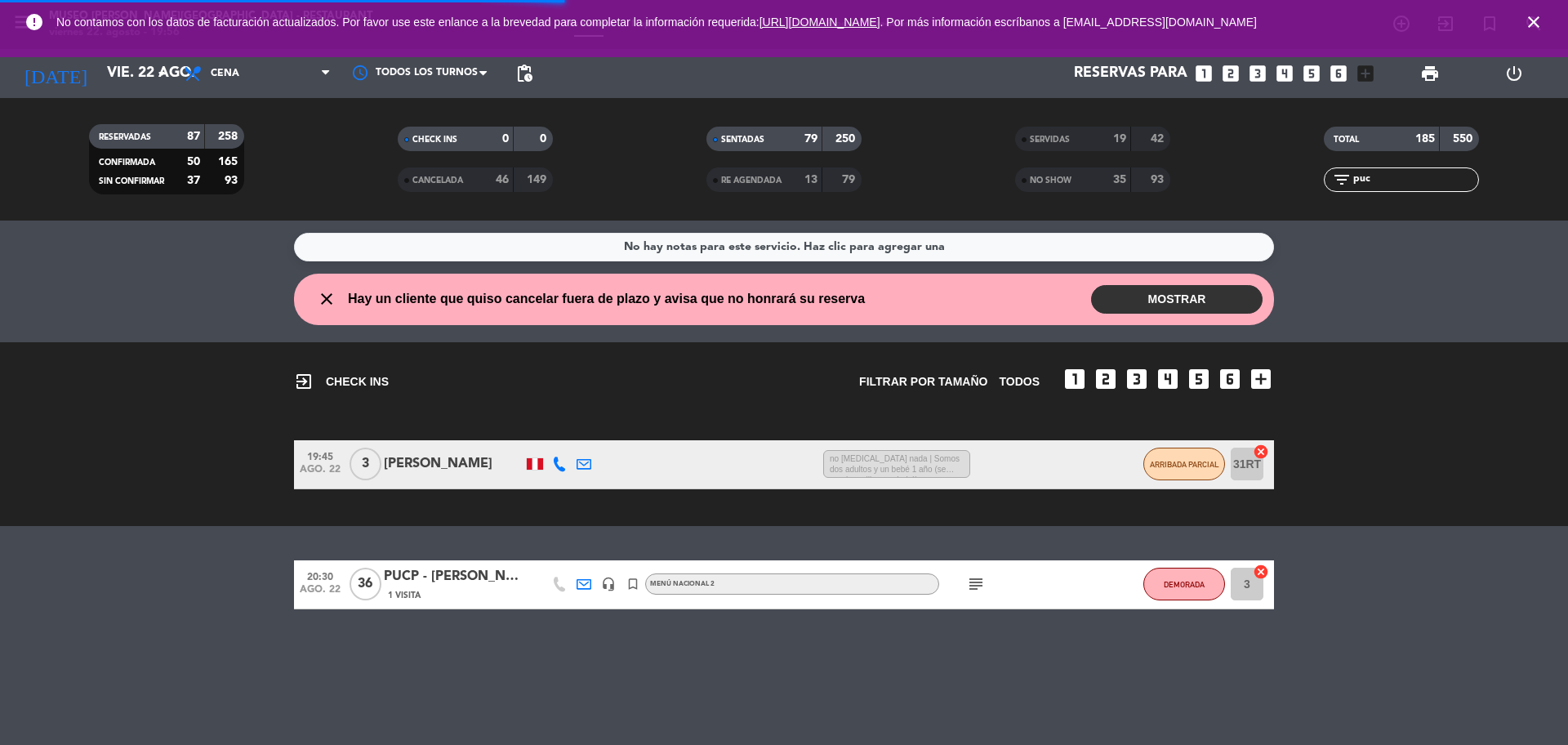
drag, startPoint x: 1391, startPoint y: 178, endPoint x: 1339, endPoint y: 184, distance: 52.3
click at [1339, 184] on div "filter_list puc" at bounding box center [1401, 179] width 155 height 24
type input "ped"
click at [462, 598] on div "1 Visita" at bounding box center [452, 595] width 138 height 14
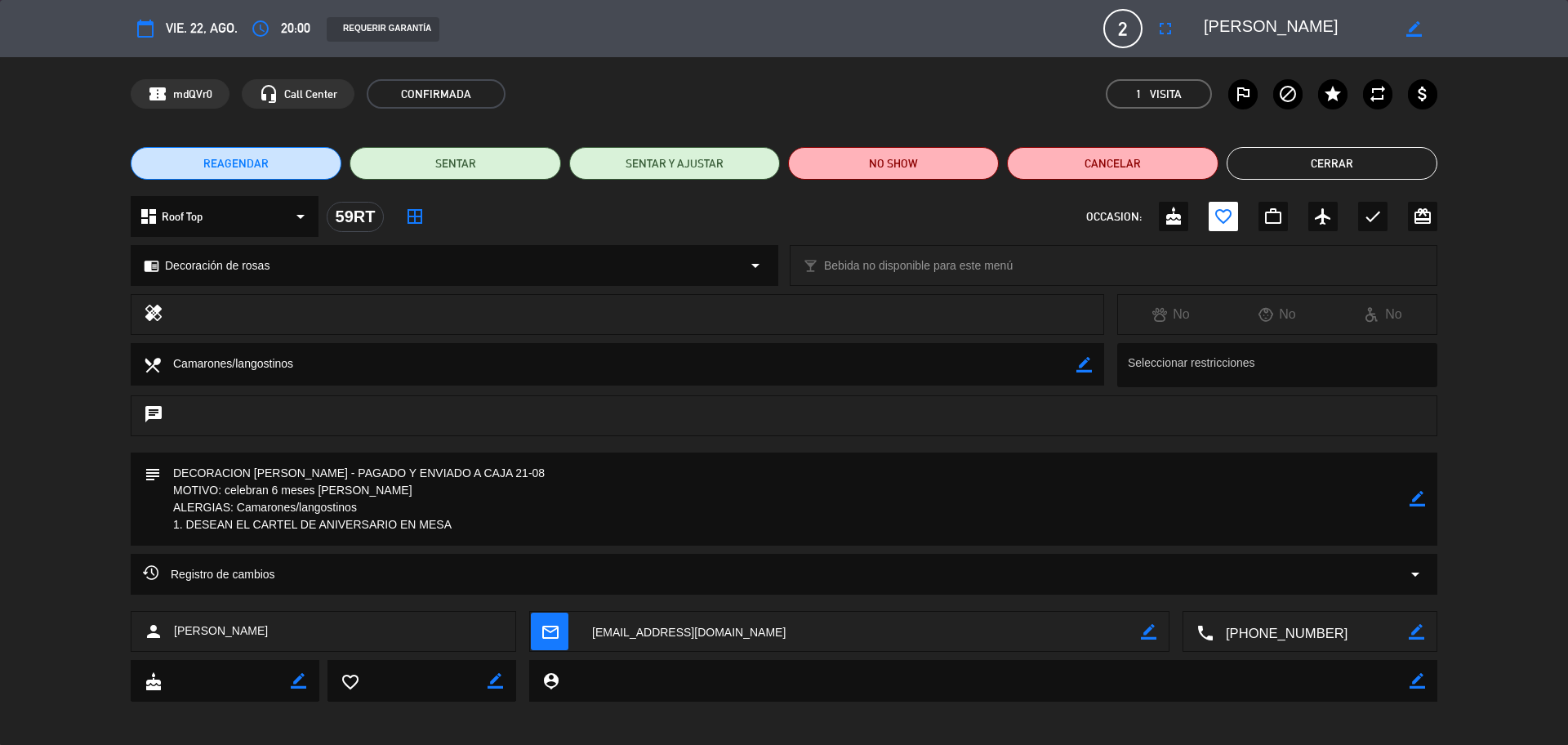
drag, startPoint x: 1355, startPoint y: 28, endPoint x: 1202, endPoint y: 25, distance: 153.0
click at [1202, 25] on div "border_color" at bounding box center [1314, 28] width 245 height 29
click at [260, 35] on icon "access_time" at bounding box center [261, 28] width 19 height 19
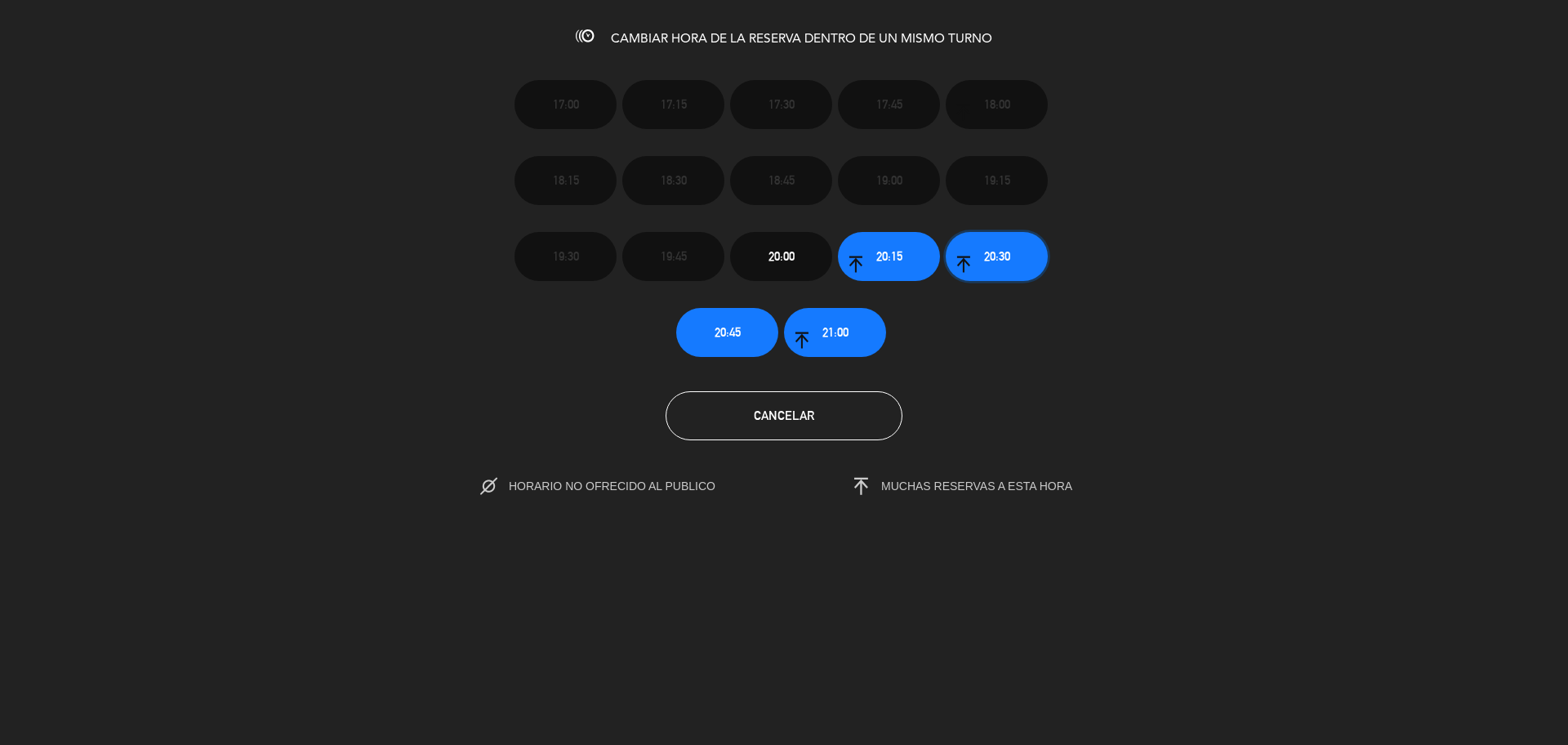
click at [972, 260] on button "20:30" at bounding box center [996, 256] width 102 height 49
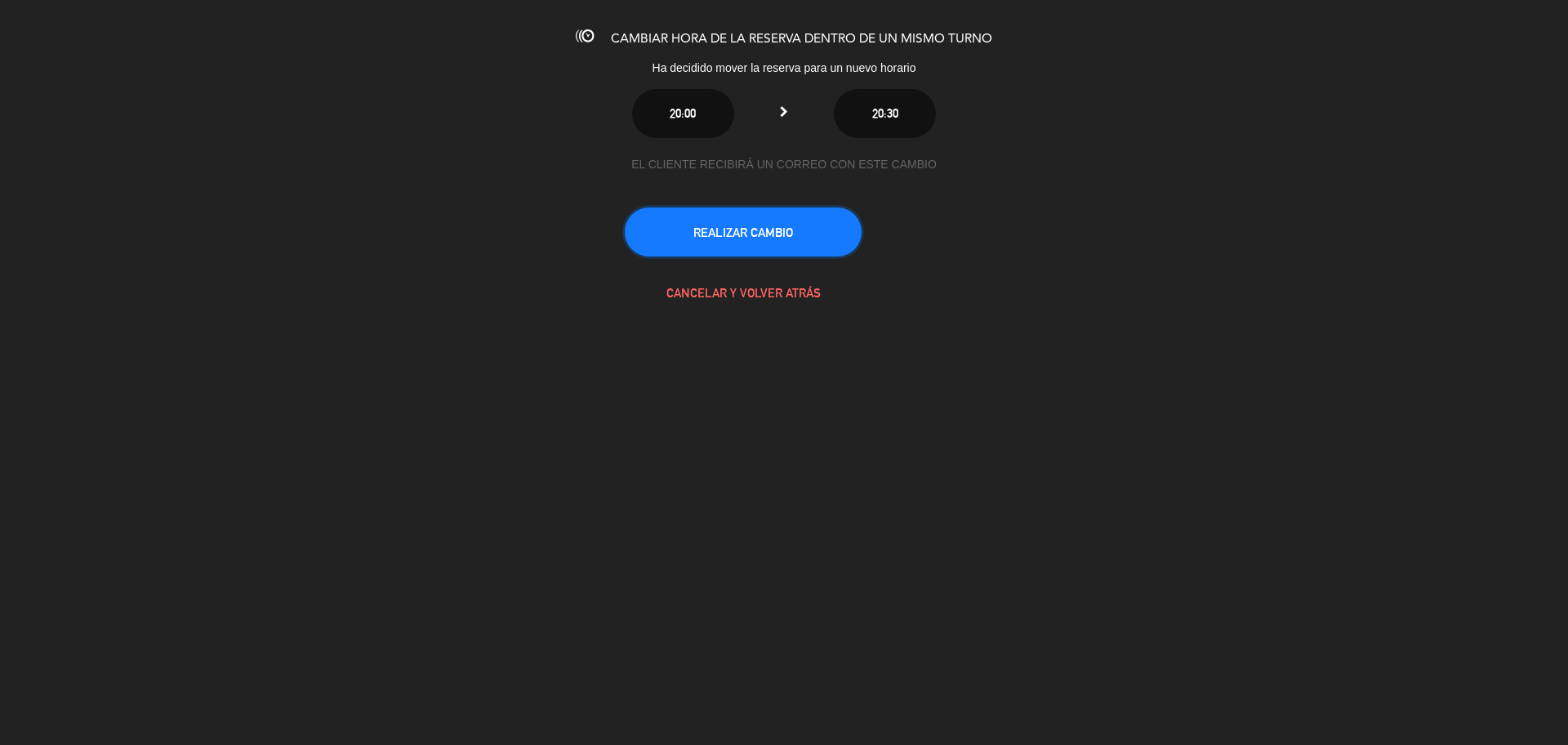
click at [800, 241] on button "REALIZAR CAMBIO" at bounding box center [743, 232] width 237 height 49
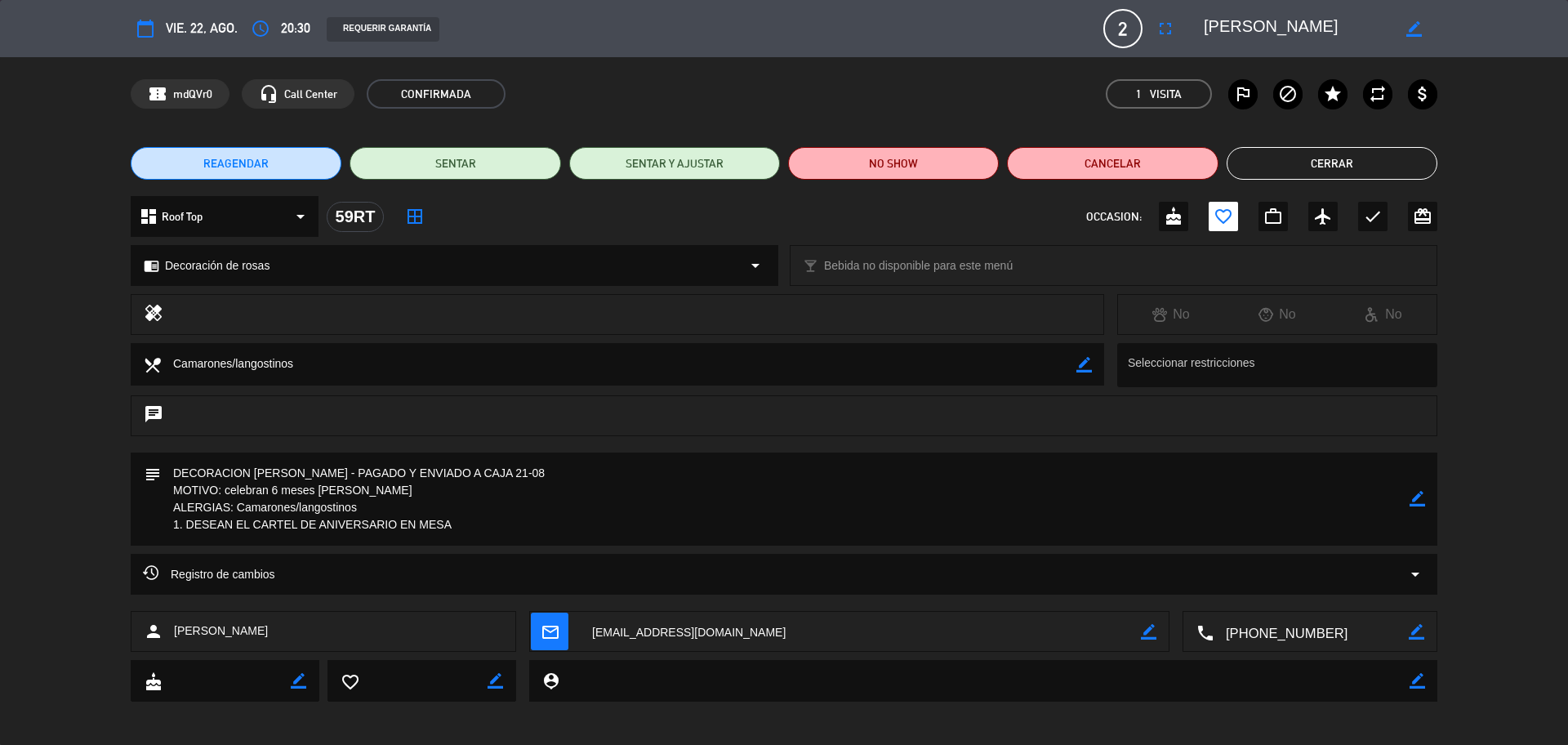
click at [1414, 500] on icon "border_color" at bounding box center [1417, 499] width 15 height 16
click at [1179, 459] on textarea at bounding box center [784, 499] width 1248 height 93
type textarea "DECORACION [PERSON_NAME] - PAGADO Y ENVIADO A CAJA 21-08 - mesa 59RT MOTIVO: ce…"
click at [1415, 499] on icon at bounding box center [1417, 499] width 15 height 16
click at [419, 217] on icon "border_all" at bounding box center [415, 216] width 19 height 19
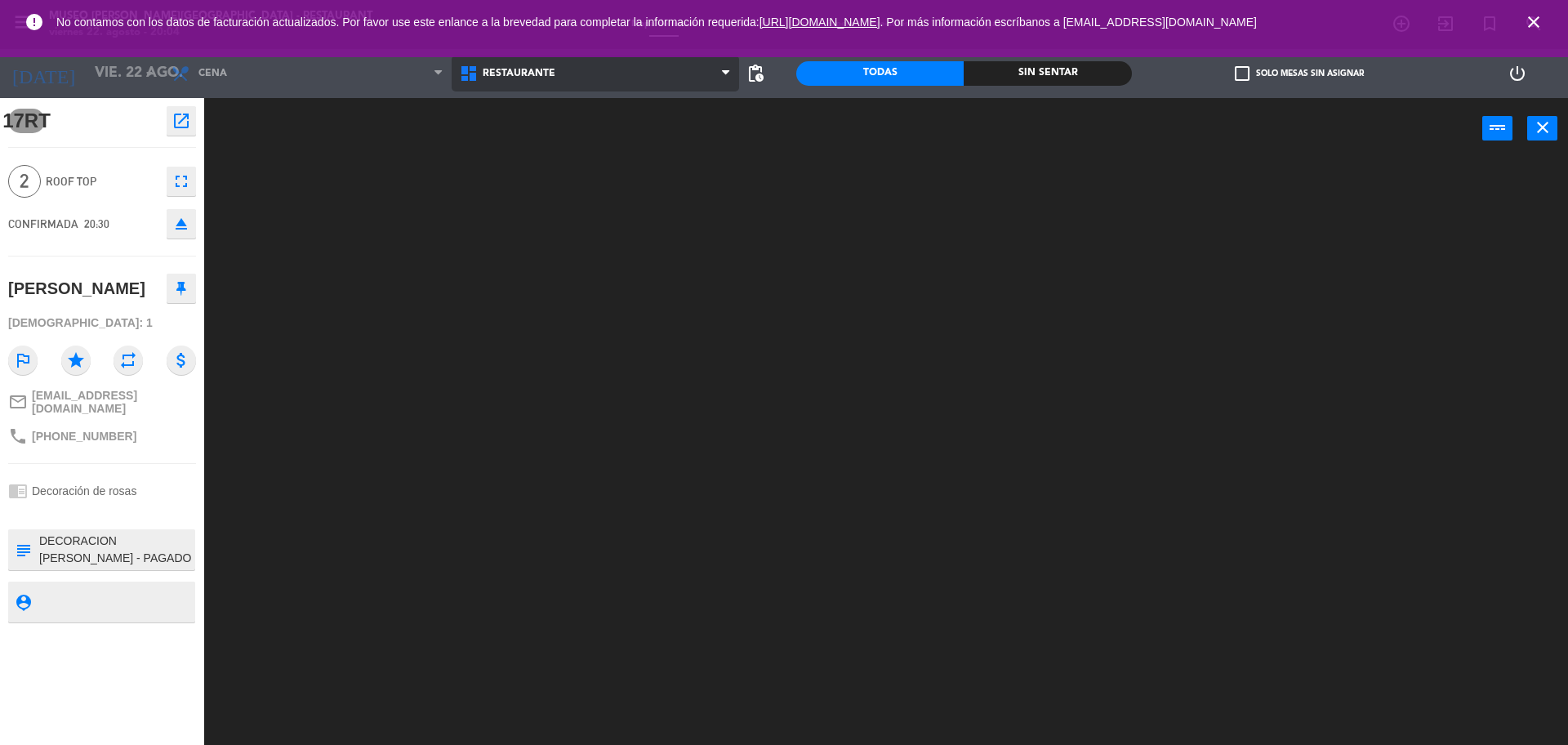
click at [633, 65] on span "Restaurante" at bounding box center [596, 73] width 289 height 36
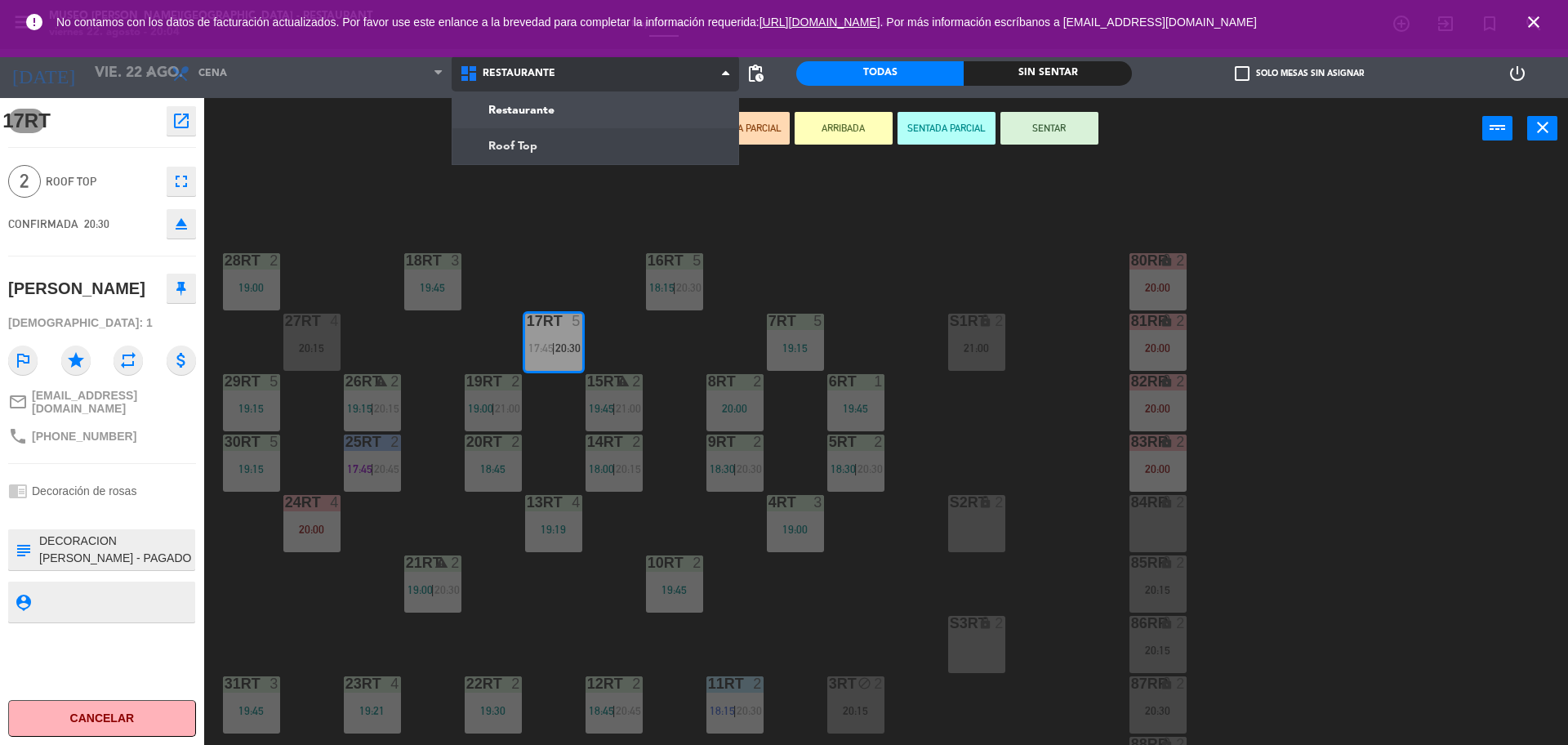
click at [613, 144] on ng-component "menu [GEOGRAPHIC_DATA][PERSON_NAME] - Restaurant [DATE] 22. agosto - 20:04 Mis …" at bounding box center [784, 374] width 1568 height 749
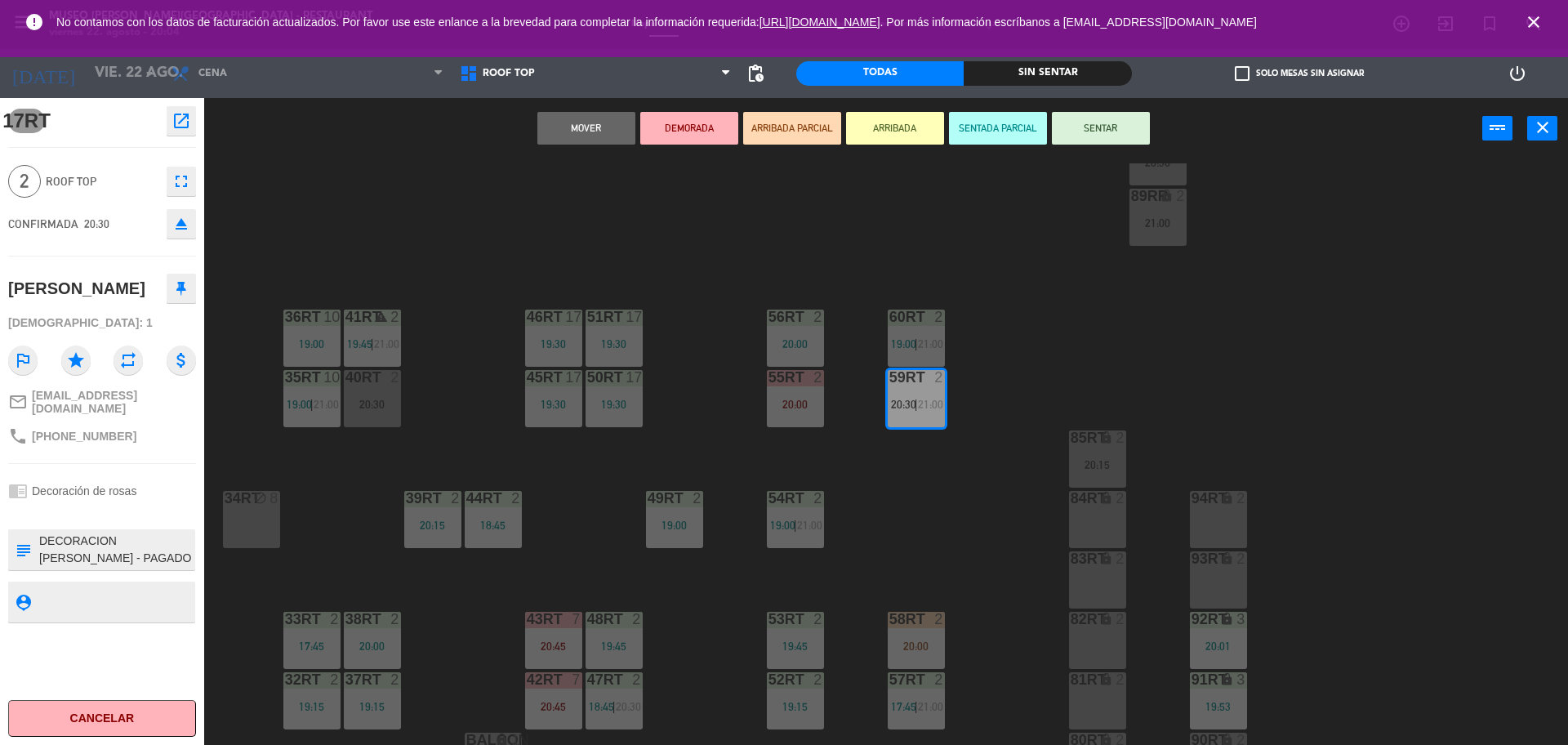
scroll to position [612, 0]
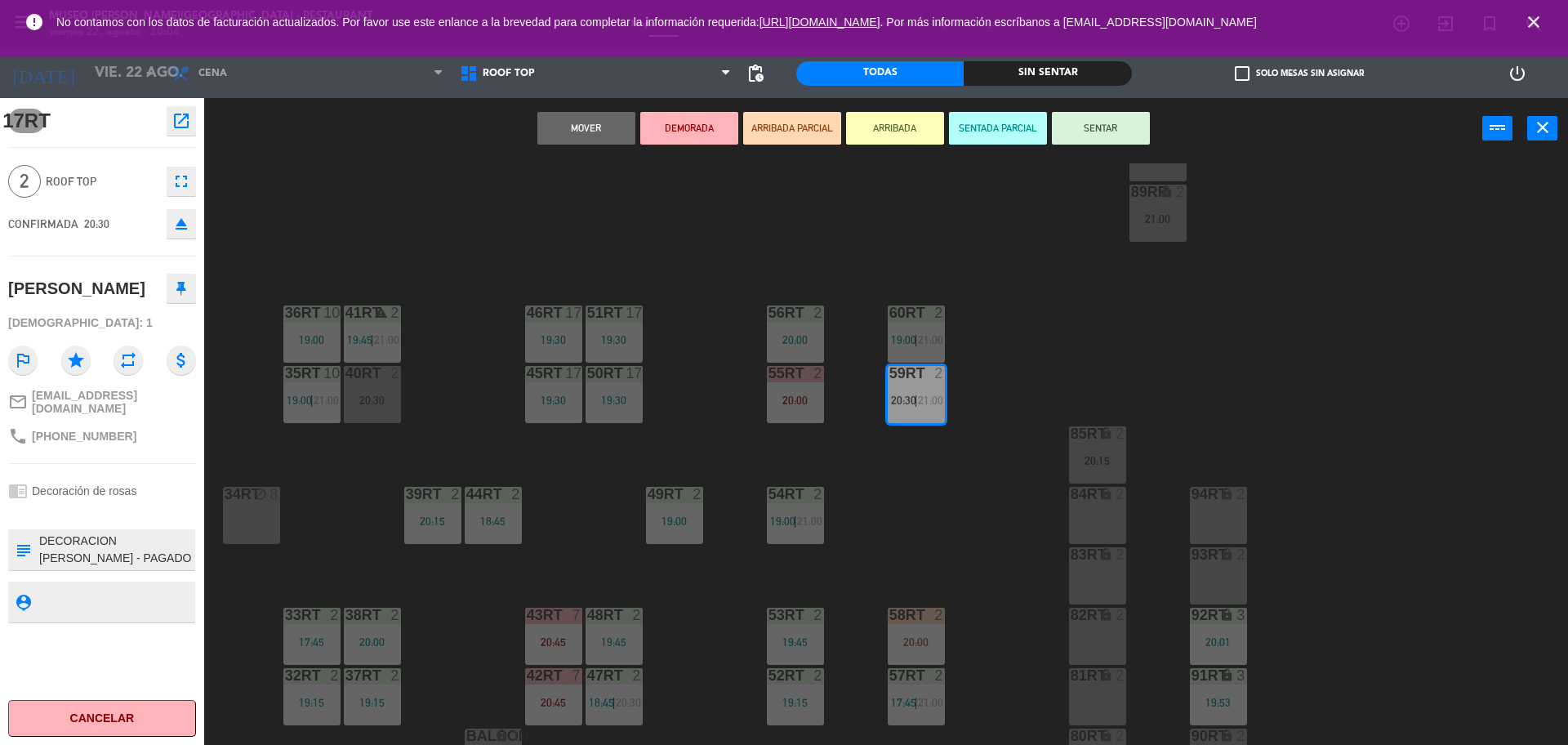
click at [919, 487] on div "18RT 3 19:45 16RT 5 18:15 | 20:30 28RT 2 19:00 80RR lock 2 20:00 27RT 4 20:15 7…" at bounding box center [894, 456] width 1348 height 586
click at [659, 229] on div "18RT 3 19:45 16RT 5 18:15 | 20:30 28RT 2 19:00 80RR lock 2 20:00 27RT 4 20:15 7…" at bounding box center [894, 456] width 1348 height 586
click at [1528, 22] on icon "close" at bounding box center [1533, 22] width 19 height 19
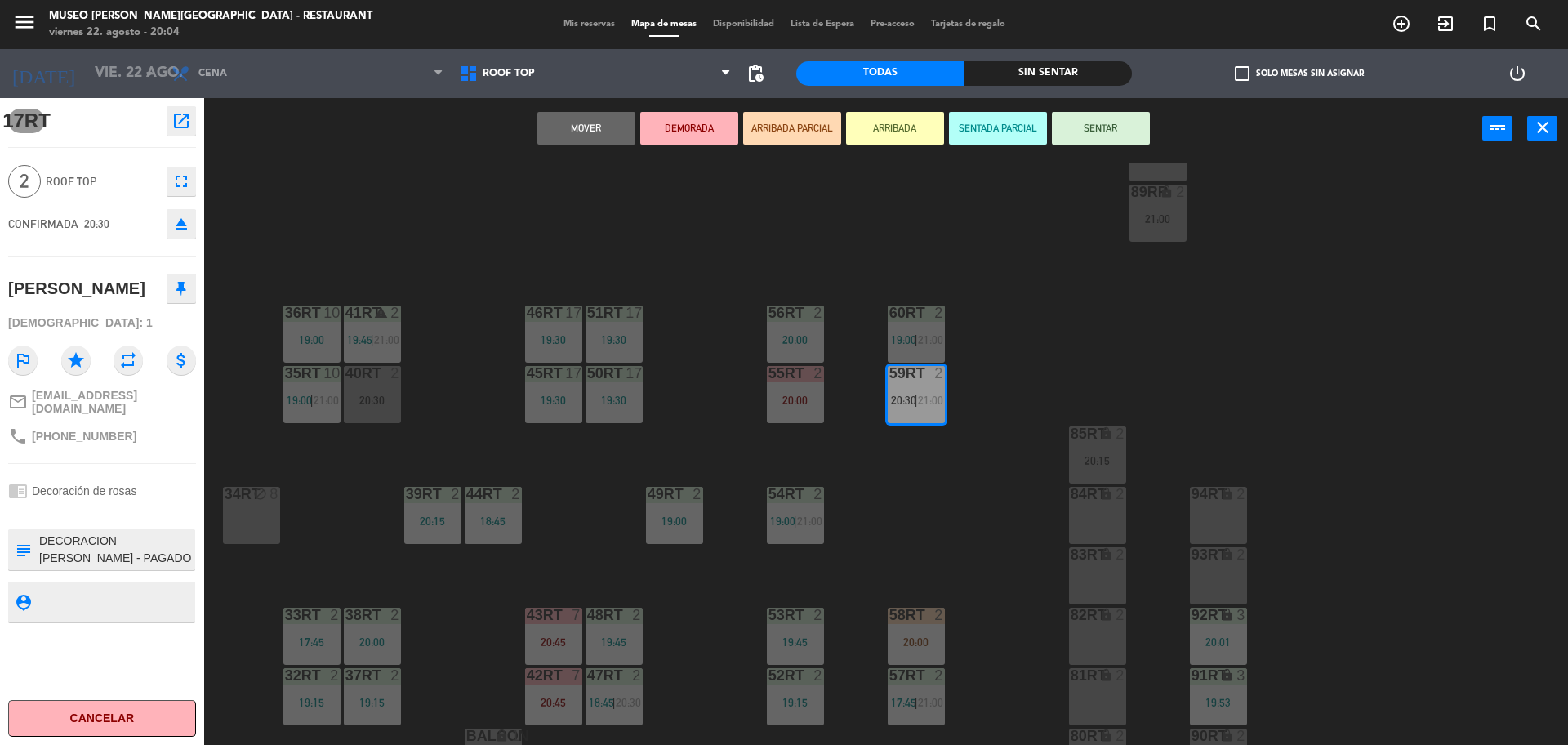
click at [909, 402] on span "20:30" at bounding box center [904, 399] width 25 height 13
click at [579, 29] on div "Mis reservas Mapa de mesas Disponibilidad Lista de Espera Pre-acceso Tarjetas d…" at bounding box center [784, 24] width 458 height 15
click at [579, 26] on span "Mis reservas" at bounding box center [589, 23] width 68 height 9
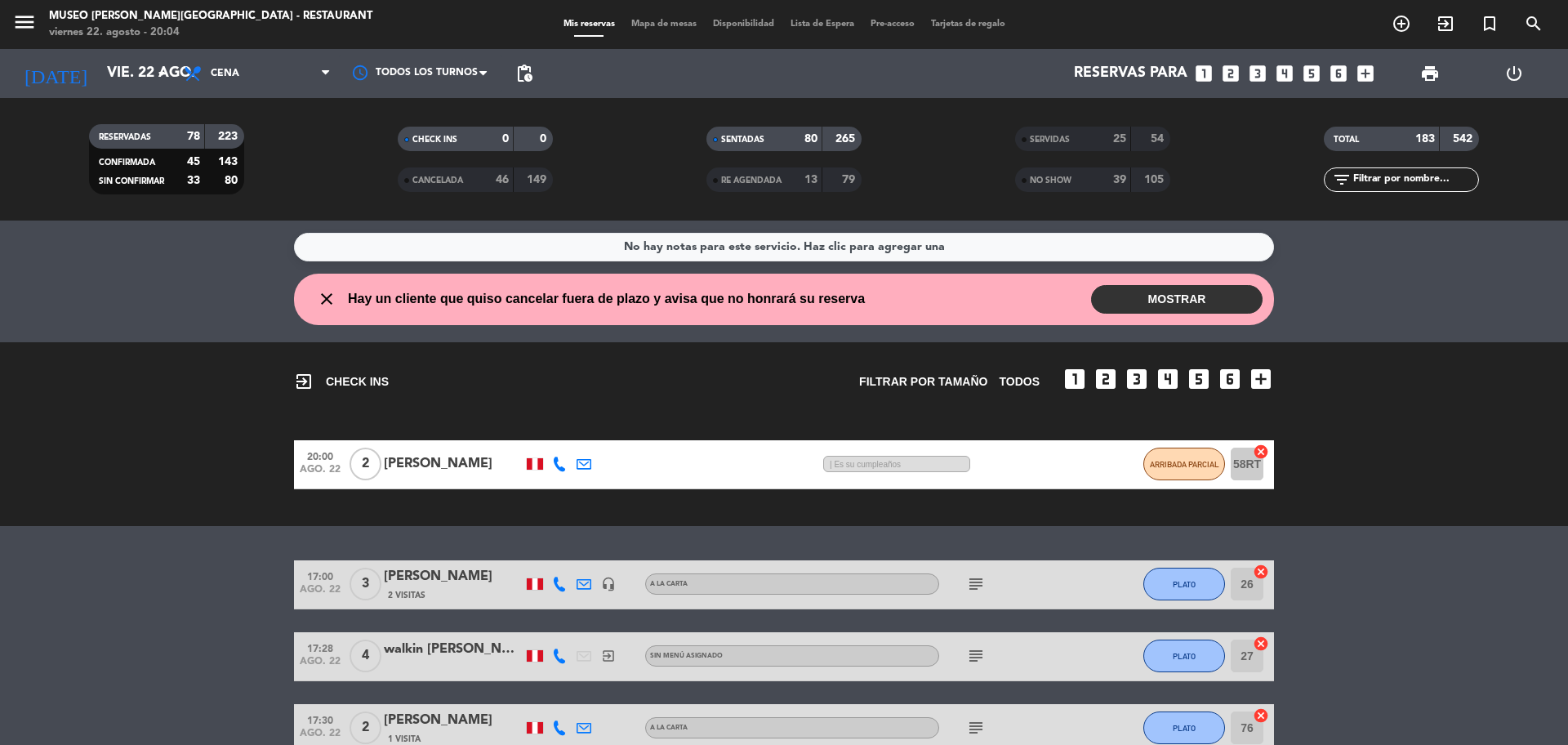
click at [1376, 176] on input "text" at bounding box center [1414, 179] width 127 height 18
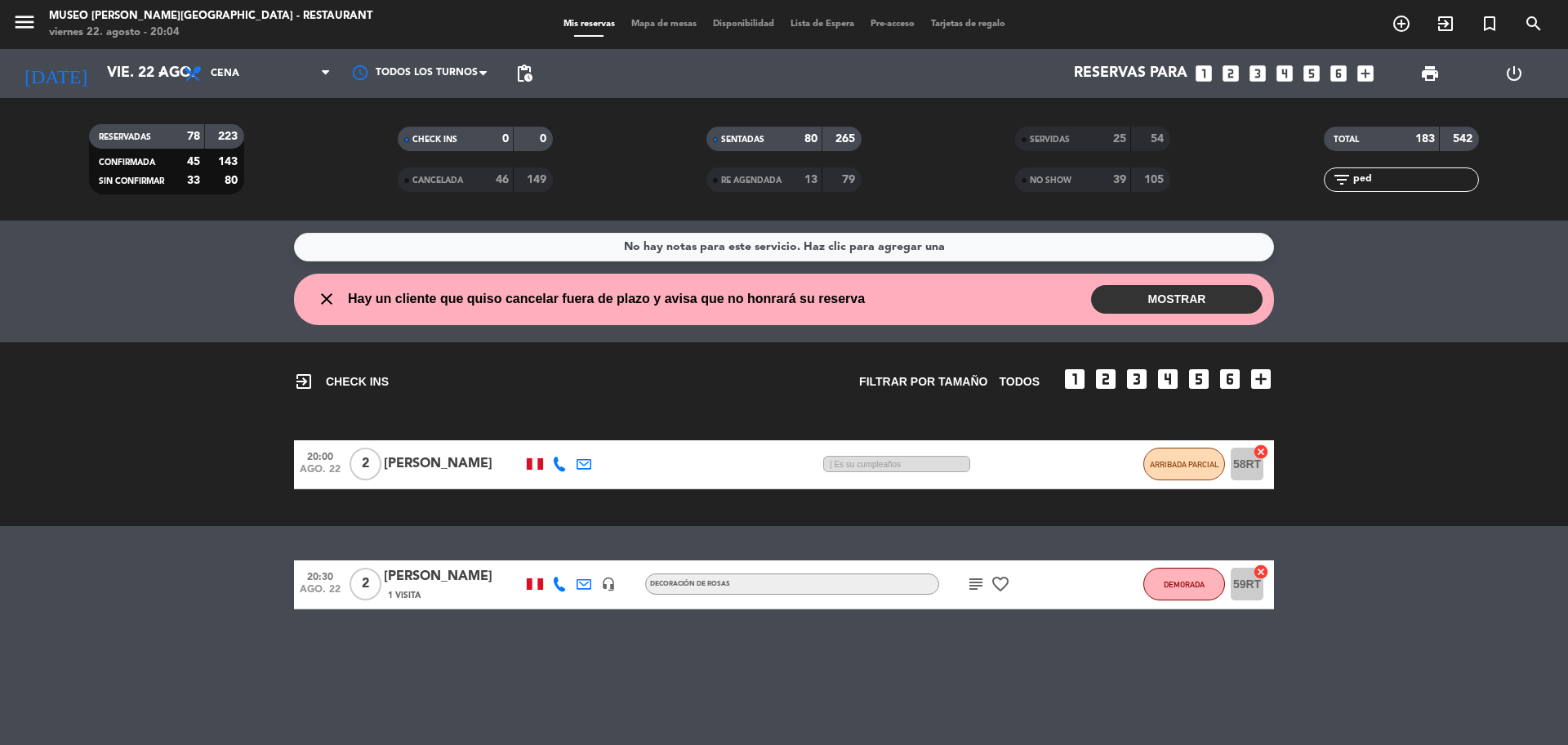
type input "ped"
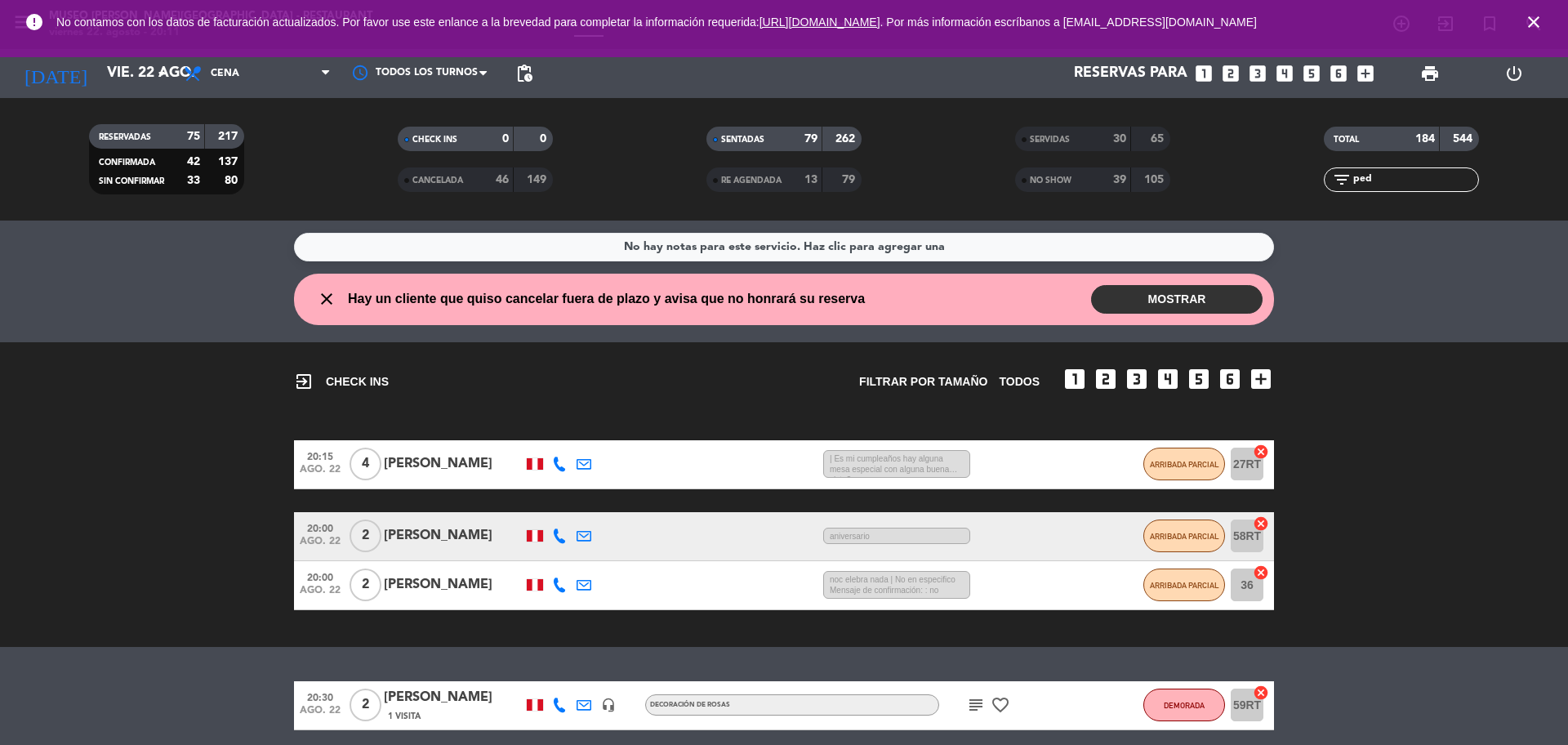
drag, startPoint x: 1403, startPoint y: 177, endPoint x: 1321, endPoint y: 197, distance: 84.4
click at [1328, 196] on div "TOTAL 184 544 filter_list ped" at bounding box center [1400, 159] width 309 height 90
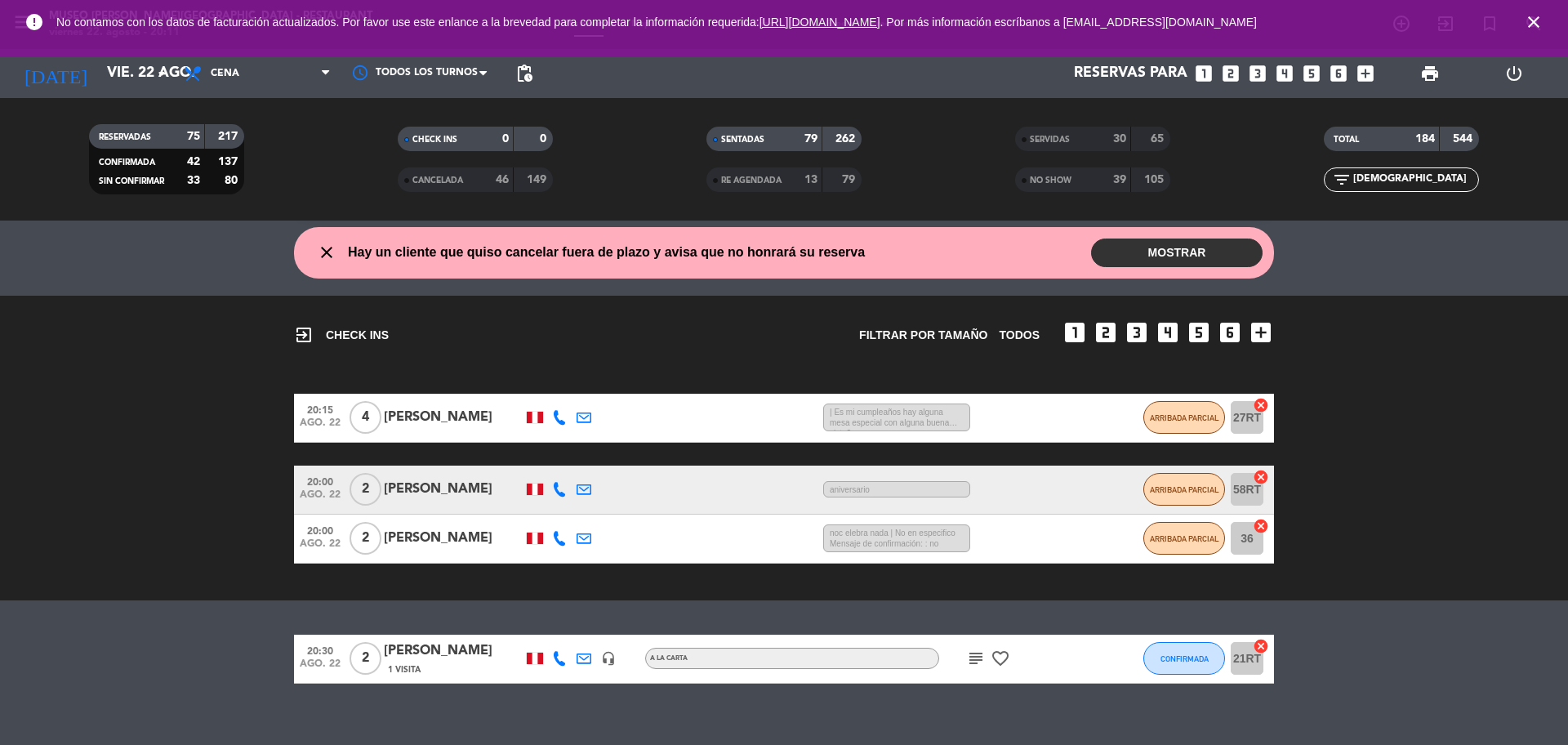
scroll to position [67, 0]
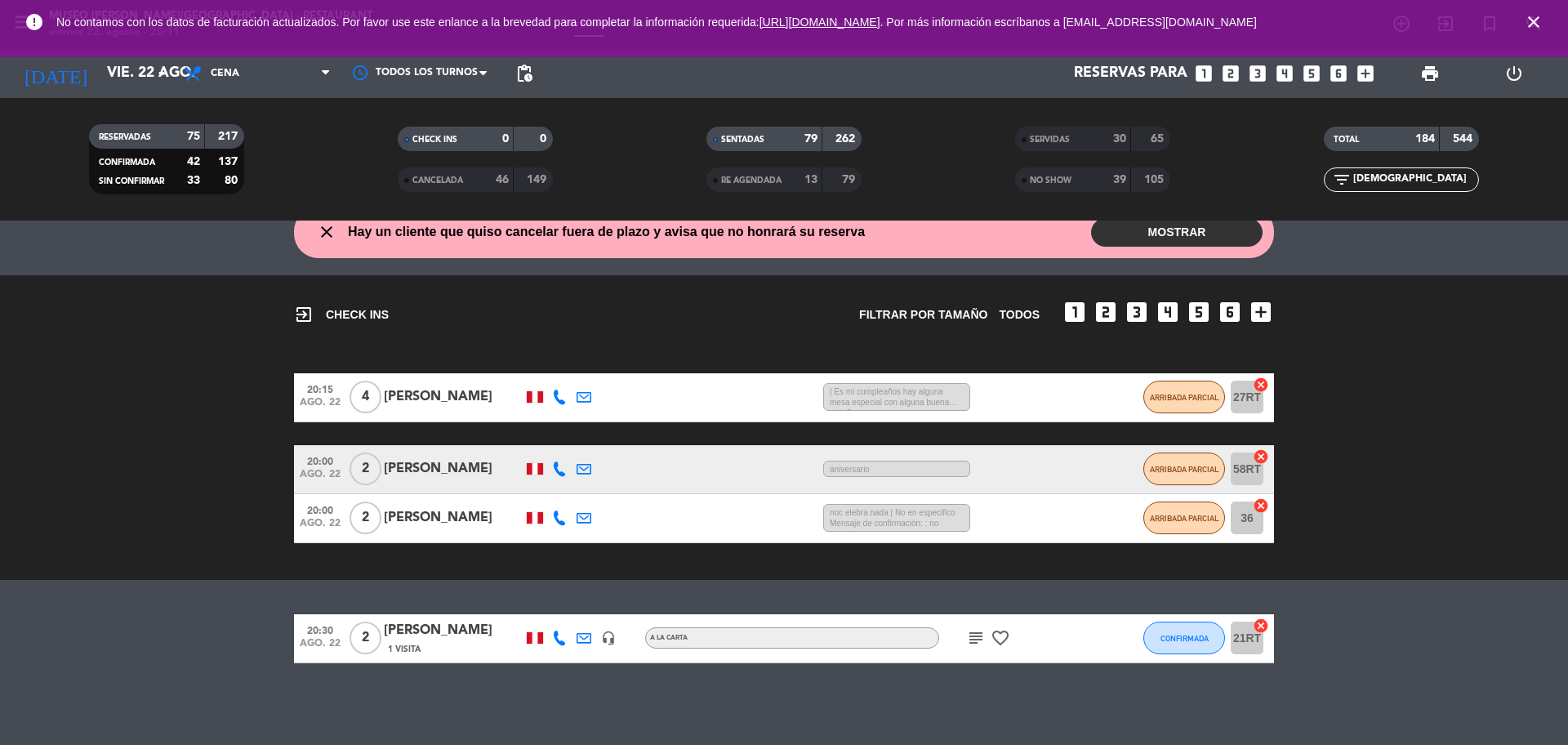
type input "[DEMOGRAPHIC_DATA]"
click at [406, 629] on div "[PERSON_NAME]" at bounding box center [452, 631] width 138 height 21
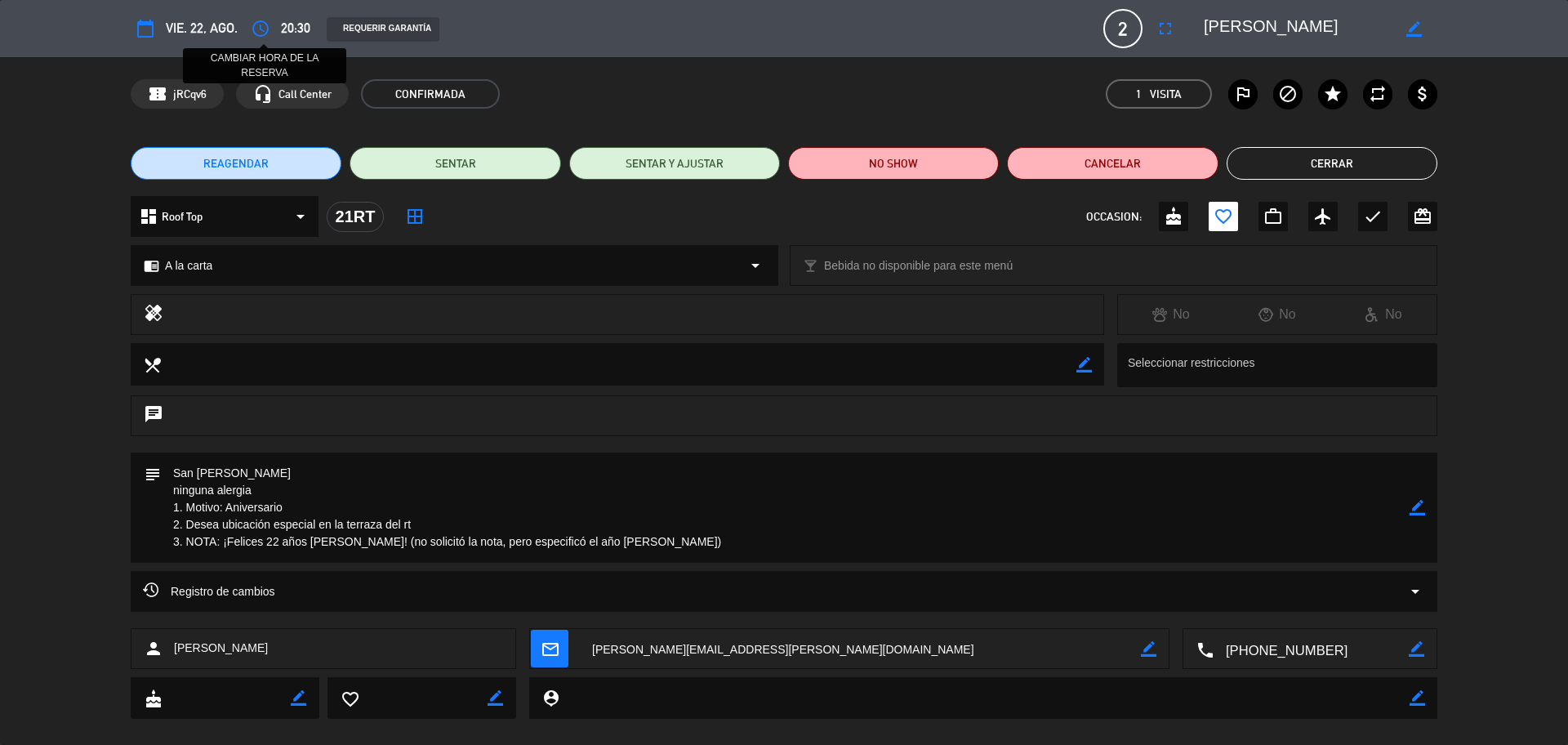
click at [261, 28] on icon "access_time" at bounding box center [261, 28] width 19 height 19
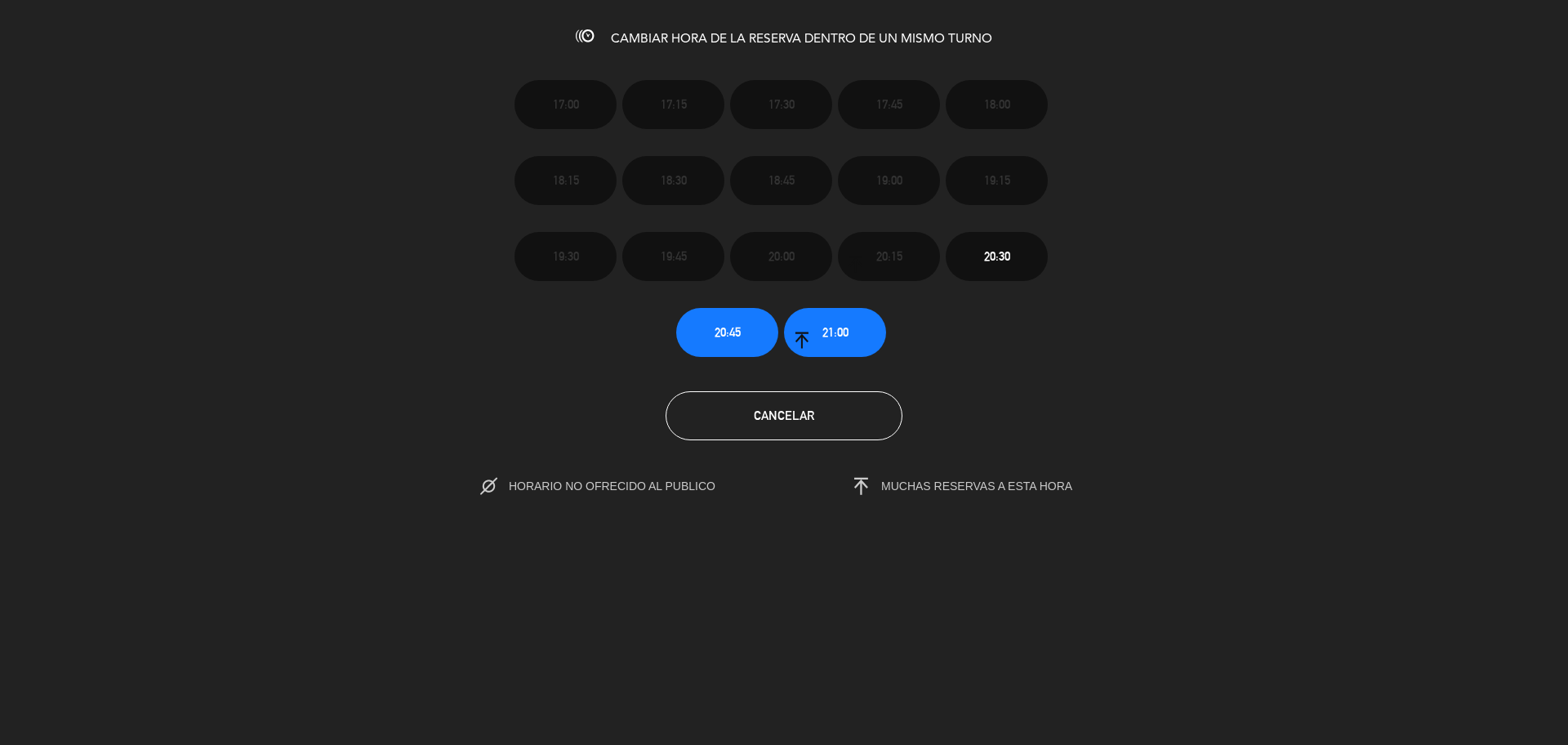
scroll to position [0, 0]
click at [845, 340] on span "21:00" at bounding box center [835, 331] width 26 height 18
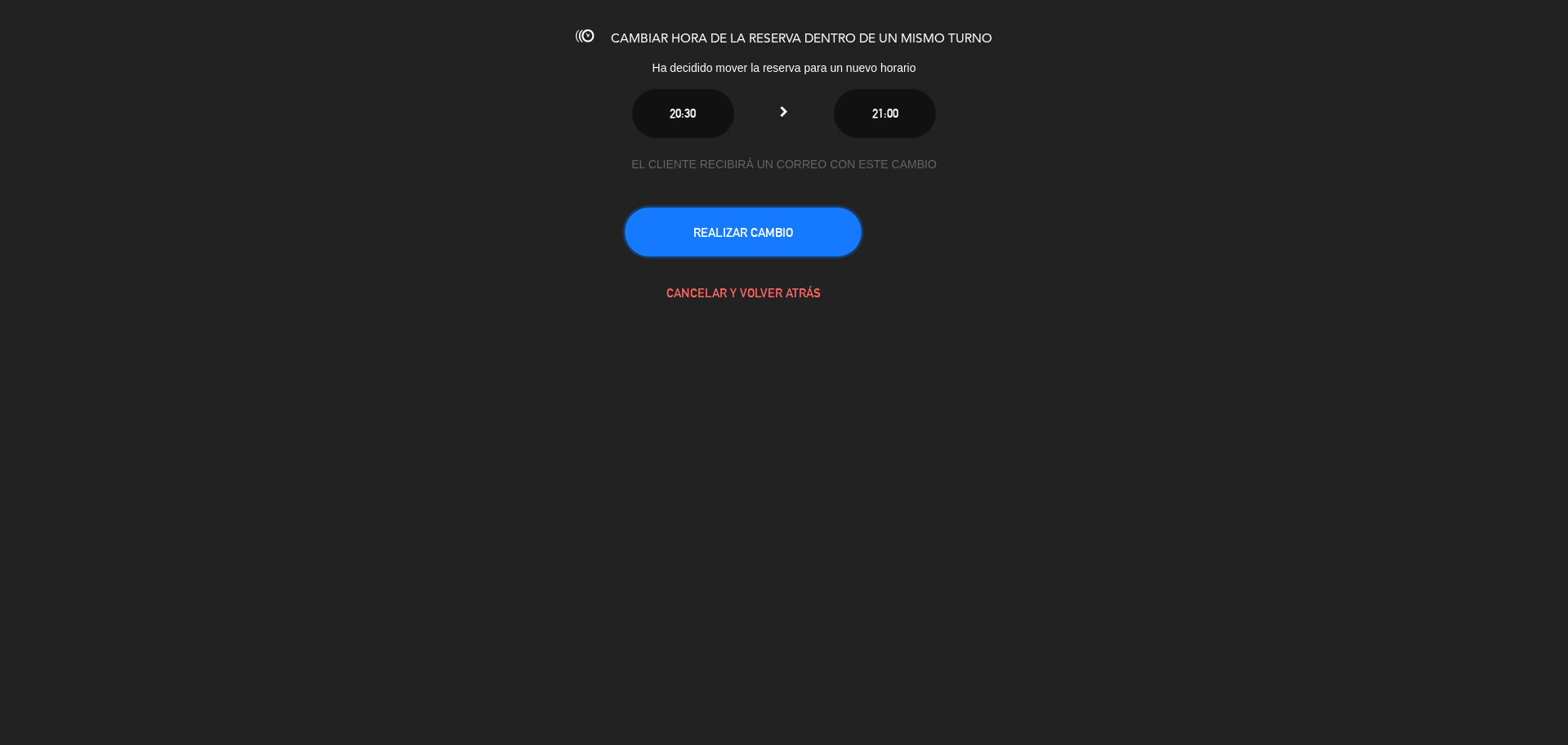
click at [721, 224] on button "REALIZAR CAMBIO" at bounding box center [743, 232] width 237 height 49
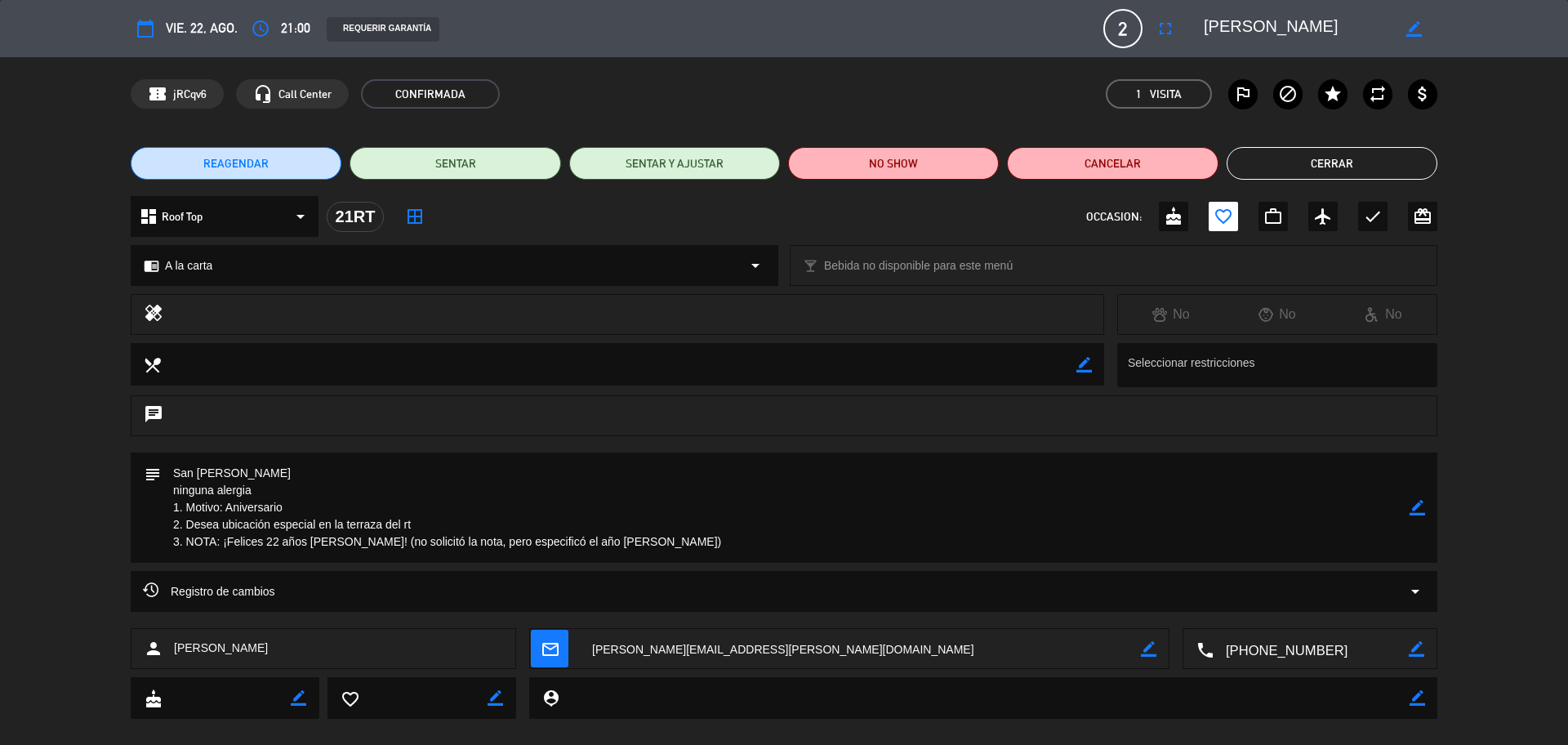
click at [538, 649] on span "mail_outline" at bounding box center [549, 648] width 38 height 38
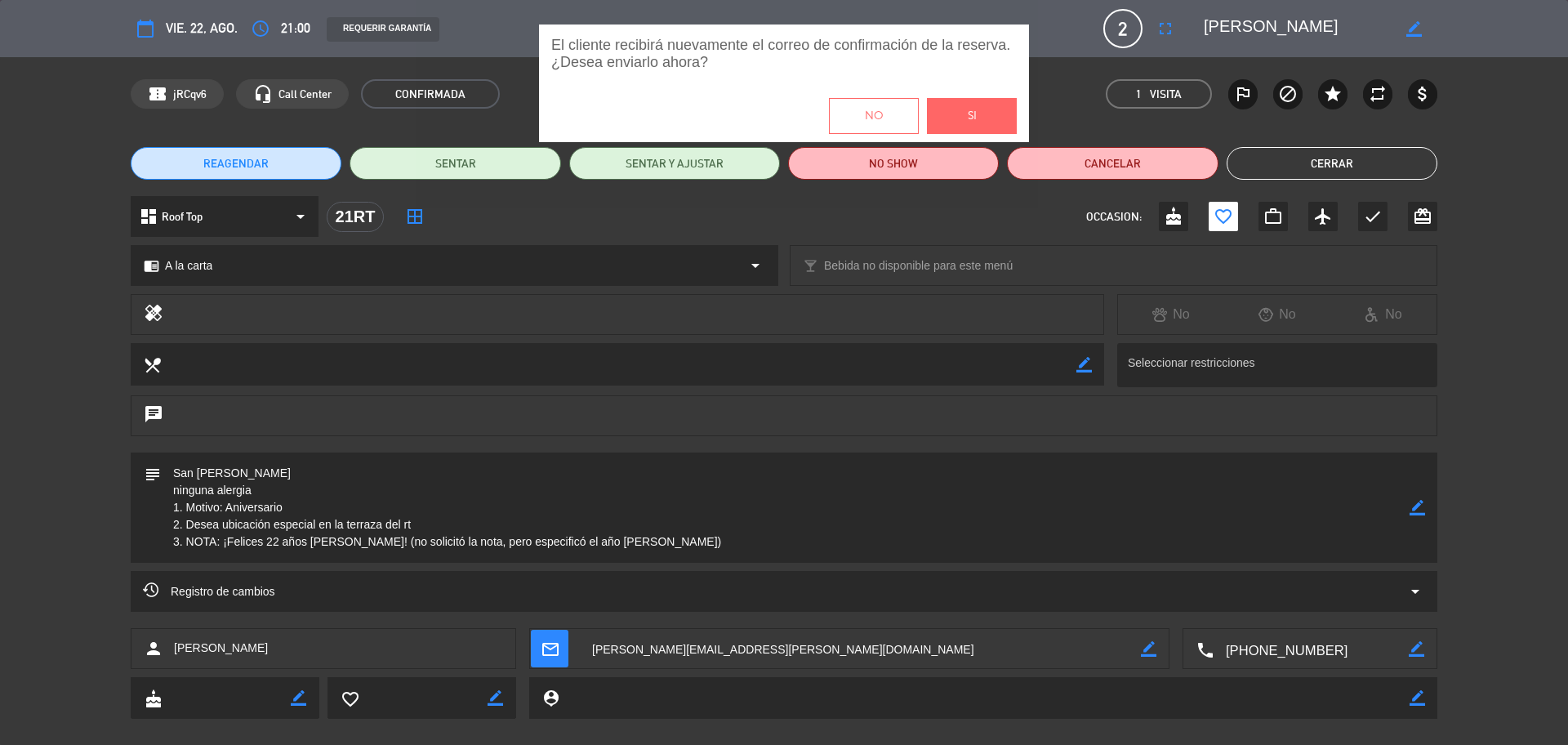
click at [963, 113] on button "Si" at bounding box center [971, 115] width 90 height 36
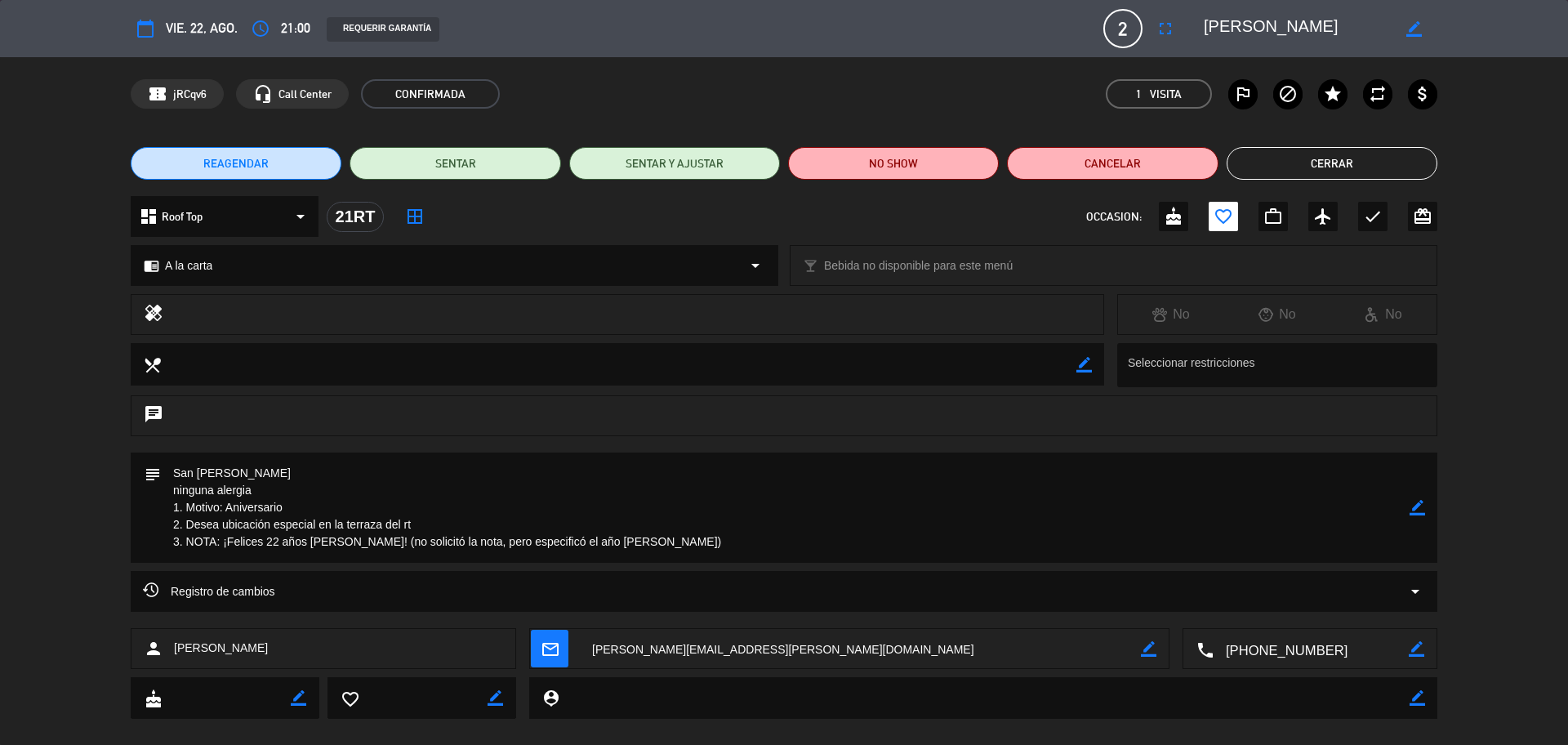
click at [1342, 164] on button "Cerrar" at bounding box center [1332, 164] width 211 height 33
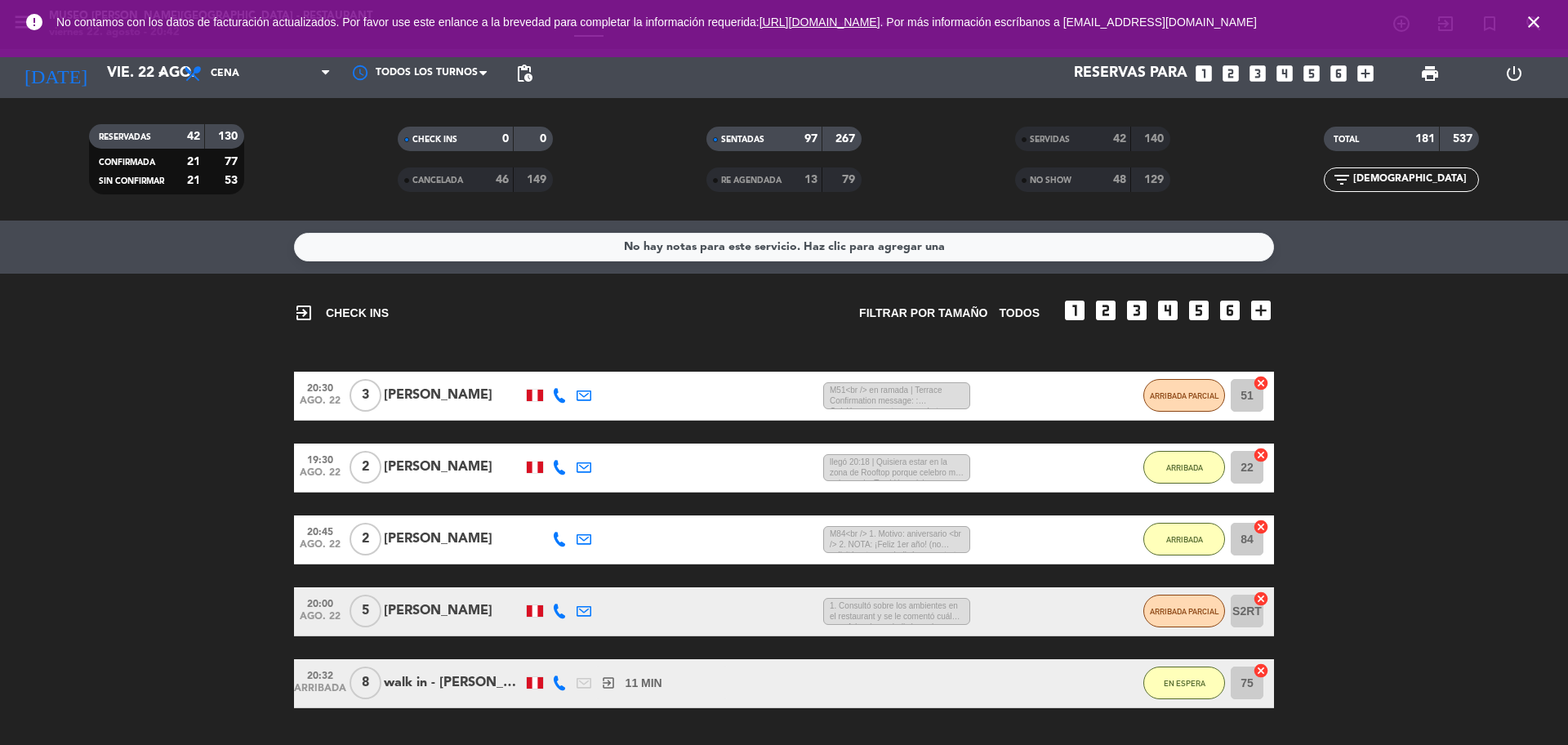
drag, startPoint x: 1391, startPoint y: 171, endPoint x: 1339, endPoint y: 180, distance: 52.8
click at [1339, 180] on div "filter_list [DEMOGRAPHIC_DATA]" at bounding box center [1401, 179] width 155 height 24
type input "dav"
click at [383, 604] on div "5" at bounding box center [364, 611] width 38 height 48
click at [423, 606] on div "[PERSON_NAME]" at bounding box center [452, 611] width 138 height 21
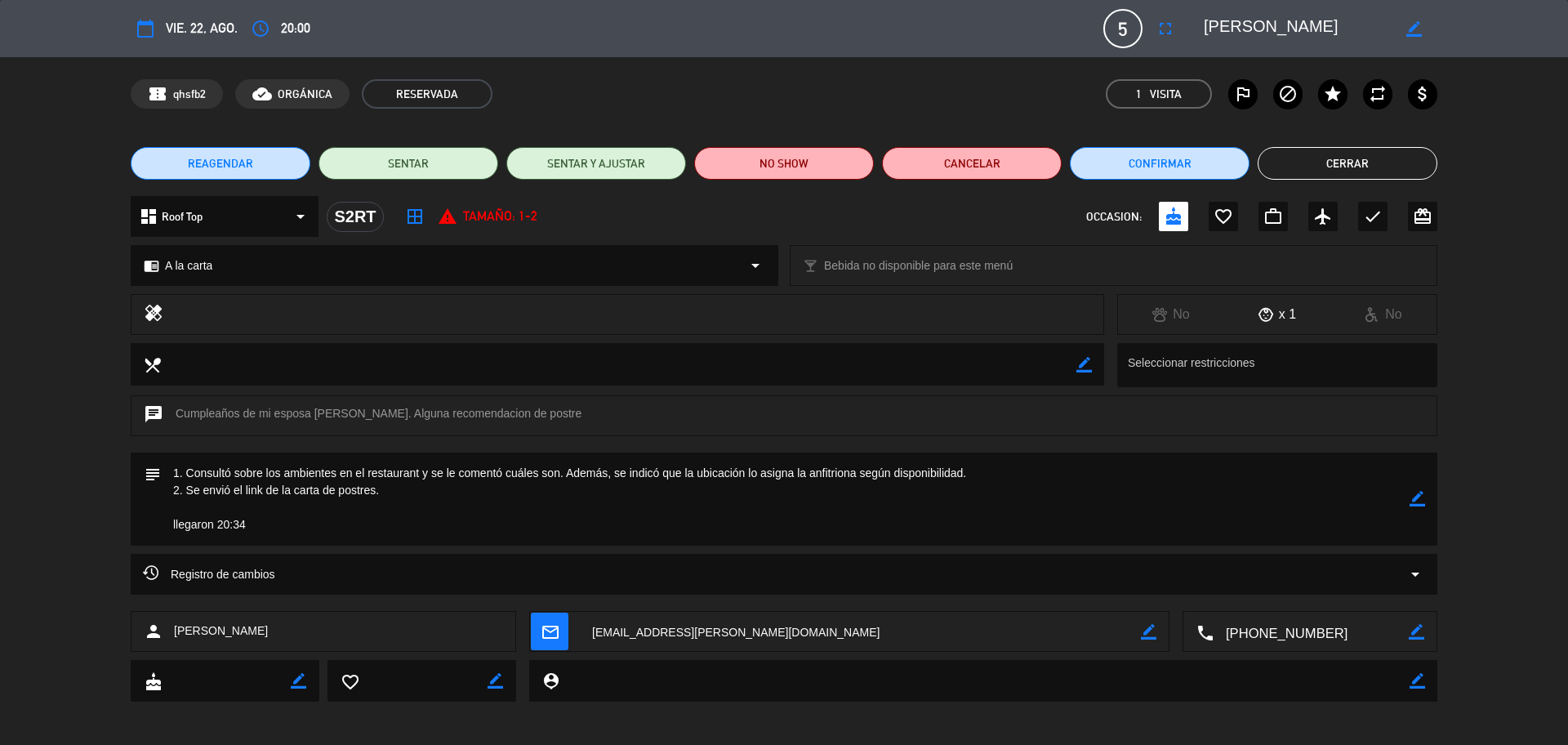
click at [1328, 166] on button "Cerrar" at bounding box center [1346, 164] width 179 height 33
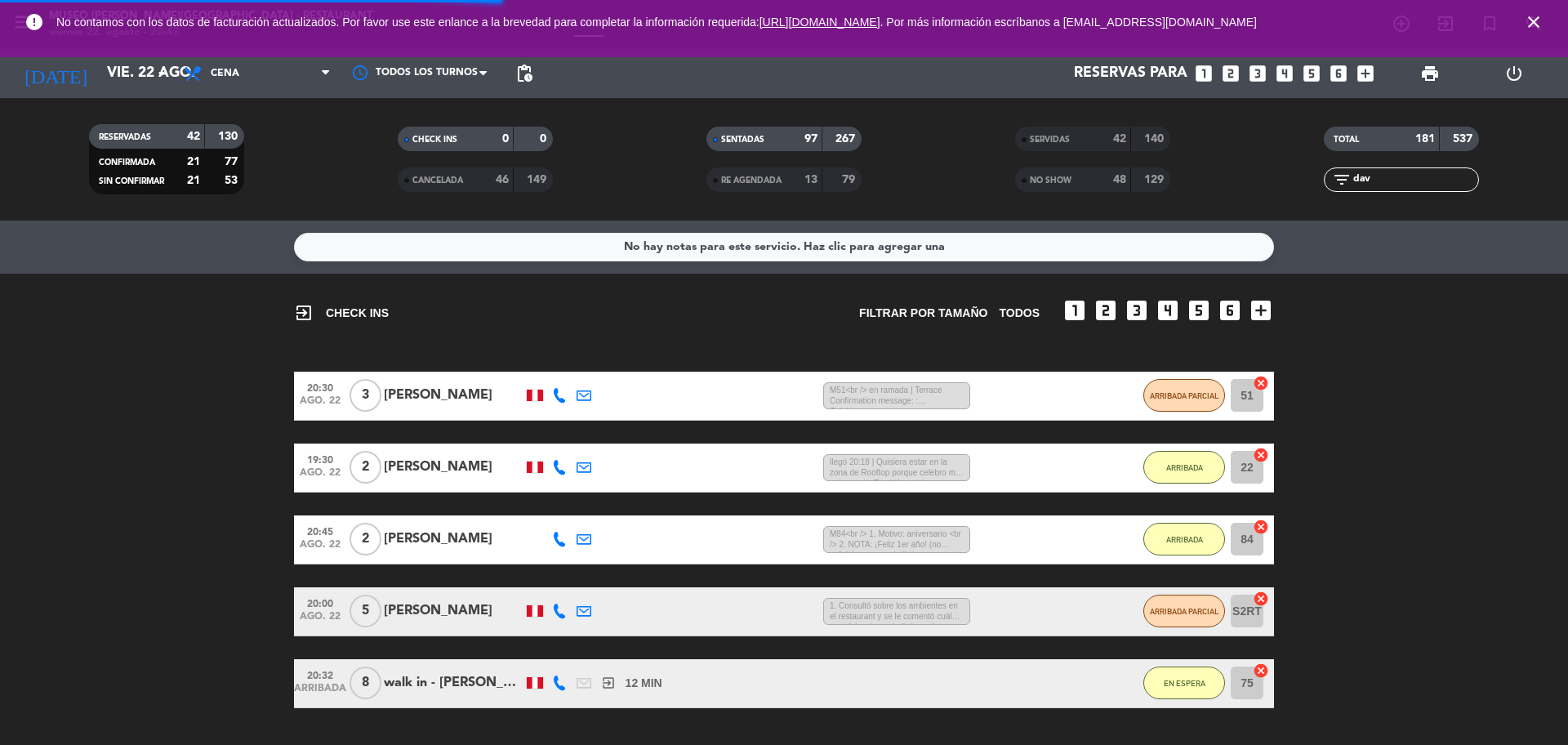
drag, startPoint x: 1382, startPoint y: 179, endPoint x: 1323, endPoint y: 159, distance: 62.3
click at [1319, 178] on div "filter_list dav" at bounding box center [1400, 179] width 309 height 24
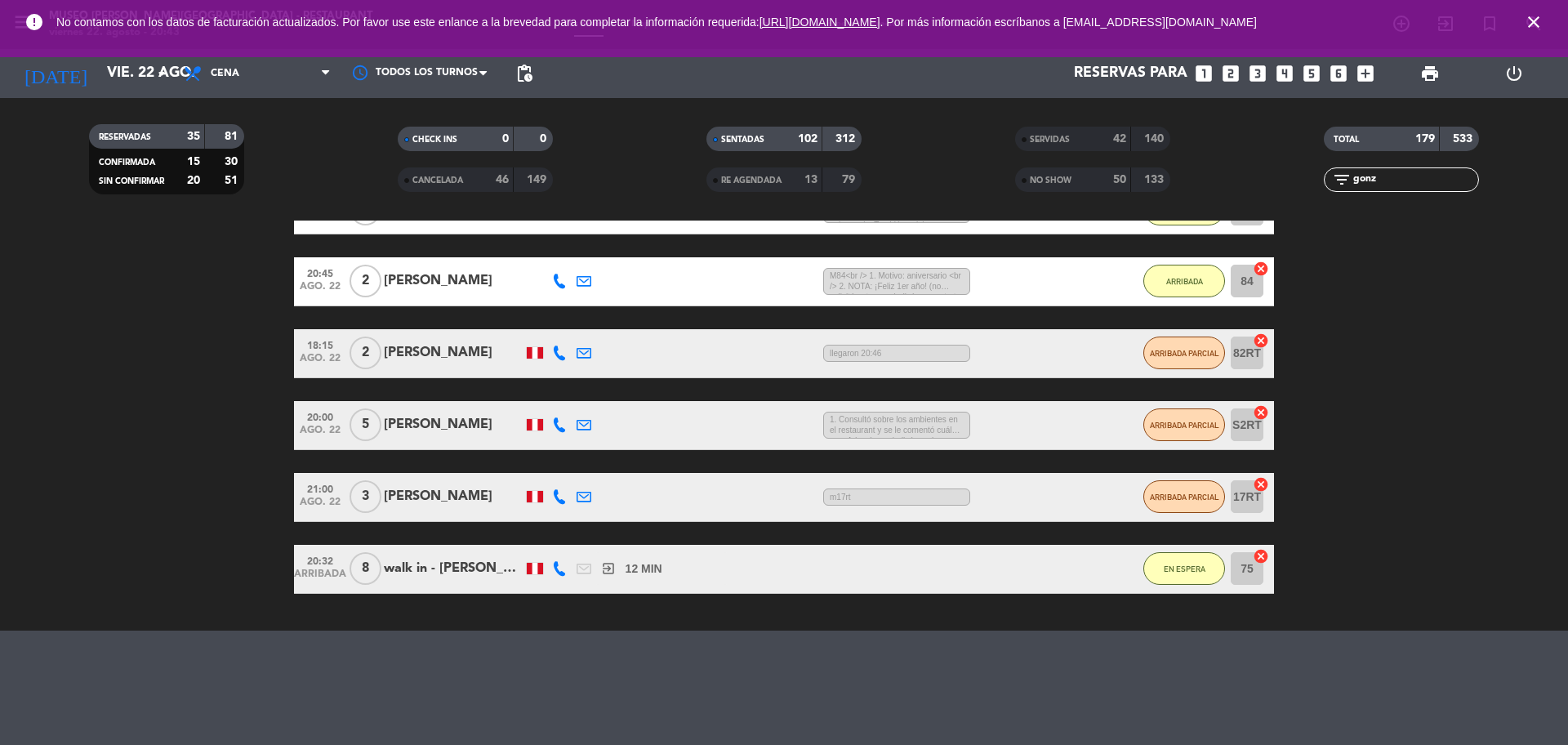
scroll to position [261, 0]
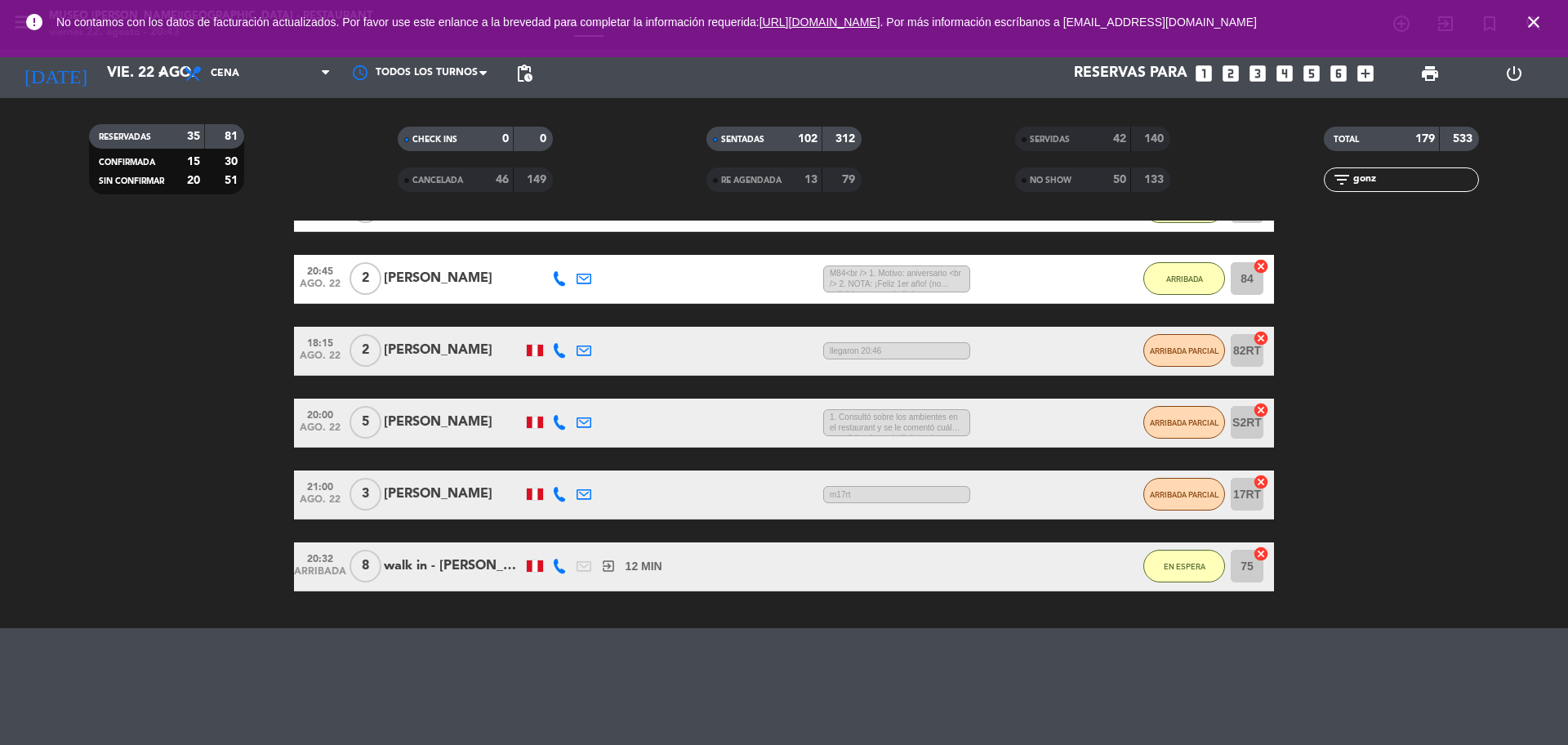
type input "gonz"
click at [1089, 173] on div "NO SHOW" at bounding box center [1057, 179] width 76 height 18
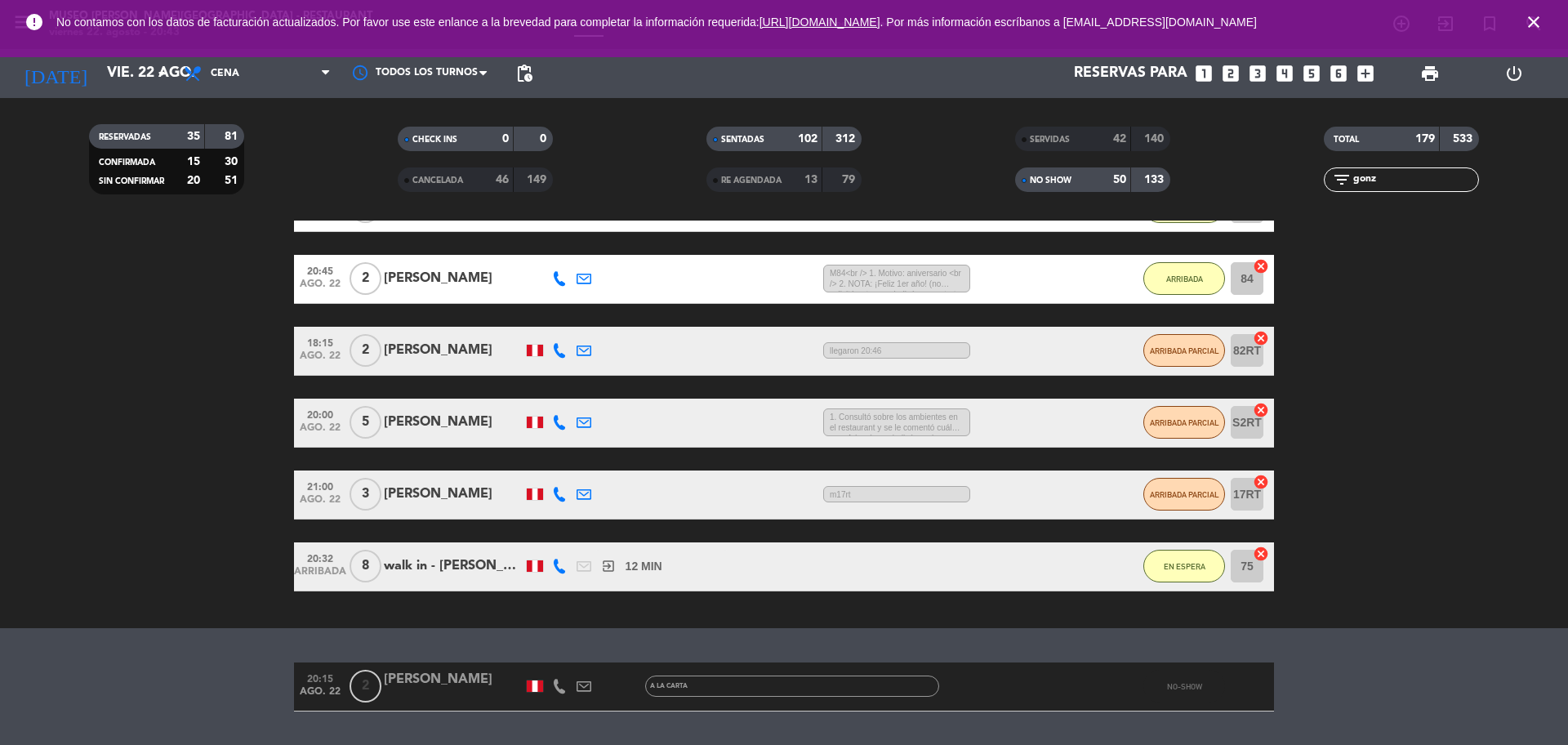
click at [390, 695] on div at bounding box center [452, 696] width 138 height 13
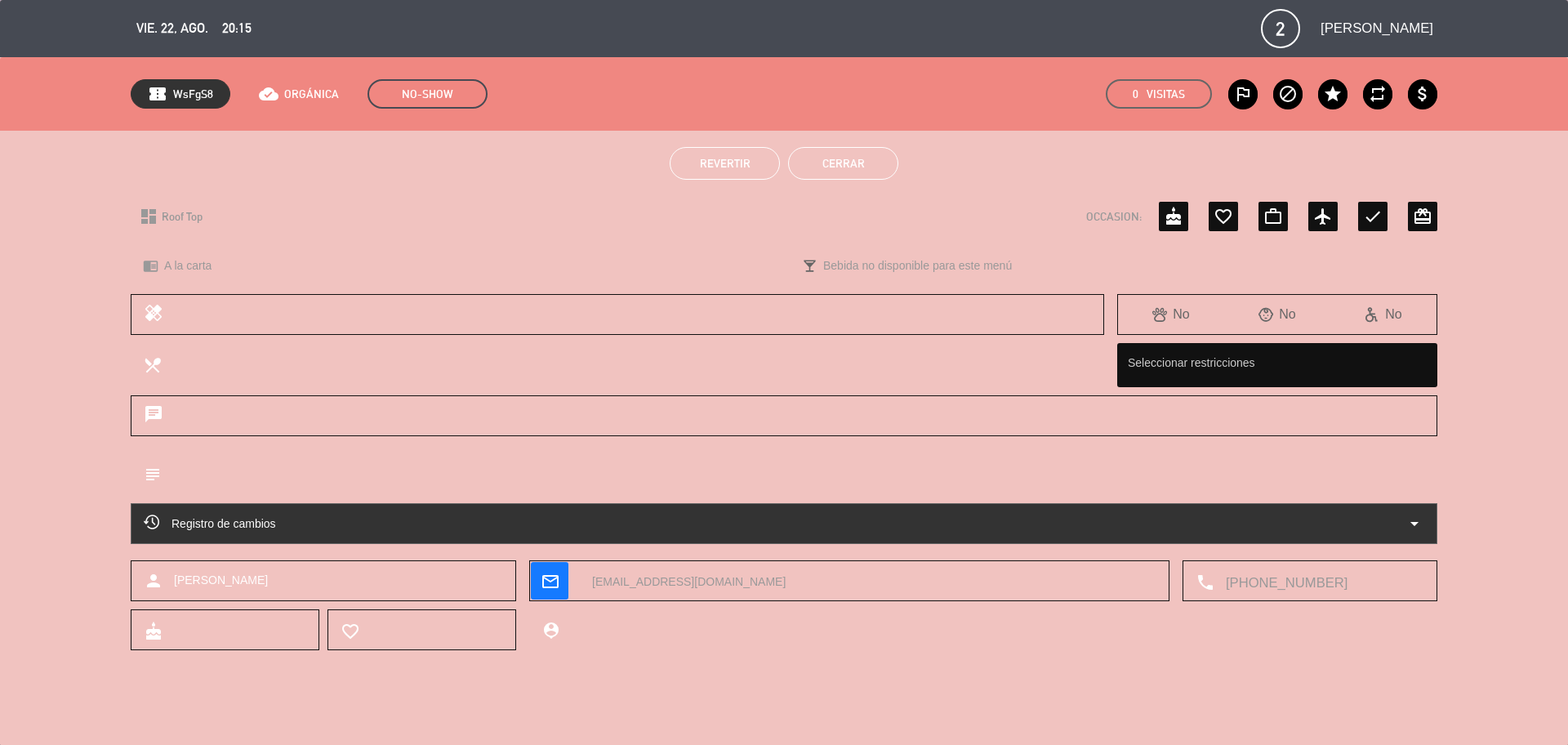
click at [544, 530] on div "Registro de cambios arrow_drop_down" at bounding box center [784, 523] width 1280 height 19
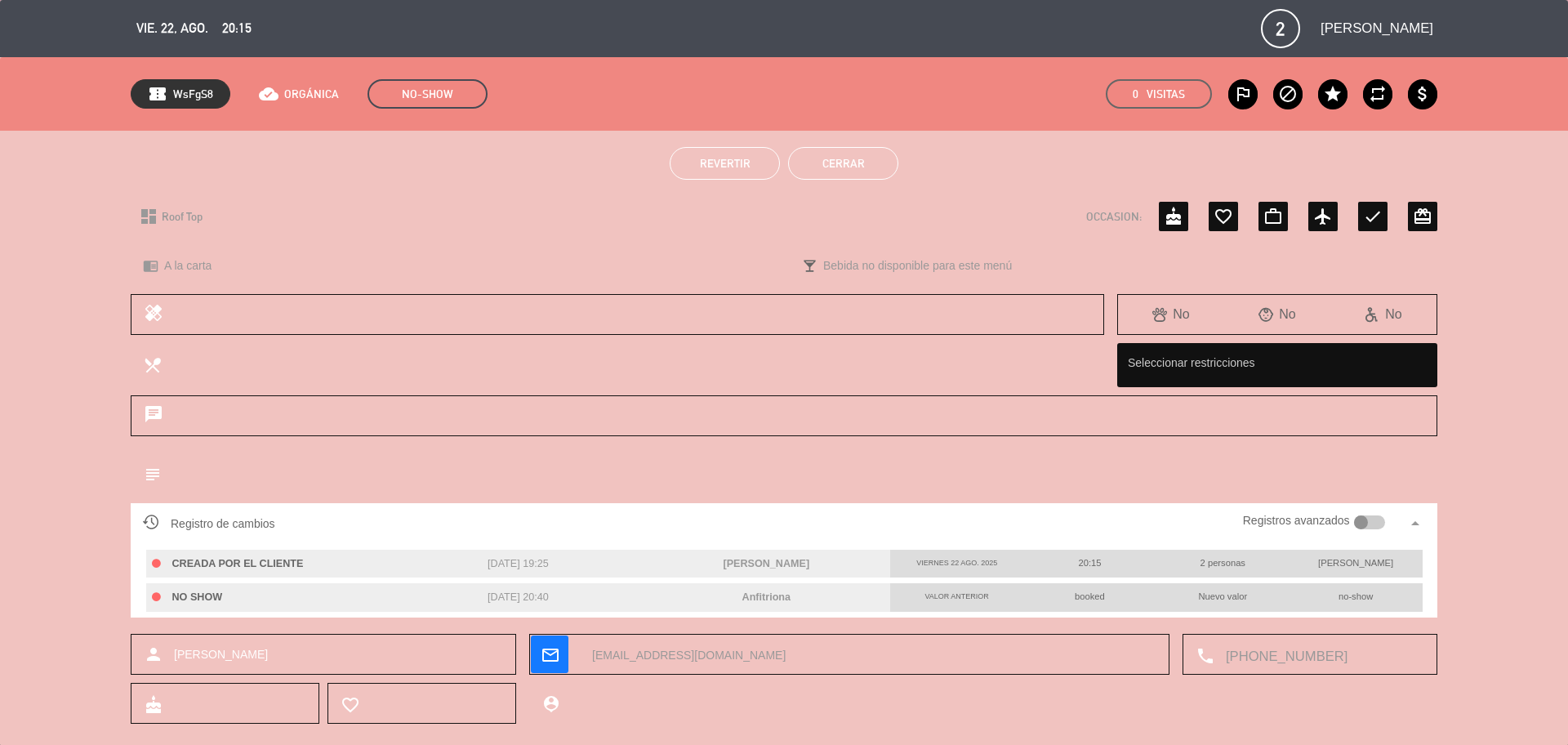
click at [841, 168] on button "Cerrar" at bounding box center [844, 164] width 110 height 33
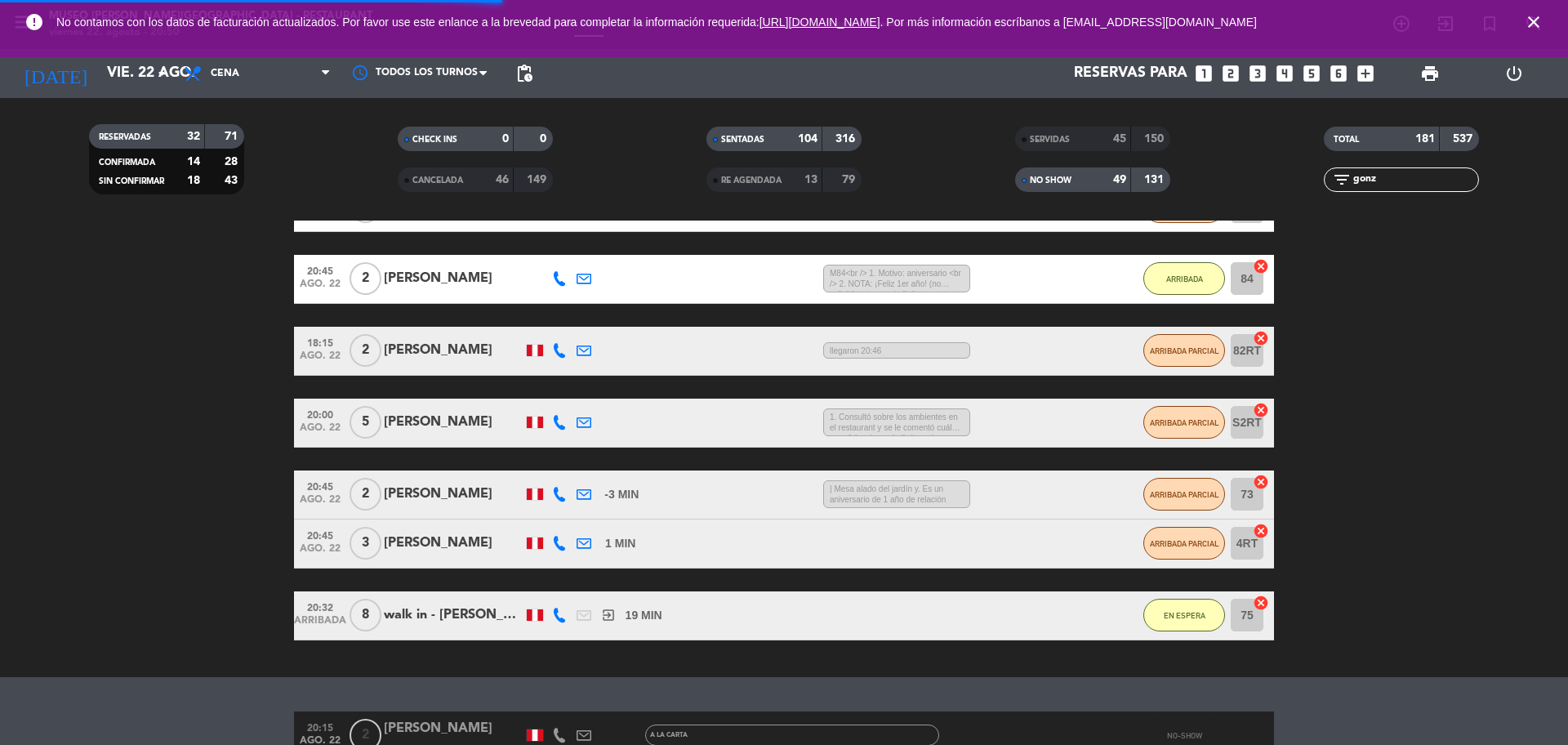
drag, startPoint x: 1393, startPoint y: 172, endPoint x: 1301, endPoint y: 181, distance: 92.4
click at [1305, 181] on div "filter_list [PERSON_NAME]" at bounding box center [1400, 179] width 309 height 24
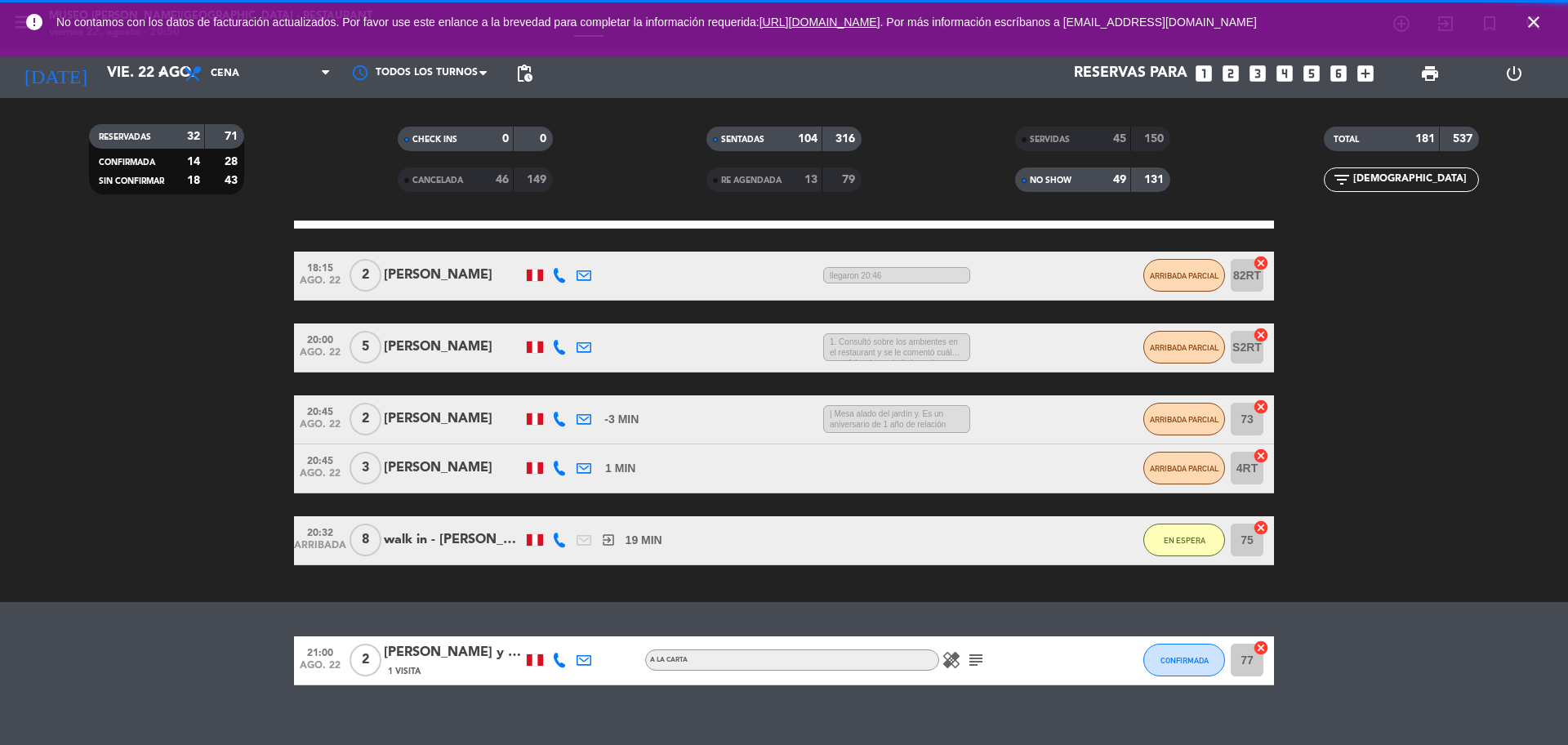
scroll to position [426, 0]
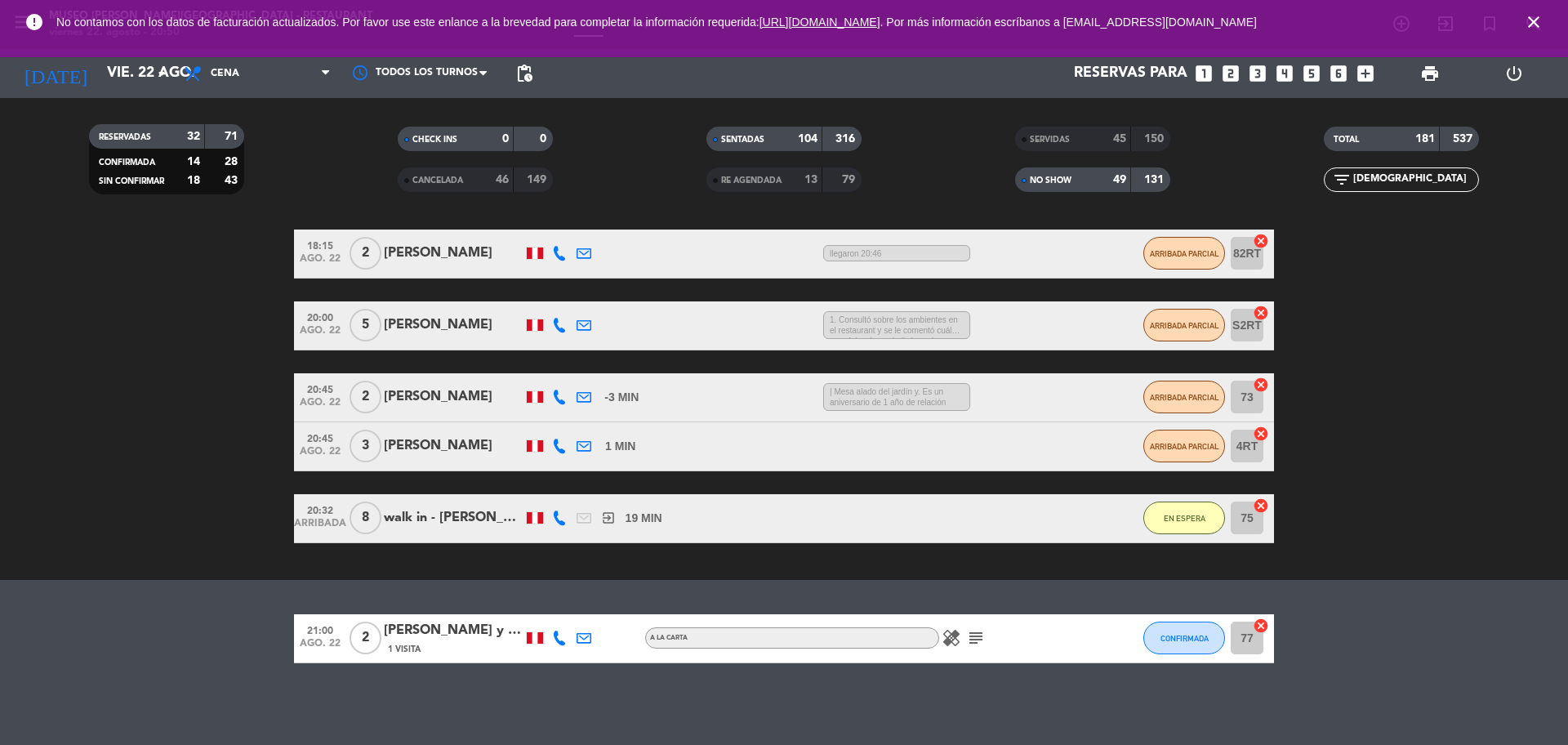
type input "[DEMOGRAPHIC_DATA]"
click at [974, 636] on icon "subject" at bounding box center [975, 637] width 19 height 19
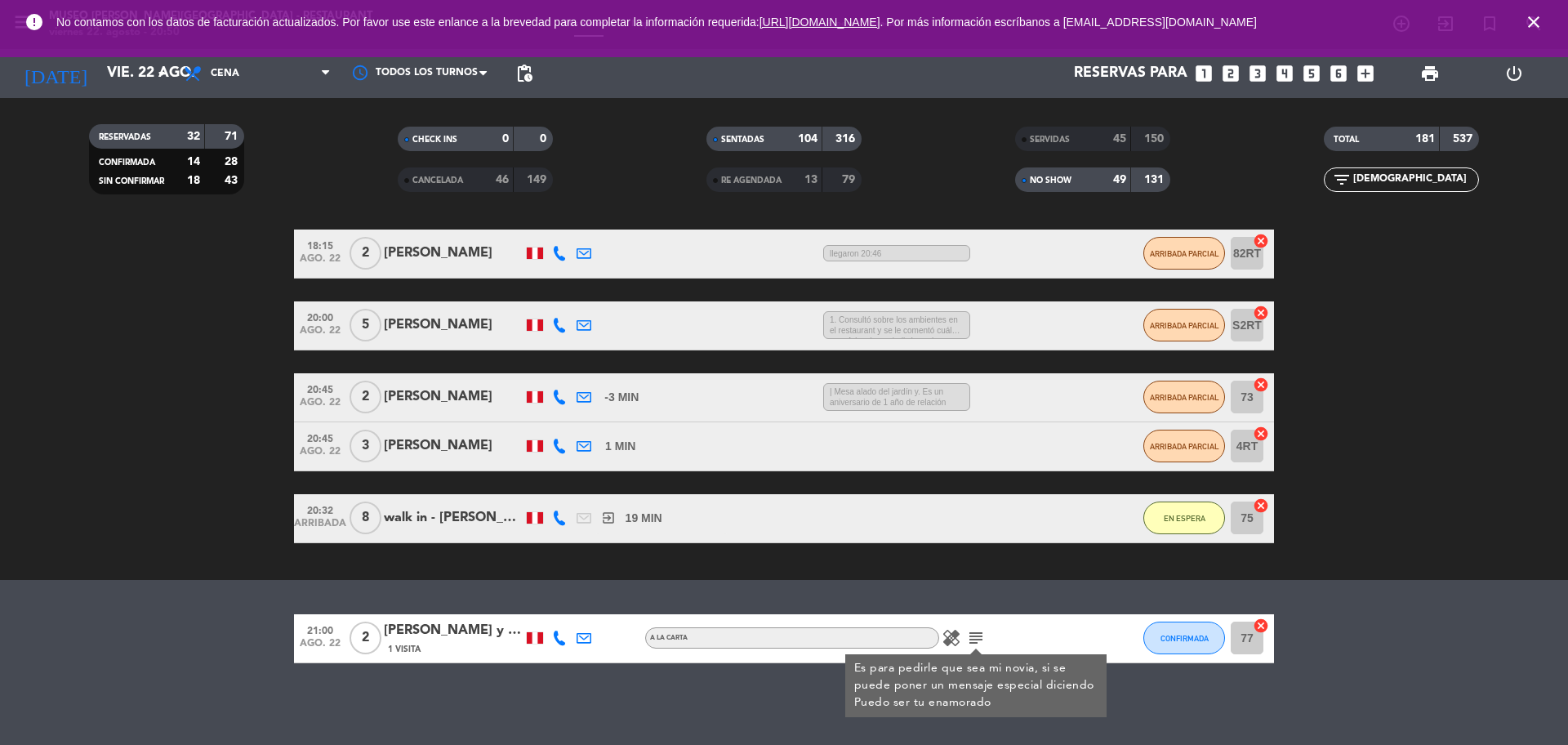
click at [325, 643] on span "ago. 22" at bounding box center [320, 646] width 41 height 18
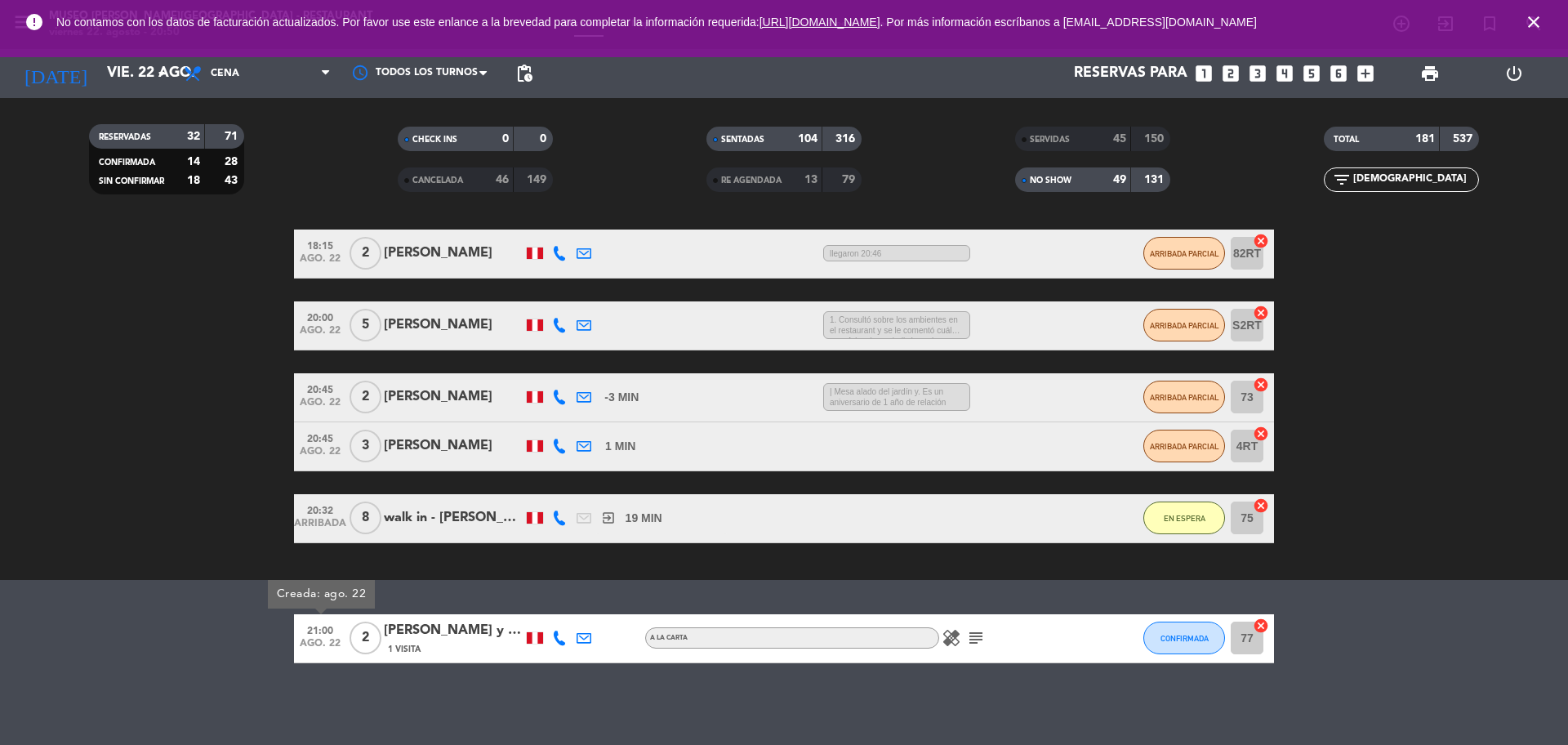
click at [435, 644] on div "1 Visita" at bounding box center [452, 649] width 138 height 14
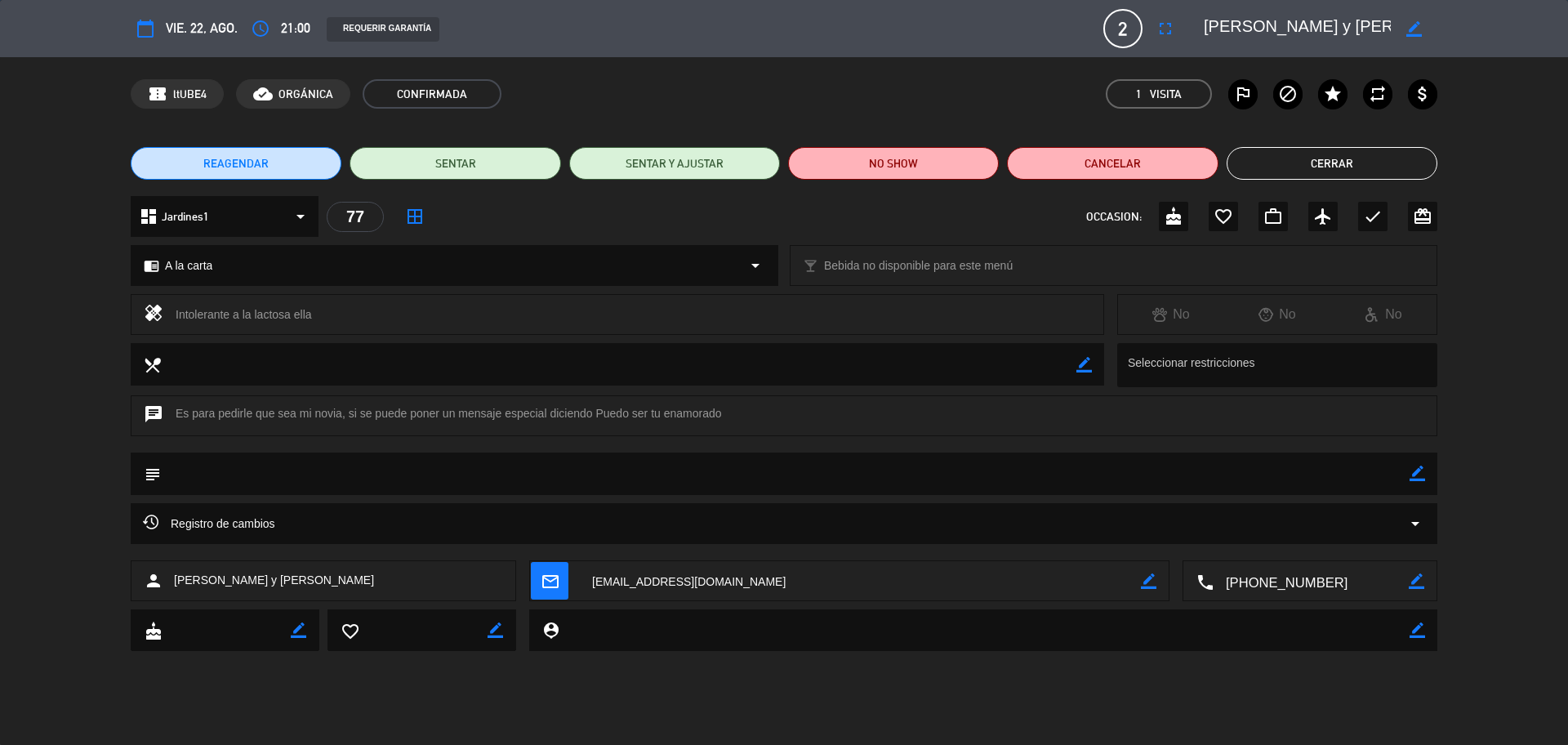
click at [455, 512] on div "Registro de cambios arrow_drop_down" at bounding box center [784, 523] width 1307 height 41
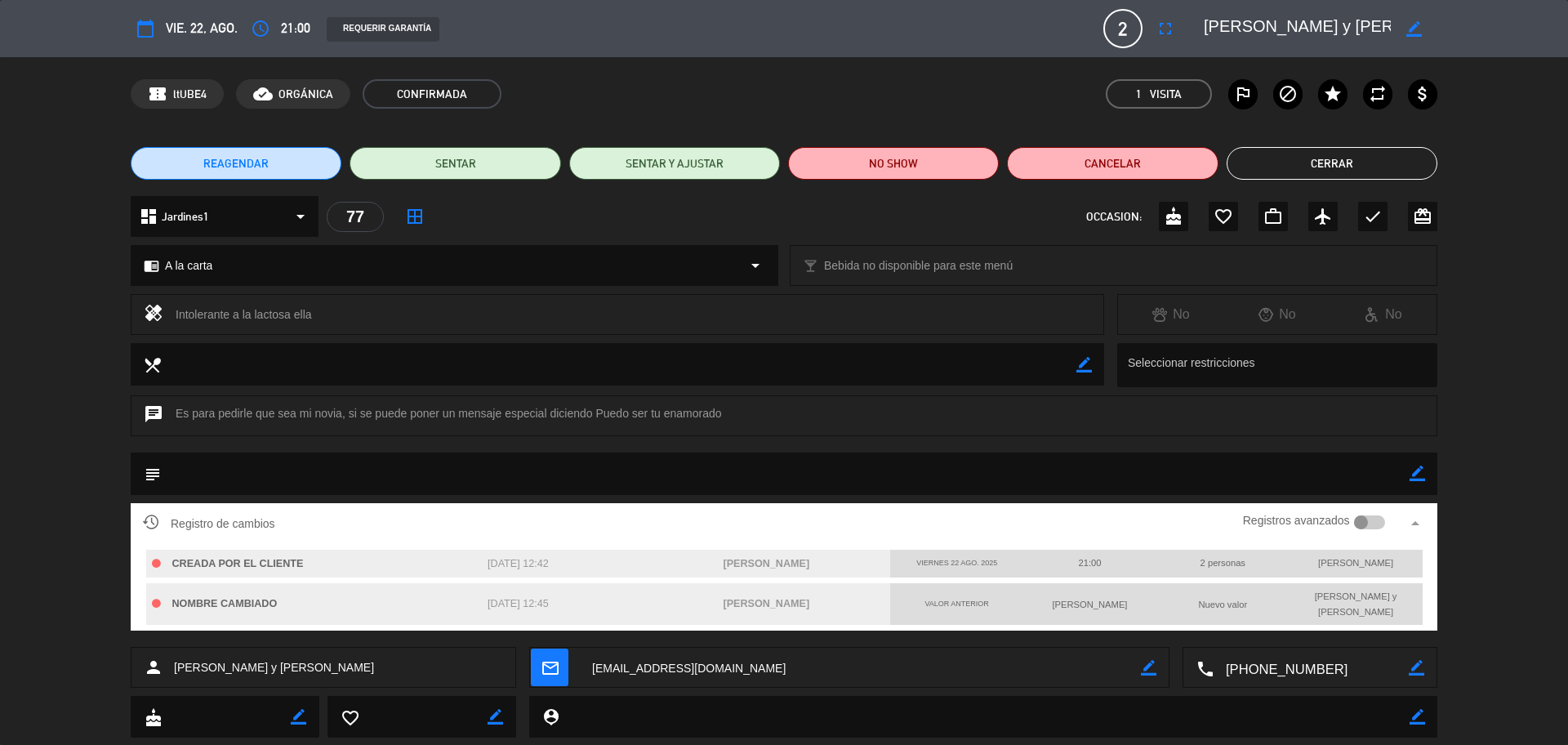
click at [1415, 475] on icon "border_color" at bounding box center [1417, 474] width 15 height 16
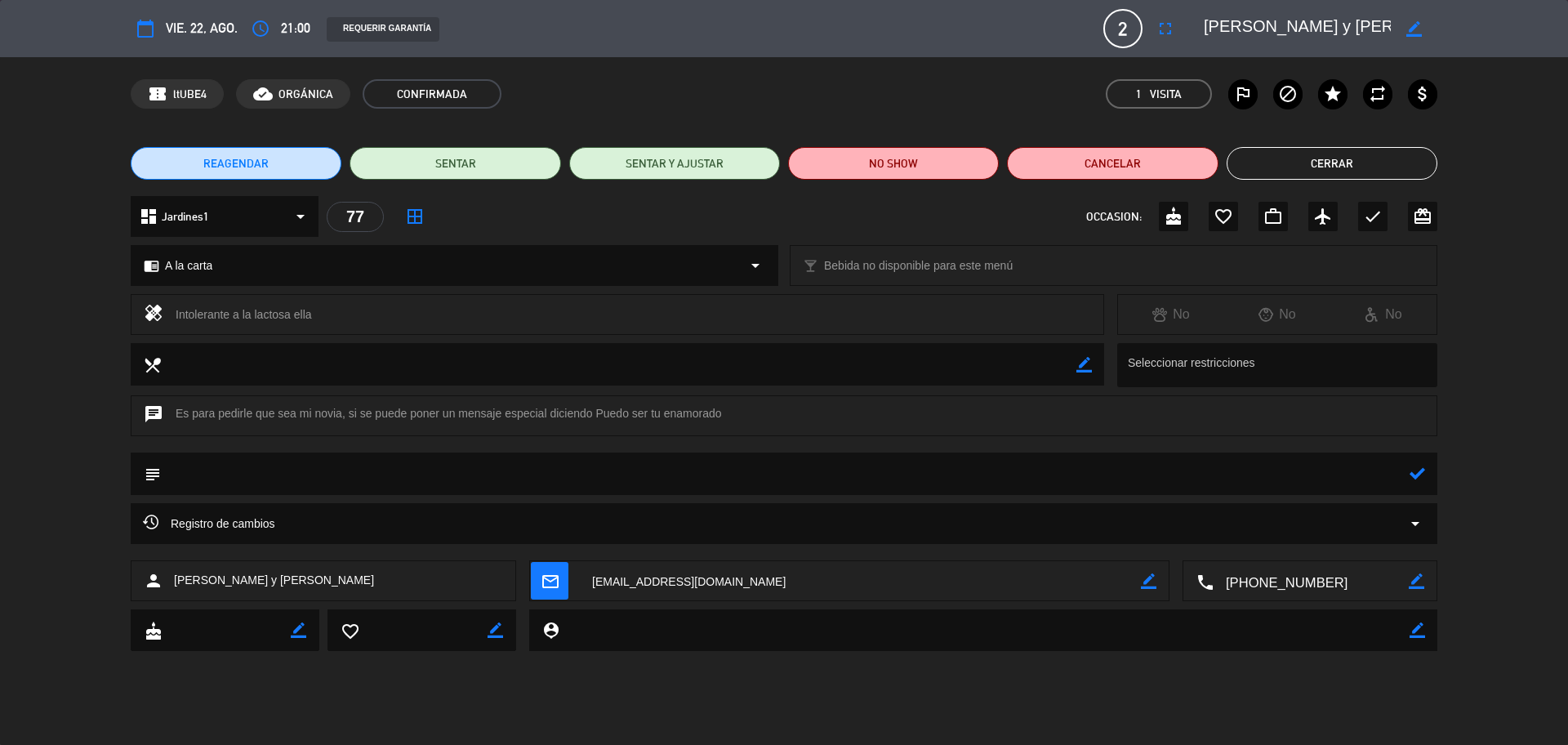
click at [1387, 472] on textarea at bounding box center [784, 473] width 1248 height 42
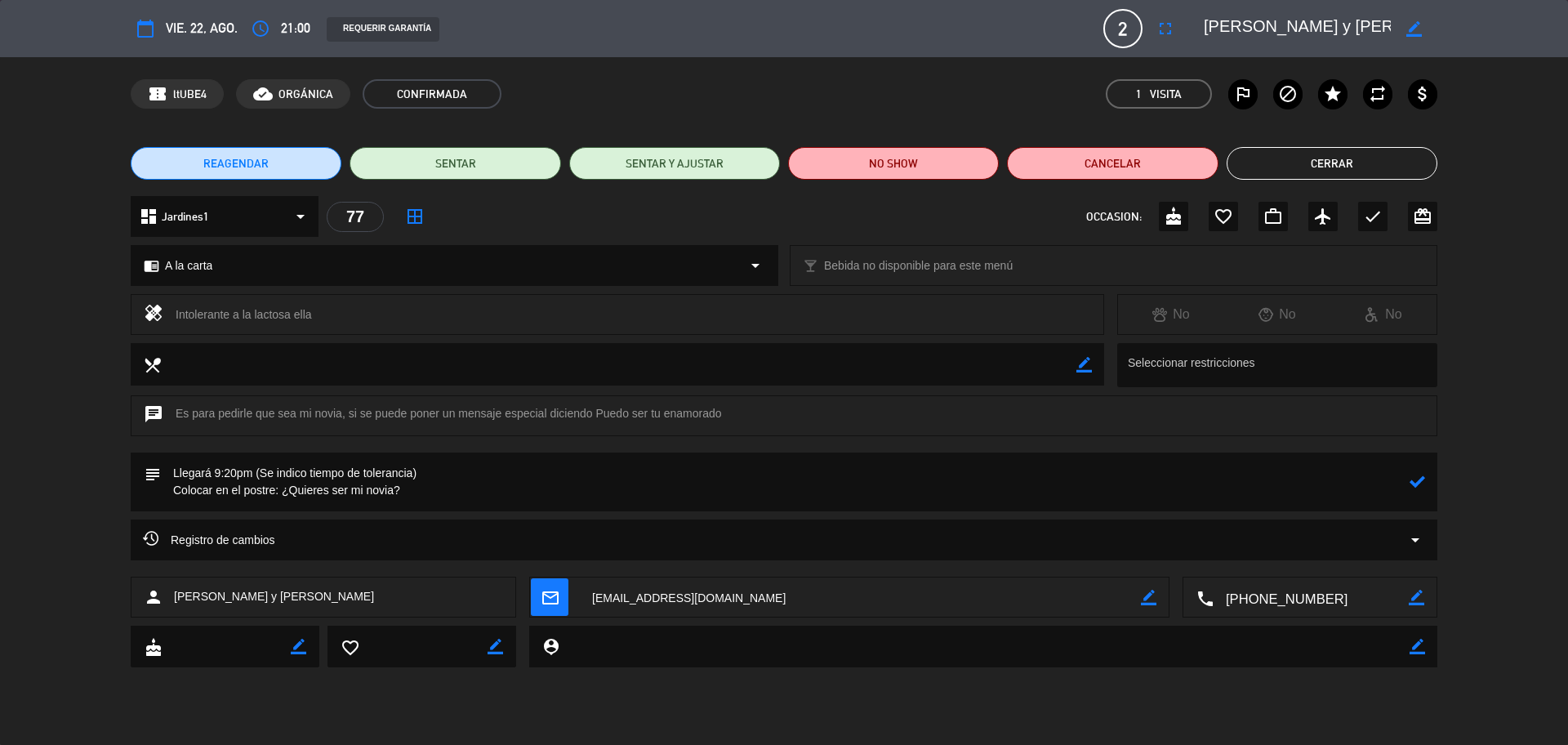
type textarea "Llegará 9:20pm (Se indico tiempo de tolerancia) Colocar en el postre: ¿Quieres …"
click at [1419, 483] on icon at bounding box center [1417, 481] width 15 height 16
drag, startPoint x: 318, startPoint y: 599, endPoint x: 176, endPoint y: 601, distance: 142.0
click at [170, 602] on div "person [PERSON_NAME] y [PERSON_NAME]" at bounding box center [323, 597] width 385 height 41
copy span "[PERSON_NAME] y [PERSON_NAME]"
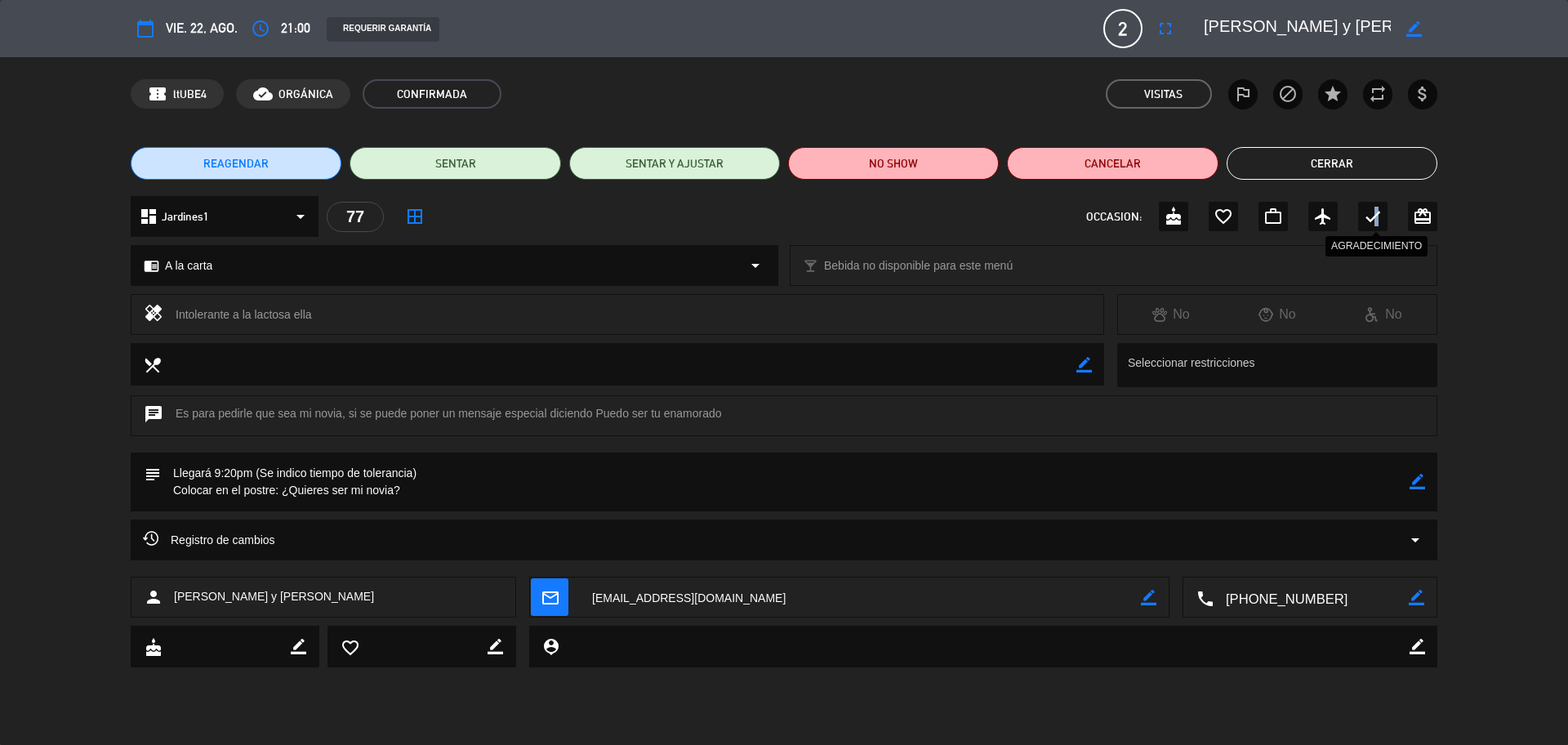
click at [1376, 227] on div "check" at bounding box center [1372, 216] width 29 height 29
click at [1340, 160] on button "Cerrar" at bounding box center [1332, 164] width 211 height 33
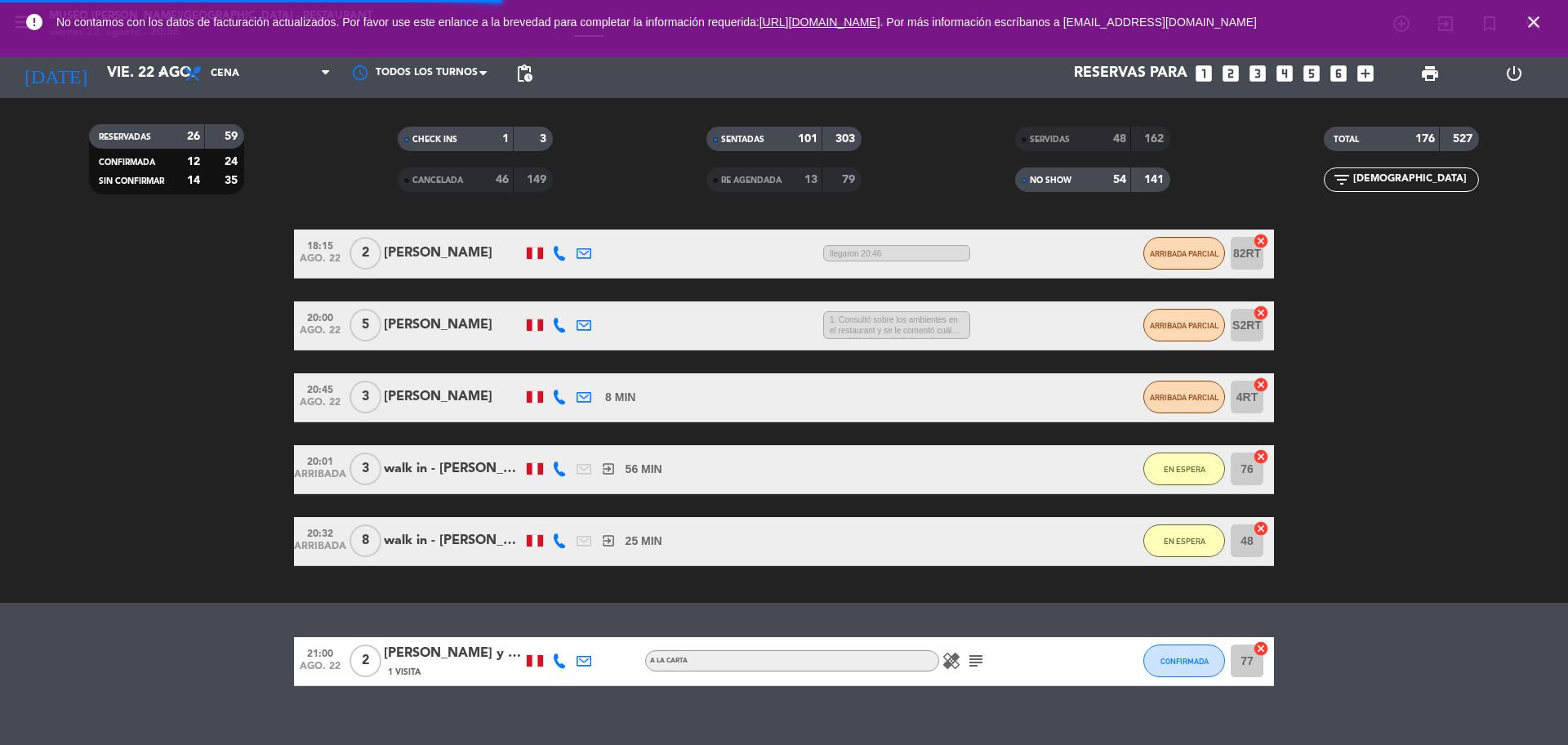
drag, startPoint x: 1391, startPoint y: 188, endPoint x: 1339, endPoint y: 190, distance: 52.0
click at [1339, 190] on div "filter_list [DEMOGRAPHIC_DATA]" at bounding box center [1401, 179] width 155 height 24
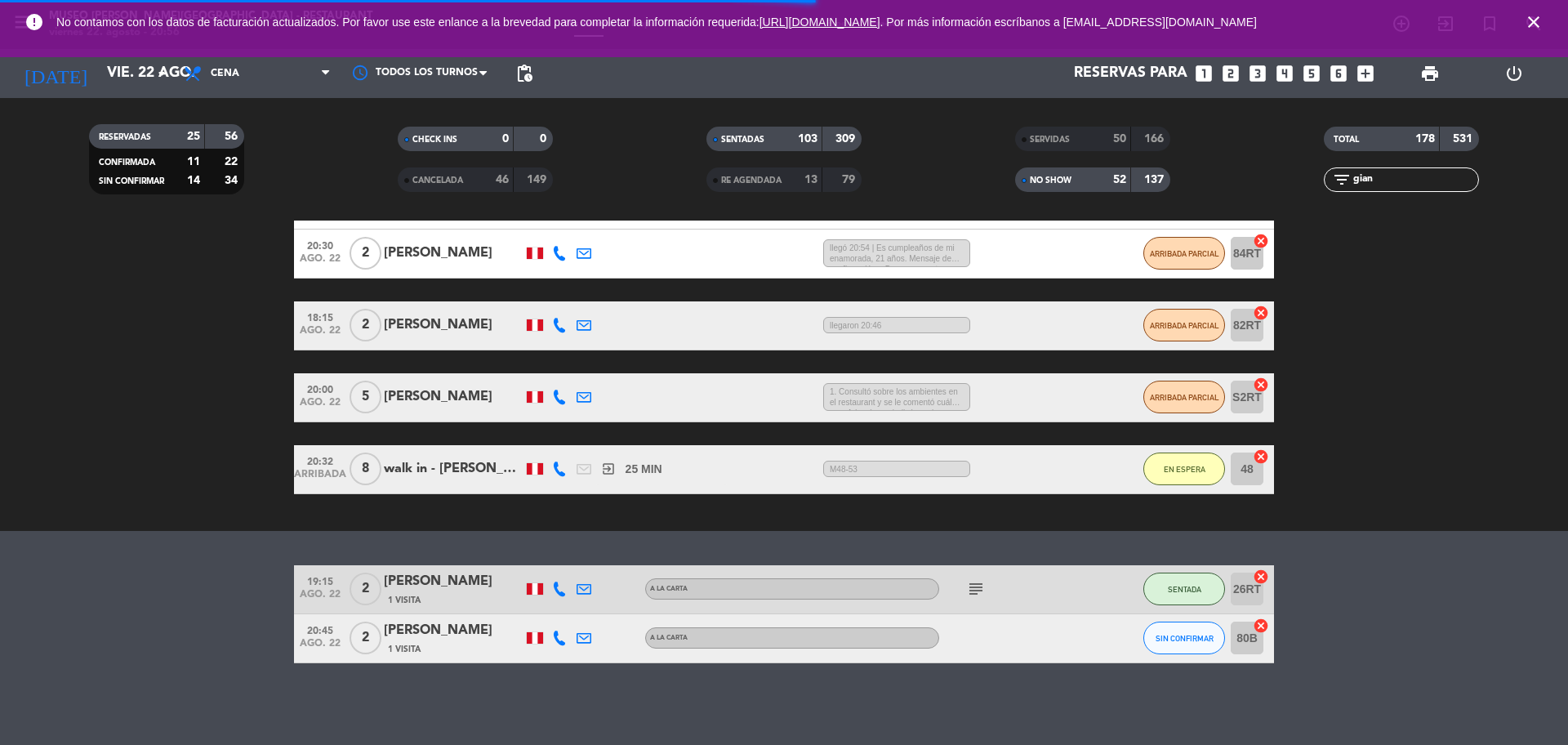
scroll to position [260, 0]
type input "gian"
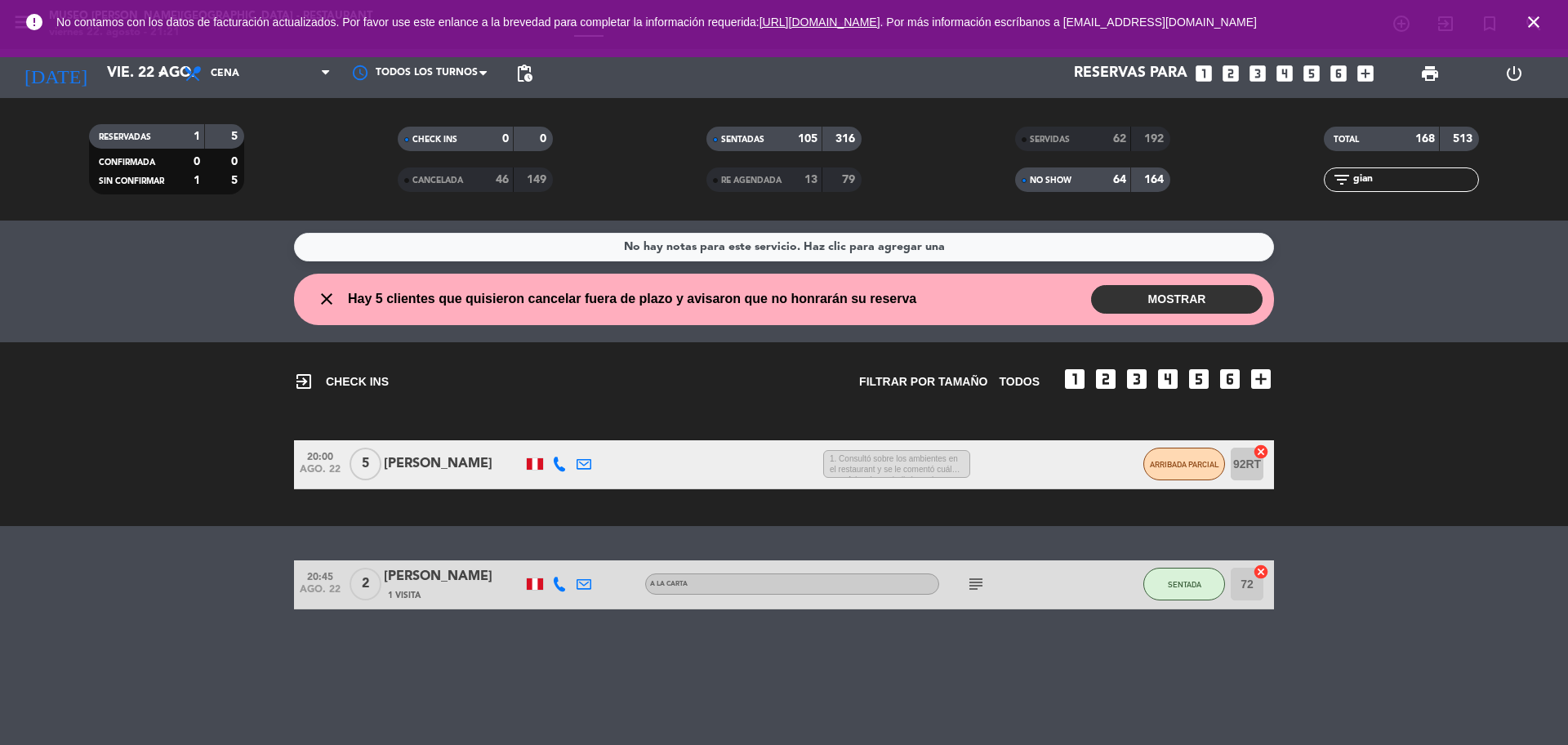
scroll to position [0, 0]
drag, startPoint x: 1398, startPoint y: 185, endPoint x: 1294, endPoint y: 171, distance: 104.9
click at [1266, 197] on div "TOTAL 168 513 filter_list gian" at bounding box center [1400, 159] width 309 height 90
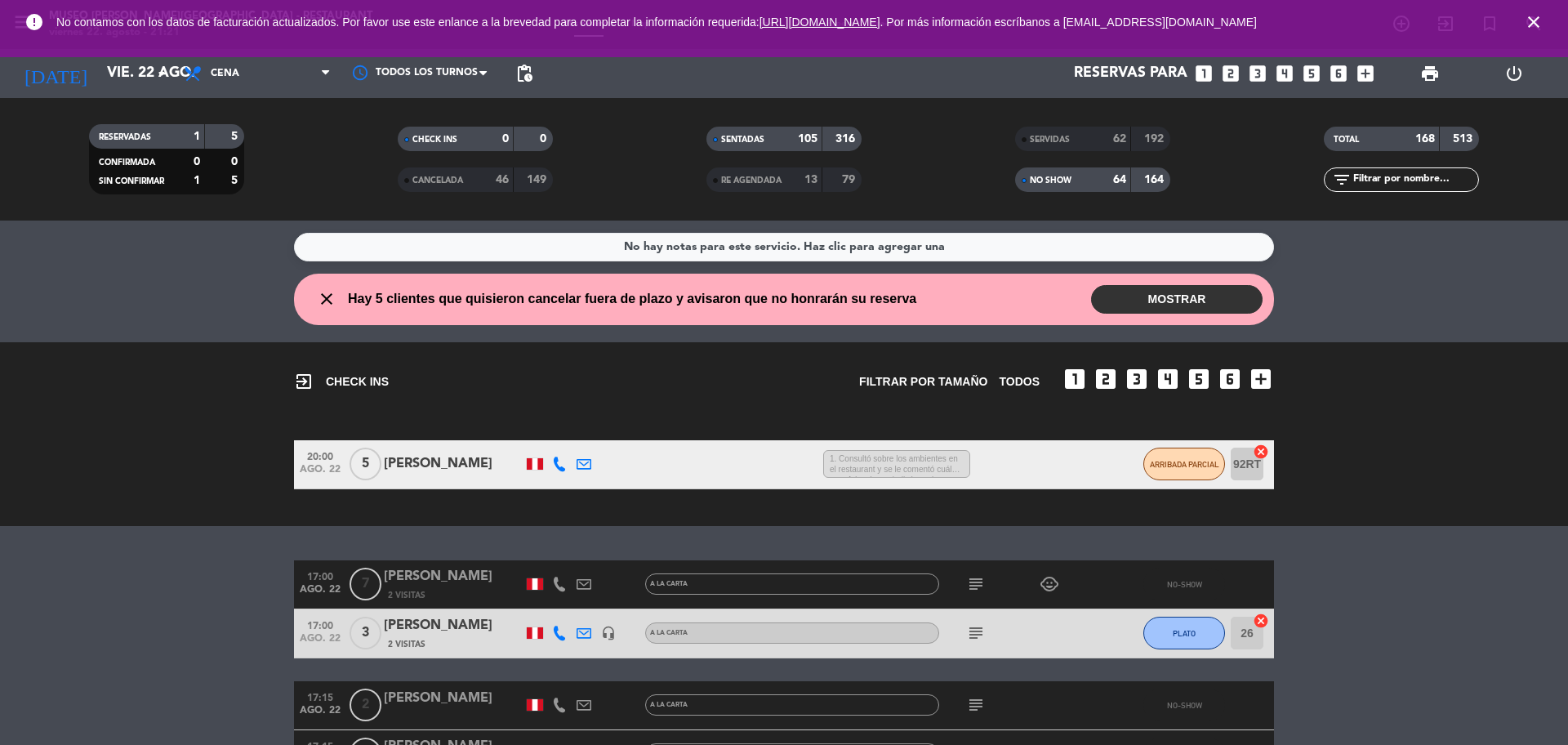
click at [1441, 173] on input "text" at bounding box center [1414, 179] width 127 height 18
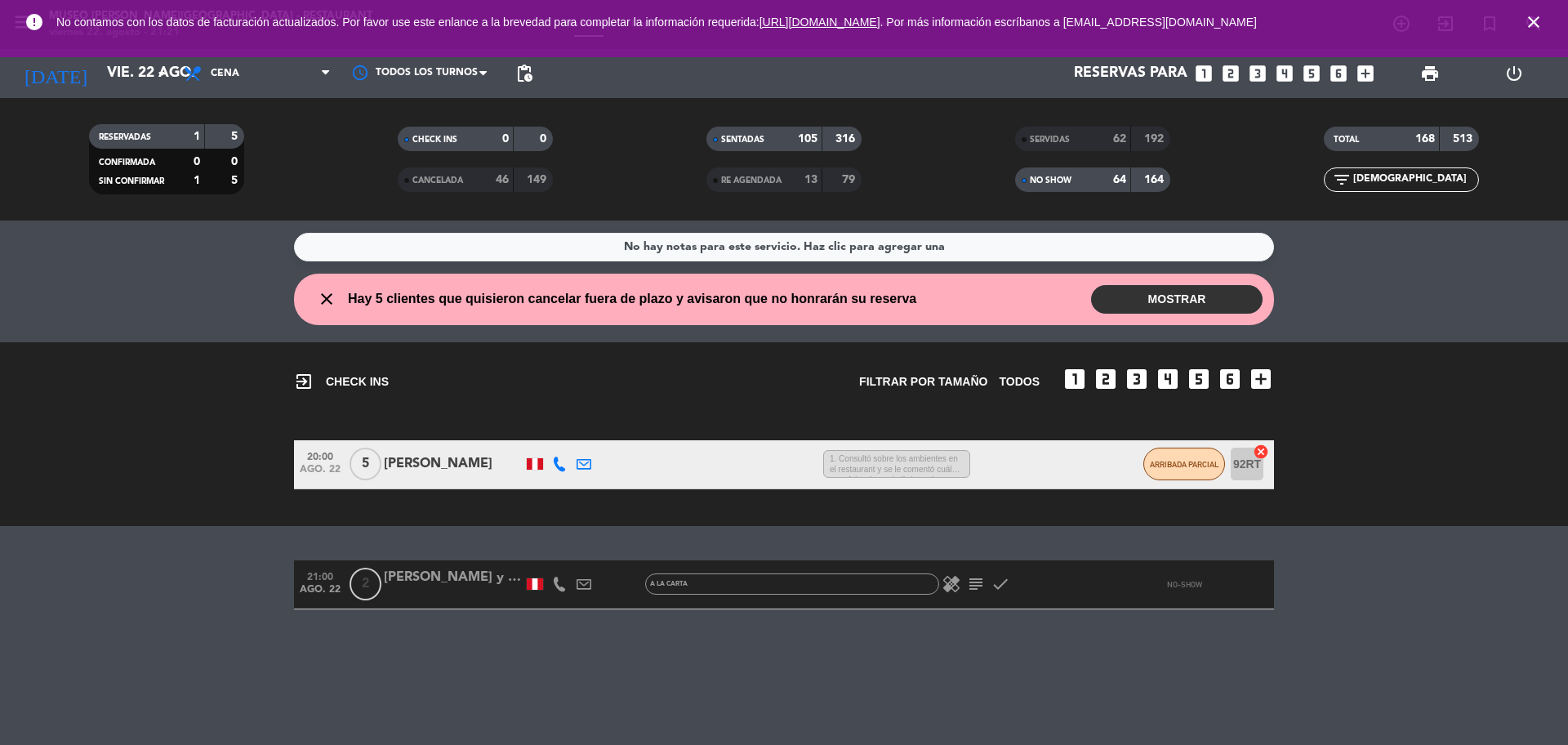
type input "[DEMOGRAPHIC_DATA]"
click at [978, 581] on icon "subject" at bounding box center [975, 584] width 19 height 19
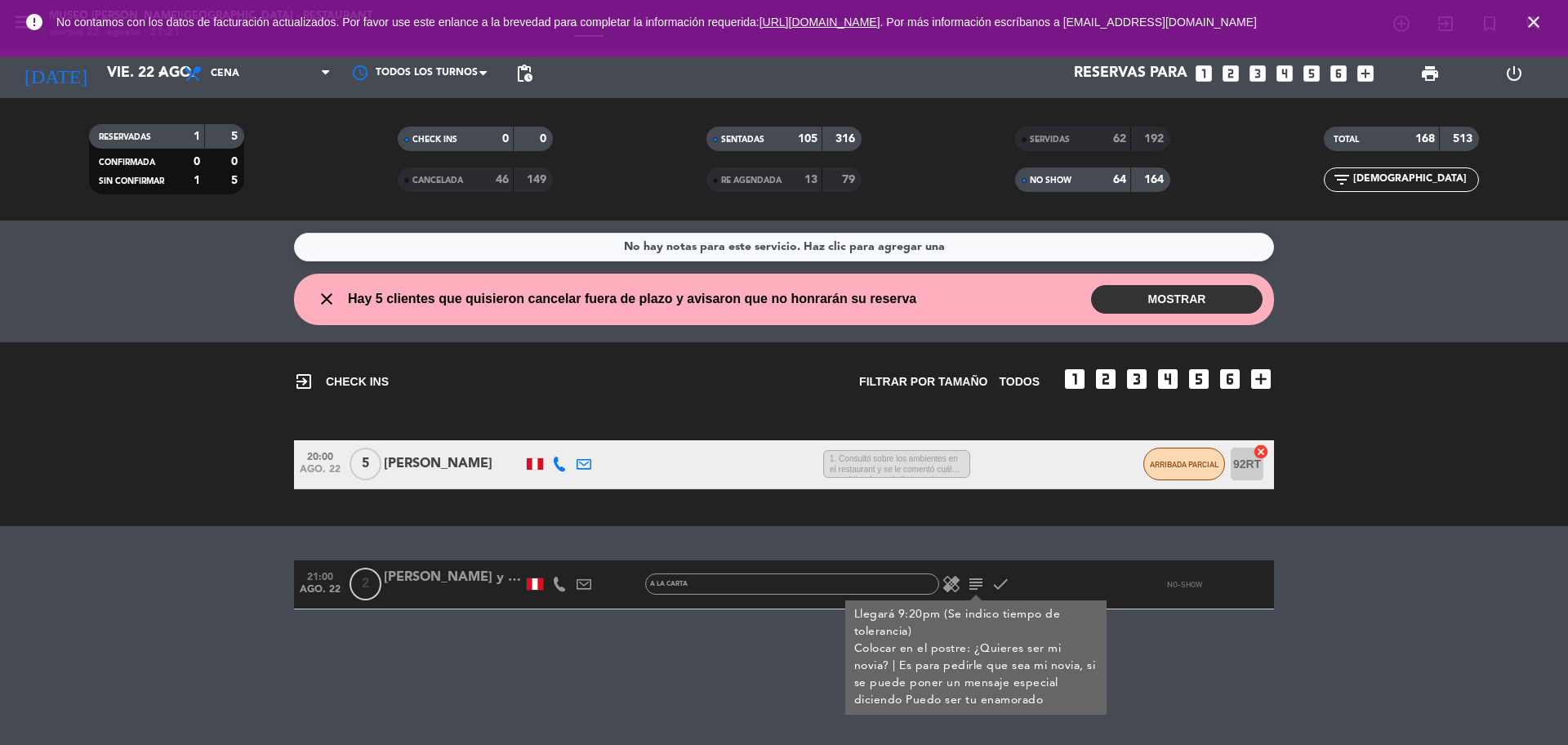
click at [477, 575] on div "[PERSON_NAME] y [PERSON_NAME]" at bounding box center [452, 577] width 138 height 21
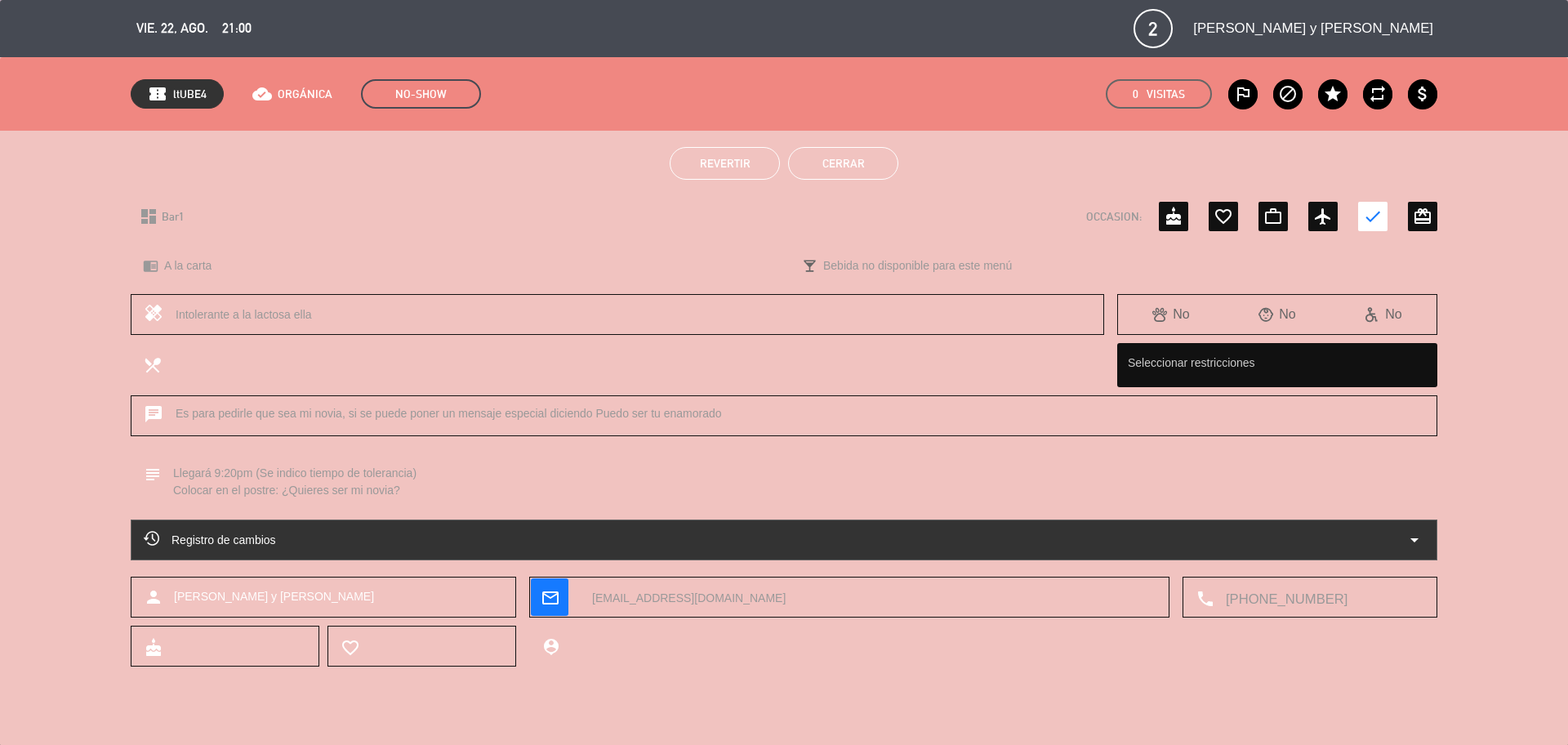
click at [457, 530] on div "Registro de cambios arrow_drop_down" at bounding box center [784, 540] width 1280 height 19
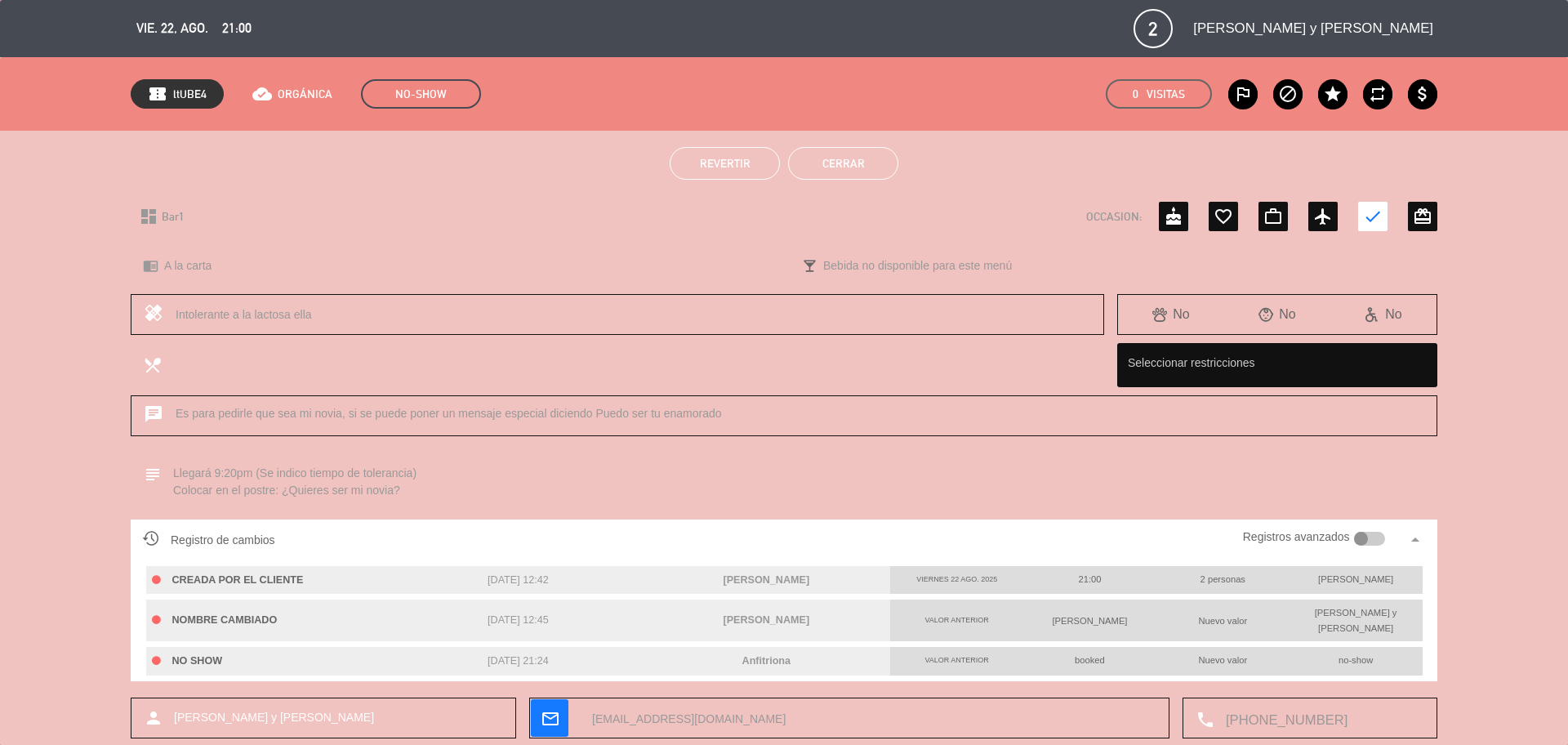
click at [825, 173] on button "Cerrar" at bounding box center [844, 164] width 110 height 33
